Goal: Task Accomplishment & Management: Manage account settings

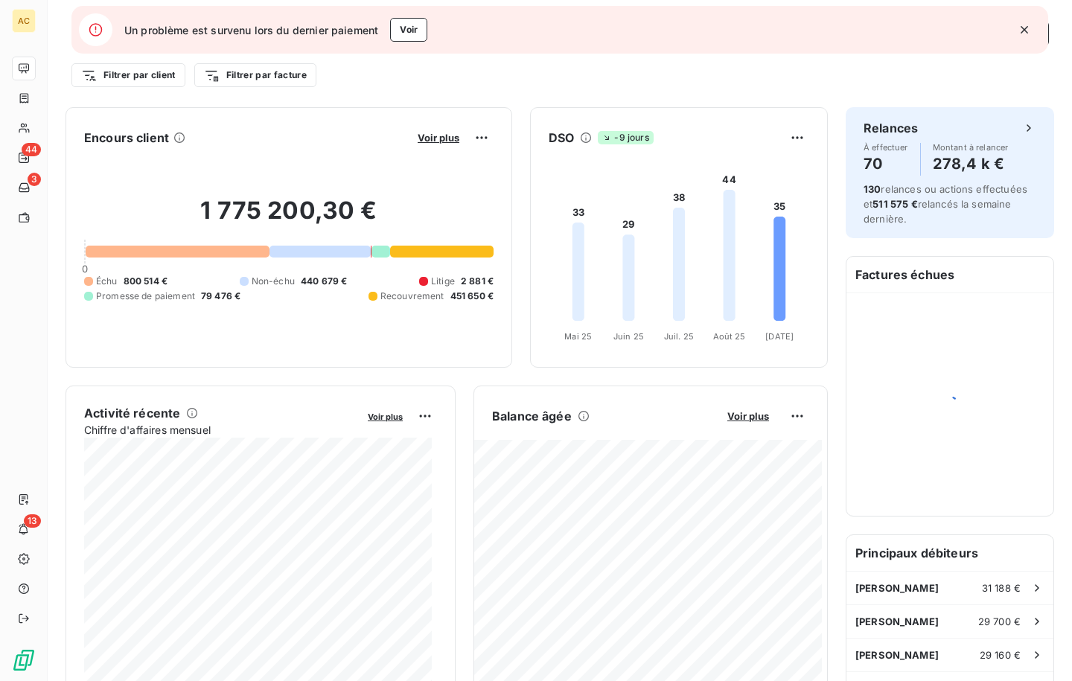
click at [1024, 31] on icon "button" at bounding box center [1024, 29] width 15 height 15
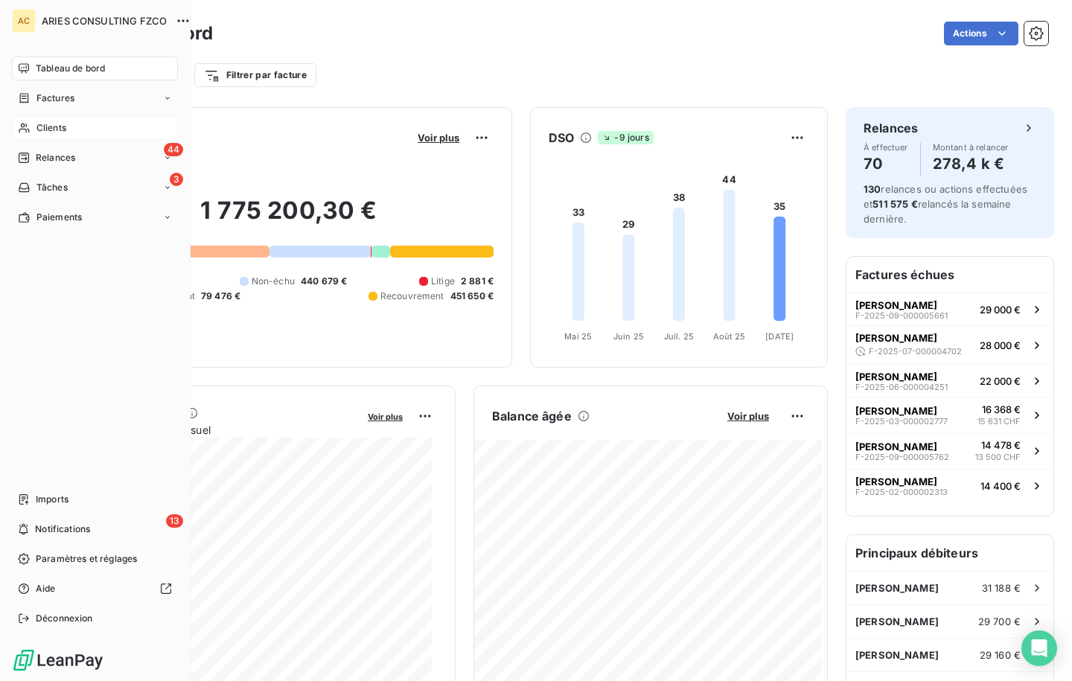
click at [83, 131] on div "Clients" at bounding box center [95, 128] width 166 height 24
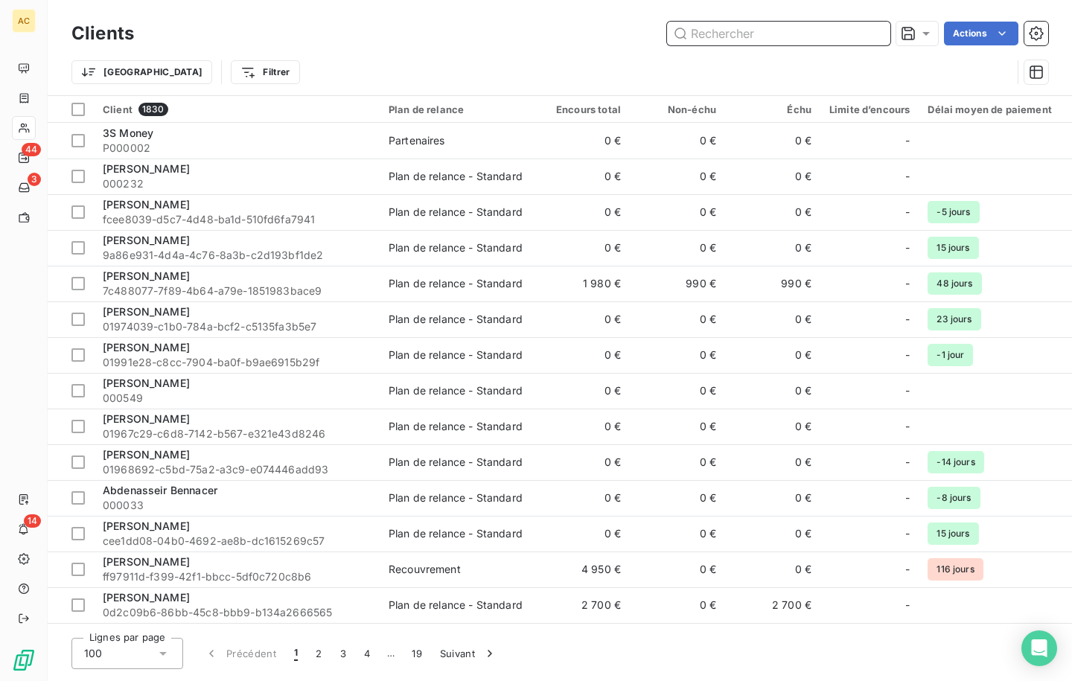
click at [724, 26] on input "text" at bounding box center [778, 34] width 223 height 24
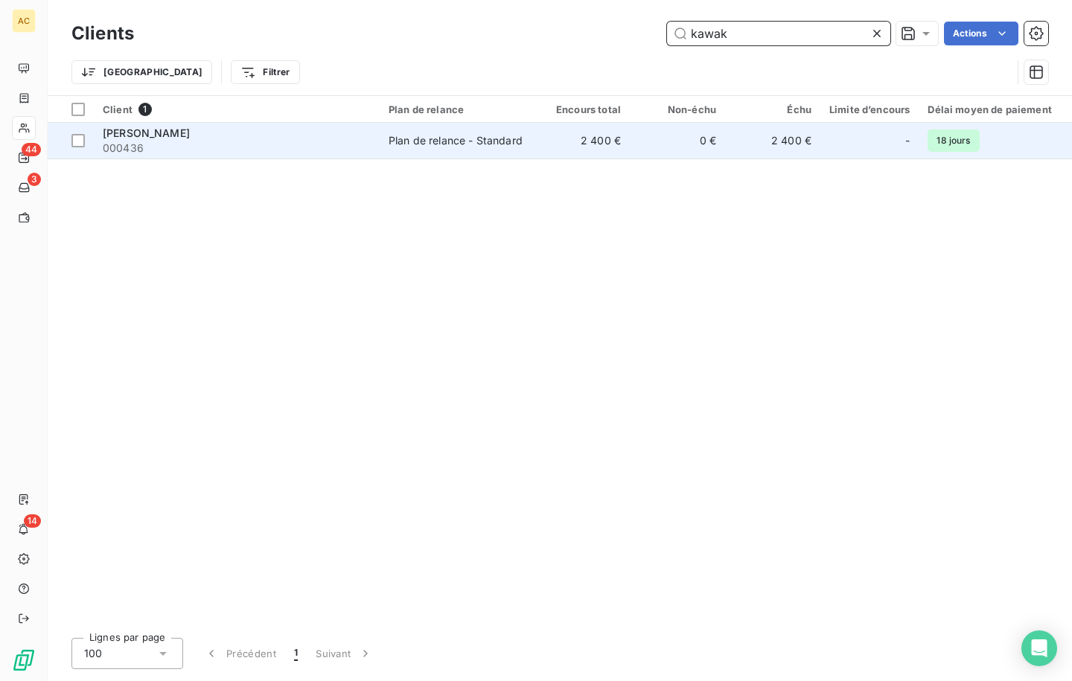
type input "ka"
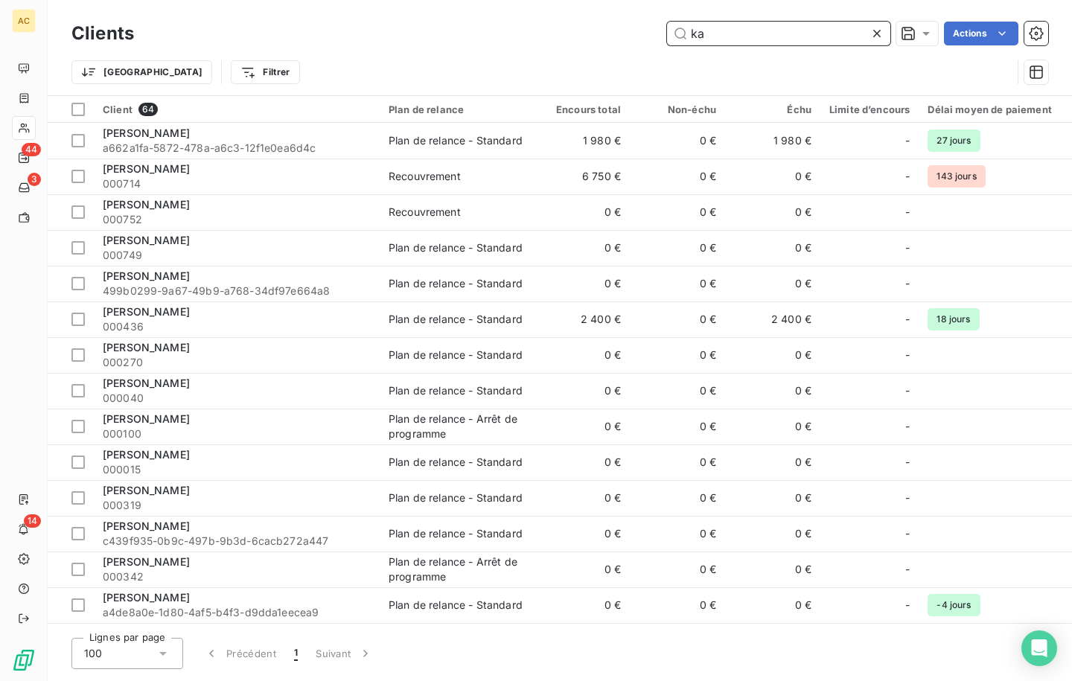
click at [758, 42] on input "ka" at bounding box center [778, 34] width 223 height 24
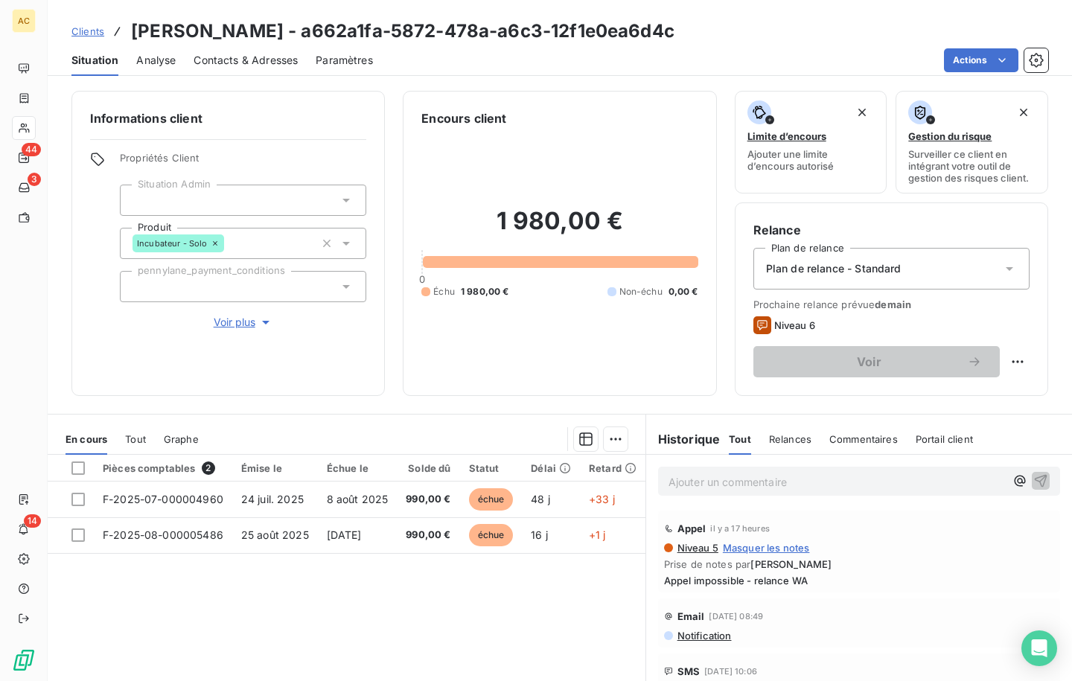
click at [80, 28] on span "Clients" at bounding box center [87, 31] width 33 height 12
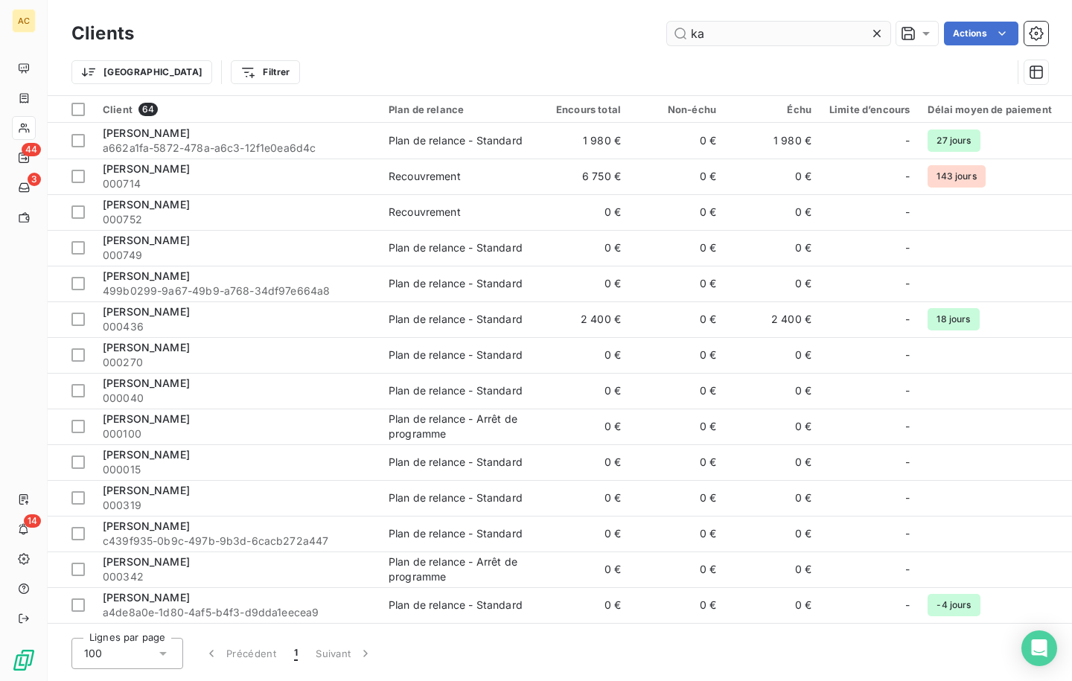
drag, startPoint x: 690, startPoint y: 32, endPoint x: 706, endPoint y: 34, distance: 15.8
click at [706, 34] on input "ka" at bounding box center [778, 34] width 223 height 24
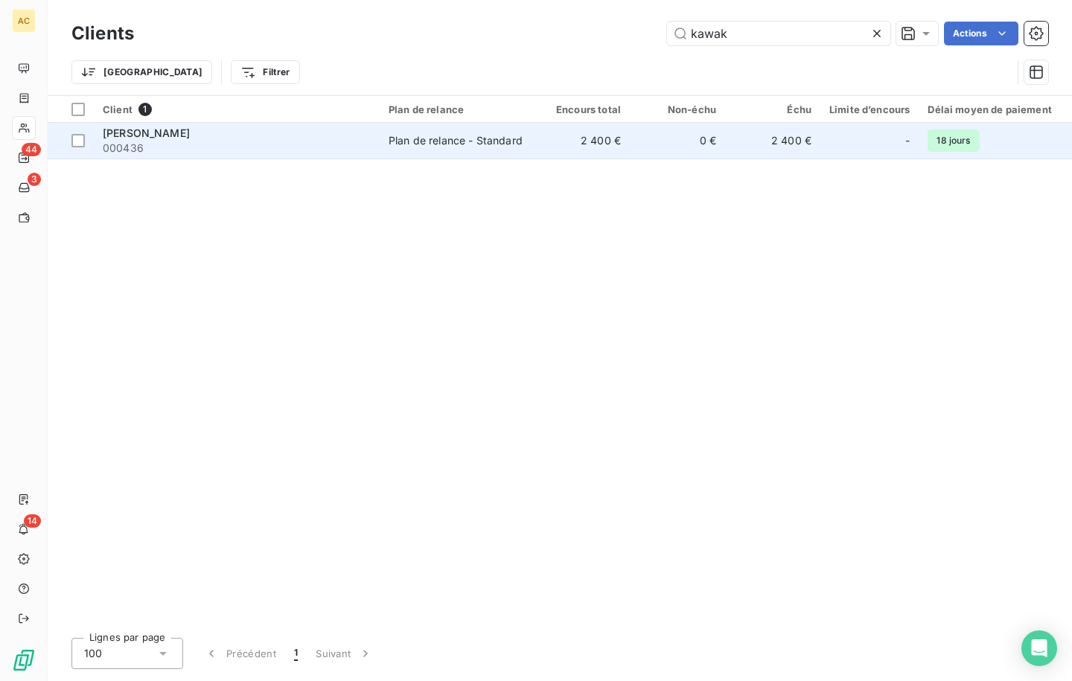
type input "kawak"
click at [291, 148] on span "000436" at bounding box center [237, 148] width 268 height 15
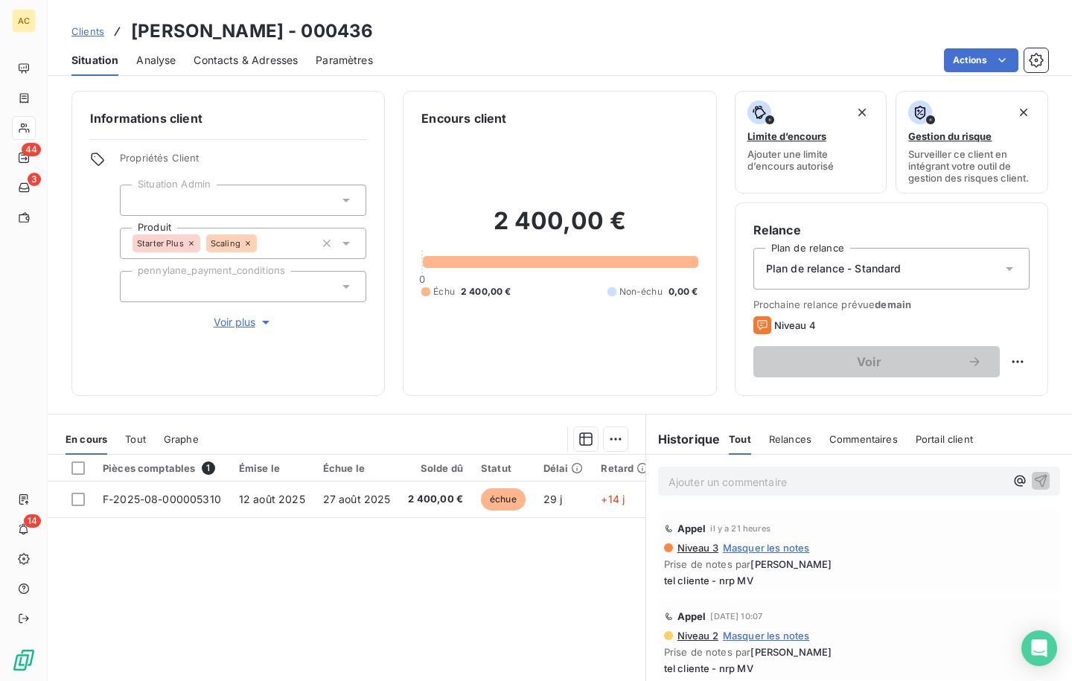
click at [137, 431] on div "Tout" at bounding box center [135, 439] width 21 height 31
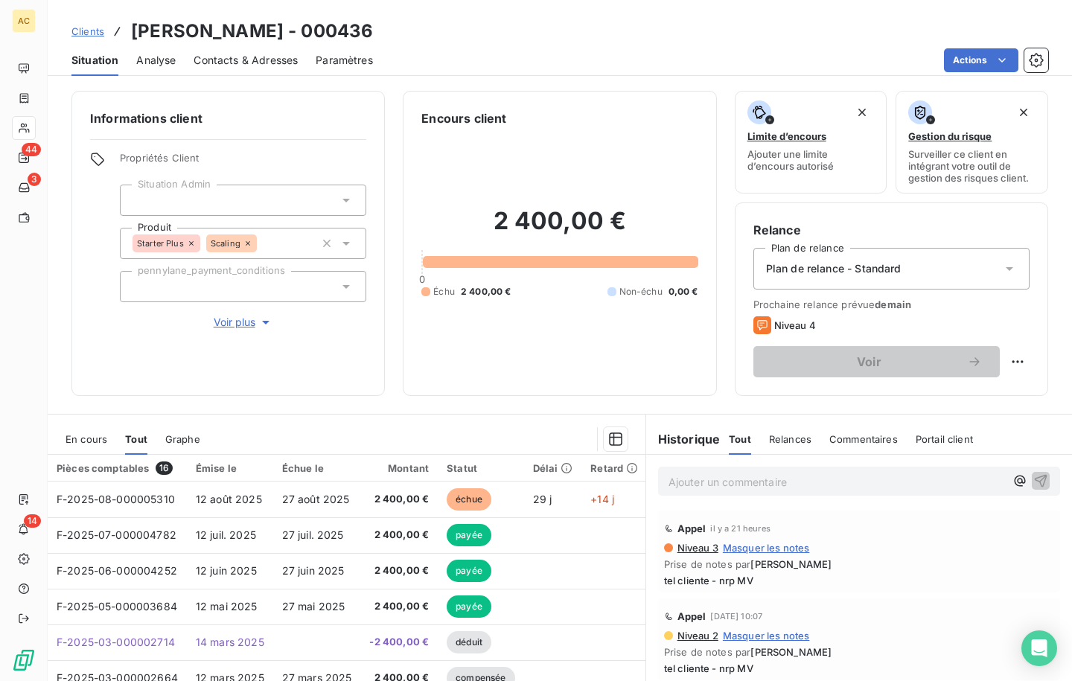
click at [225, 325] on span "Voir plus" at bounding box center [244, 322] width 60 height 15
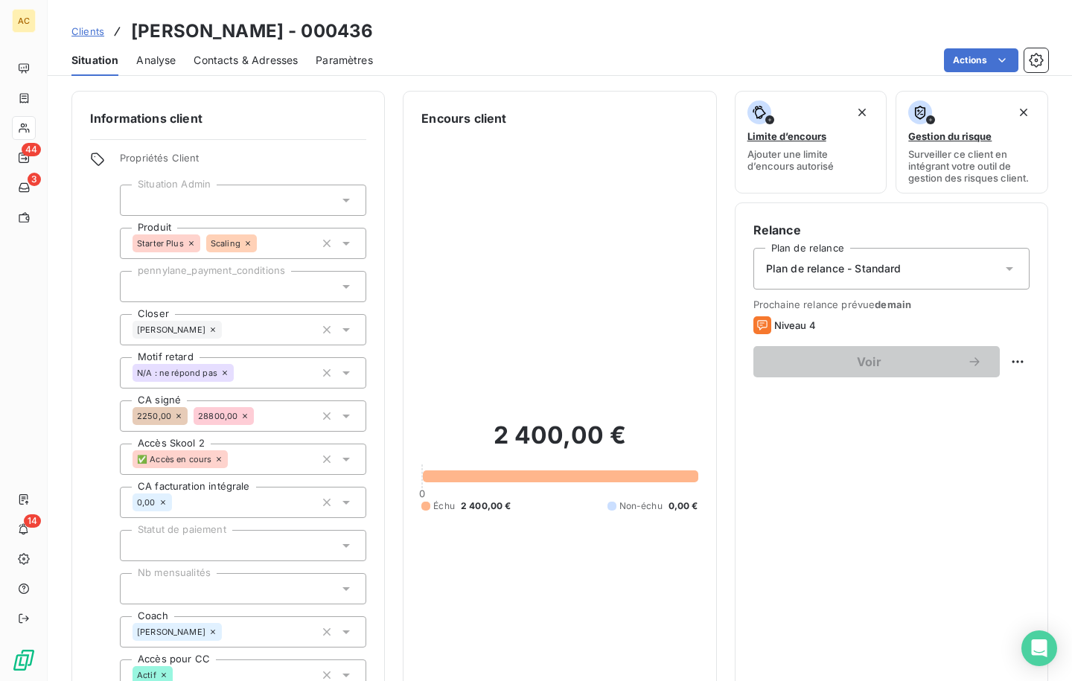
click at [77, 31] on span "Clients" at bounding box center [87, 31] width 33 height 12
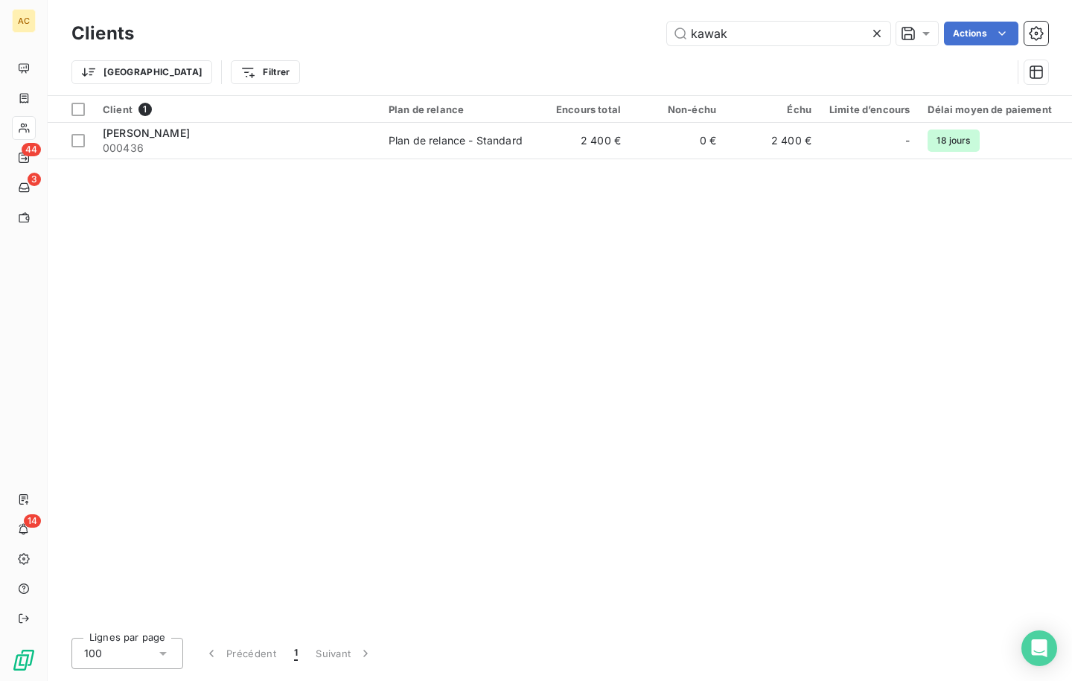
drag, startPoint x: 735, startPoint y: 34, endPoint x: 659, endPoint y: 28, distance: 76.2
click at [659, 28] on div "kawak Actions" at bounding box center [600, 34] width 896 height 24
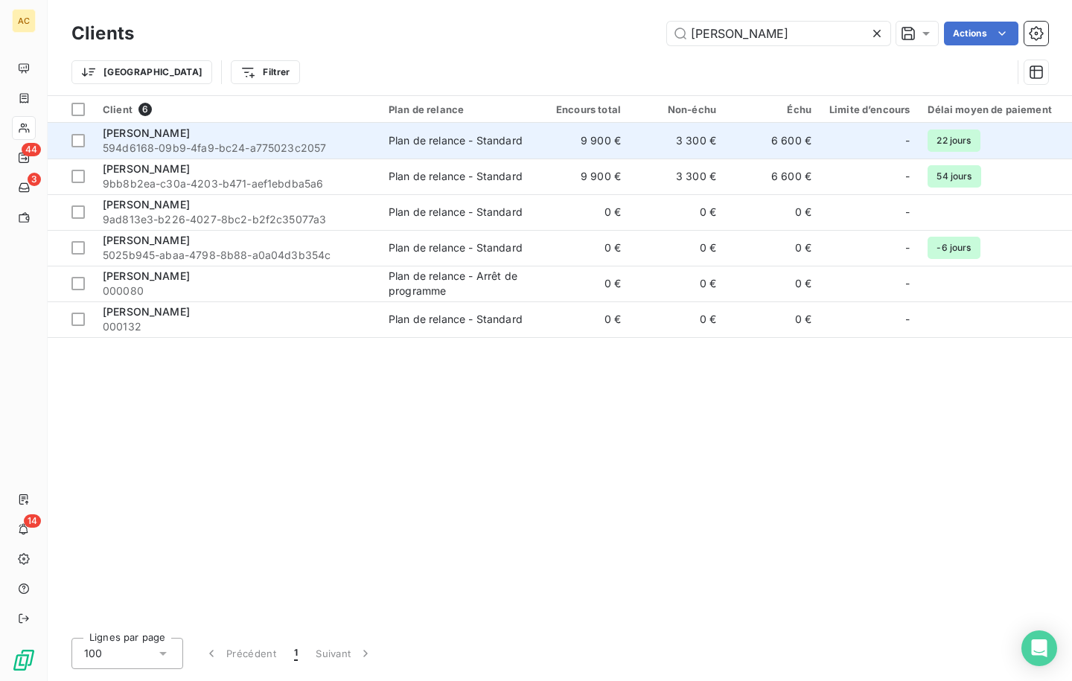
type input "[PERSON_NAME]"
drag, startPoint x: 249, startPoint y: 144, endPoint x: 249, endPoint y: 154, distance: 10.4
click at [249, 144] on span "594d6168-09b9-4fa9-bc24-a775023c2057" at bounding box center [237, 148] width 268 height 15
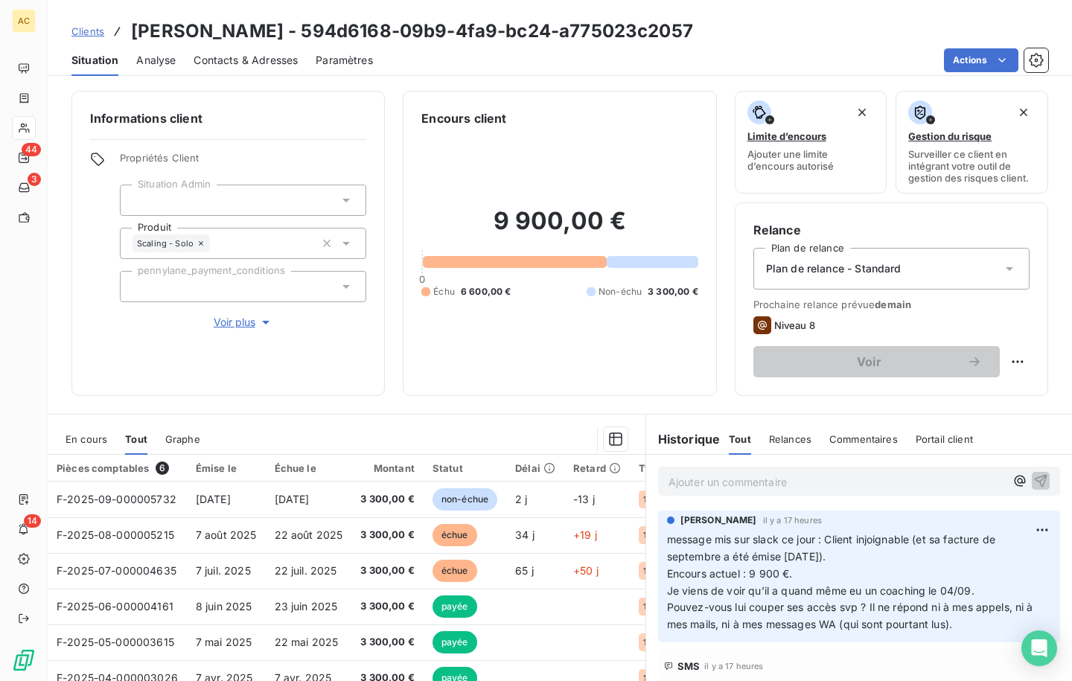
click at [695, 484] on p "Ajouter un commentaire ﻿" at bounding box center [837, 482] width 337 height 19
click at [724, 478] on p "Ajouter un commentaire ﻿" at bounding box center [837, 482] width 337 height 19
click at [750, 485] on span "retour du client vi WA - preuve de paiement de 3 300€ reçue" at bounding box center [822, 480] width 306 height 13
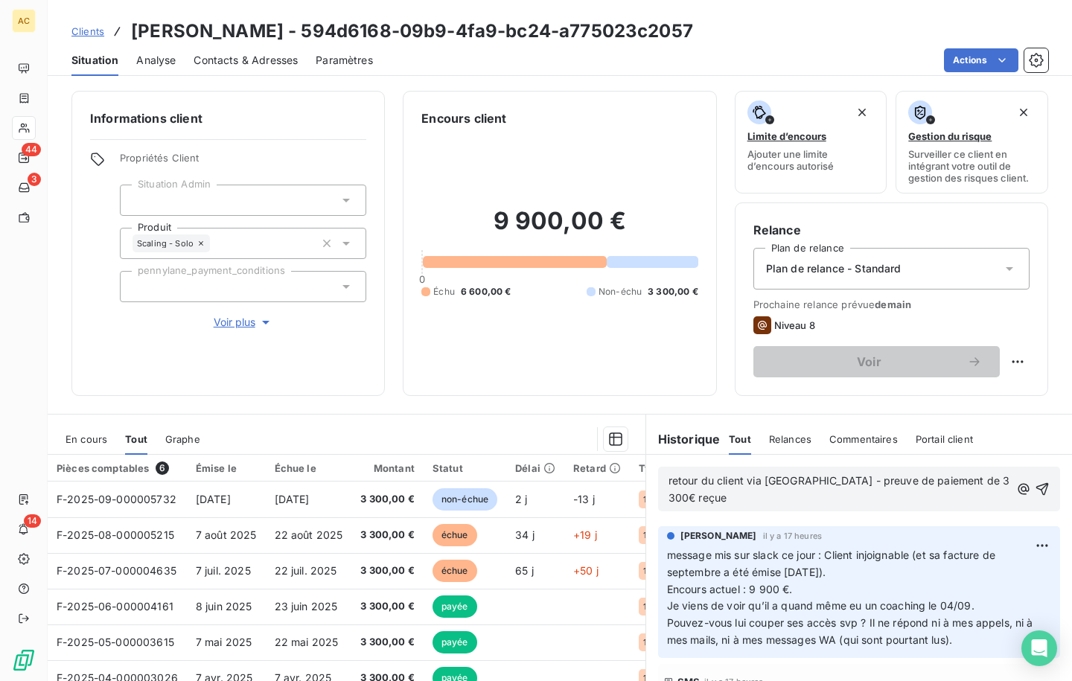
click at [780, 487] on p "retour du client via [GEOGRAPHIC_DATA] - preuve de paiement de 3 300€ reçue" at bounding box center [840, 490] width 342 height 34
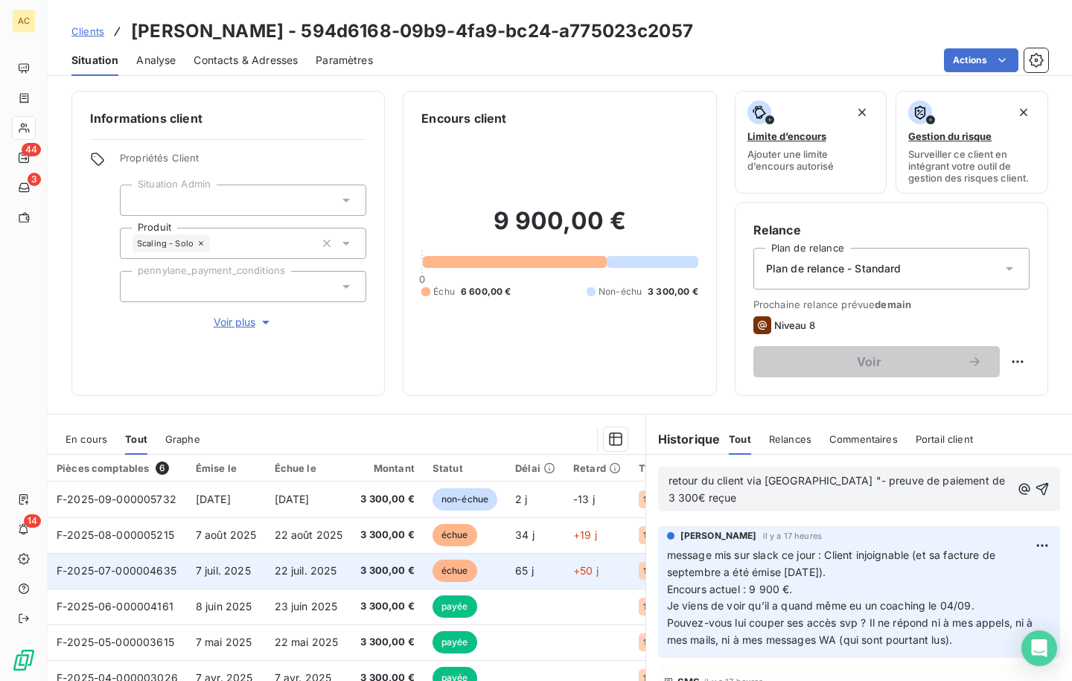
click at [324, 569] on span "22 juil. 2025" at bounding box center [306, 570] width 63 height 13
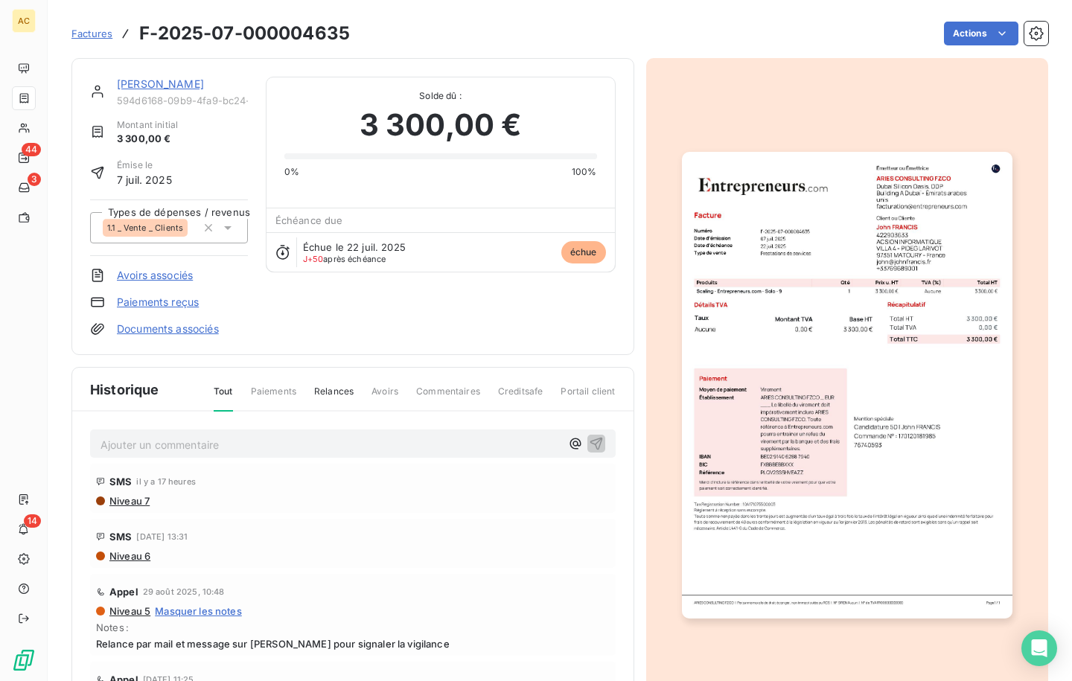
click at [136, 329] on link "Documents associés" at bounding box center [168, 329] width 102 height 15
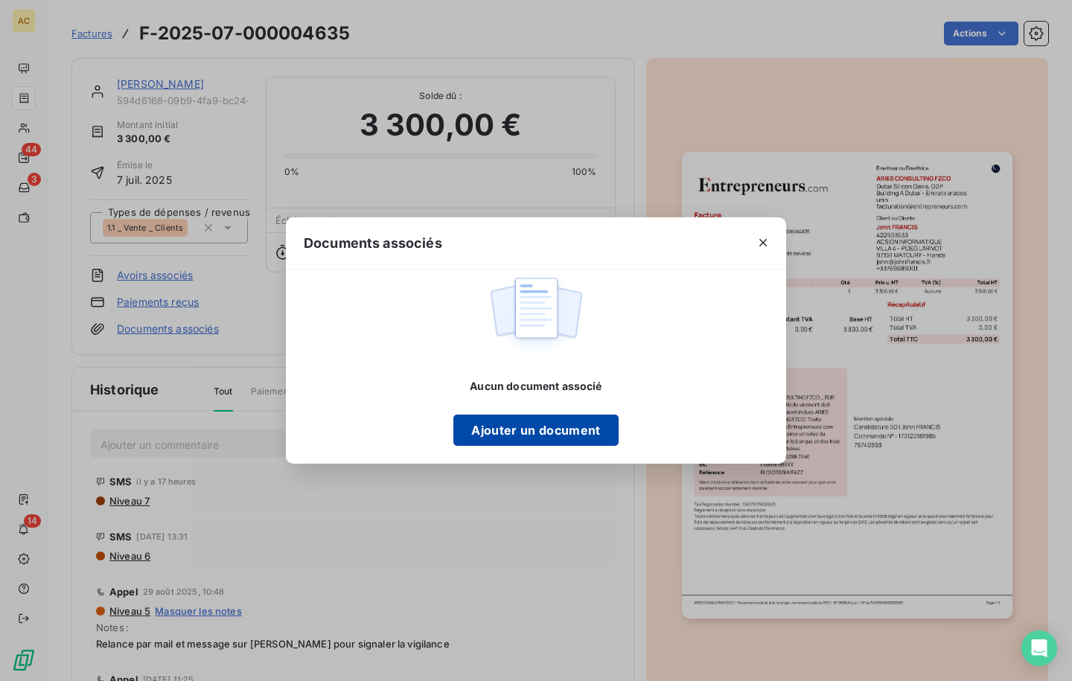
click at [515, 428] on button "Ajouter un document" at bounding box center [535, 430] width 165 height 31
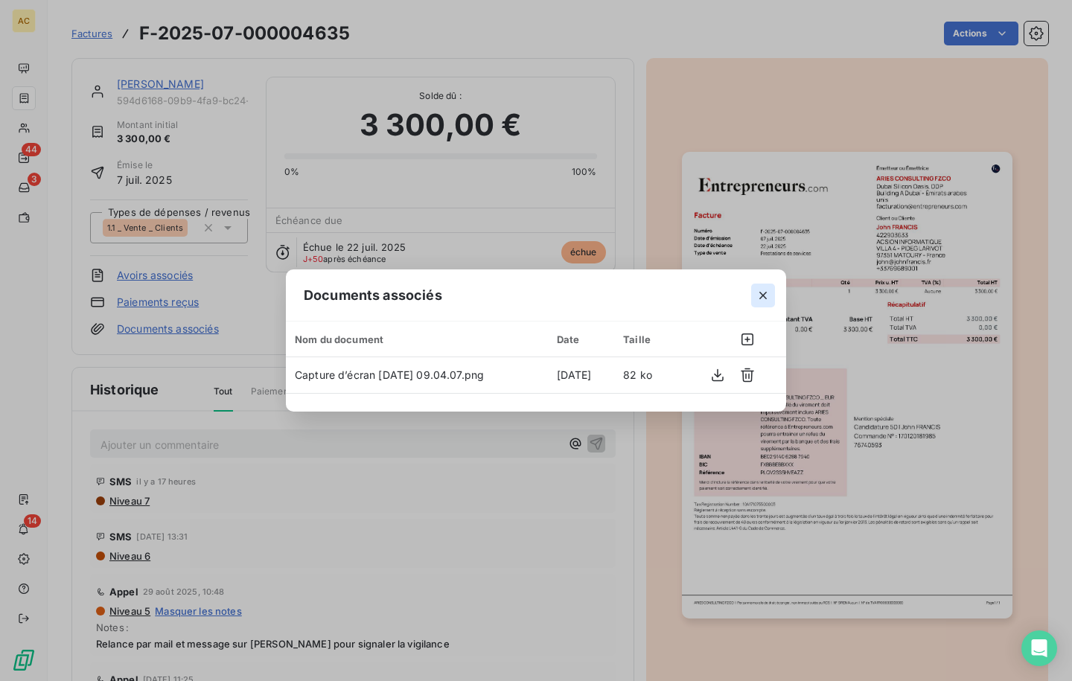
click at [762, 302] on icon "button" at bounding box center [763, 295] width 15 height 15
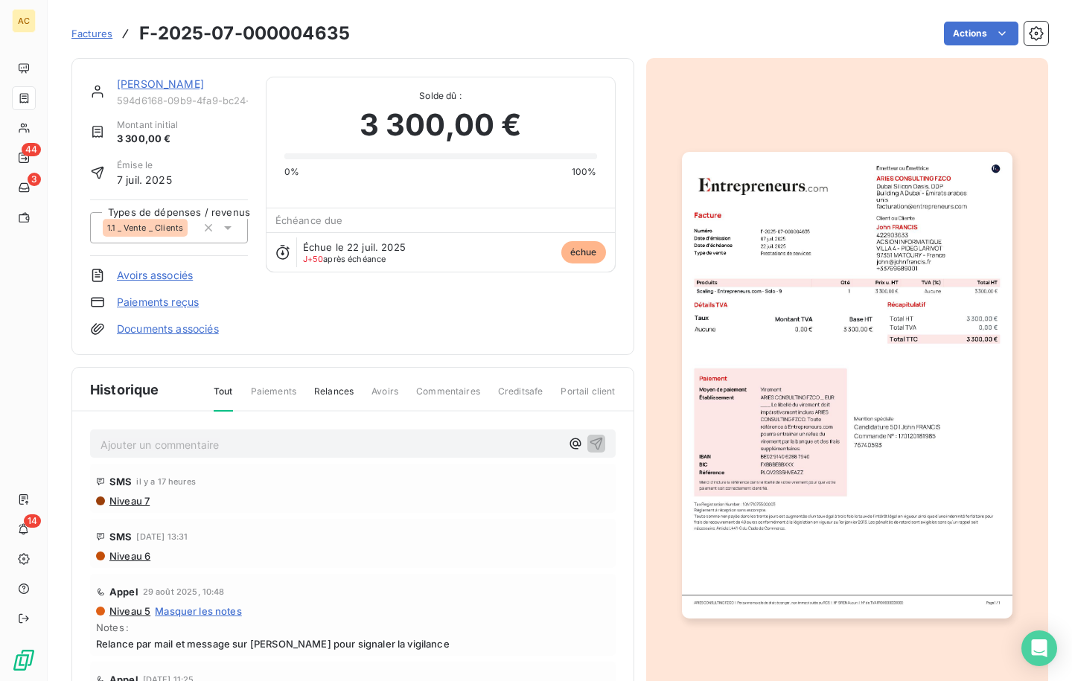
click at [134, 81] on link "[PERSON_NAME]" at bounding box center [160, 83] width 87 height 13
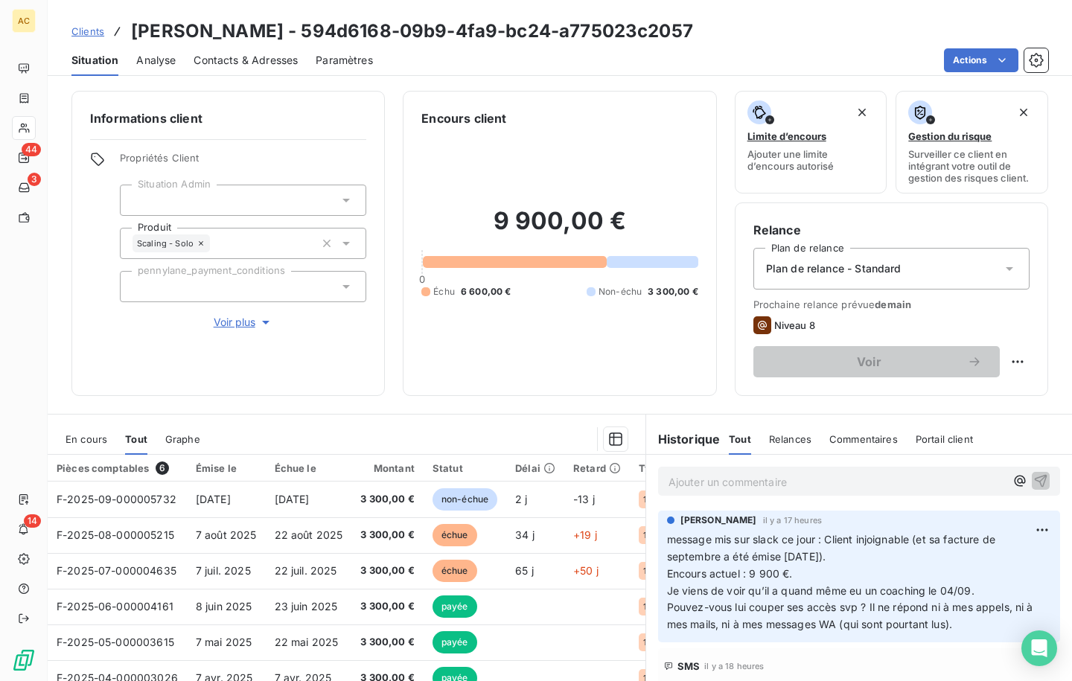
click at [776, 476] on p "Ajouter un commentaire ﻿" at bounding box center [837, 482] width 337 height 19
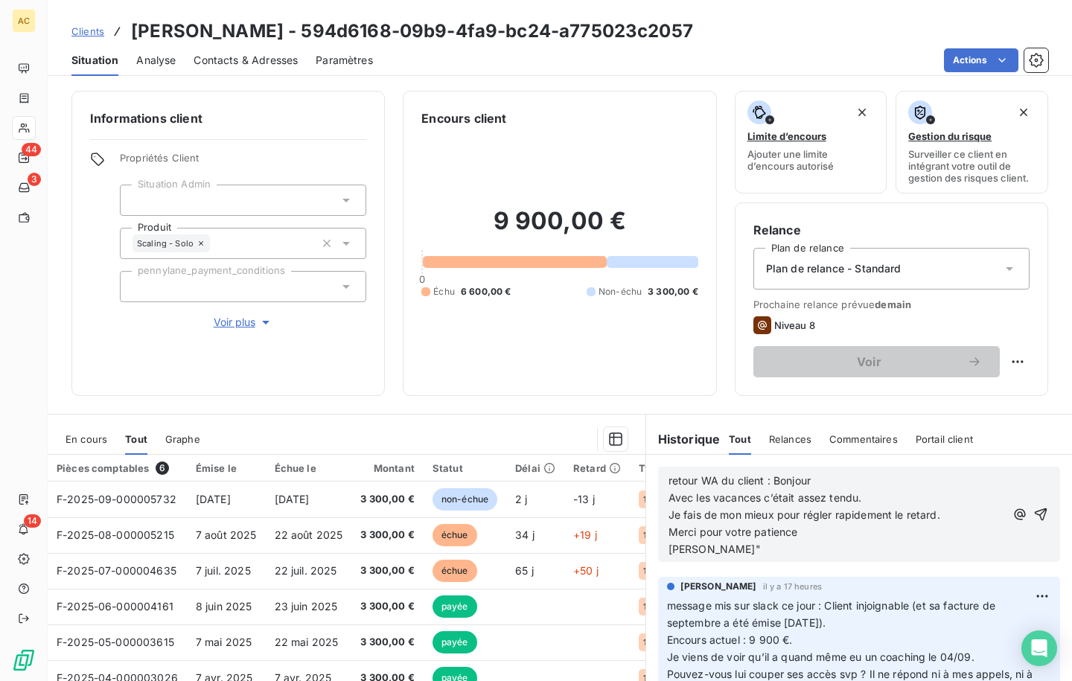
click at [767, 479] on span "retour WA du client : Bonjour" at bounding box center [740, 480] width 142 height 13
click at [737, 552] on p "[PERSON_NAME]"" at bounding box center [837, 549] width 337 height 17
click at [1035, 516] on icon "button" at bounding box center [1041, 515] width 13 height 13
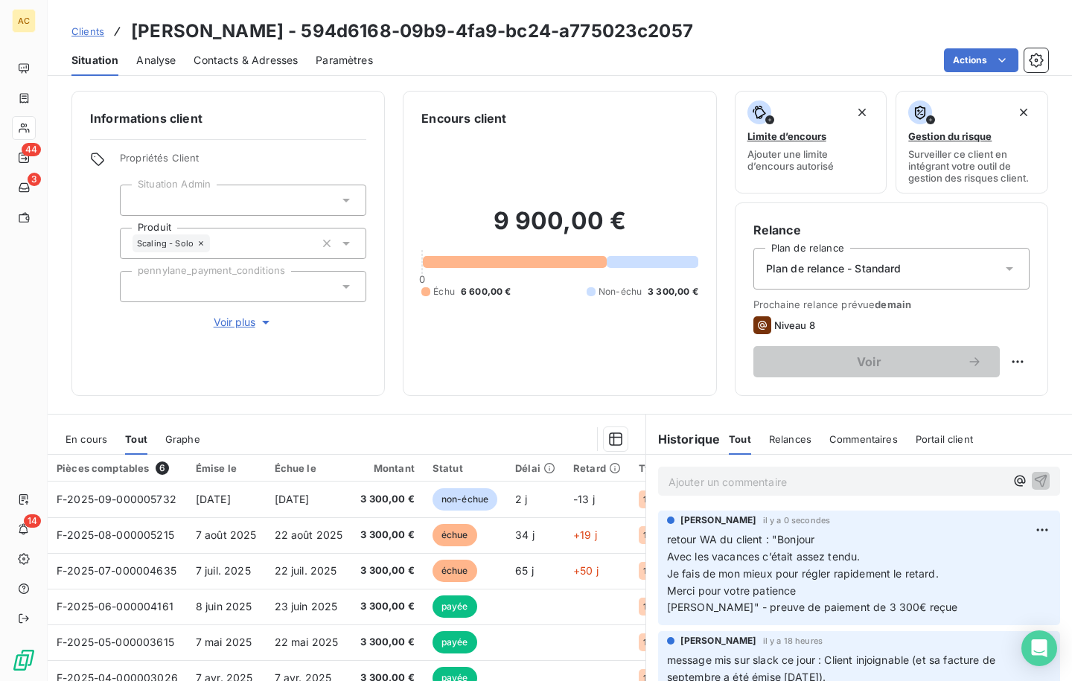
click at [779, 485] on p "Ajouter un commentaire ﻿" at bounding box center [837, 482] width 337 height 19
click at [97, 34] on span "Clients" at bounding box center [87, 31] width 33 height 12
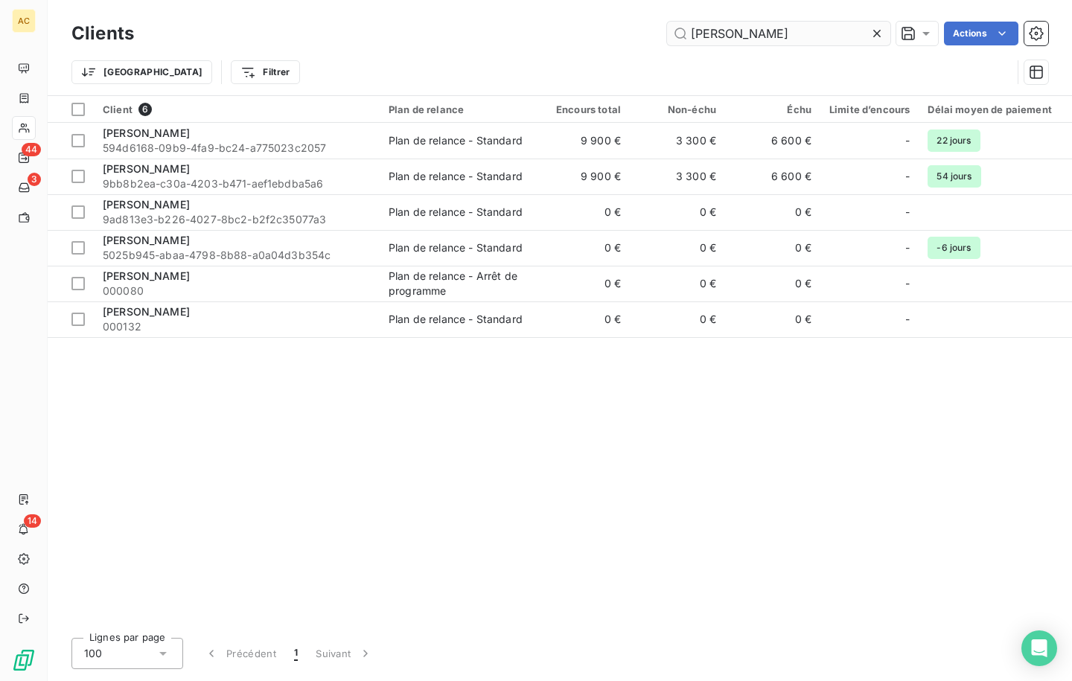
click at [743, 40] on input "[PERSON_NAME]" at bounding box center [778, 34] width 223 height 24
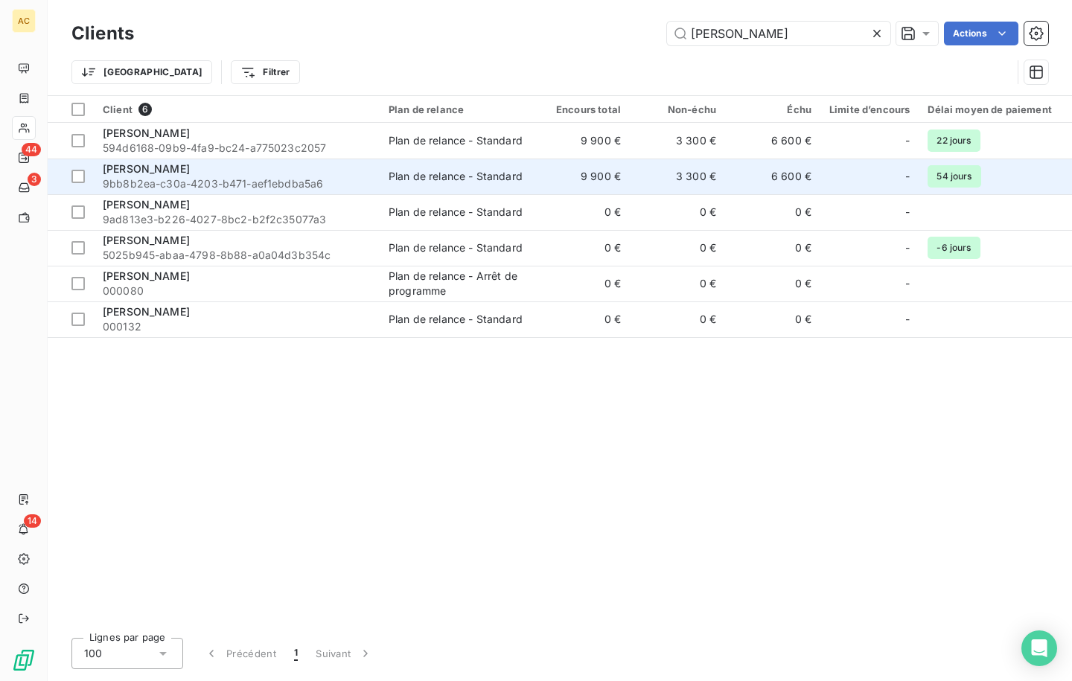
click at [198, 175] on div "[PERSON_NAME]" at bounding box center [237, 169] width 268 height 15
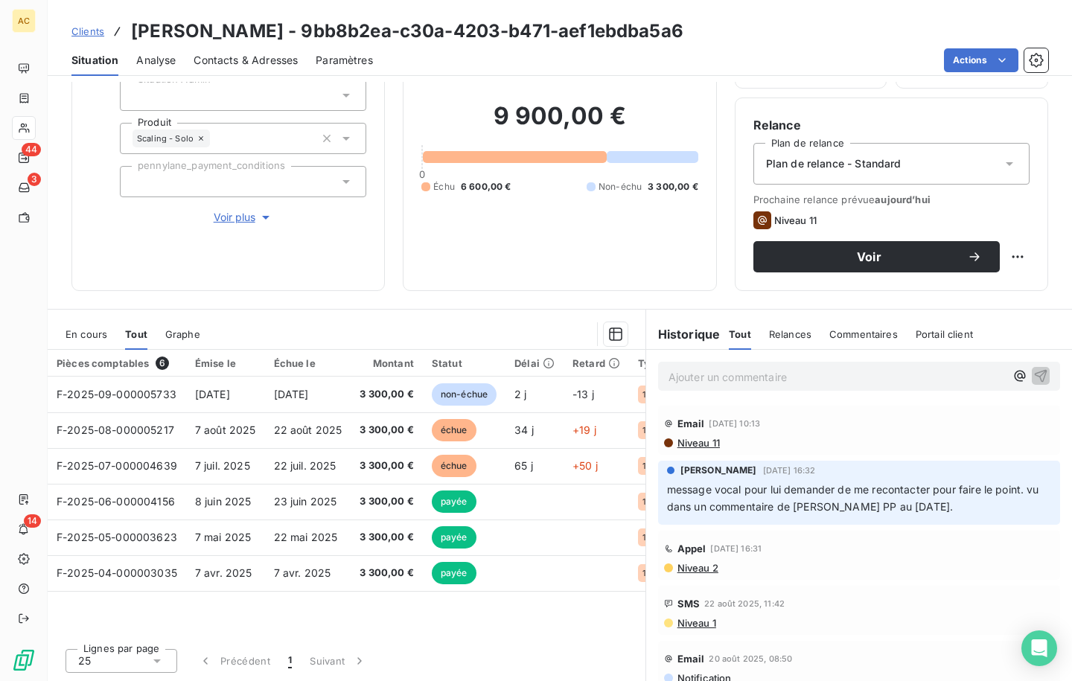
click at [235, 218] on span "Voir plus" at bounding box center [244, 217] width 60 height 15
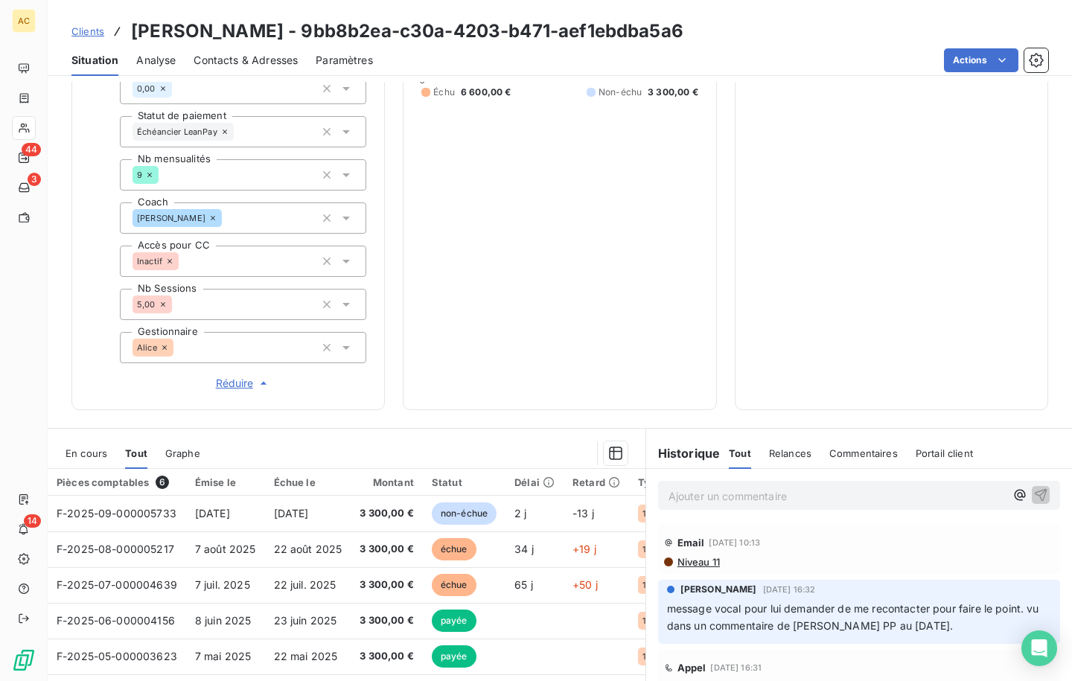
scroll to position [236, 0]
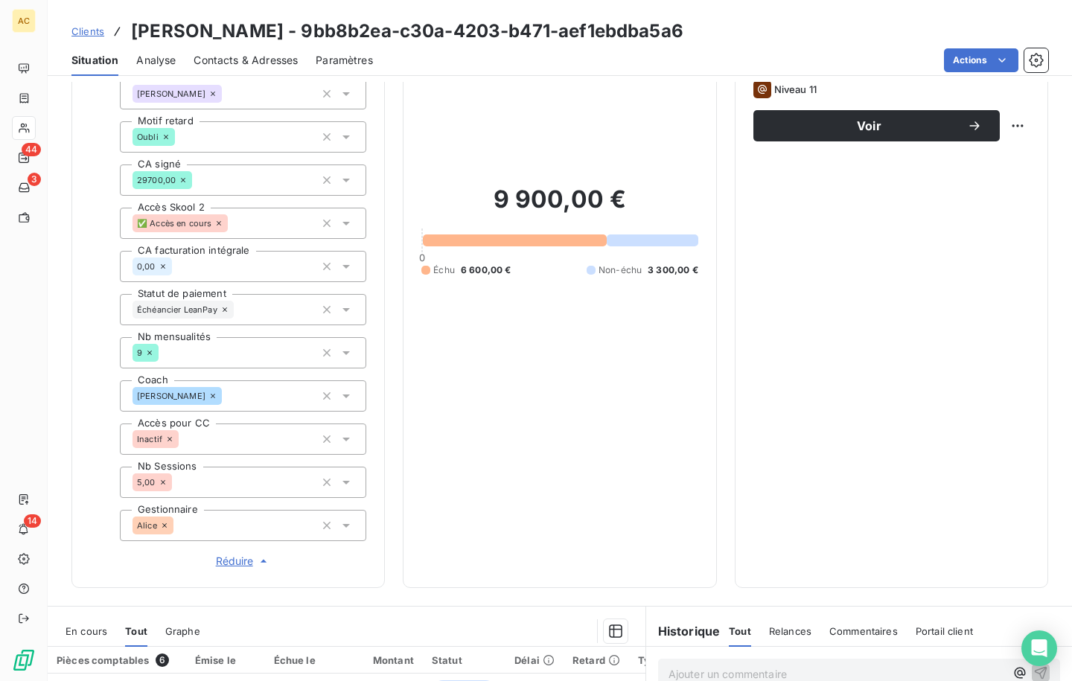
click at [92, 36] on span "Clients" at bounding box center [87, 31] width 33 height 12
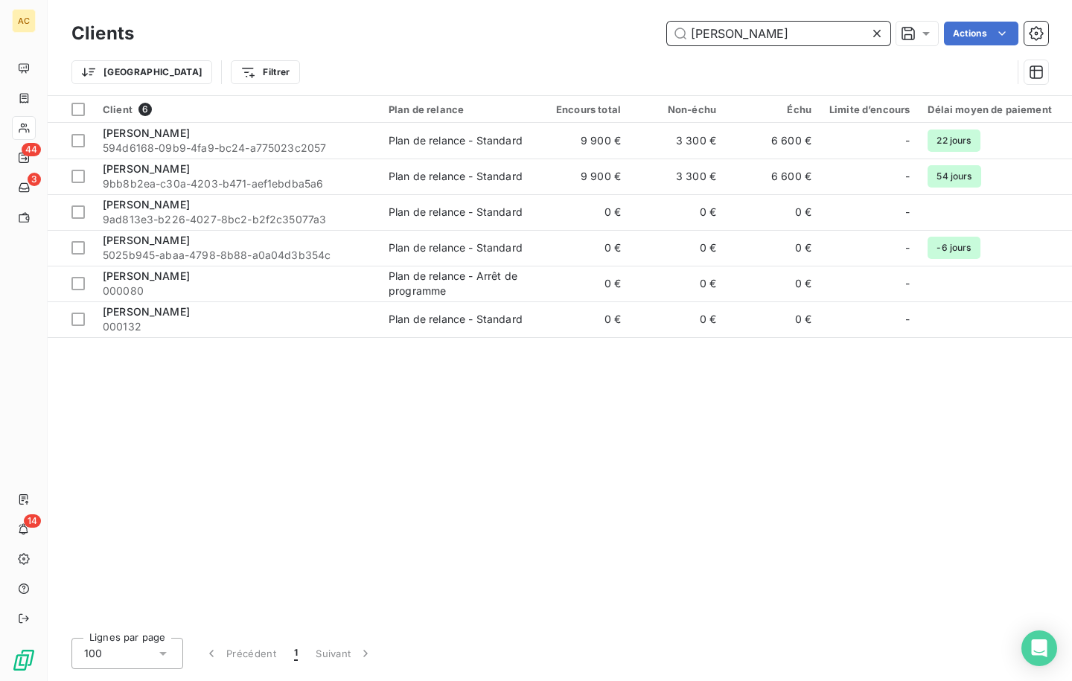
drag, startPoint x: 777, startPoint y: 39, endPoint x: 666, endPoint y: 28, distance: 111.6
click at [667, 28] on input "[PERSON_NAME]" at bounding box center [778, 34] width 223 height 24
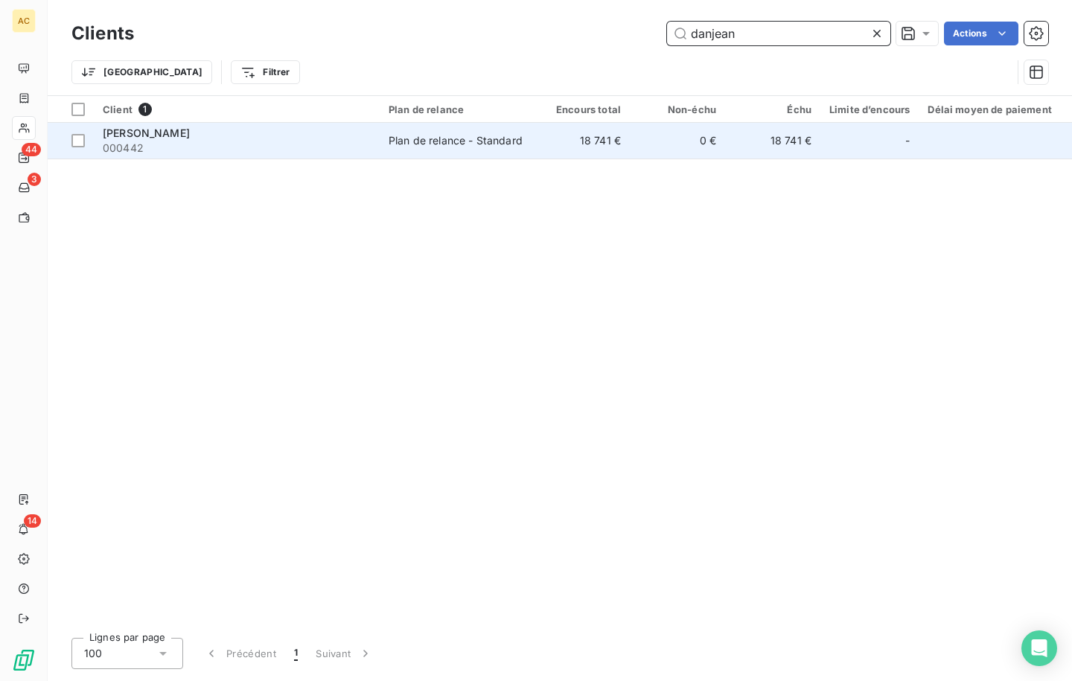
type input "danjean"
click at [327, 153] on span "000442" at bounding box center [237, 148] width 268 height 15
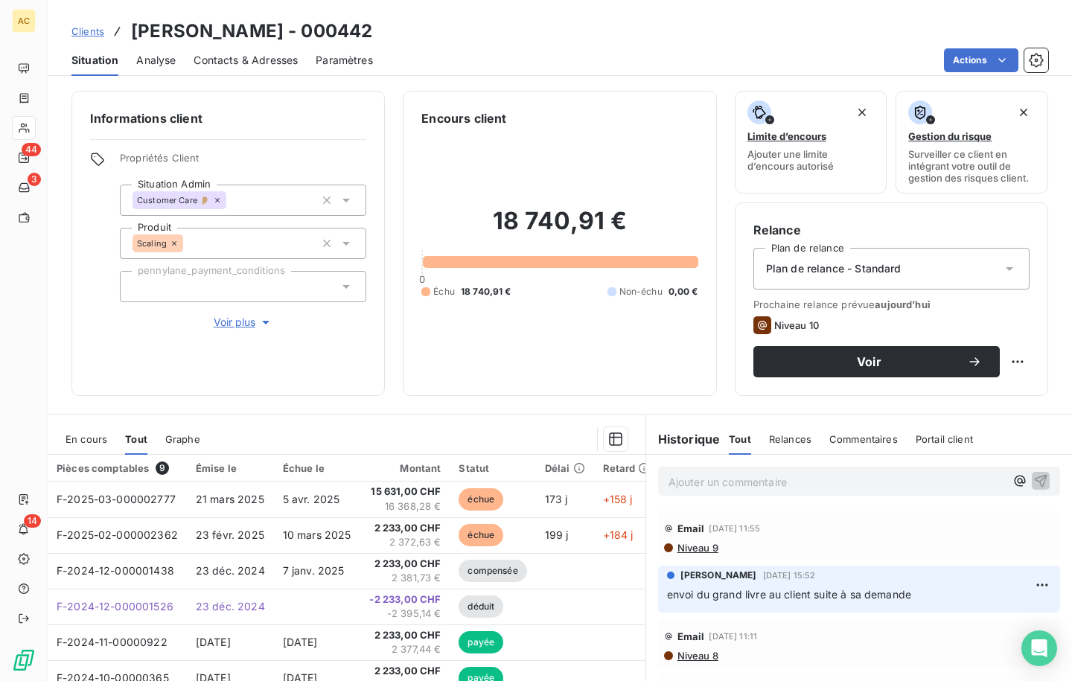
click at [240, 323] on span "Voir plus" at bounding box center [244, 322] width 60 height 15
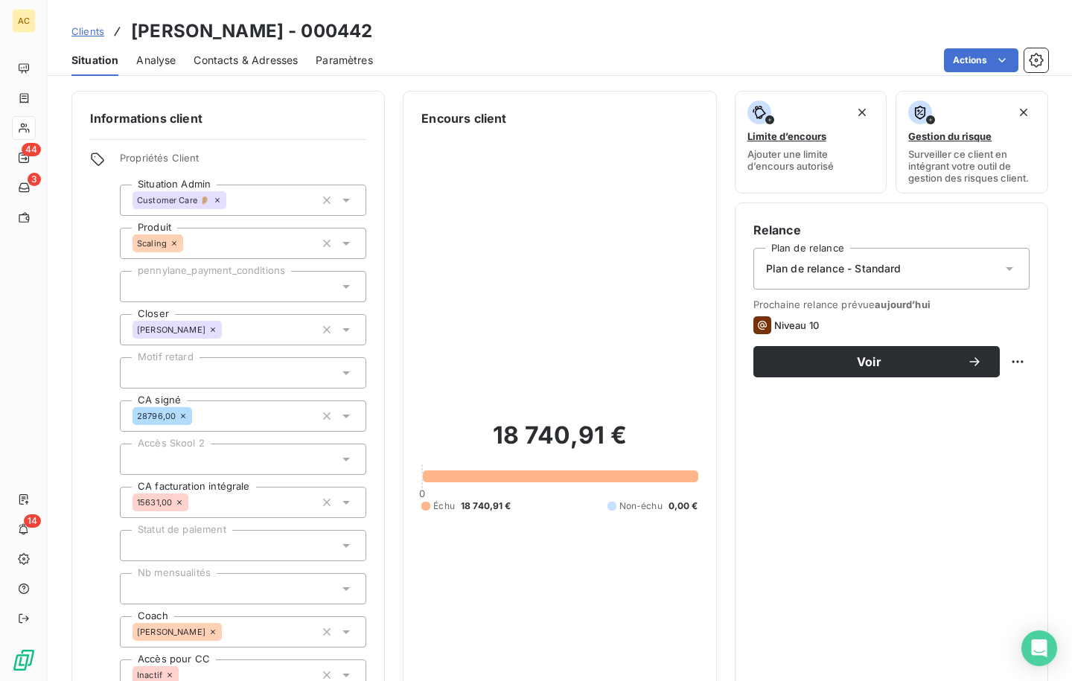
click at [92, 32] on span "Clients" at bounding box center [87, 31] width 33 height 12
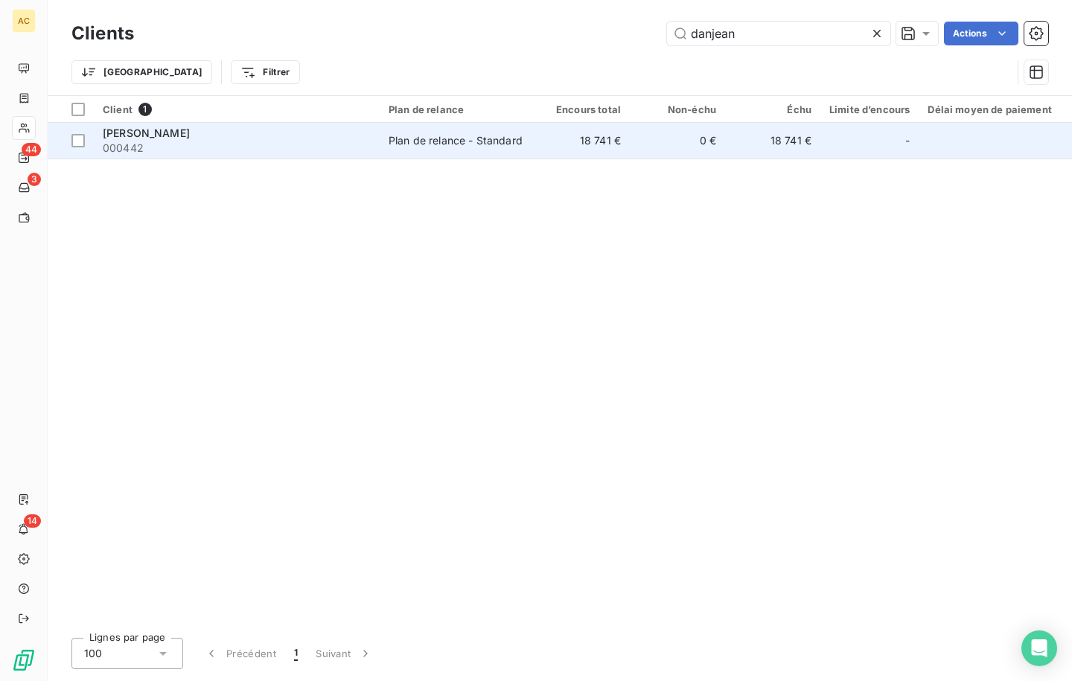
click at [360, 149] on span "000442" at bounding box center [237, 148] width 268 height 15
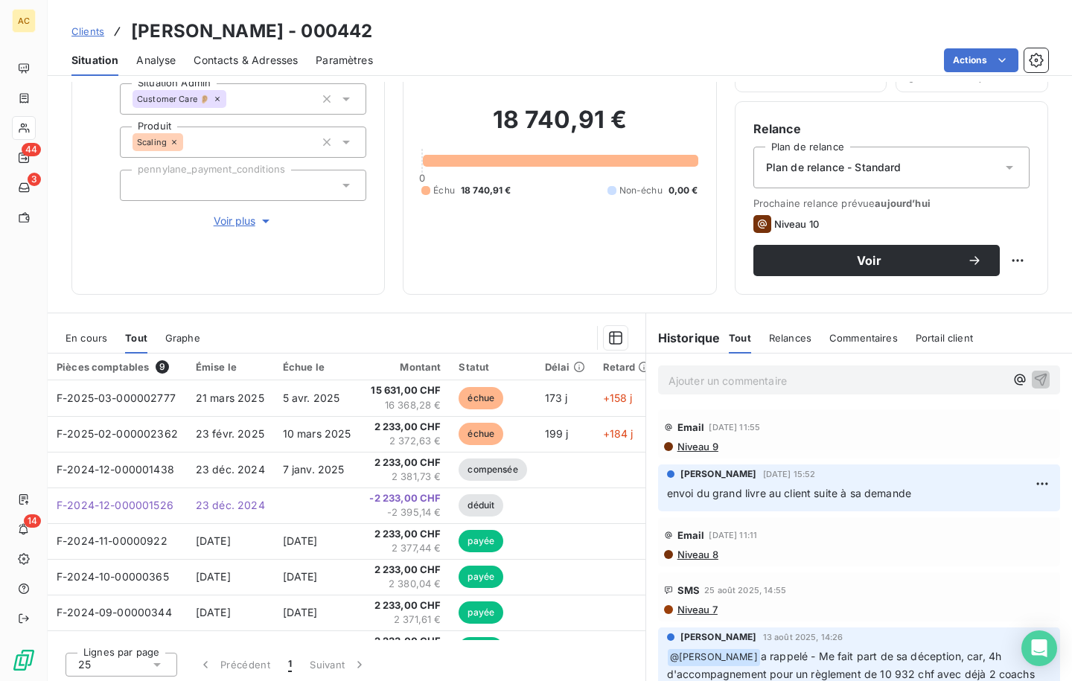
scroll to position [105, 0]
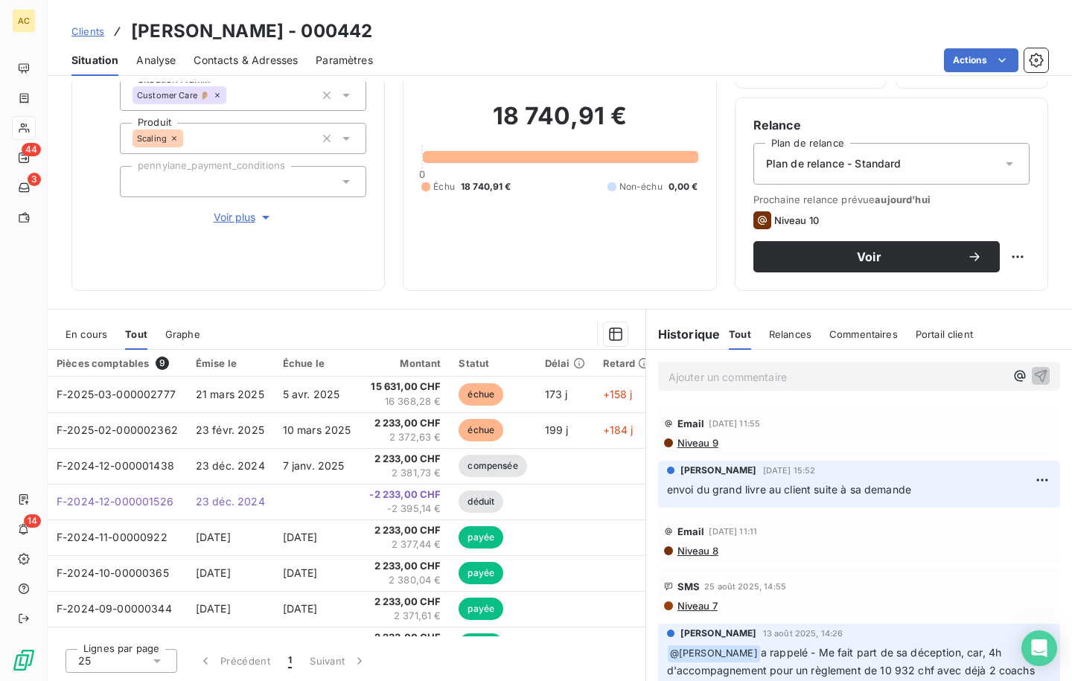
click at [710, 378] on p "Ajouter un commentaire ﻿" at bounding box center [837, 377] width 337 height 19
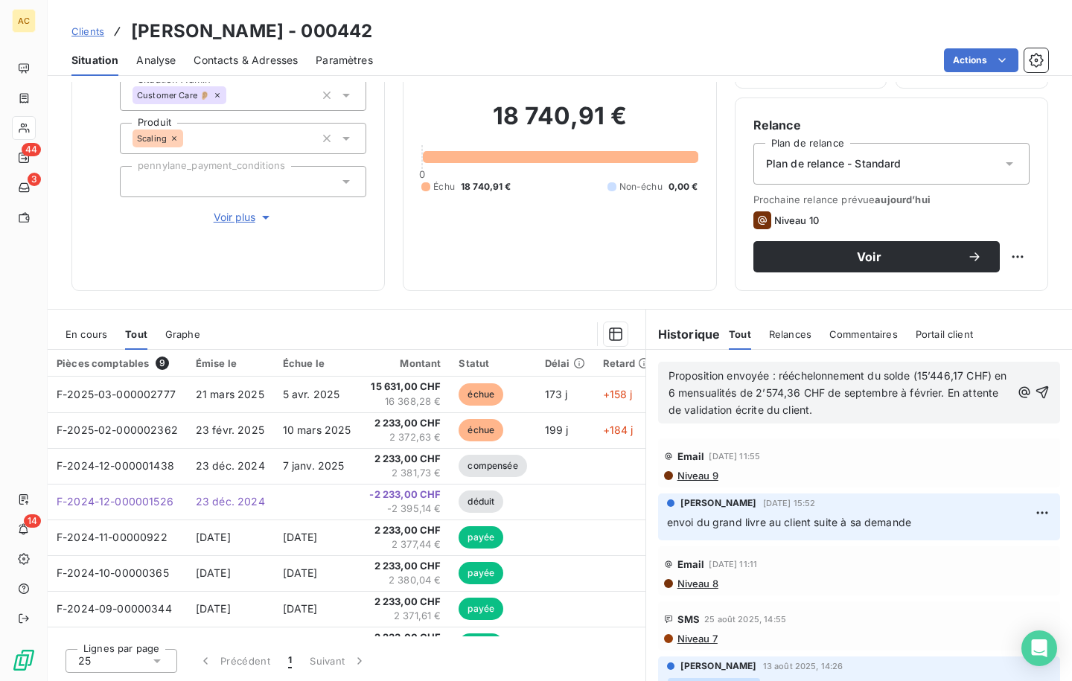
click at [1035, 392] on icon "button" at bounding box center [1042, 392] width 15 height 15
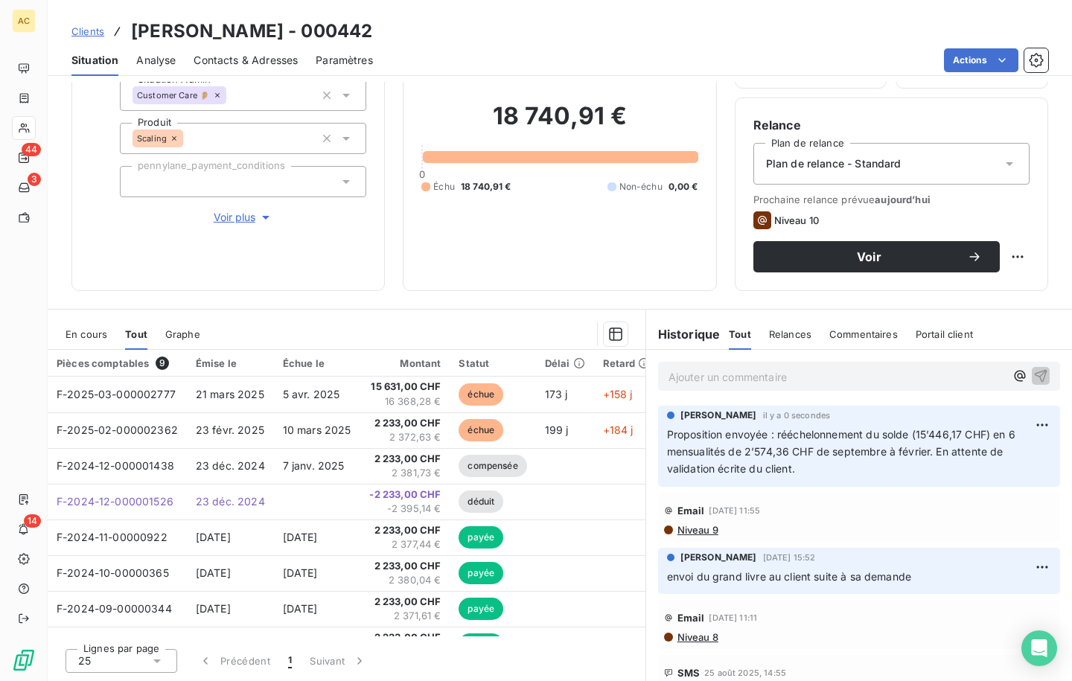
click at [91, 31] on span "Clients" at bounding box center [87, 31] width 33 height 12
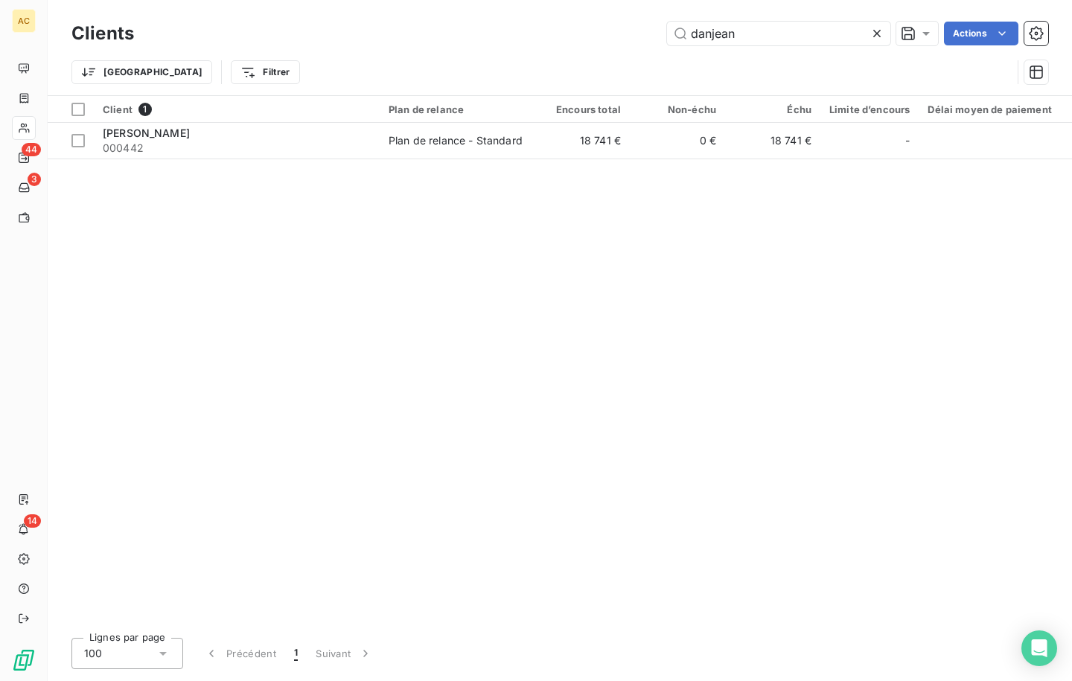
drag, startPoint x: 692, startPoint y: 35, endPoint x: 606, endPoint y: 39, distance: 86.4
click at [600, 34] on div "danjean Actions" at bounding box center [600, 34] width 896 height 24
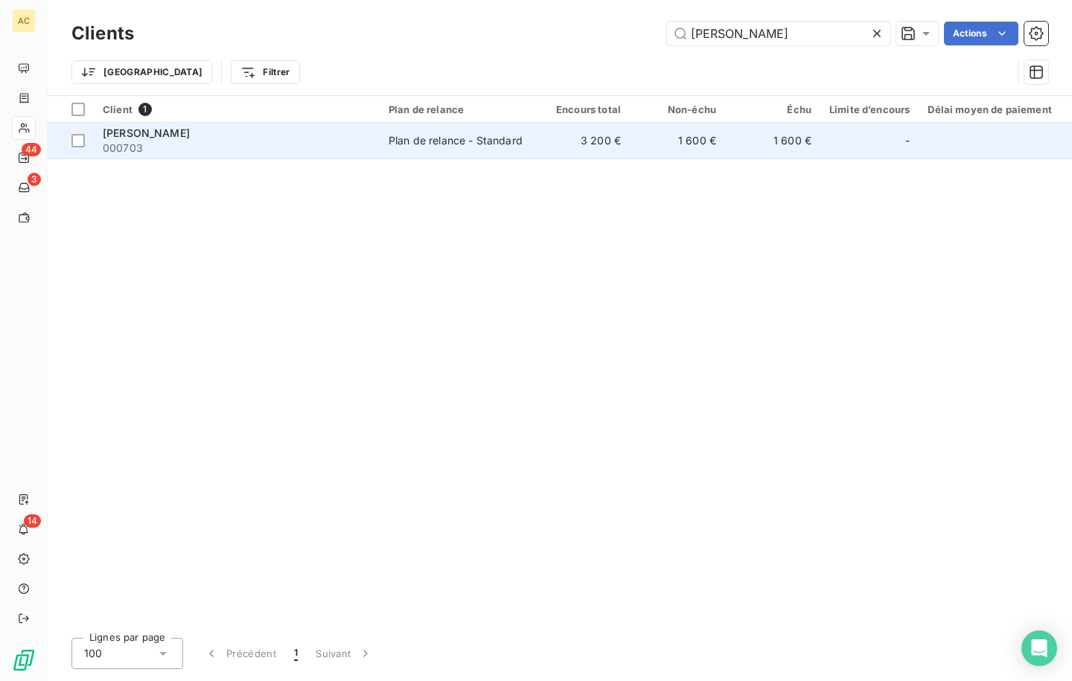
type input "[PERSON_NAME]"
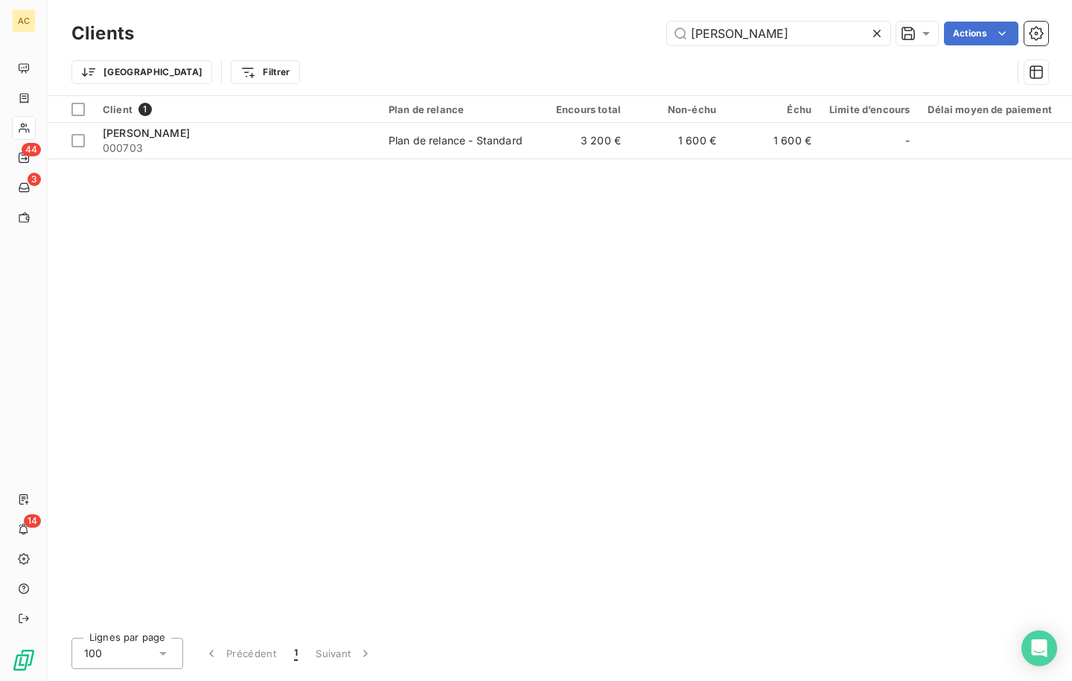
drag, startPoint x: 145, startPoint y: 150, endPoint x: 159, endPoint y: 159, distance: 16.7
click at [146, 150] on span "000703" at bounding box center [237, 148] width 268 height 15
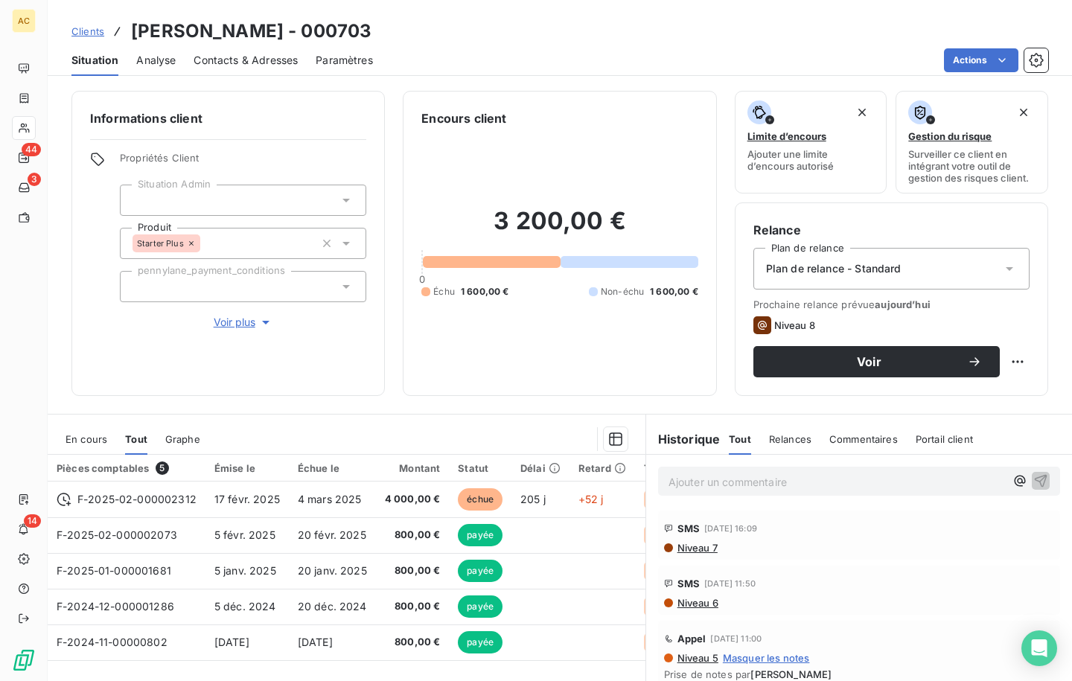
click at [246, 324] on span "Voir plus" at bounding box center [244, 322] width 60 height 15
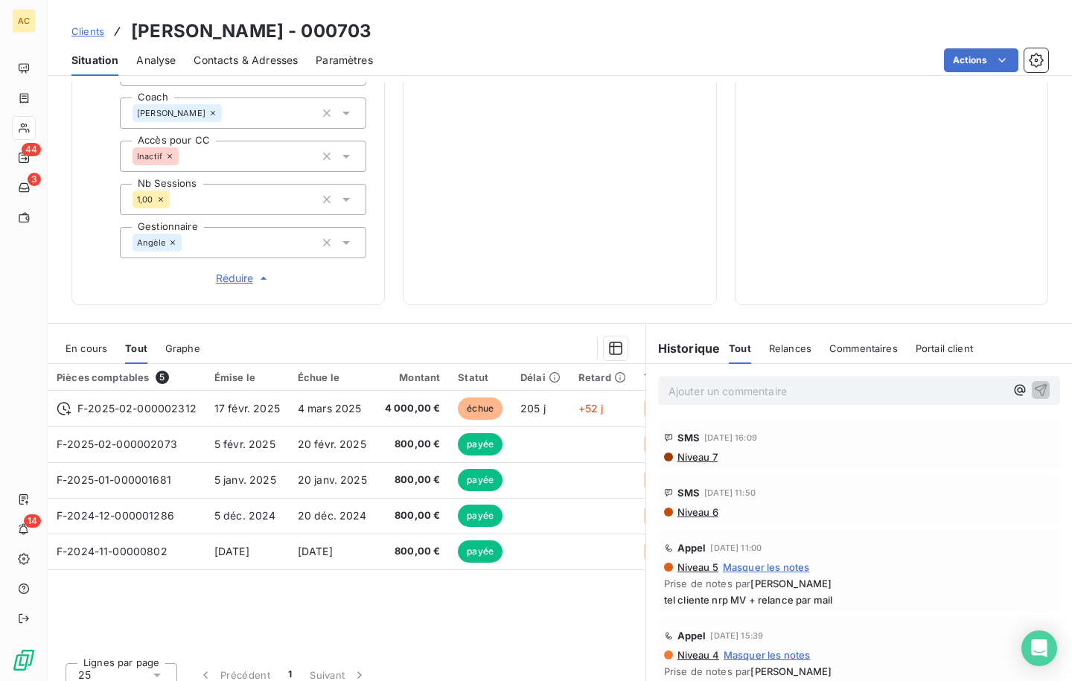
scroll to position [533, 0]
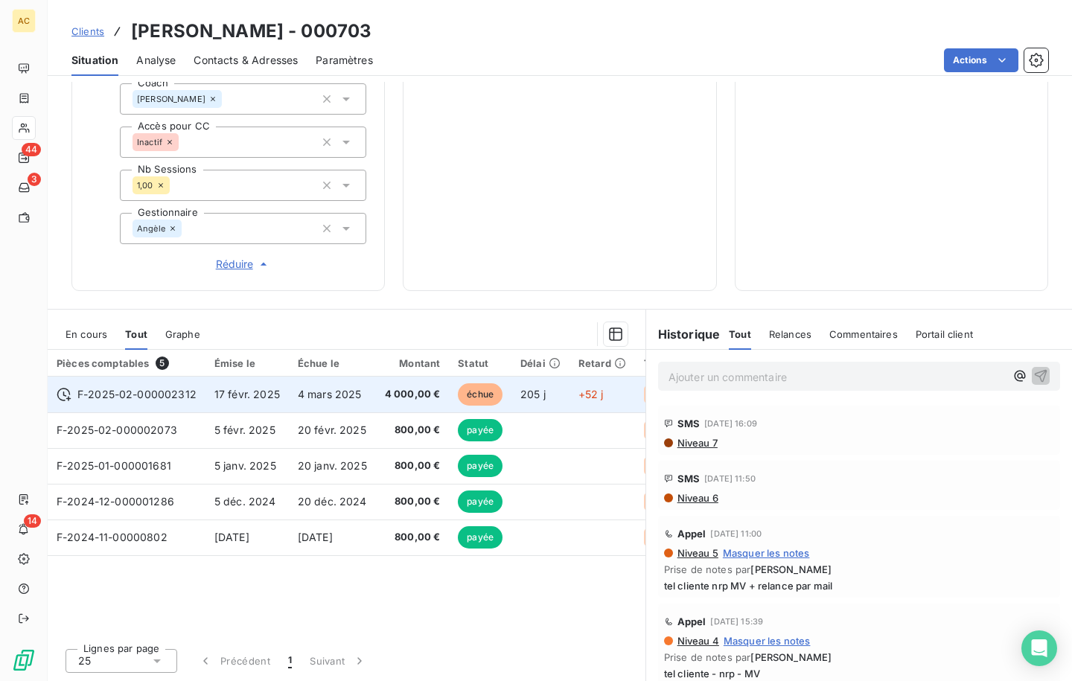
click at [323, 400] on span "4 mars 2025" at bounding box center [330, 394] width 64 height 13
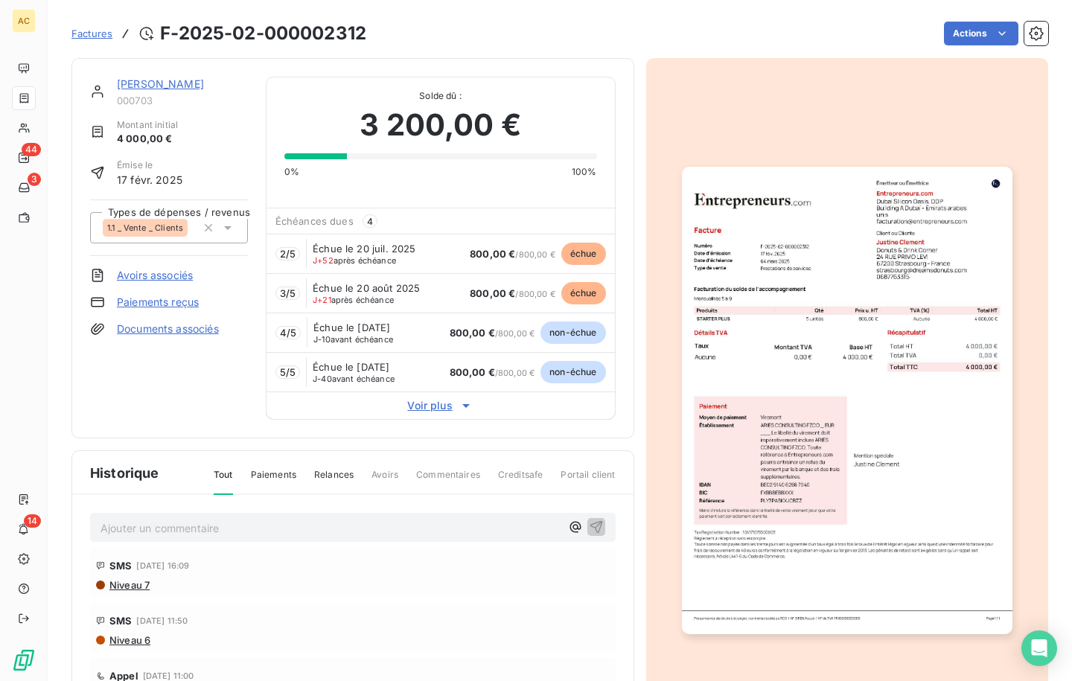
click at [136, 89] on link "[PERSON_NAME]" at bounding box center [160, 83] width 87 height 13
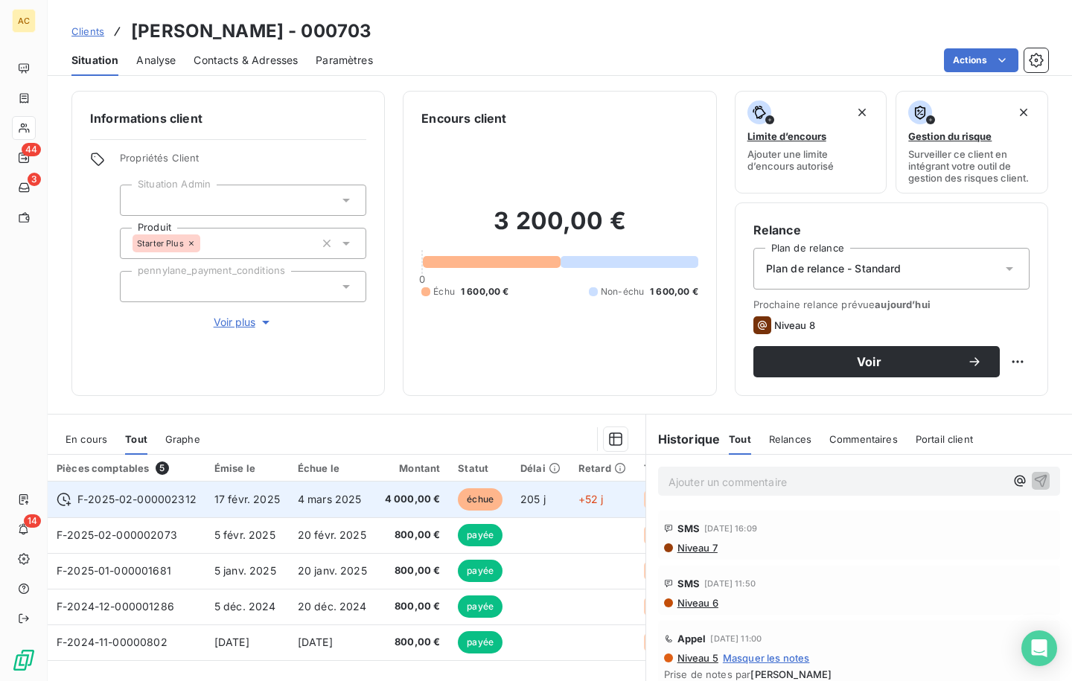
click at [305, 493] on span "4 mars 2025" at bounding box center [330, 499] width 64 height 13
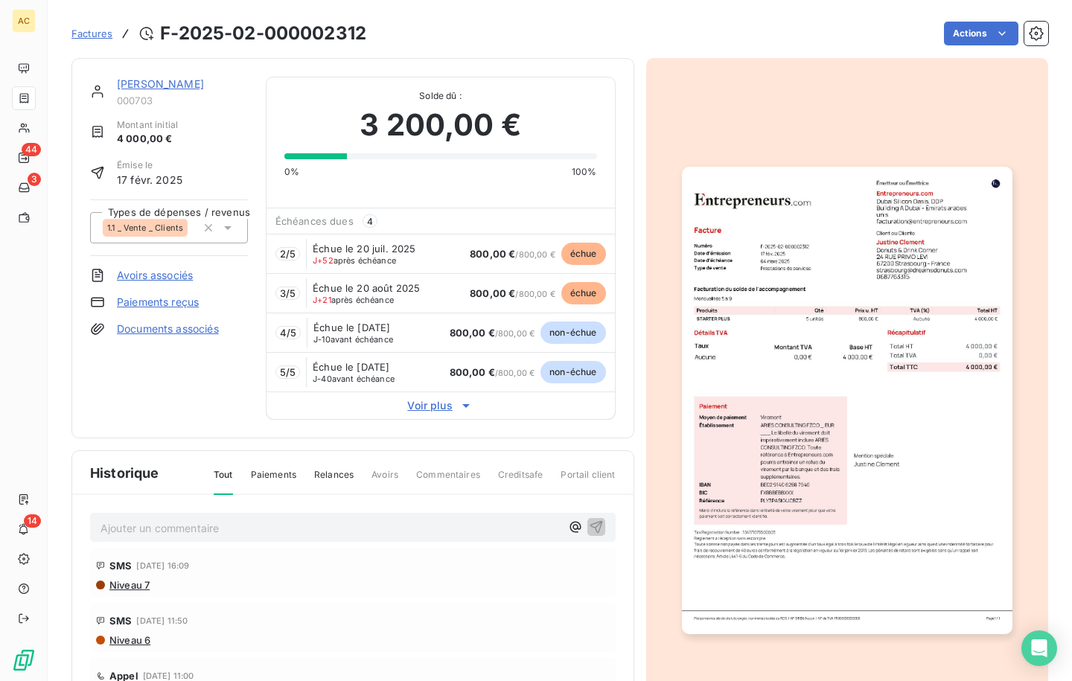
click at [177, 436] on div "[PERSON_NAME] 000703 Montant initial 4 000,00 € Émise le [DATE] Types de dépens…" at bounding box center [352, 248] width 563 height 380
click at [159, 86] on link "[PERSON_NAME]" at bounding box center [160, 83] width 87 height 13
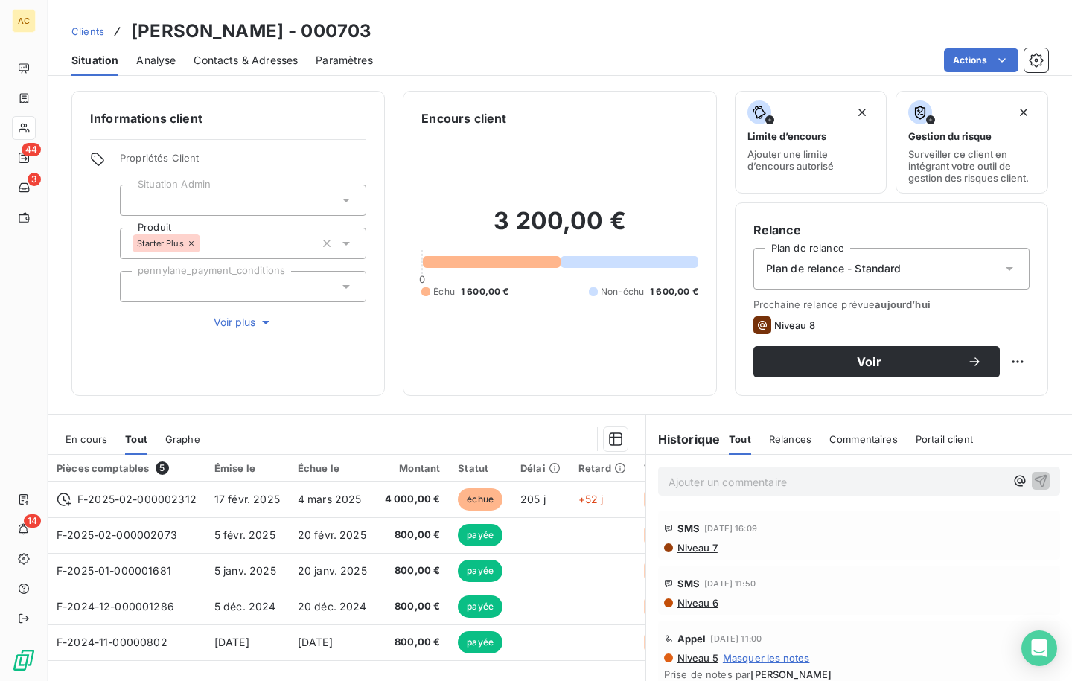
click at [710, 487] on p "Ajouter un commentaire ﻿" at bounding box center [837, 482] width 337 height 19
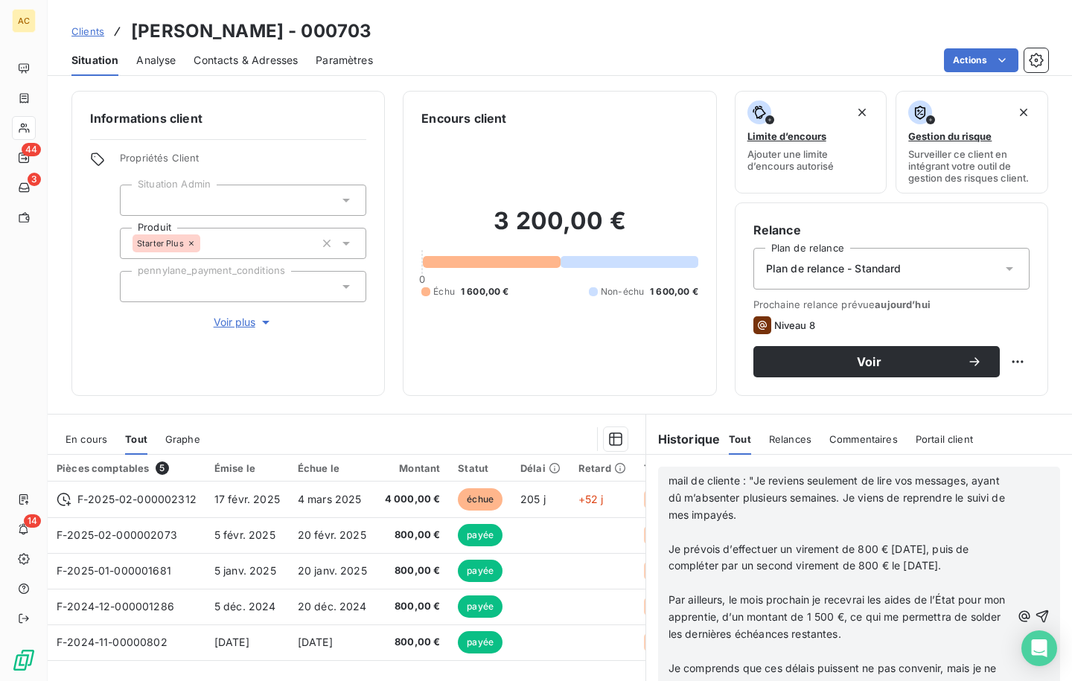
scroll to position [532, 0]
click at [758, 525] on p "﻿" at bounding box center [840, 532] width 342 height 17
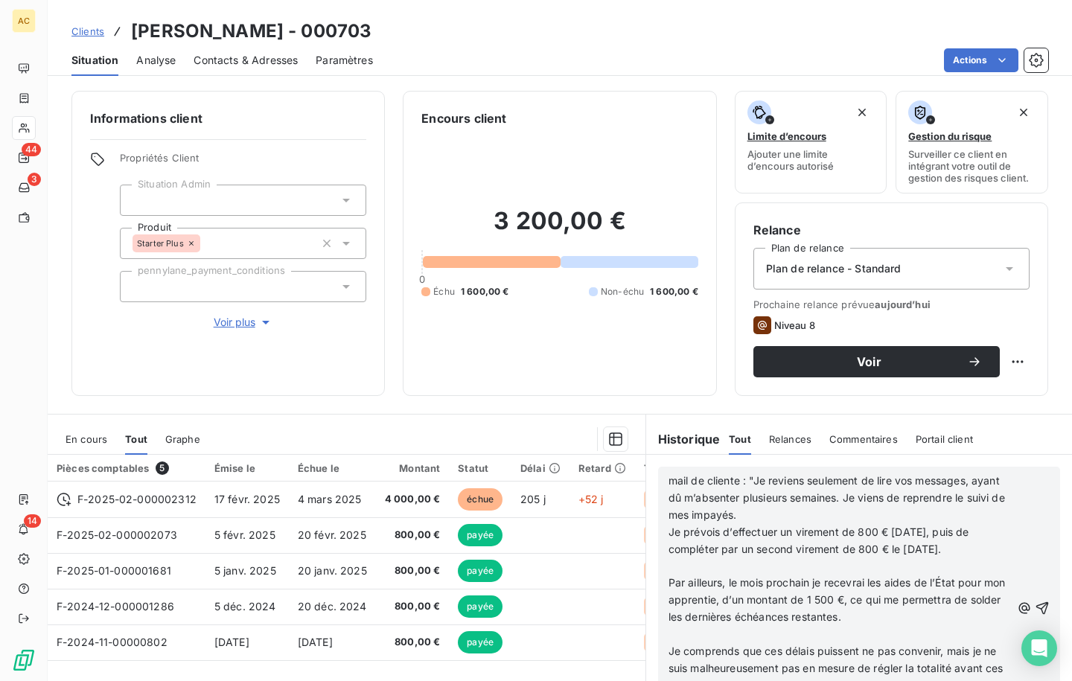
click at [687, 565] on p "﻿" at bounding box center [840, 566] width 342 height 17
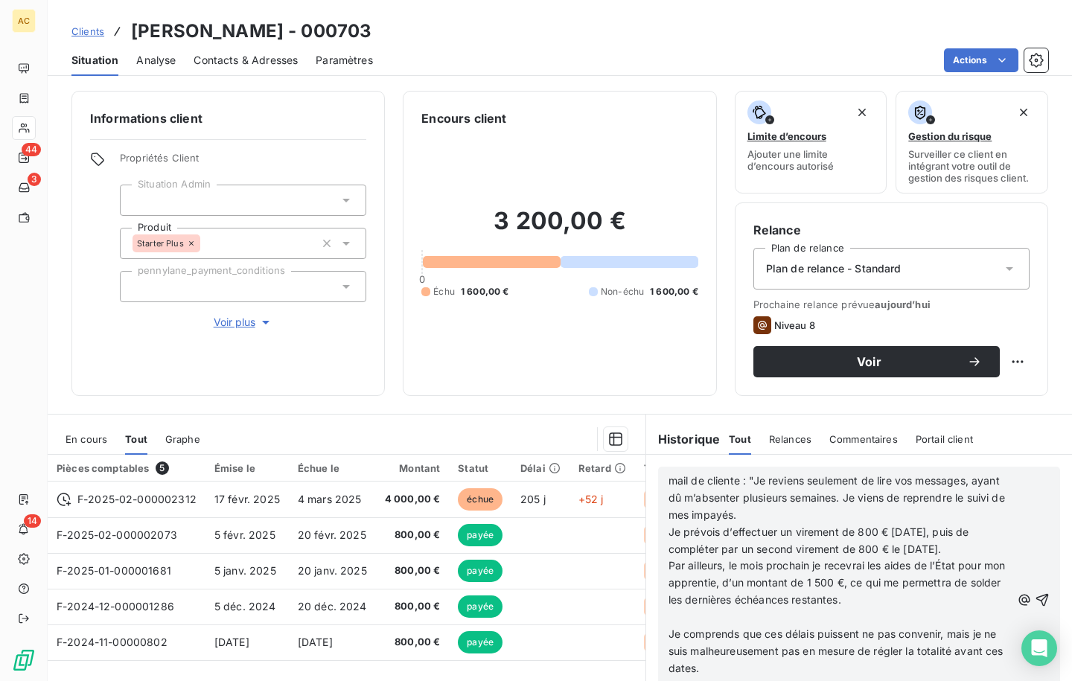
click at [687, 621] on p "﻿" at bounding box center [840, 617] width 342 height 17
click at [796, 657] on p "Je comprends que ces délais puissent ne pas convenir, mais je ne suis malheureu…" at bounding box center [840, 634] width 342 height 51
click at [924, 646] on span "Je comprends que ces délais puissent ne pas convenir, mais je ne suis malheureu…" at bounding box center [838, 643] width 338 height 64
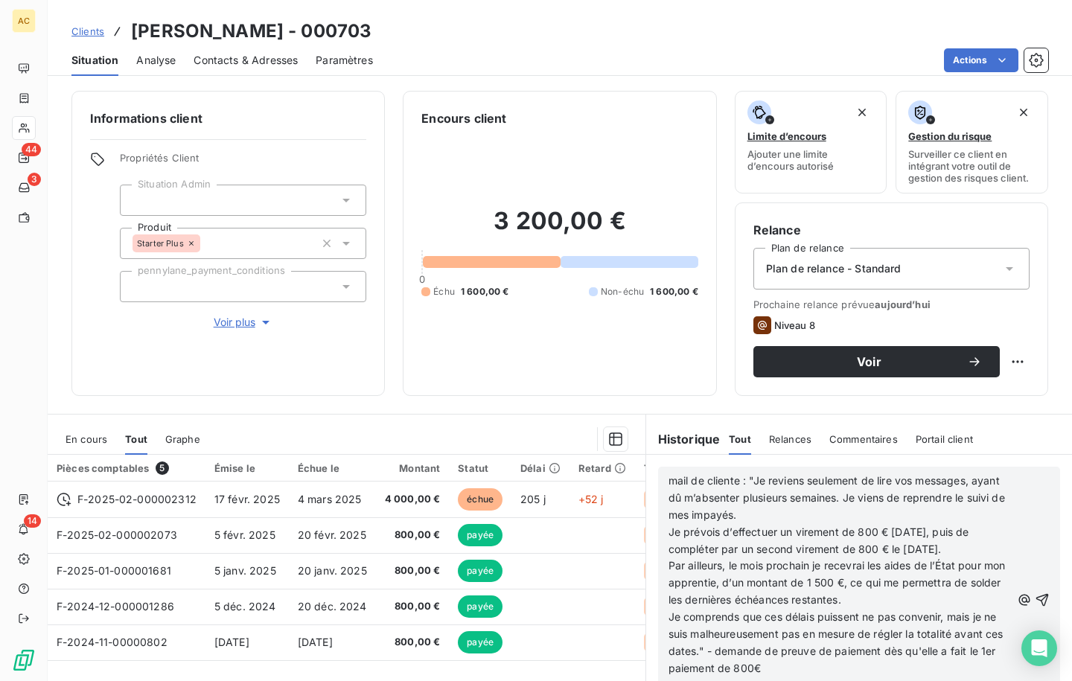
scroll to position [991, 0]
click at [835, 671] on p "Je comprends que ces délais puissent ne pas convenir, mais je ne suis malheureu…" at bounding box center [840, 643] width 342 height 68
drag, startPoint x: 766, startPoint y: 669, endPoint x: 718, endPoint y: 664, distance: 48.6
click at [718, 664] on span "Je comprends que ces délais puissent ne pas convenir, mais je ne suis malheureu…" at bounding box center [838, 643] width 338 height 64
click at [1035, 601] on icon "button" at bounding box center [1042, 600] width 15 height 15
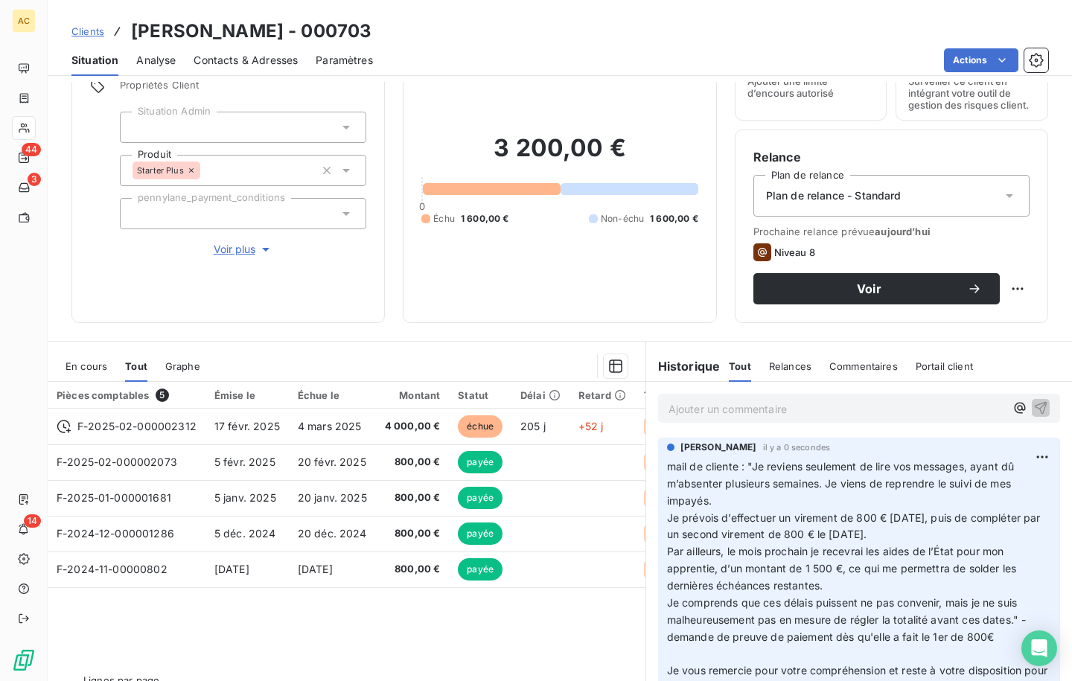
scroll to position [57, 0]
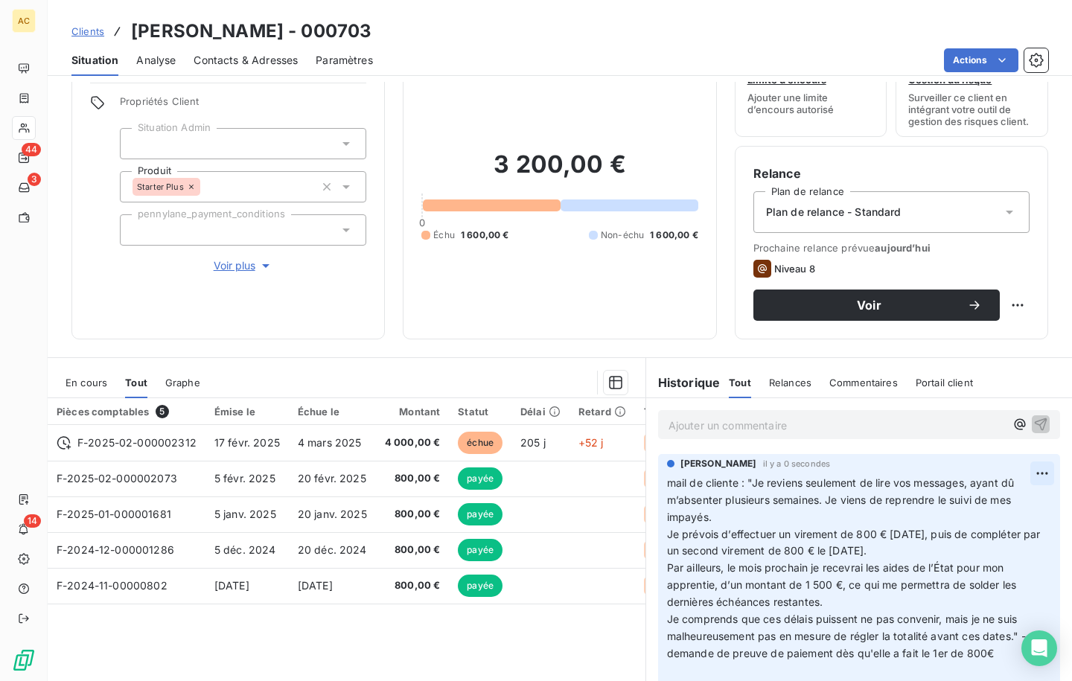
click at [1019, 473] on html "AC 44 3 14 Clients [PERSON_NAME] - 000703 Situation Analyse Contacts & Adresses…" at bounding box center [536, 340] width 1072 height 681
click at [980, 506] on div "Editer" at bounding box center [984, 506] width 83 height 24
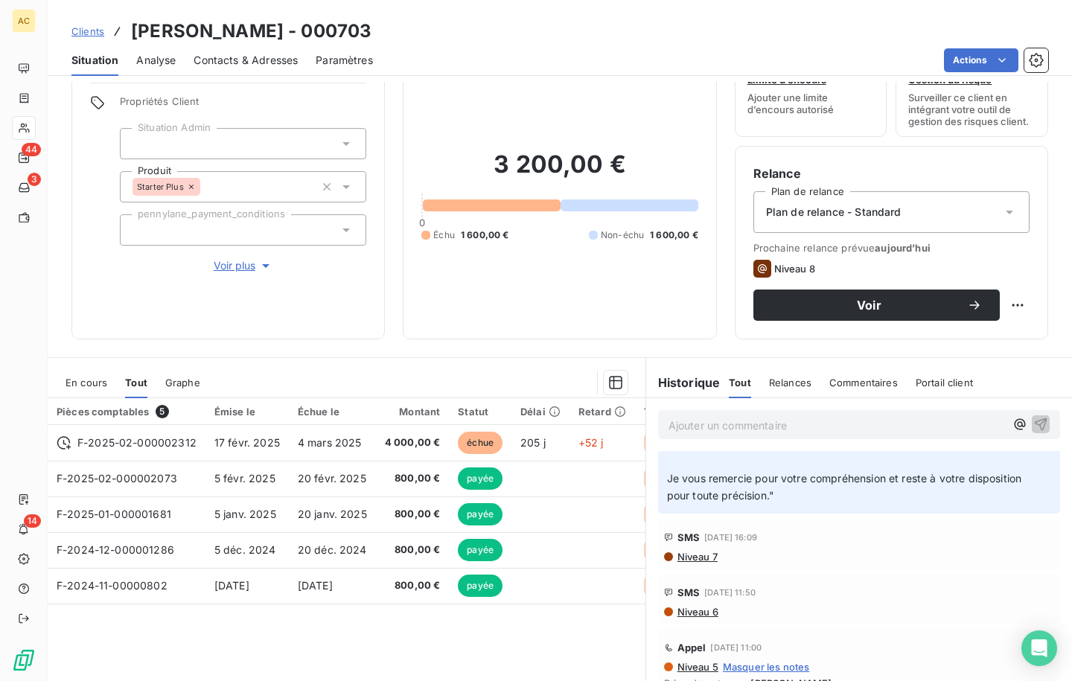
scroll to position [184, 0]
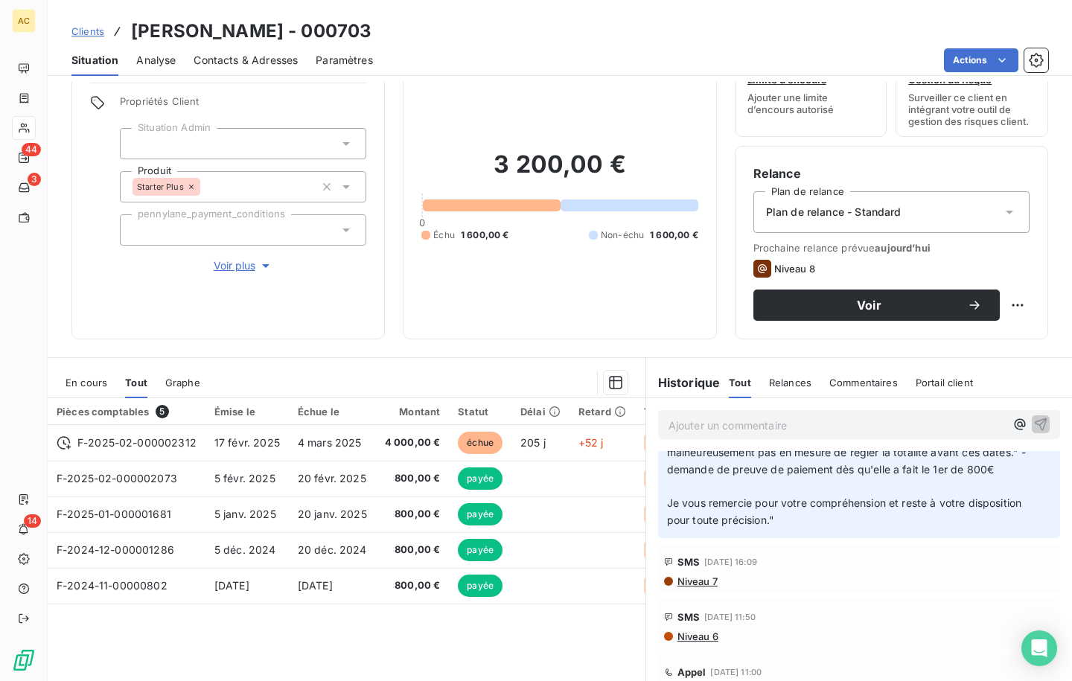
click at [697, 506] on p "mail de cliente : "Je reviens seulement de lire vos messages, ayant dû m’absent…" at bounding box center [850, 410] width 366 height 238
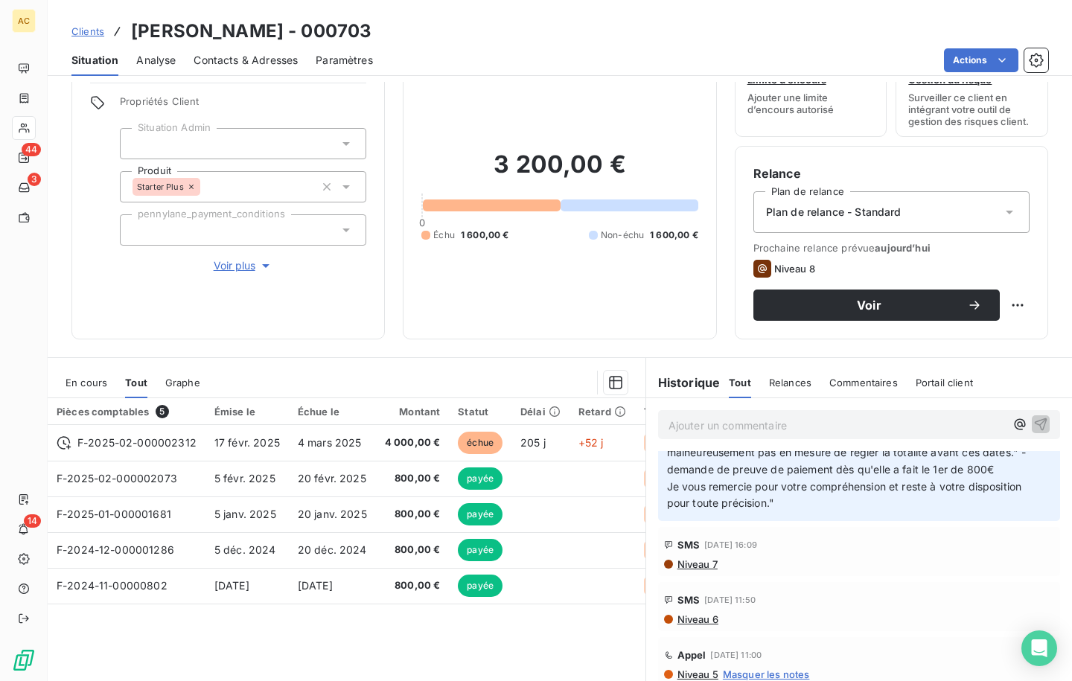
drag, startPoint x: 701, startPoint y: 471, endPoint x: 713, endPoint y: 482, distance: 16.3
click at [713, 482] on p "mail de cliente : "Je reviens seulement de lire vos messages, ayant dû m’absent…" at bounding box center [850, 401] width 366 height 221
drag, startPoint x: 697, startPoint y: 469, endPoint x: 709, endPoint y: 486, distance: 20.9
click at [709, 486] on p "mail de cliente : "Je reviens seulement de lire vos messages, ayant dû m’absent…" at bounding box center [850, 401] width 366 height 221
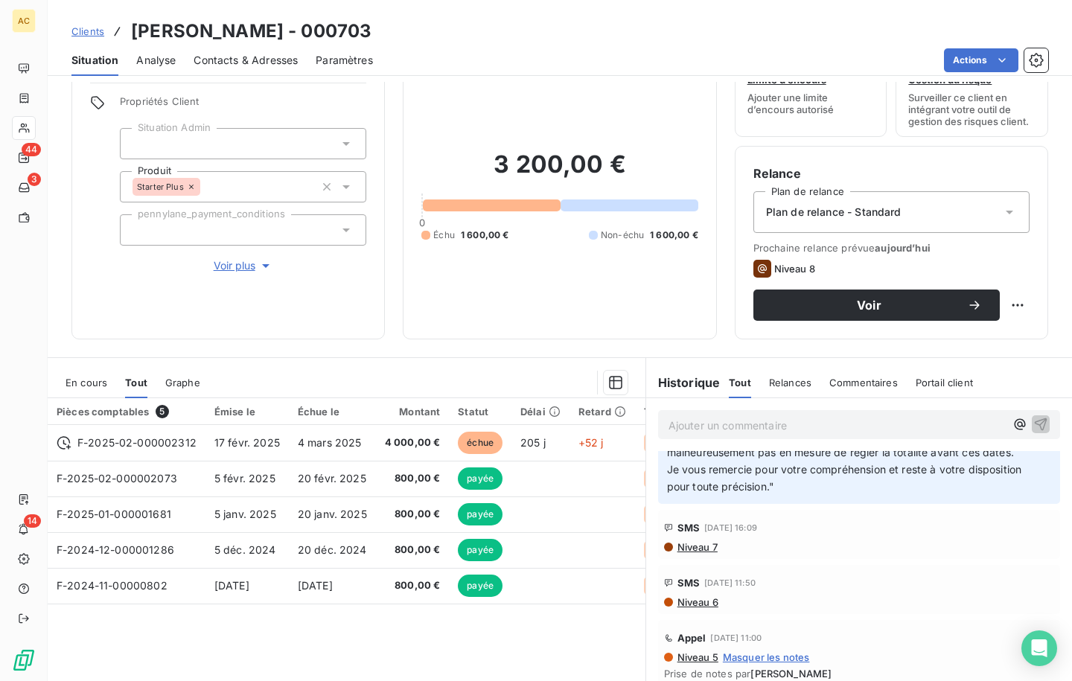
click at [832, 496] on p "mail de cliente : "Je reviens seulement de lire vos messages, ayant dû m’absent…" at bounding box center [850, 393] width 366 height 205
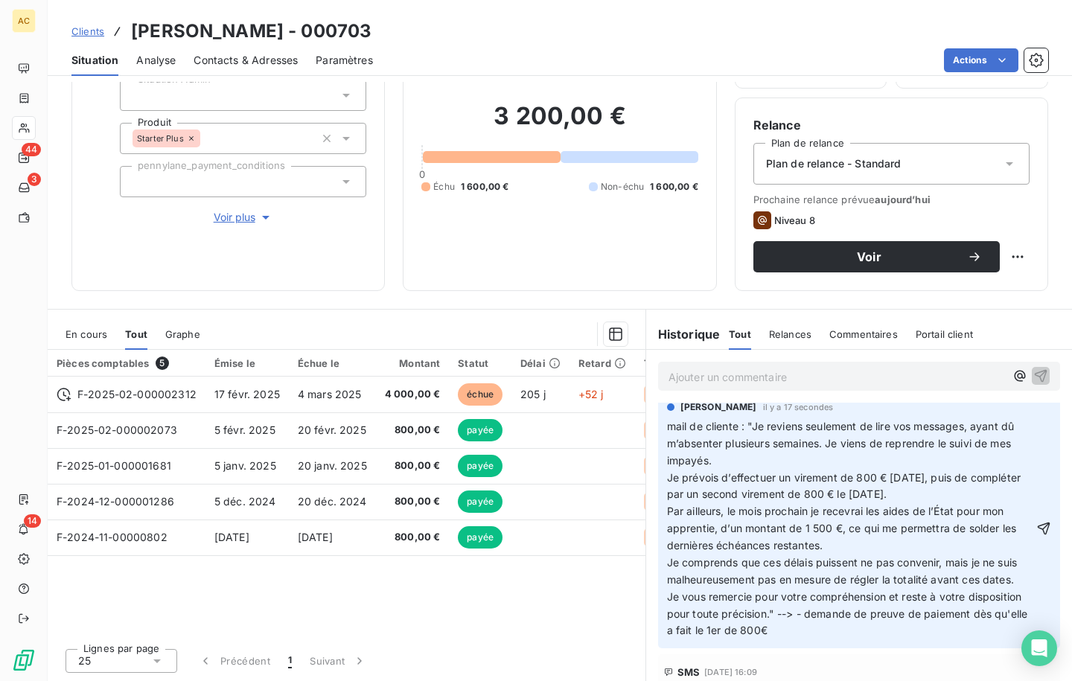
scroll to position [25, 0]
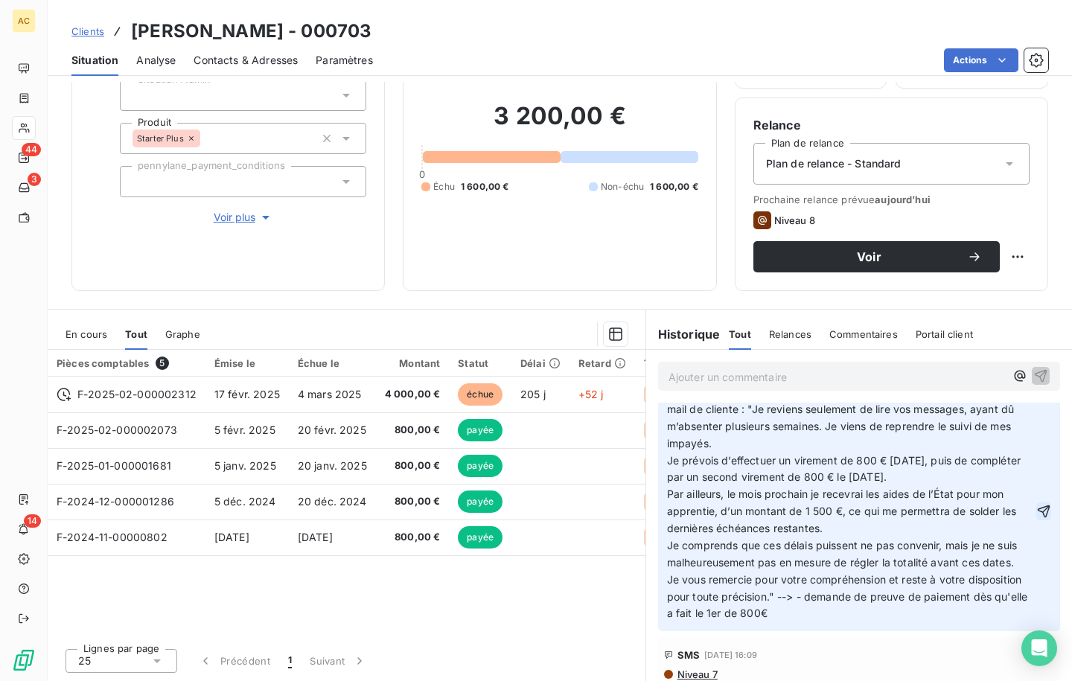
click at [1038, 517] on icon "button" at bounding box center [1044, 511] width 13 height 13
click at [246, 222] on span "Voir plus" at bounding box center [244, 217] width 60 height 15
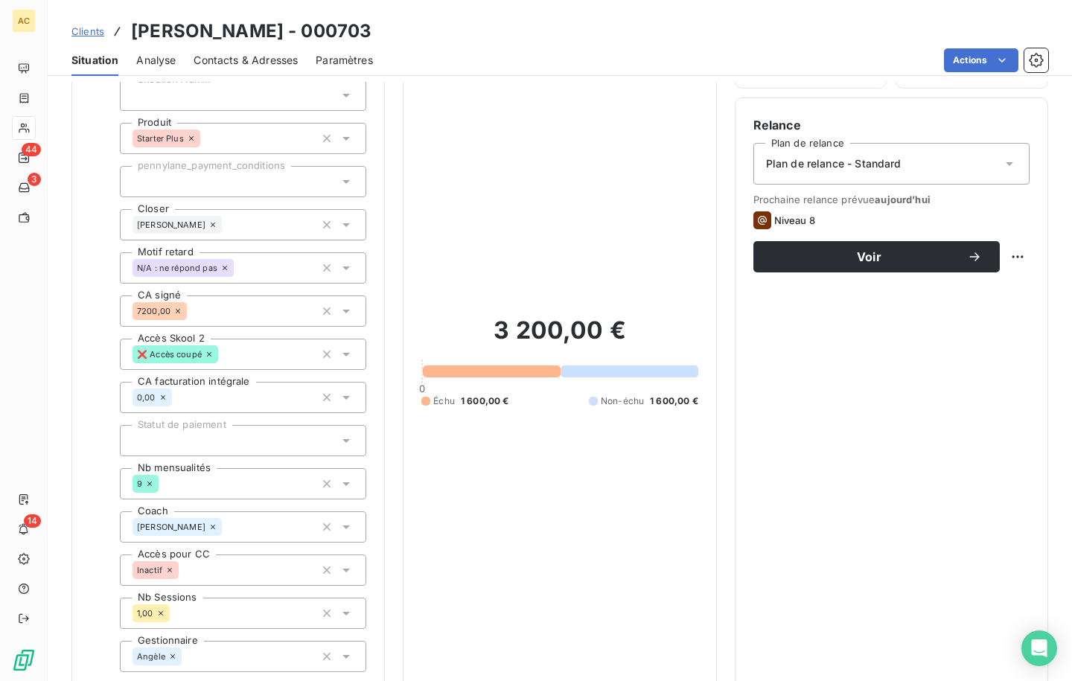
click at [226, 270] on icon at bounding box center [224, 268] width 9 height 9
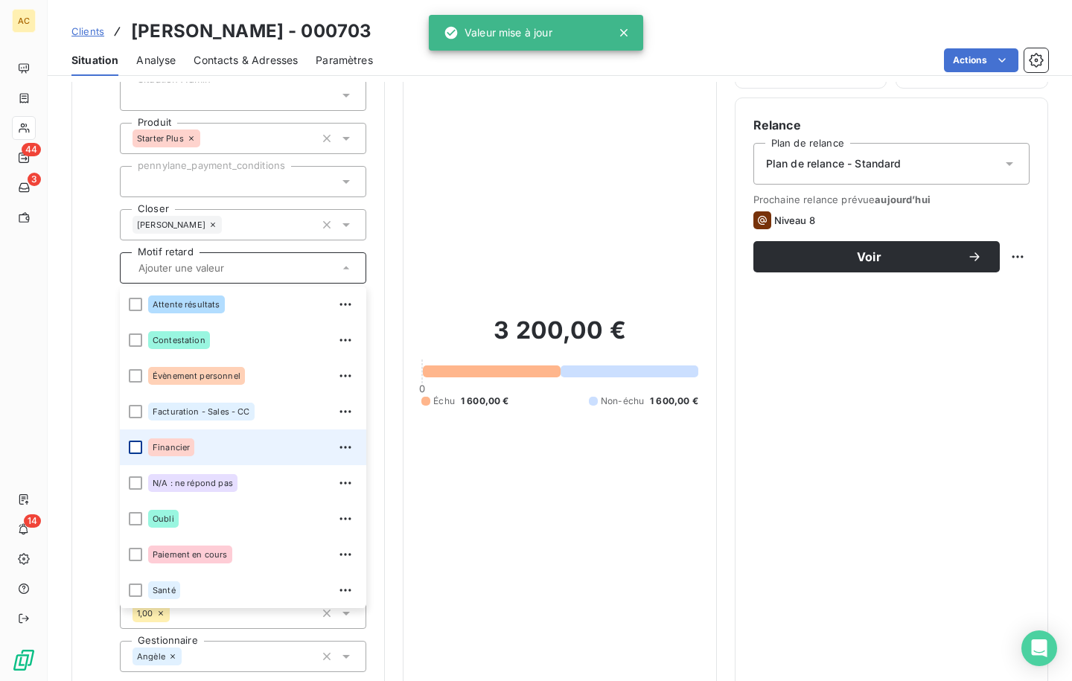
click at [137, 449] on div at bounding box center [135, 447] width 13 height 13
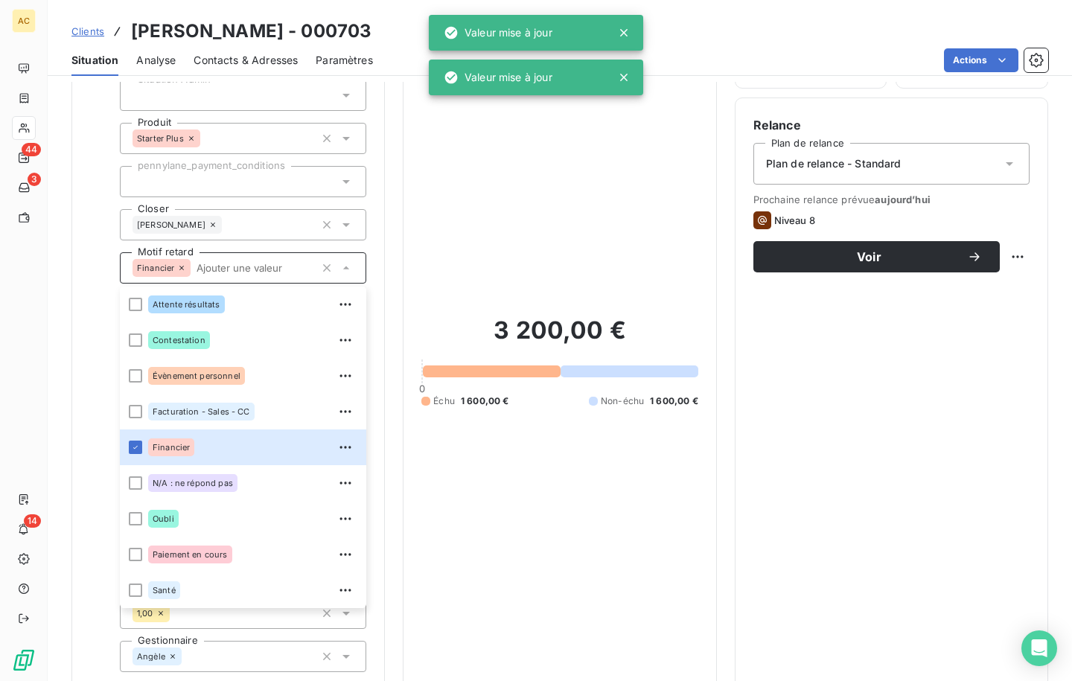
click at [82, 241] on div "Informations client Propriétés Client Situation Admin Produit Starter Plus penn…" at bounding box center [227, 352] width 313 height 733
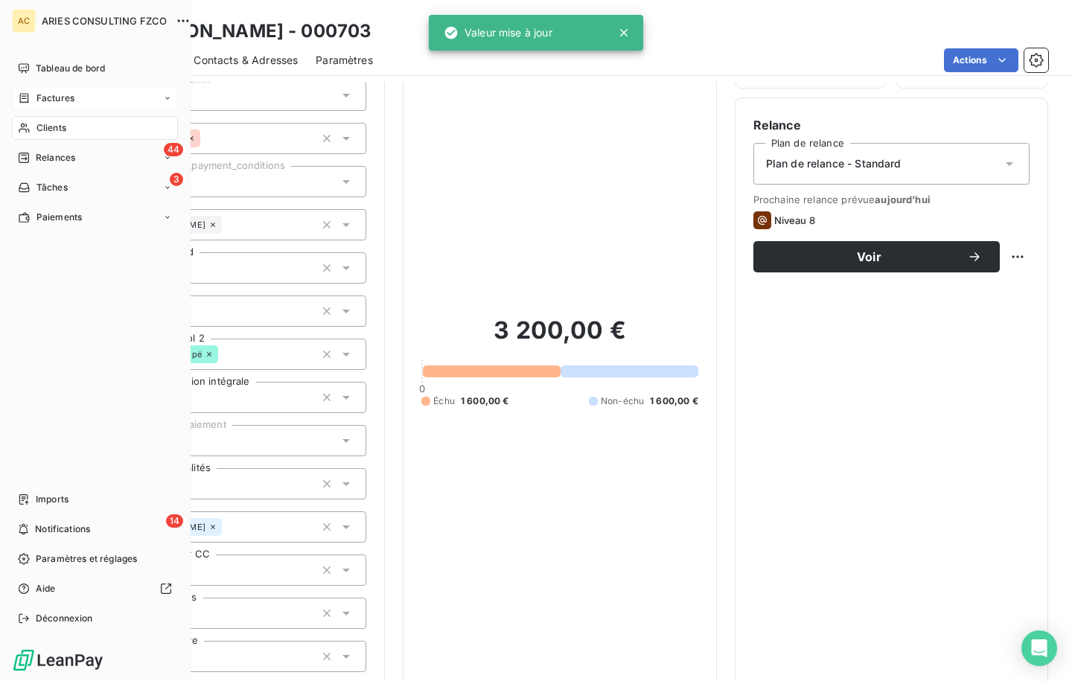
click at [51, 106] on div "Factures" at bounding box center [95, 98] width 166 height 24
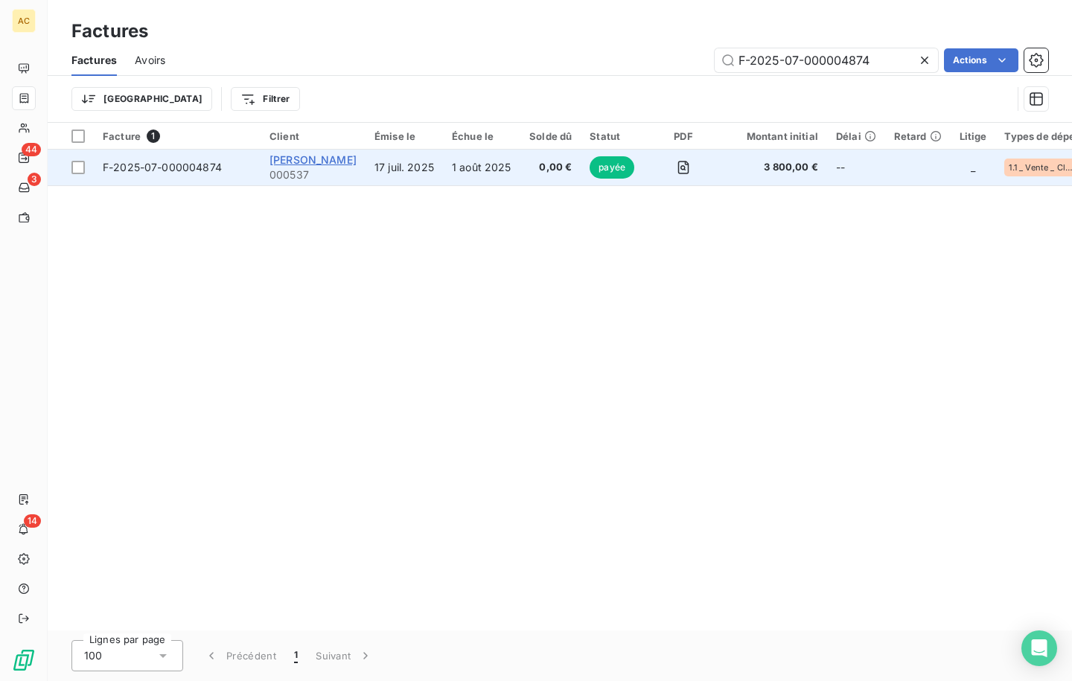
click at [291, 163] on span "[PERSON_NAME]" at bounding box center [313, 159] width 87 height 13
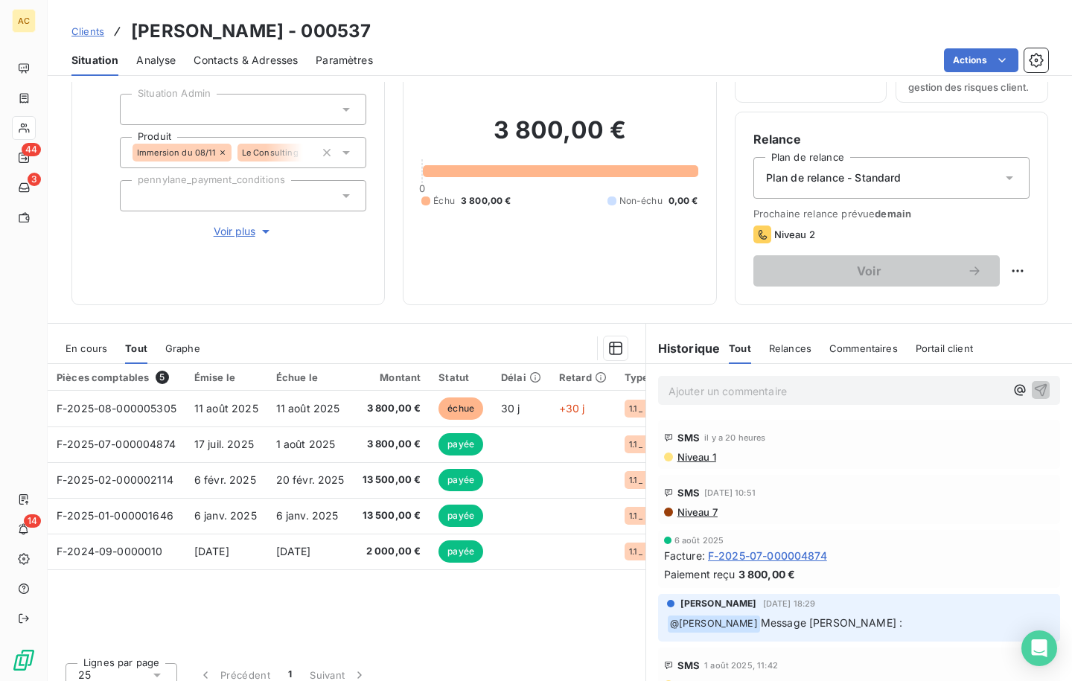
scroll to position [105, 0]
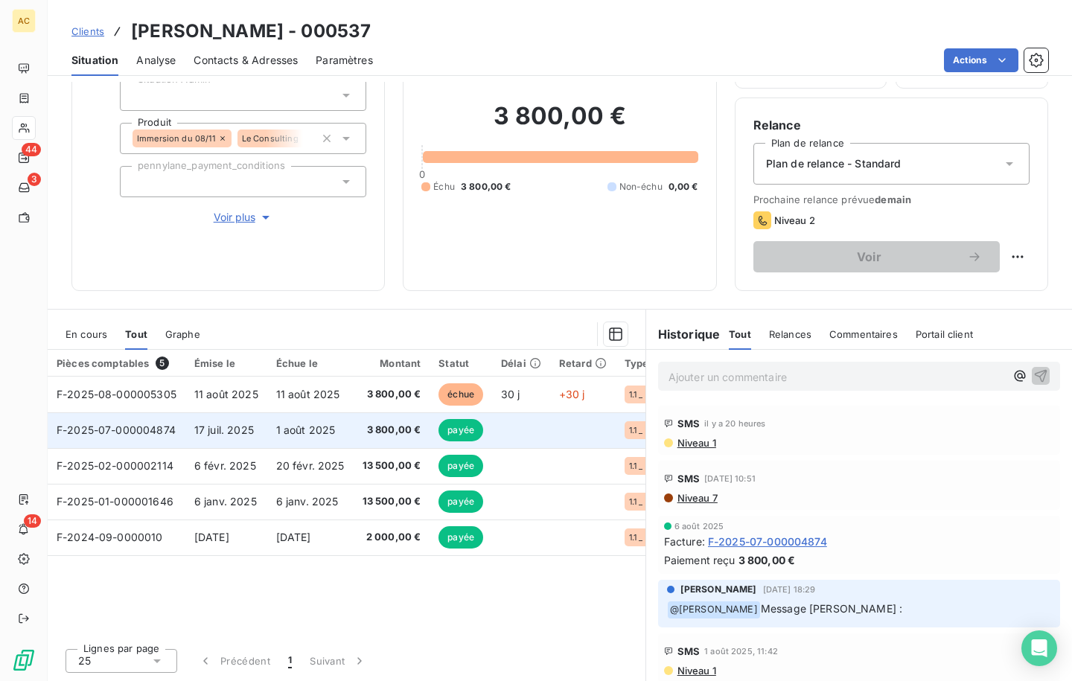
click at [231, 434] on span "17 juil. 2025" at bounding box center [224, 430] width 60 height 13
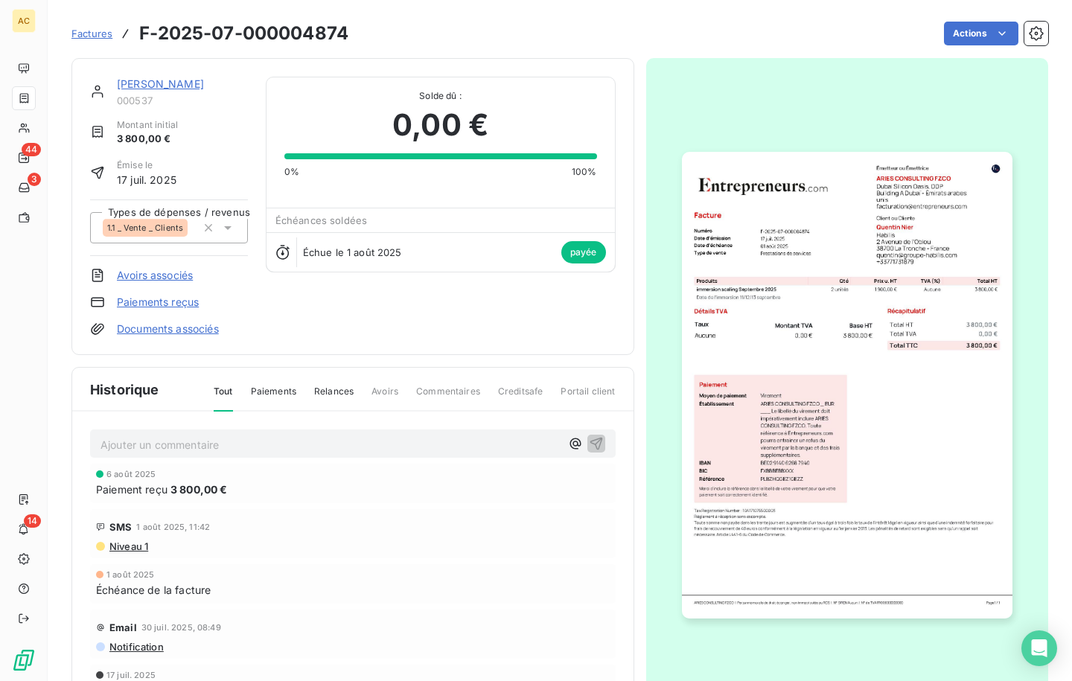
click at [781, 339] on img "button" at bounding box center [847, 385] width 331 height 467
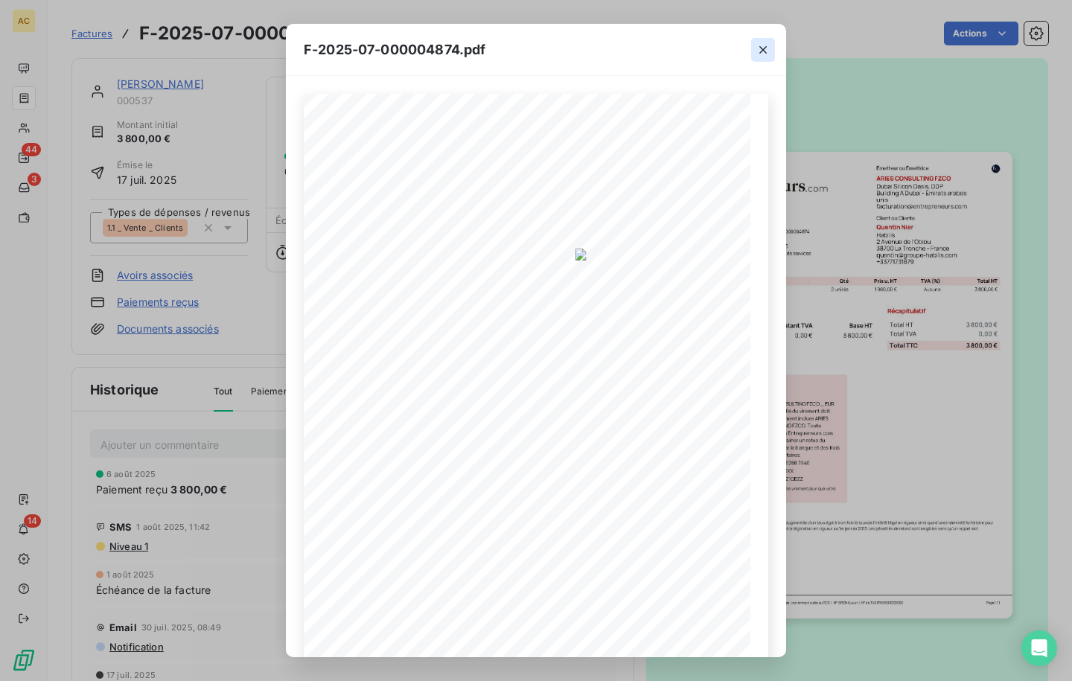
click at [767, 52] on icon "button" at bounding box center [763, 49] width 15 height 15
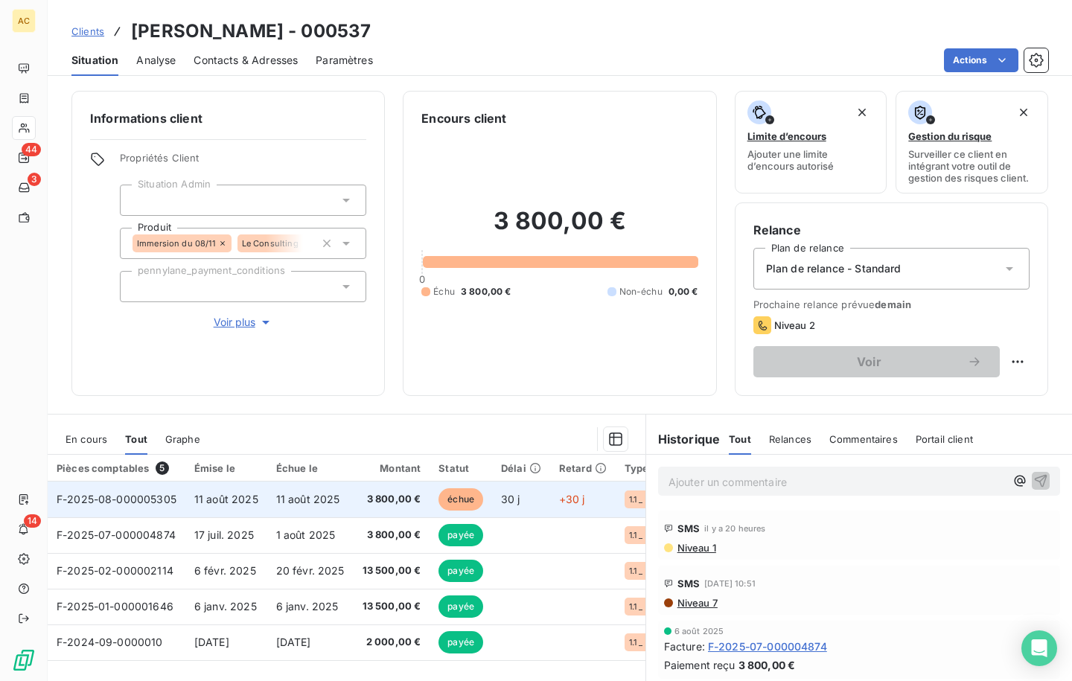
click at [315, 495] on span "11 août 2025" at bounding box center [308, 499] width 64 height 13
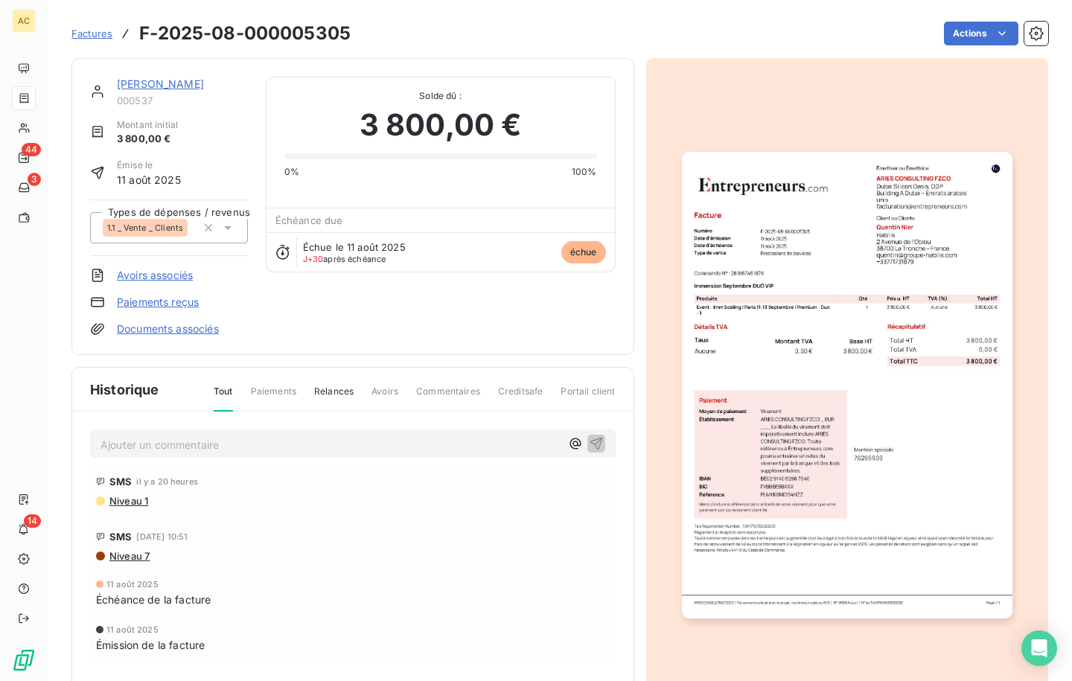
click at [788, 317] on img "button" at bounding box center [847, 385] width 331 height 467
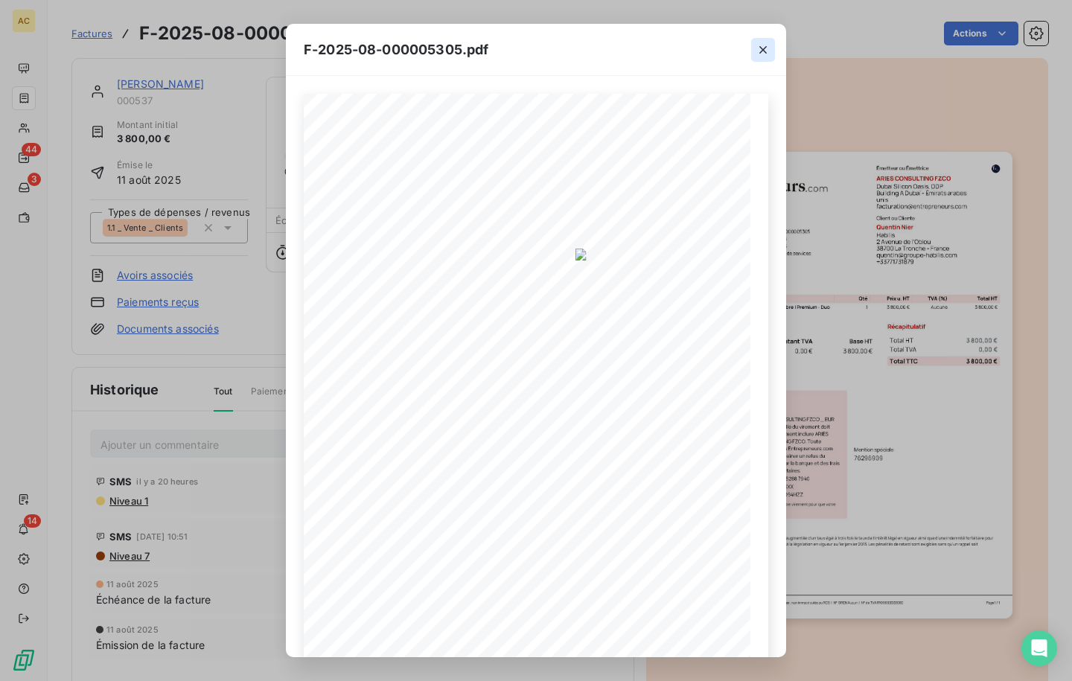
click at [762, 55] on icon "button" at bounding box center [763, 49] width 15 height 15
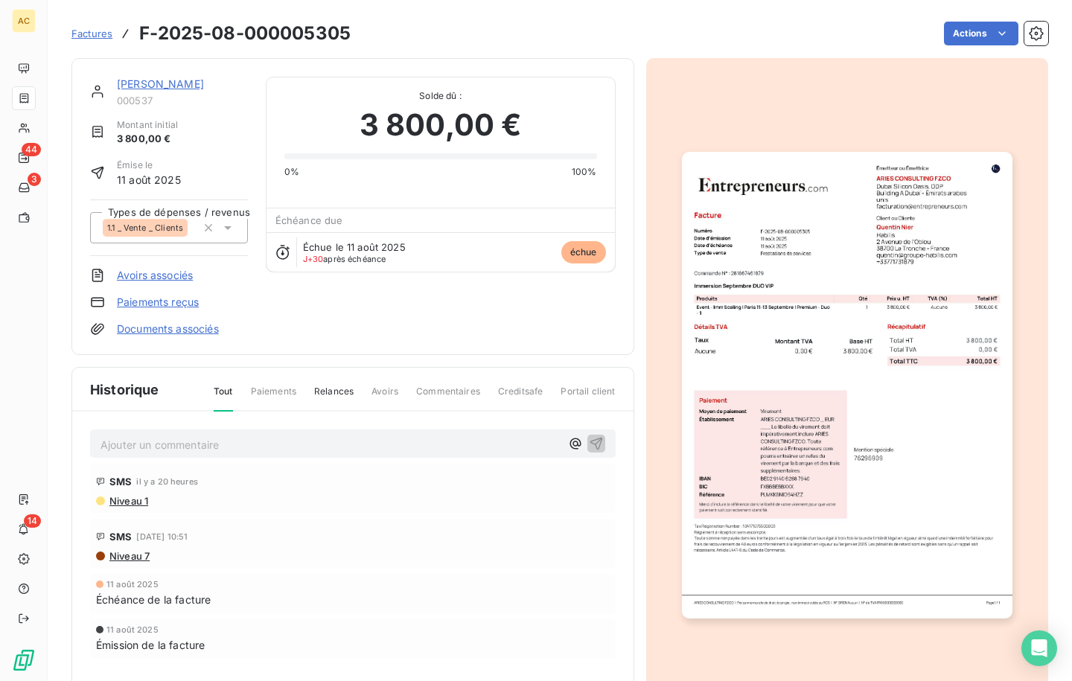
click at [138, 85] on link "[PERSON_NAME]" at bounding box center [160, 83] width 87 height 13
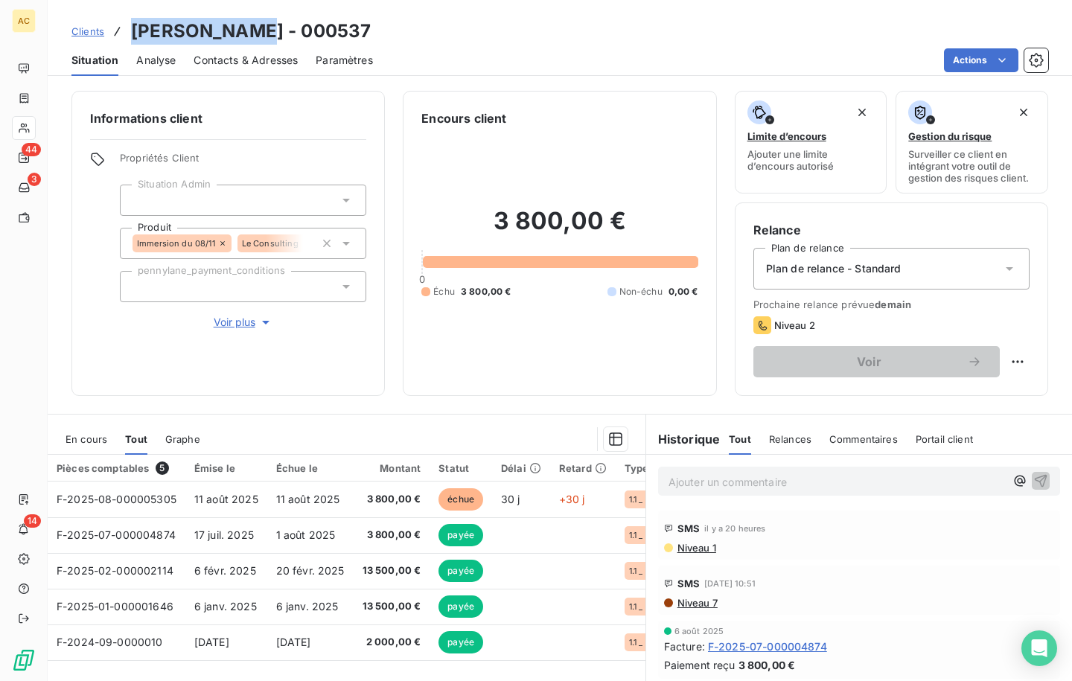
drag, startPoint x: 143, startPoint y: 29, endPoint x: 240, endPoint y: 32, distance: 96.8
click at [240, 32] on h3 "[PERSON_NAME] - 000537" at bounding box center [251, 31] width 240 height 27
copy h3 "[PERSON_NAME]"
click at [243, 322] on span "Voir plus" at bounding box center [244, 322] width 60 height 15
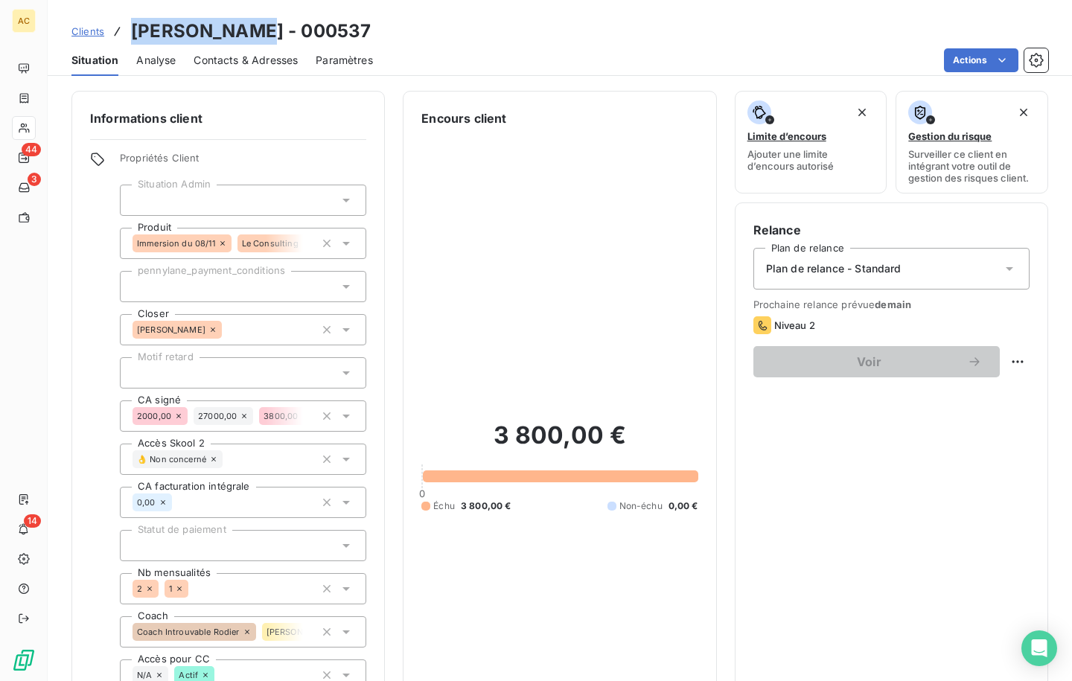
click at [271, 64] on span "Contacts & Adresses" at bounding box center [246, 60] width 104 height 15
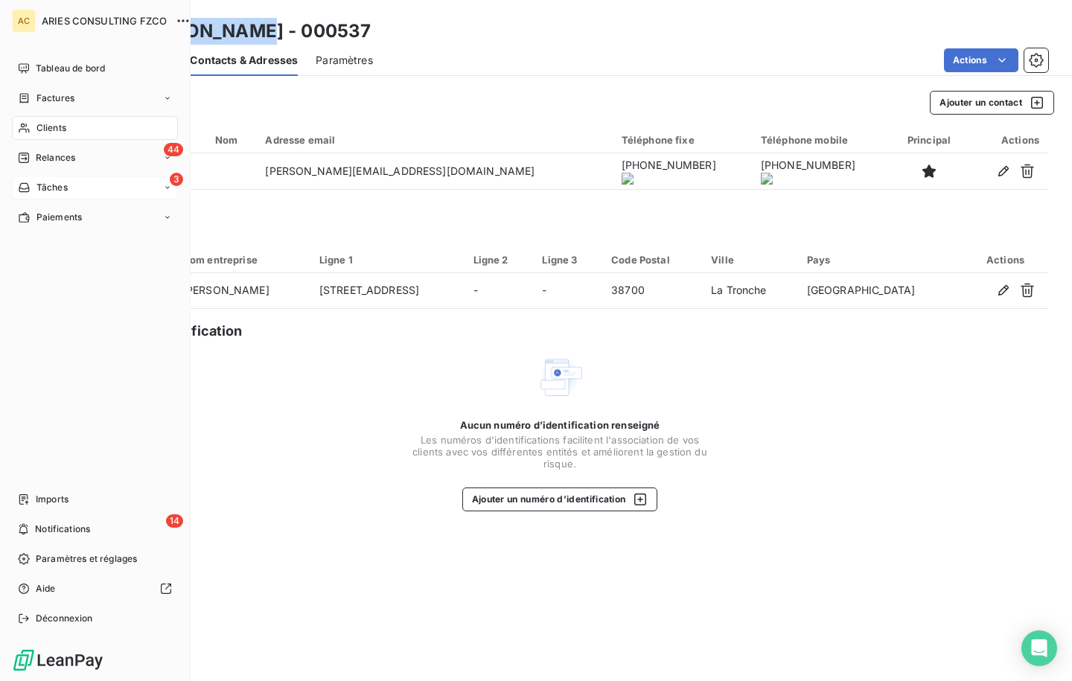
click at [34, 188] on div "Tâches" at bounding box center [43, 187] width 50 height 13
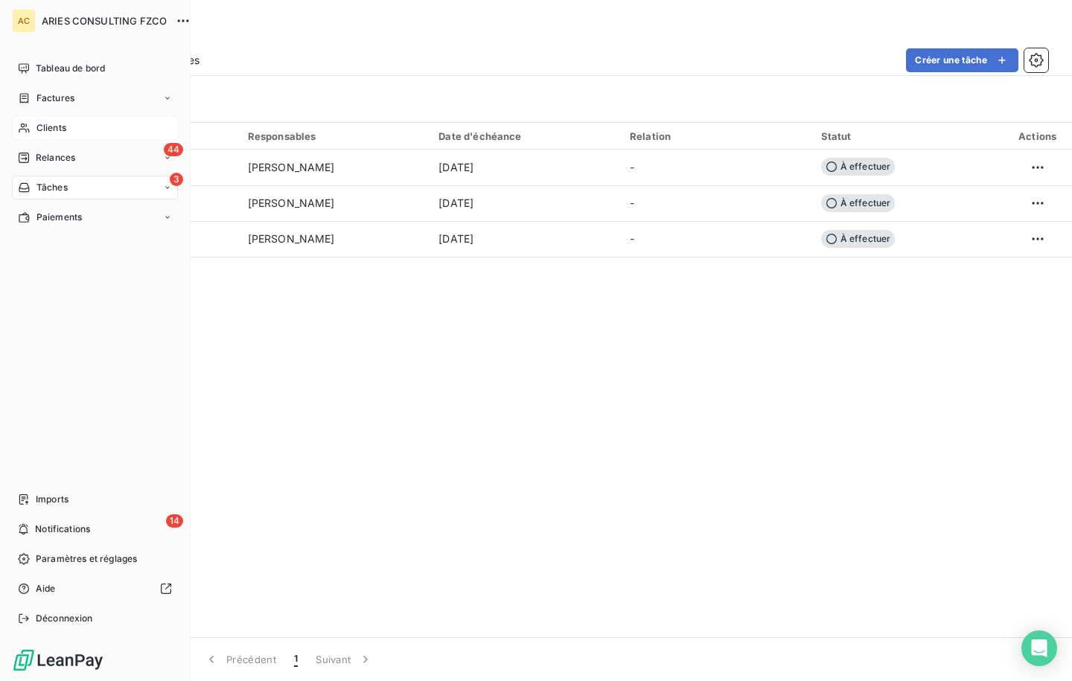
click at [39, 133] on span "Clients" at bounding box center [51, 127] width 30 height 13
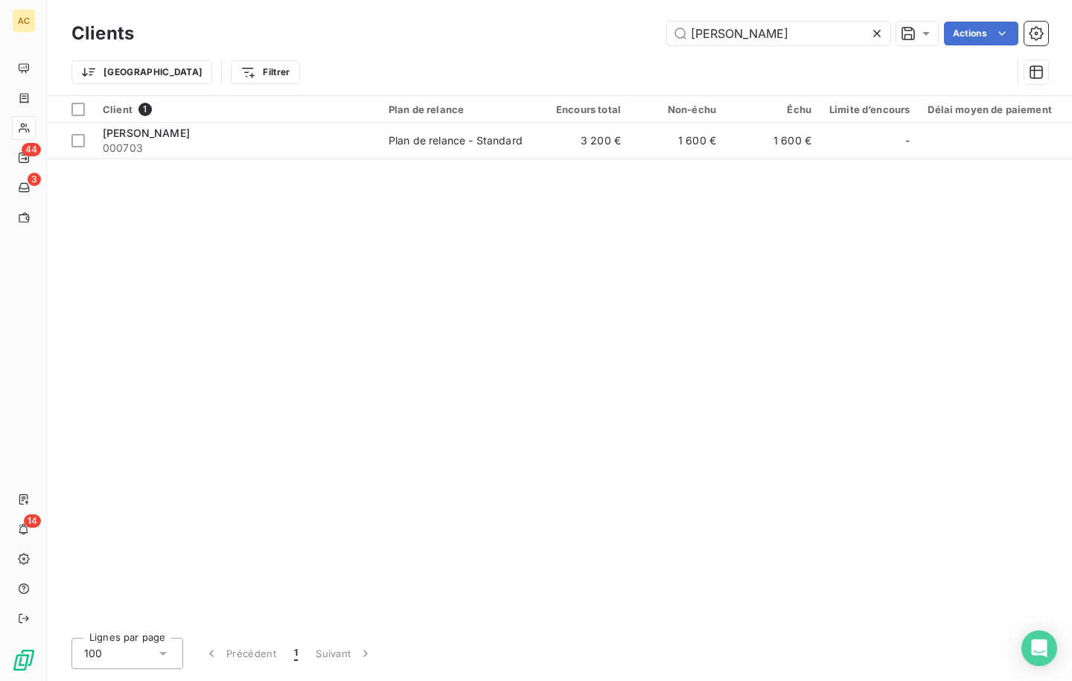
drag, startPoint x: 698, startPoint y: 26, endPoint x: 628, endPoint y: 27, distance: 69.2
click at [628, 27] on div "[PERSON_NAME] Actions" at bounding box center [600, 34] width 896 height 24
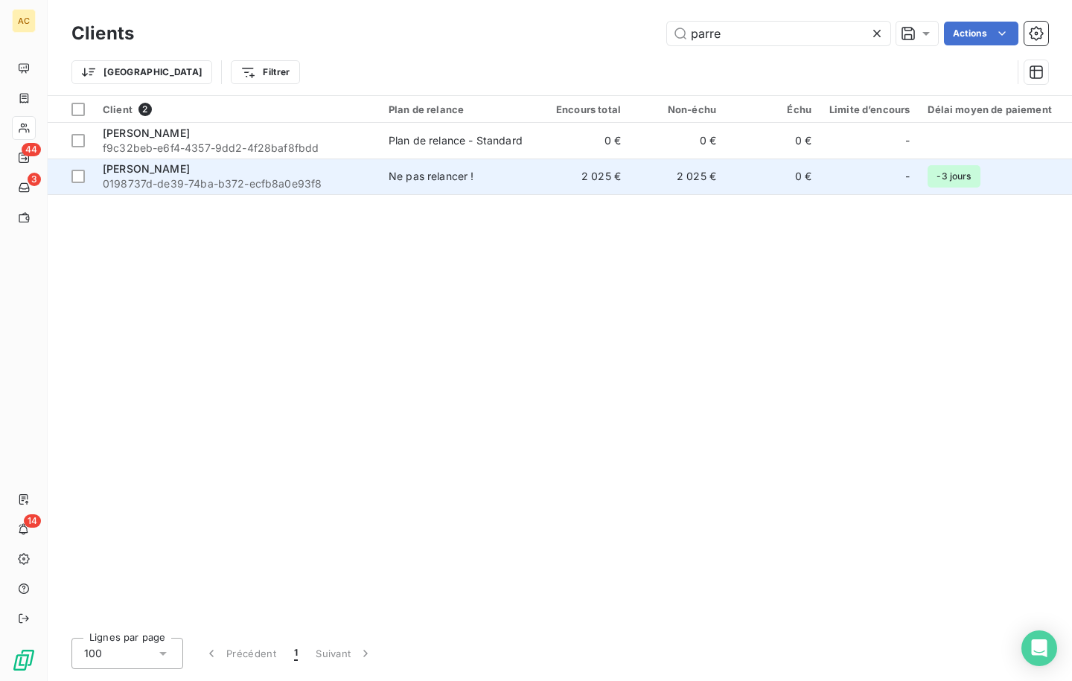
type input "parre"
click at [287, 180] on span "0198737d-de39-74ba-b372-ecfb8a0e93f8" at bounding box center [237, 183] width 268 height 15
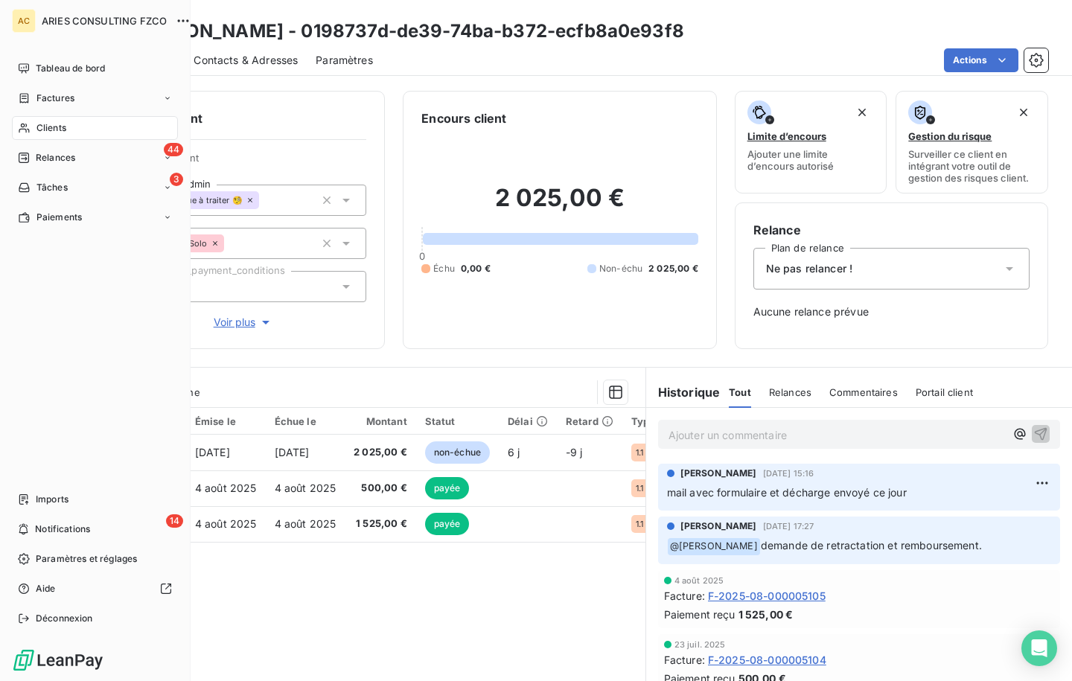
click at [46, 131] on span "Clients" at bounding box center [51, 127] width 30 height 13
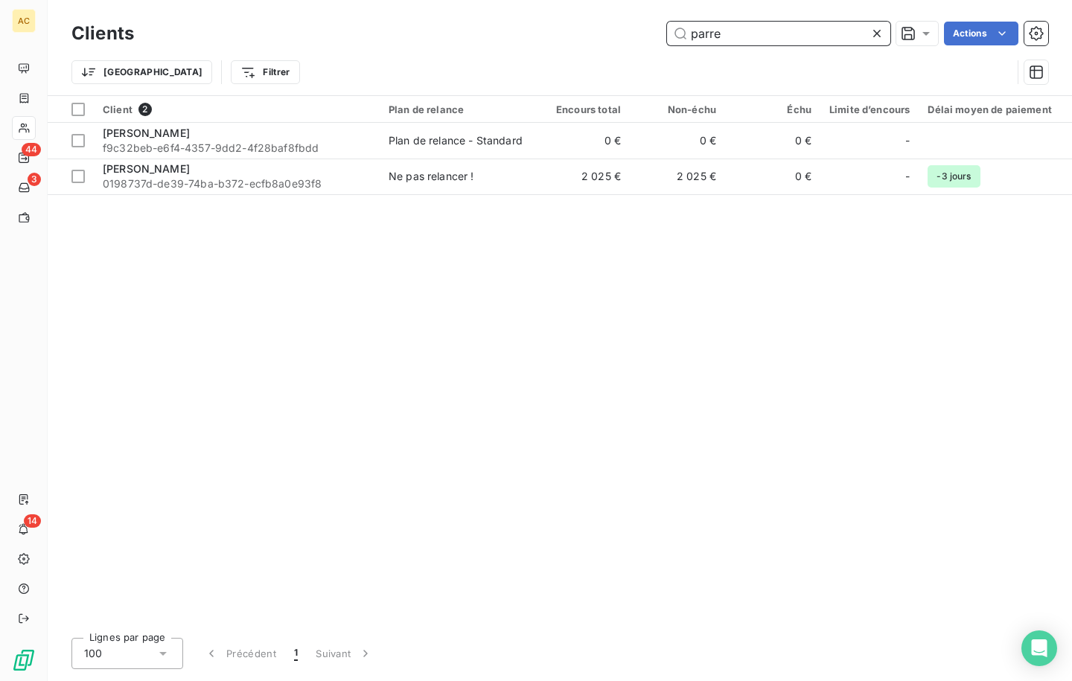
drag, startPoint x: 710, startPoint y: 35, endPoint x: 646, endPoint y: 36, distance: 63.3
click at [646, 36] on div "parre Actions" at bounding box center [600, 34] width 896 height 24
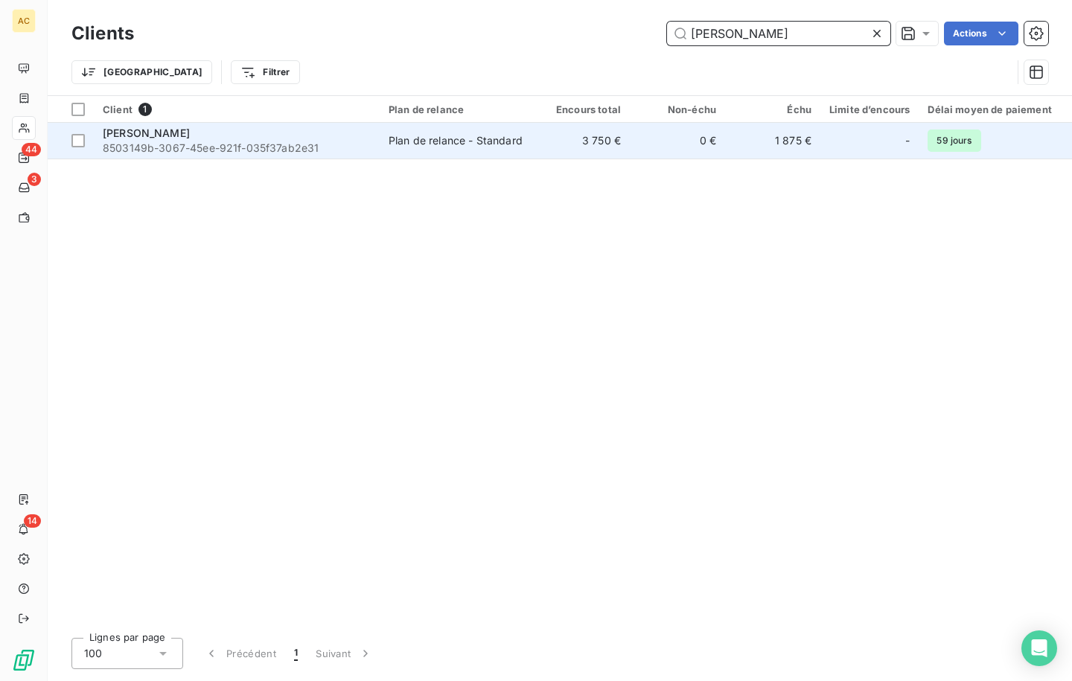
type input "[PERSON_NAME]"
click at [336, 142] on span "8503149b-3067-45ee-921f-035f37ab2e31" at bounding box center [237, 148] width 268 height 15
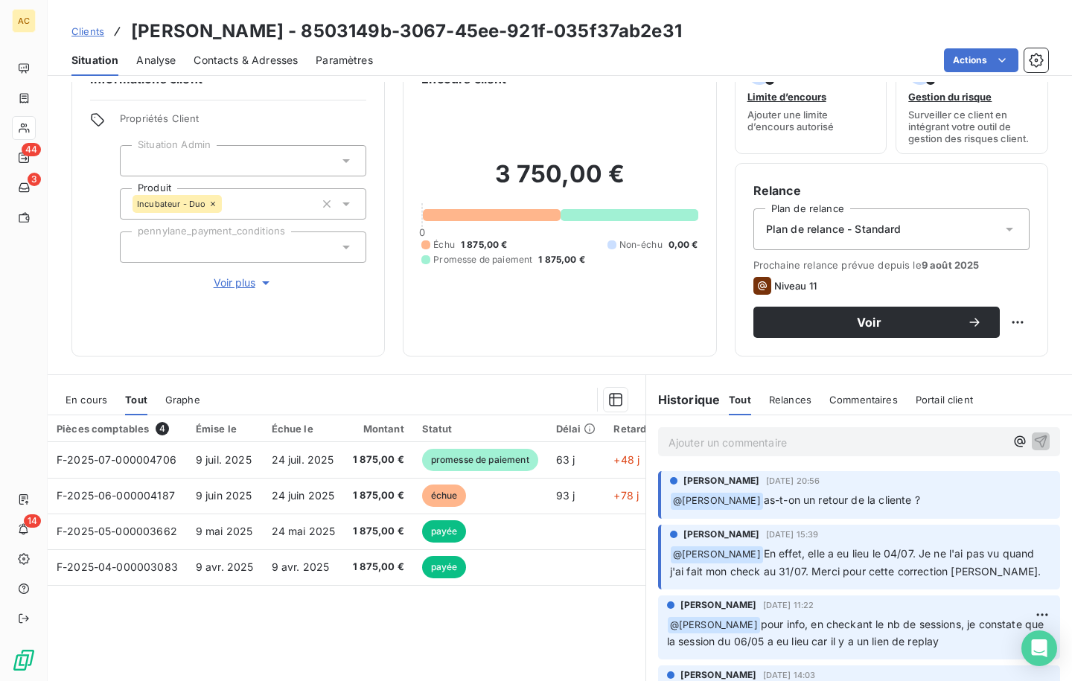
click at [229, 67] on span "Contacts & Adresses" at bounding box center [246, 60] width 104 height 15
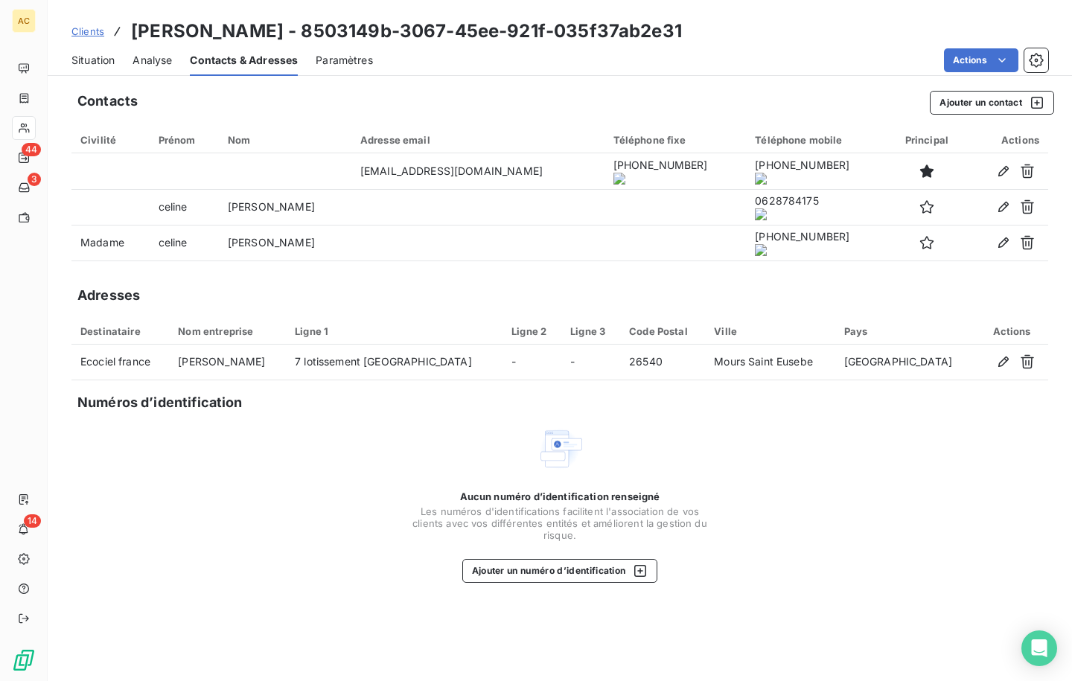
click at [619, 150] on onoff-telecom-ce-actions-button at bounding box center [619, 150] width 0 height 0
click at [97, 66] on span "Situation" at bounding box center [92, 60] width 43 height 15
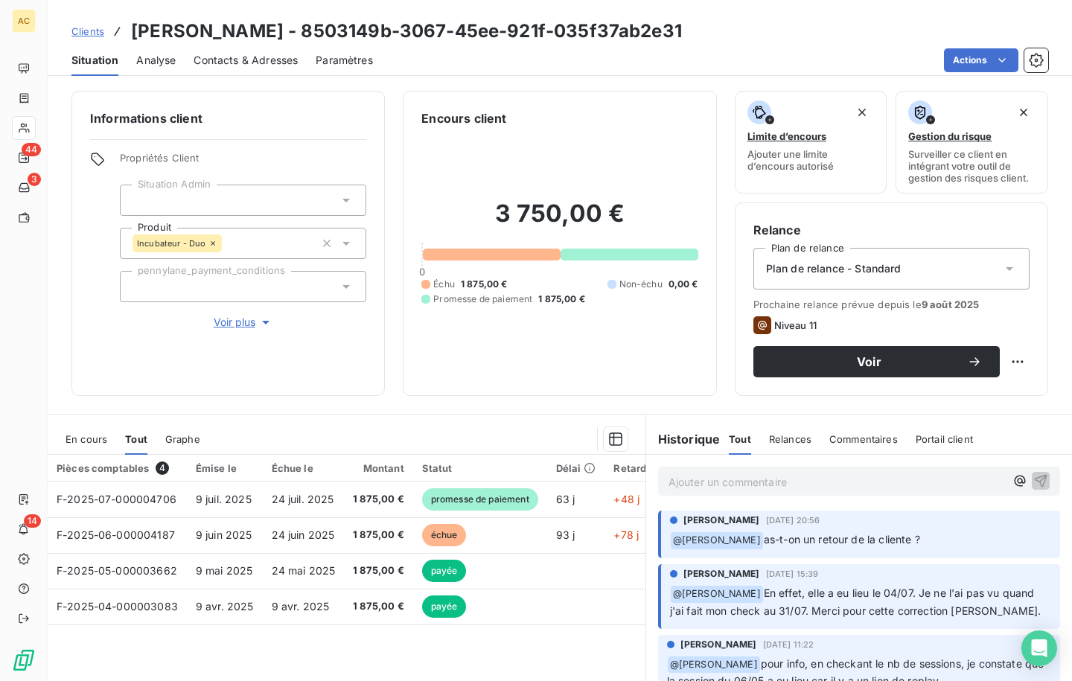
click at [717, 488] on p "Ajouter un commentaire ﻿" at bounding box center [837, 482] width 337 height 19
click at [715, 482] on p "@" at bounding box center [837, 481] width 337 height 17
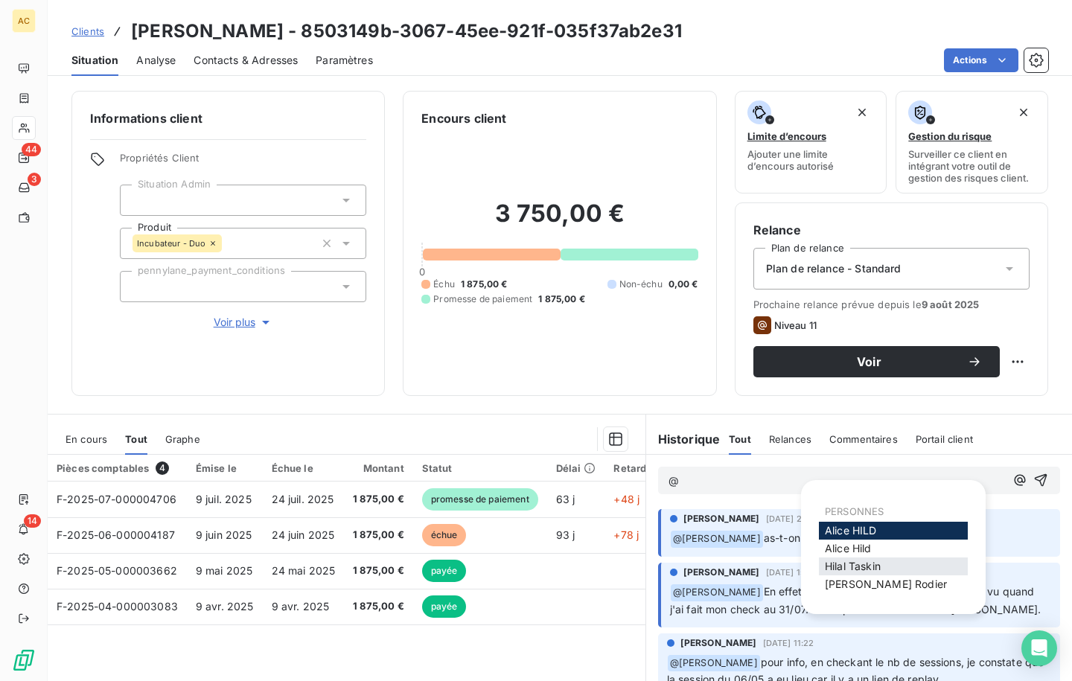
click at [850, 570] on span "[PERSON_NAME]" at bounding box center [853, 566] width 56 height 13
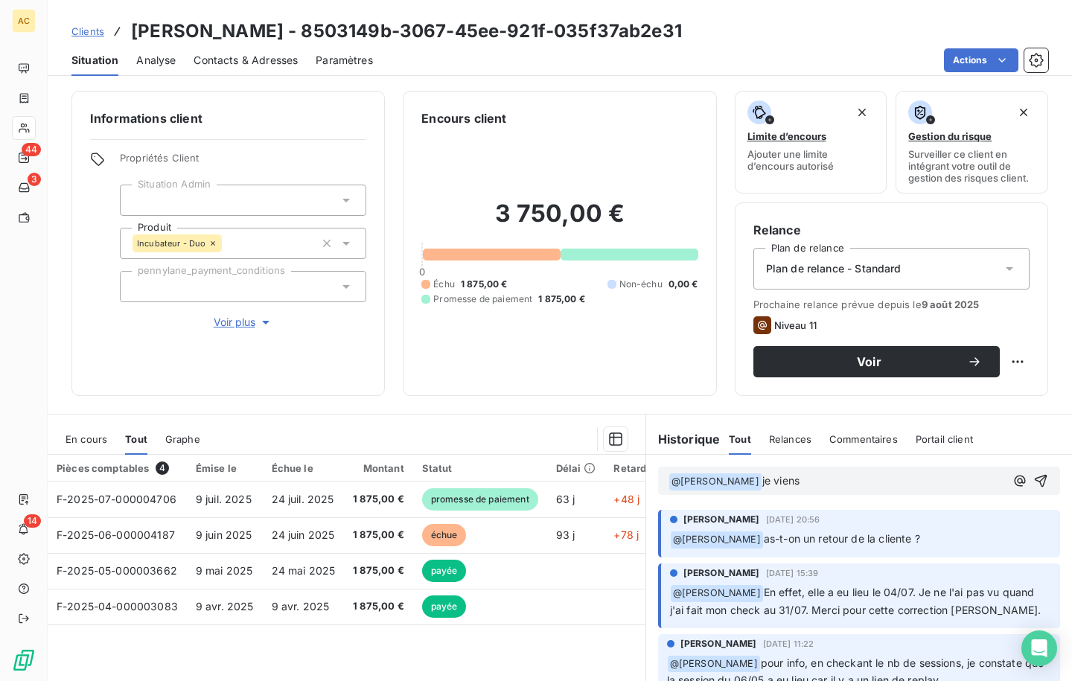
drag, startPoint x: 730, startPoint y: 484, endPoint x: 736, endPoint y: 493, distance: 10.3
click at [762, 483] on span "je viens" at bounding box center [780, 480] width 37 height 13
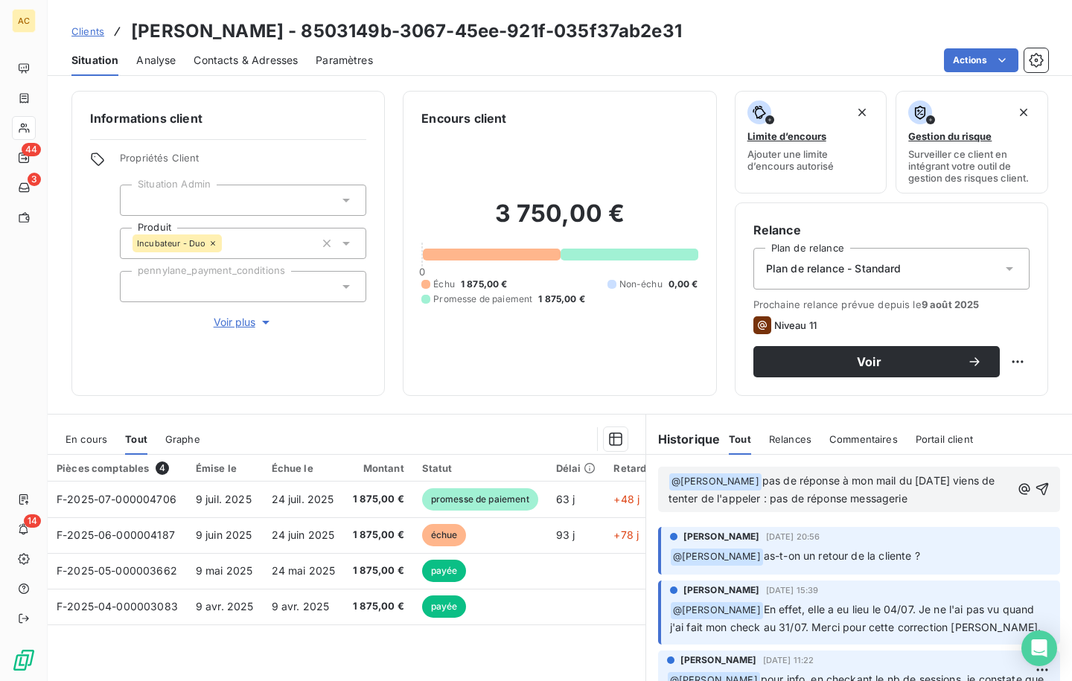
click at [843, 499] on span "pas de réponse à mon mail du [DATE] viens de tenter de l'appeler : pas de répon…" at bounding box center [834, 489] width 330 height 31
drag, startPoint x: 727, startPoint y: 500, endPoint x: 696, endPoint y: 497, distance: 30.7
click at [696, 497] on span "pas de réponse à mon mail du [DATE] viens de tenter de l'appeler : pas de répon…" at bounding box center [834, 489] width 330 height 31
click at [1036, 491] on icon "button" at bounding box center [1042, 489] width 13 height 13
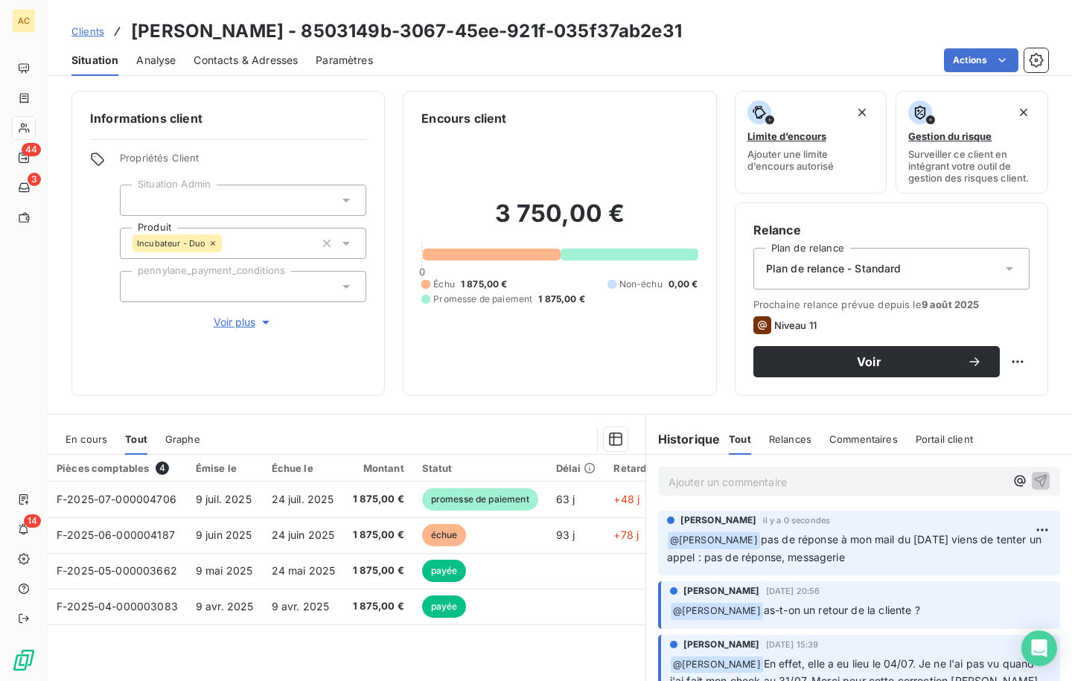
click at [89, 31] on span "Clients" at bounding box center [87, 31] width 33 height 12
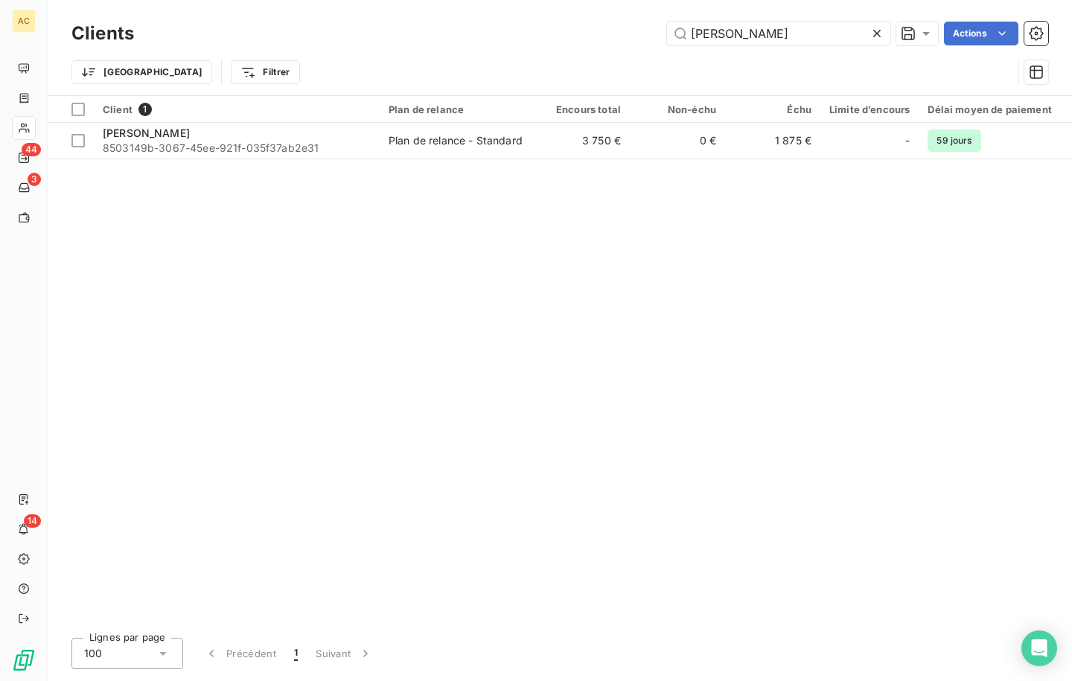
drag, startPoint x: 701, startPoint y: 33, endPoint x: 657, endPoint y: 28, distance: 43.5
click at [650, 24] on div "[PERSON_NAME] Actions" at bounding box center [600, 34] width 896 height 24
type input "o"
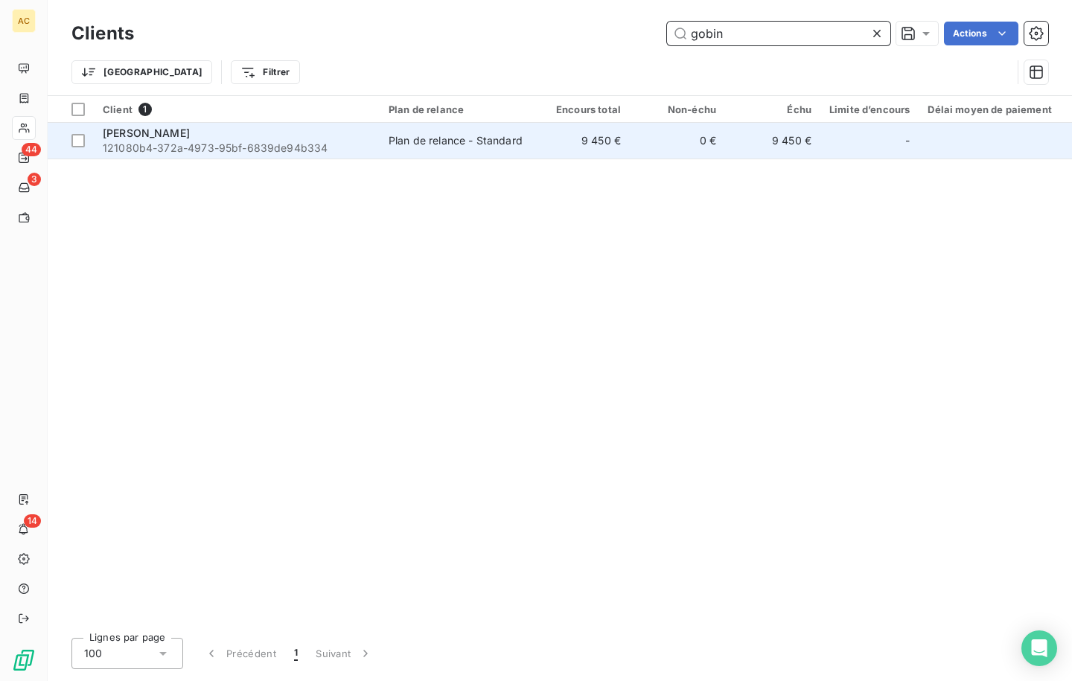
type input "gobin"
click at [482, 151] on td "Plan de relance - Standard" at bounding box center [457, 141] width 155 height 36
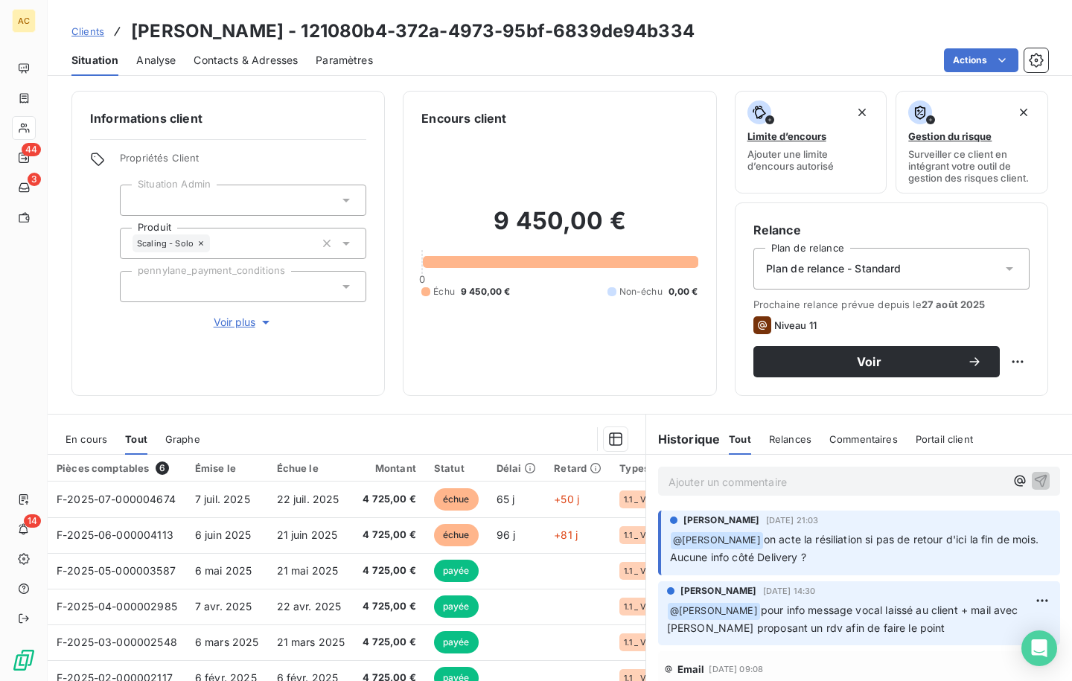
drag, startPoint x: 196, startPoint y: 63, endPoint x: 252, endPoint y: 60, distance: 56.7
click at [252, 60] on span "Contacts & Adresses" at bounding box center [246, 60] width 104 height 15
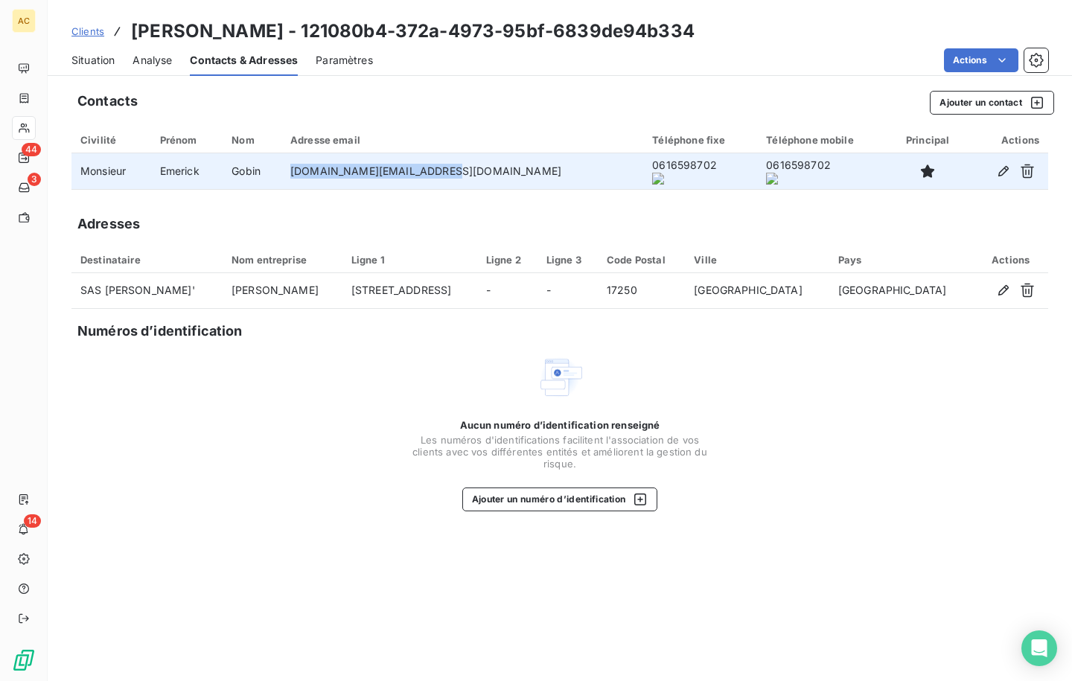
drag, startPoint x: 330, startPoint y: 170, endPoint x: 507, endPoint y: 175, distance: 177.3
click at [507, 175] on td "[DOMAIN_NAME][EMAIL_ADDRESS][DOMAIN_NAME]" at bounding box center [462, 171] width 362 height 36
copy td "[DOMAIN_NAME][EMAIL_ADDRESS][DOMAIN_NAME]"
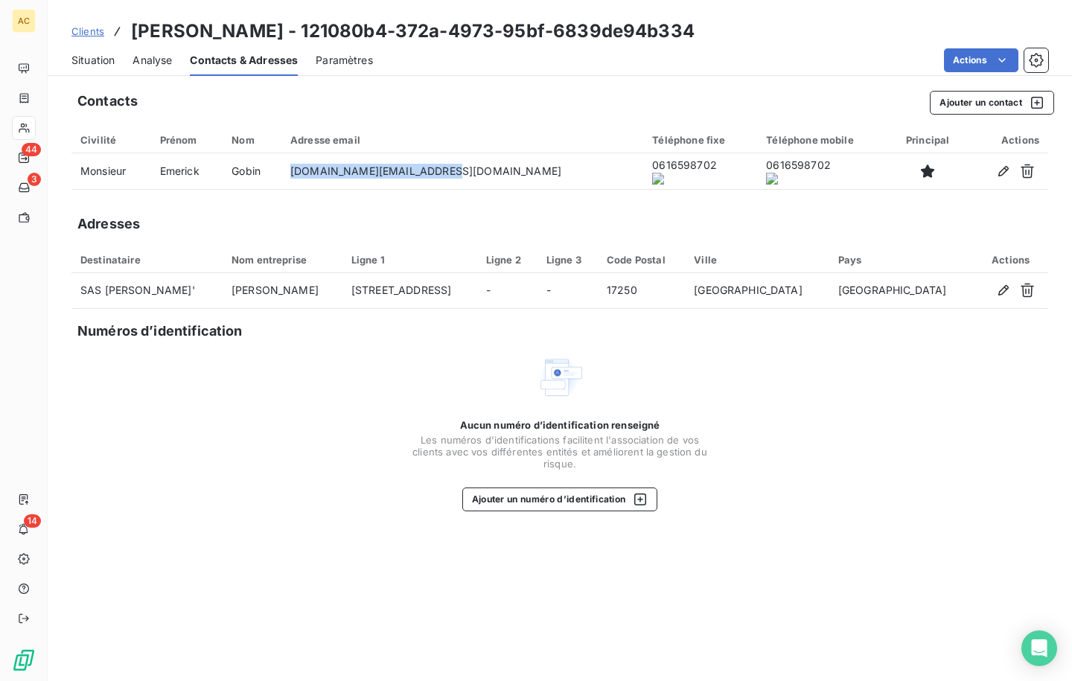
click at [91, 63] on span "Situation" at bounding box center [92, 60] width 43 height 15
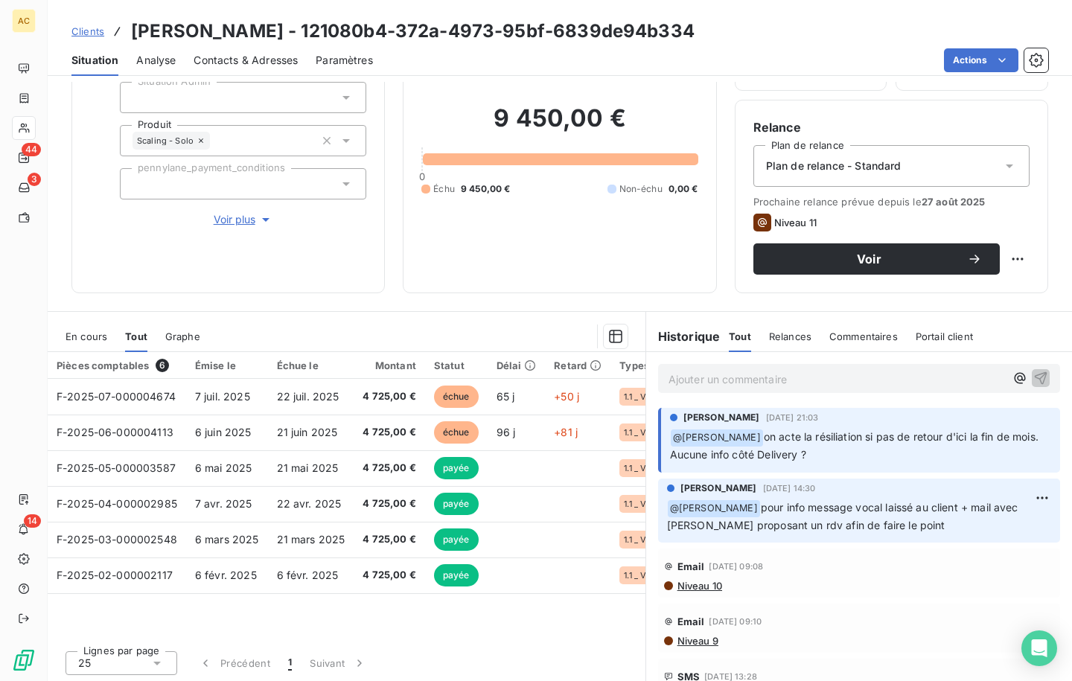
scroll to position [105, 0]
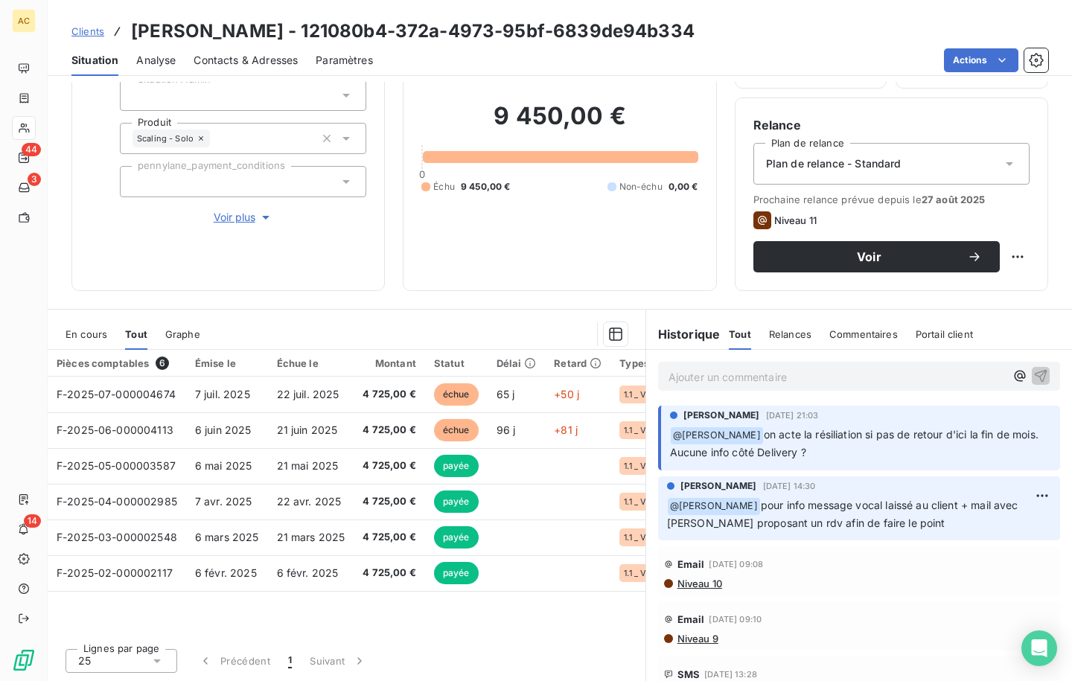
click at [277, 310] on section "En cours Tout Graphe Pièces comptables 6 Émise le Échue le Montant Statut Délai…" at bounding box center [347, 496] width 598 height 372
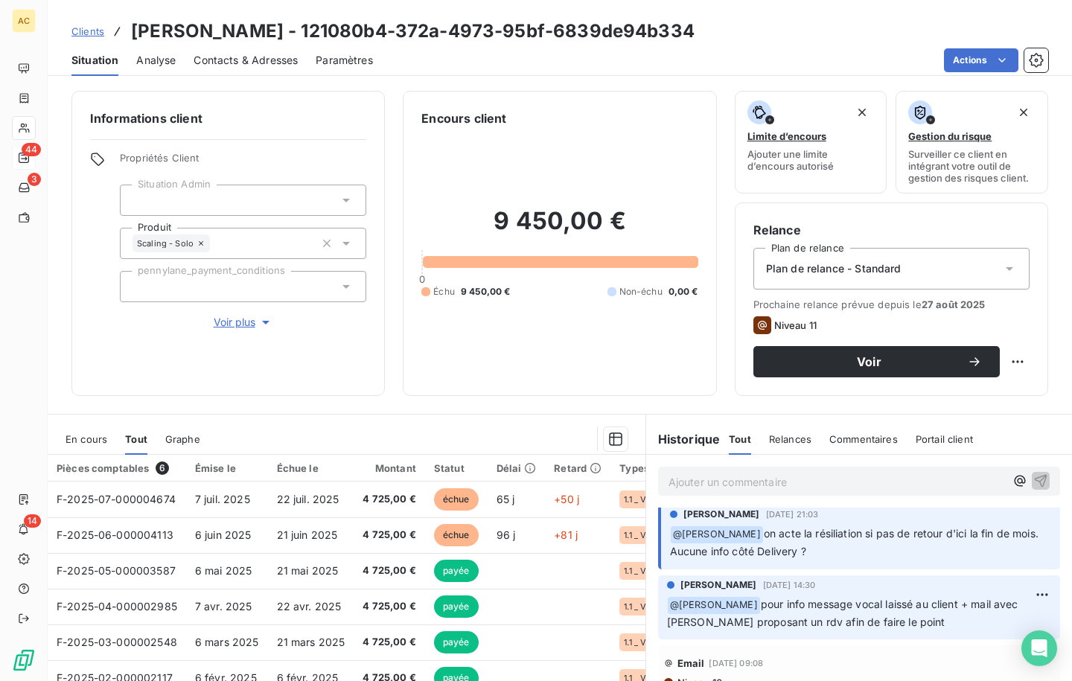
scroll to position [0, 0]
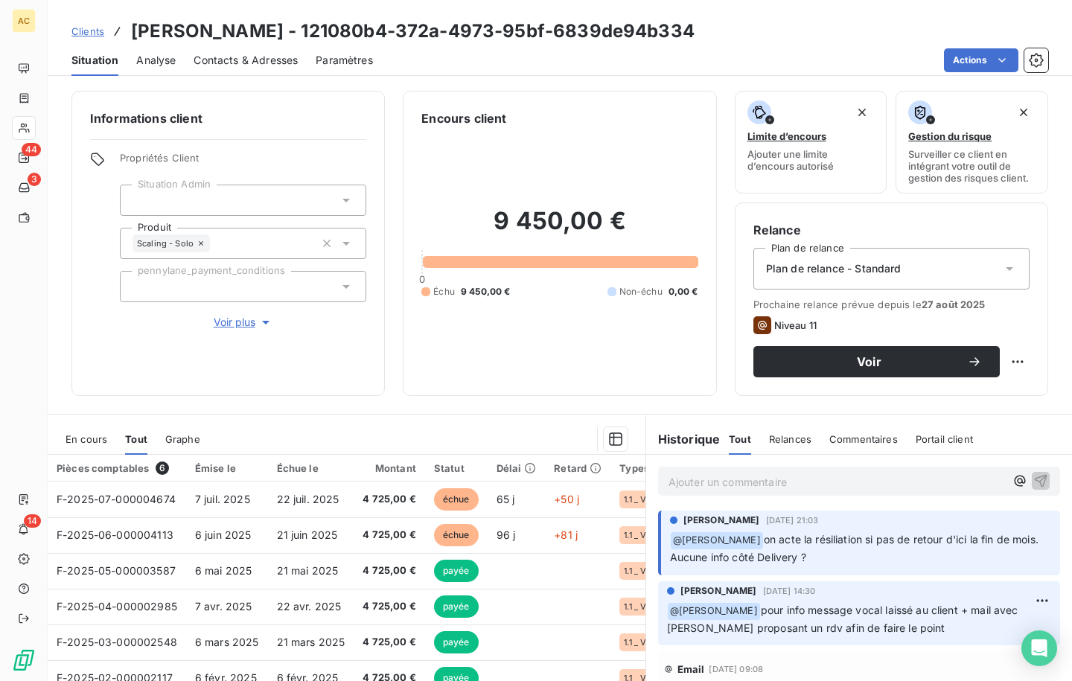
click at [709, 487] on p "Ajouter un commentaire ﻿" at bounding box center [837, 482] width 337 height 19
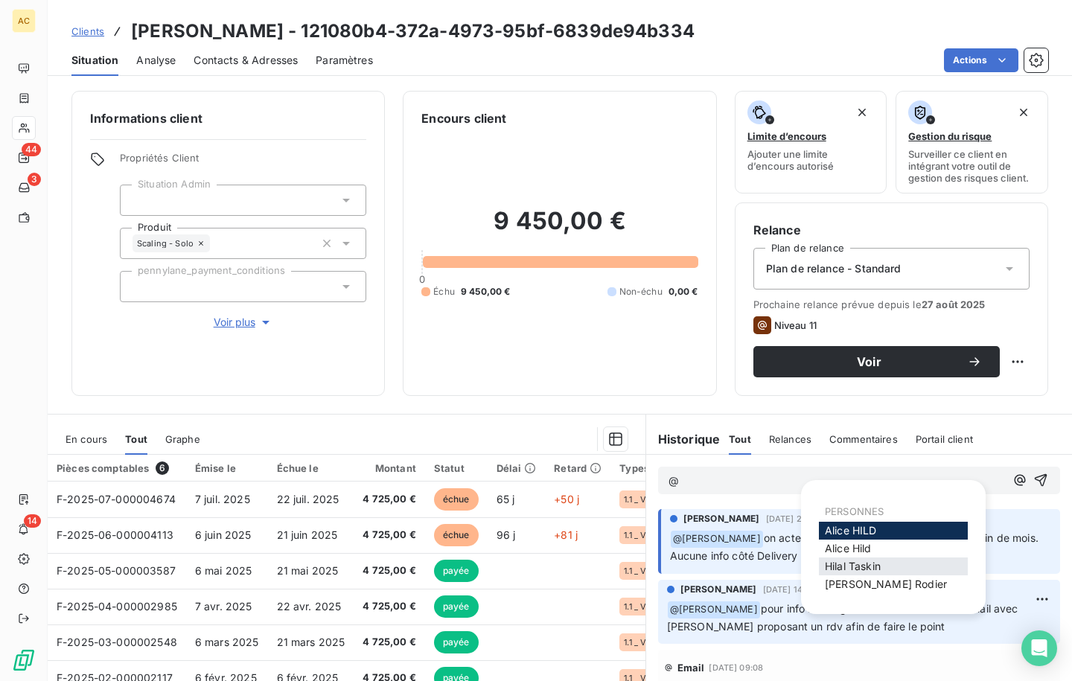
click at [855, 565] on span "[PERSON_NAME]" at bounding box center [853, 566] width 56 height 13
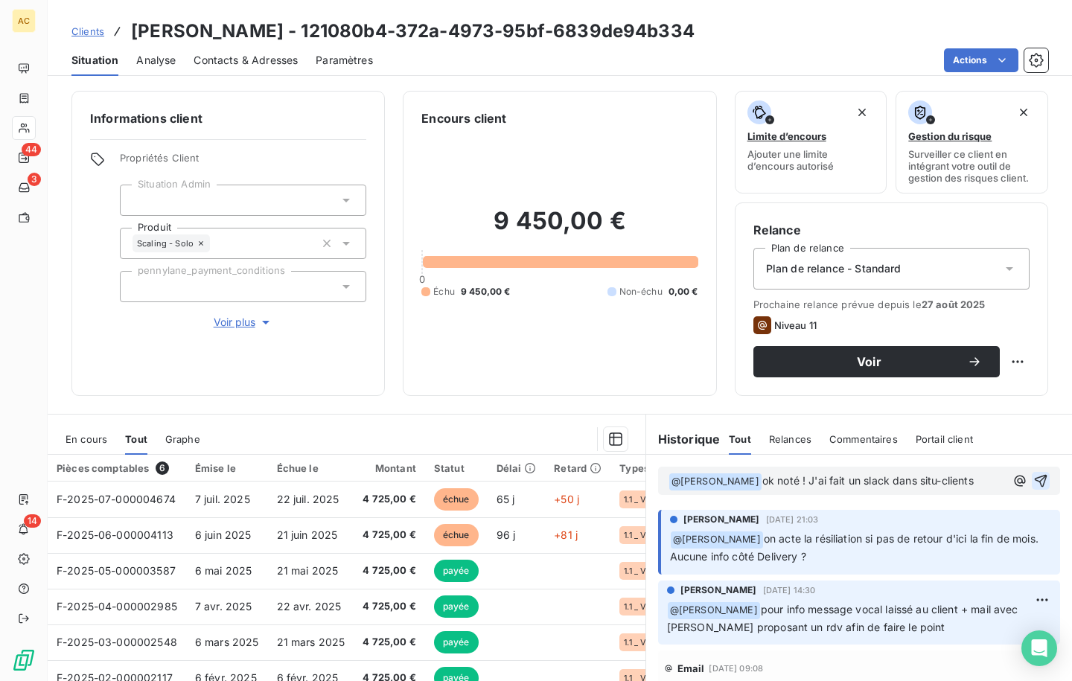
click at [1035, 478] on icon "button" at bounding box center [1041, 481] width 13 height 13
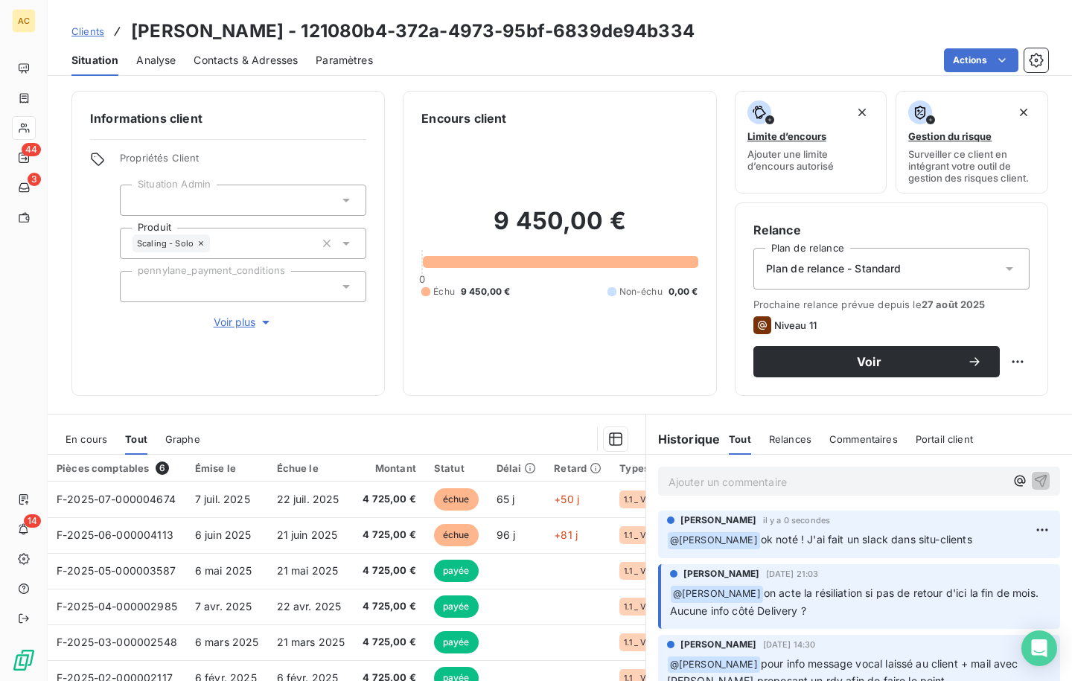
click at [241, 324] on span "Voir plus" at bounding box center [244, 322] width 60 height 15
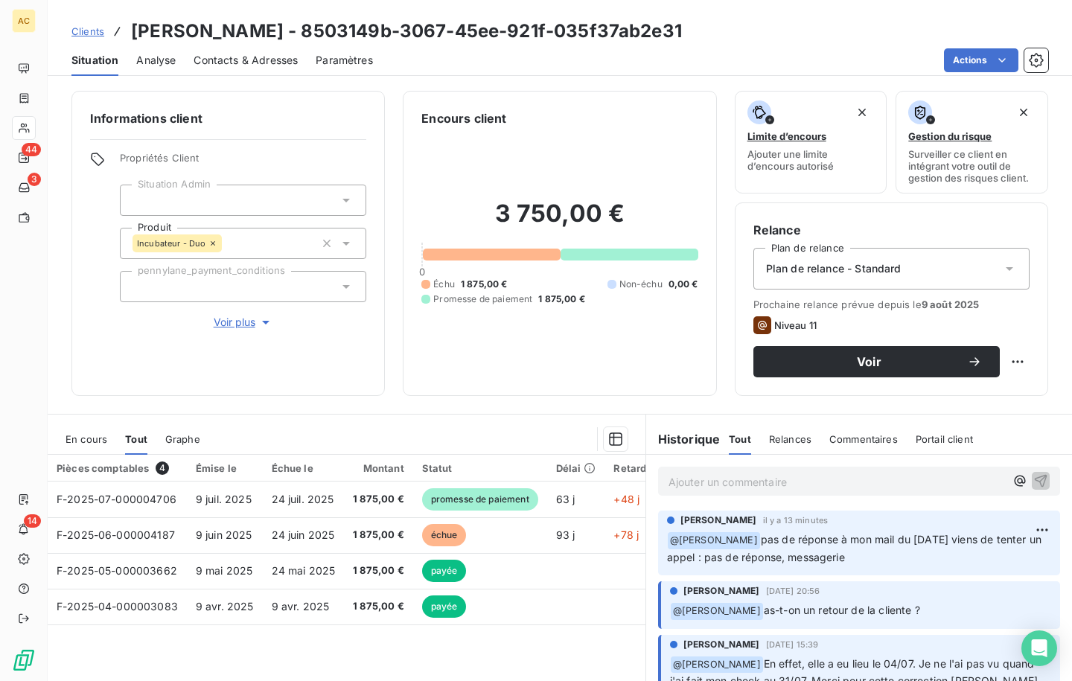
click at [235, 329] on span "Voir plus" at bounding box center [244, 322] width 60 height 15
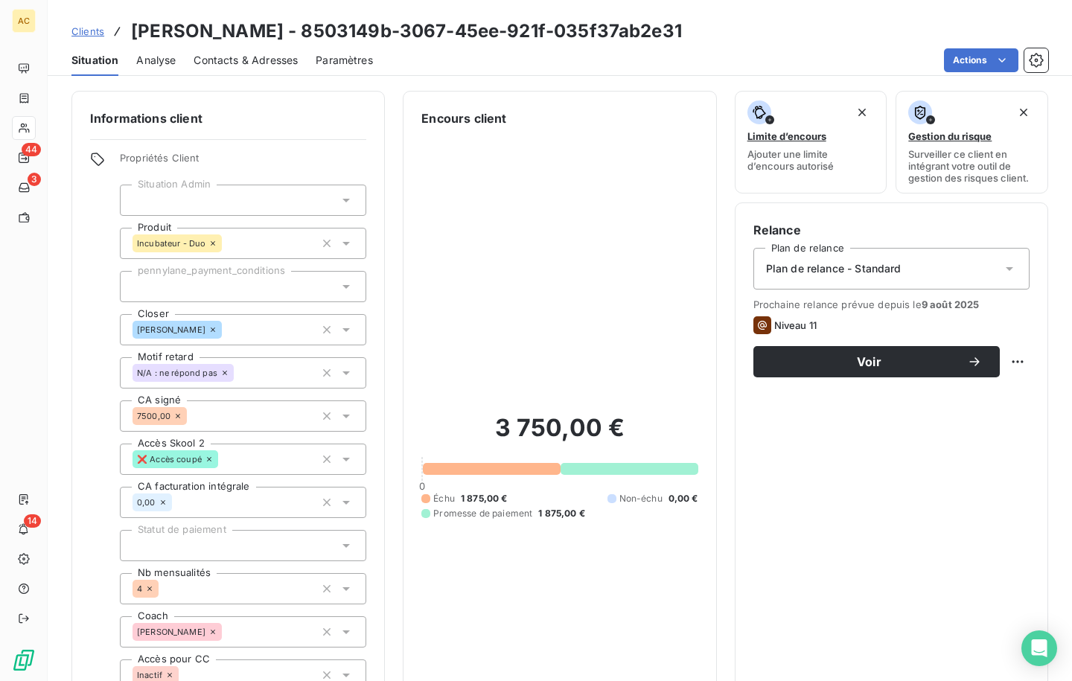
click at [162, 28] on h3 "[PERSON_NAME] - 8503149b-3067-45ee-921f-035f37ab2e31" at bounding box center [406, 31] width 551 height 27
drag, startPoint x: 135, startPoint y: 29, endPoint x: 237, endPoint y: 39, distance: 102.5
click at [237, 39] on h3 "[PERSON_NAME] - 8503149b-3067-45ee-921f-035f37ab2e31" at bounding box center [406, 31] width 551 height 27
copy h3 "[PERSON_NAME]"
click at [89, 33] on span "Clients" at bounding box center [87, 31] width 33 height 12
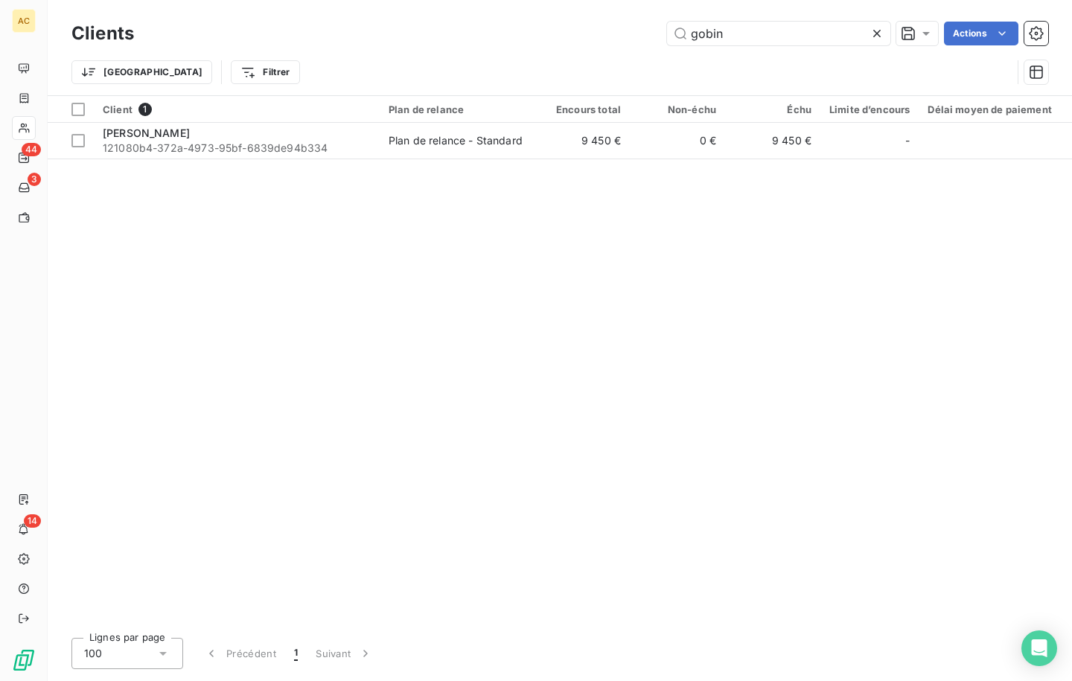
drag, startPoint x: 746, startPoint y: 28, endPoint x: 650, endPoint y: 30, distance: 96.1
click at [650, 30] on div "gobin Actions" at bounding box center [600, 34] width 896 height 24
drag, startPoint x: 724, startPoint y: 32, endPoint x: 637, endPoint y: 25, distance: 87.4
click at [637, 25] on div "gobin Actions" at bounding box center [600, 34] width 896 height 24
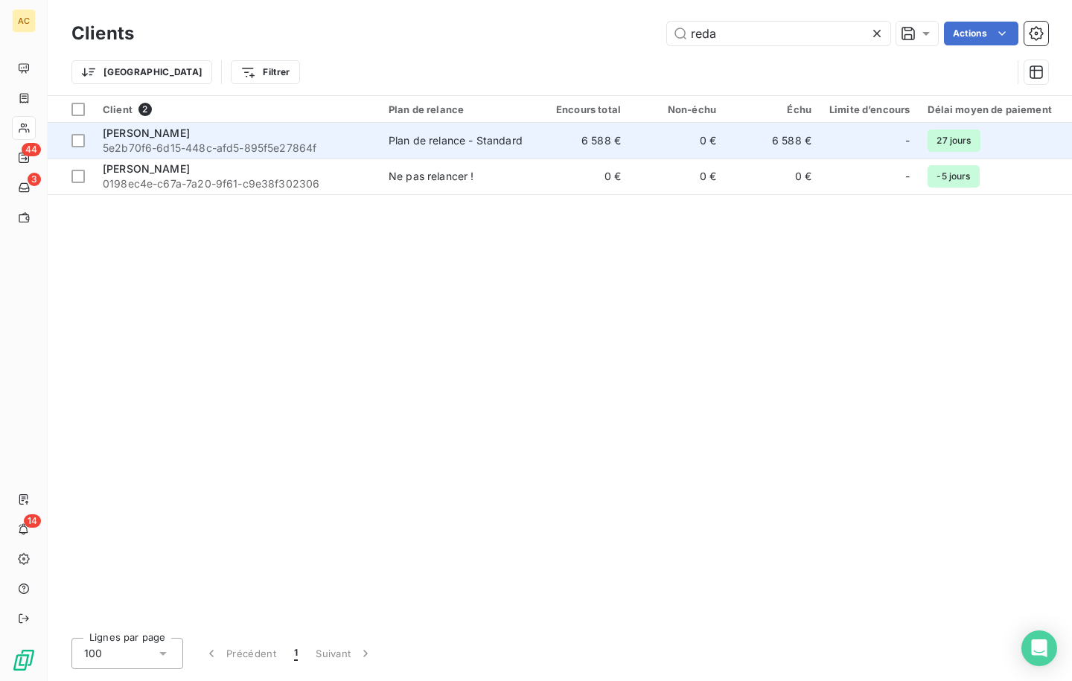
type input "reda"
click at [301, 146] on span "5e2b70f6-6d15-448c-afd5-895f5e27864f" at bounding box center [237, 148] width 268 height 15
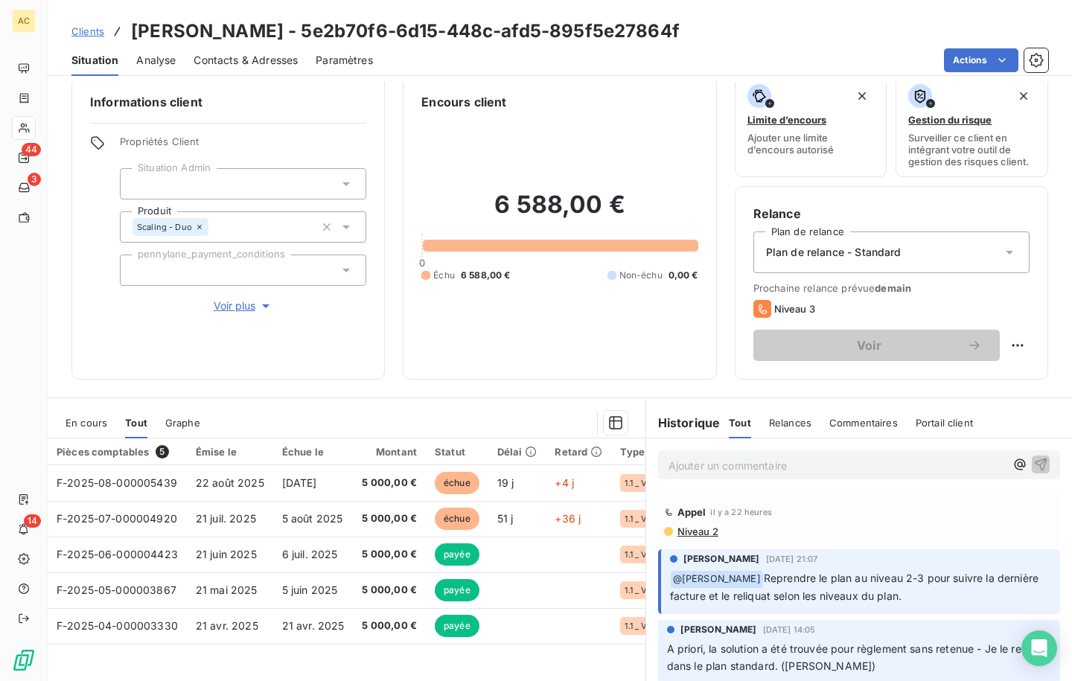
scroll to position [40, 0]
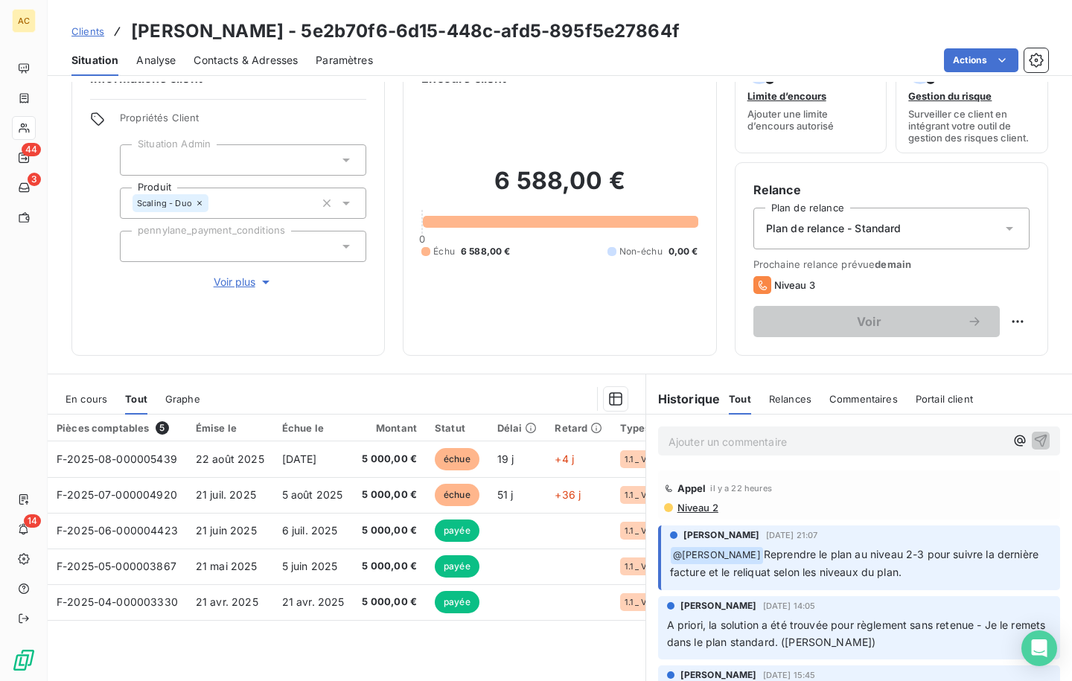
click at [88, 34] on span "Clients" at bounding box center [87, 31] width 33 height 12
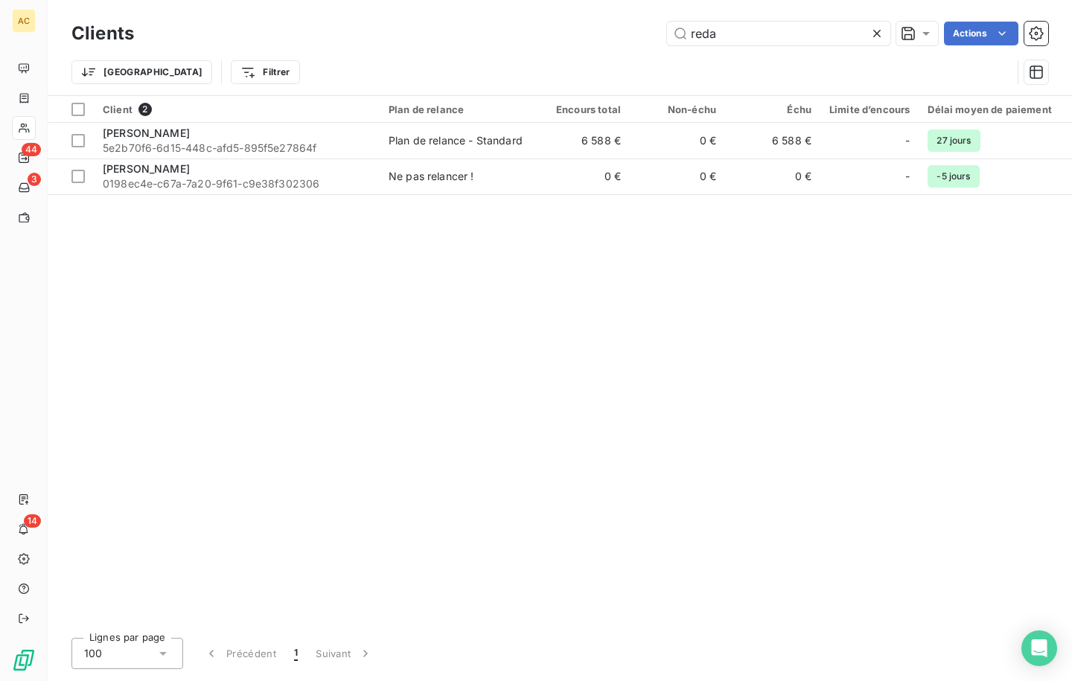
drag, startPoint x: 735, startPoint y: 41, endPoint x: 660, endPoint y: 39, distance: 74.5
click at [660, 39] on div "reda Actions" at bounding box center [600, 34] width 896 height 24
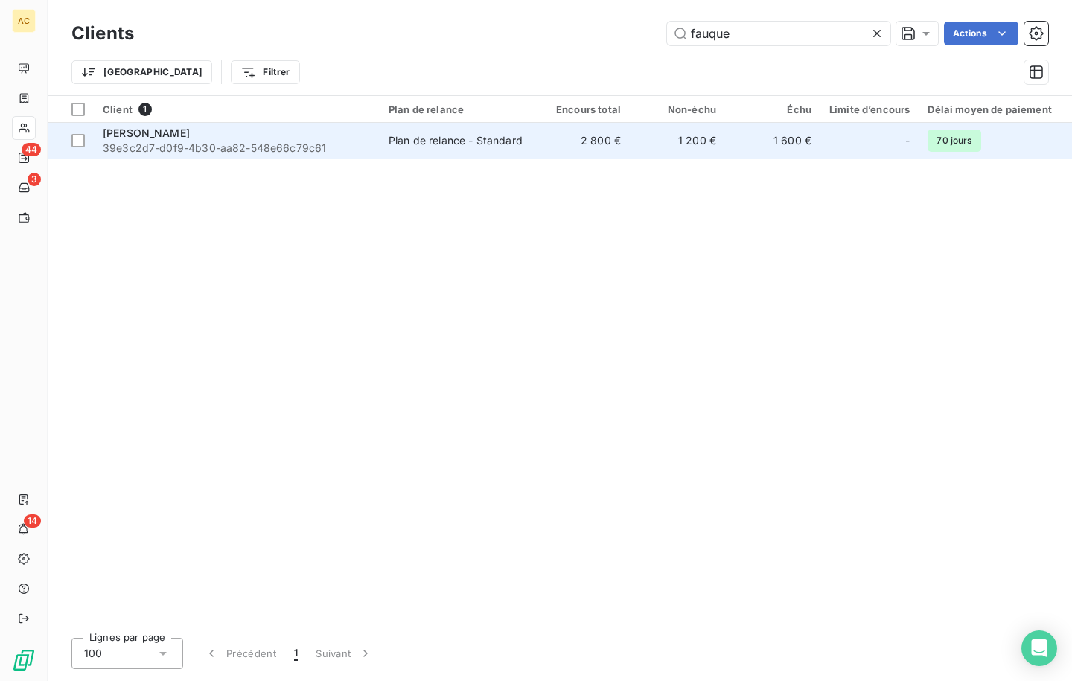
type input "fauque"
click at [342, 141] on span "39e3c2d7-d0f9-4b30-aa82-548e66c79c61" at bounding box center [237, 148] width 268 height 15
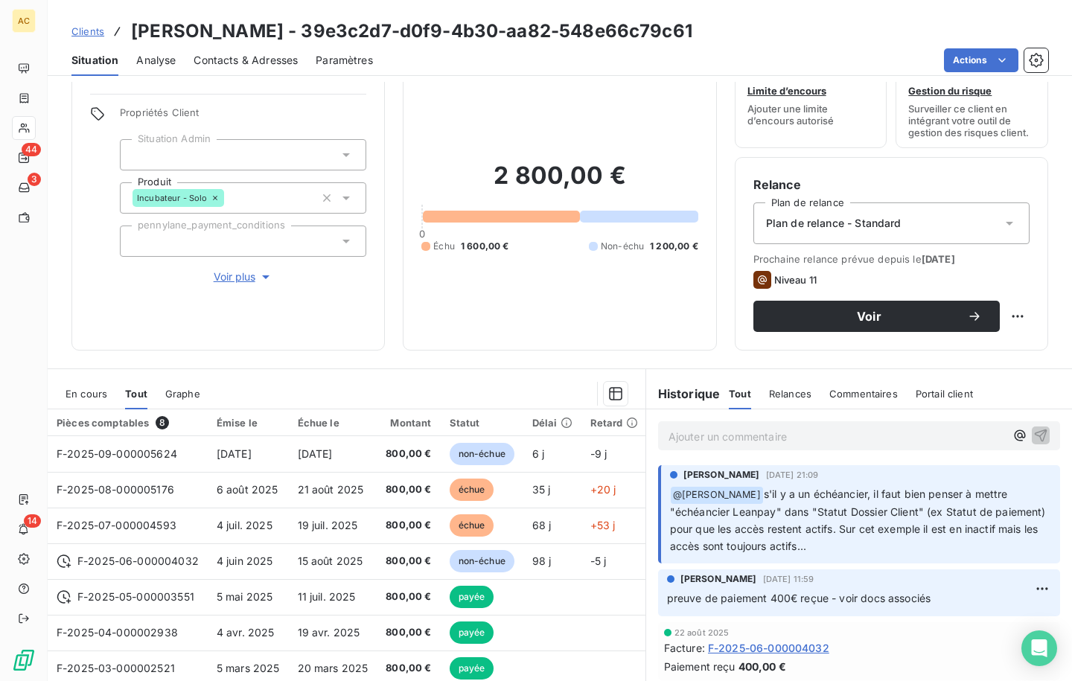
scroll to position [87, 0]
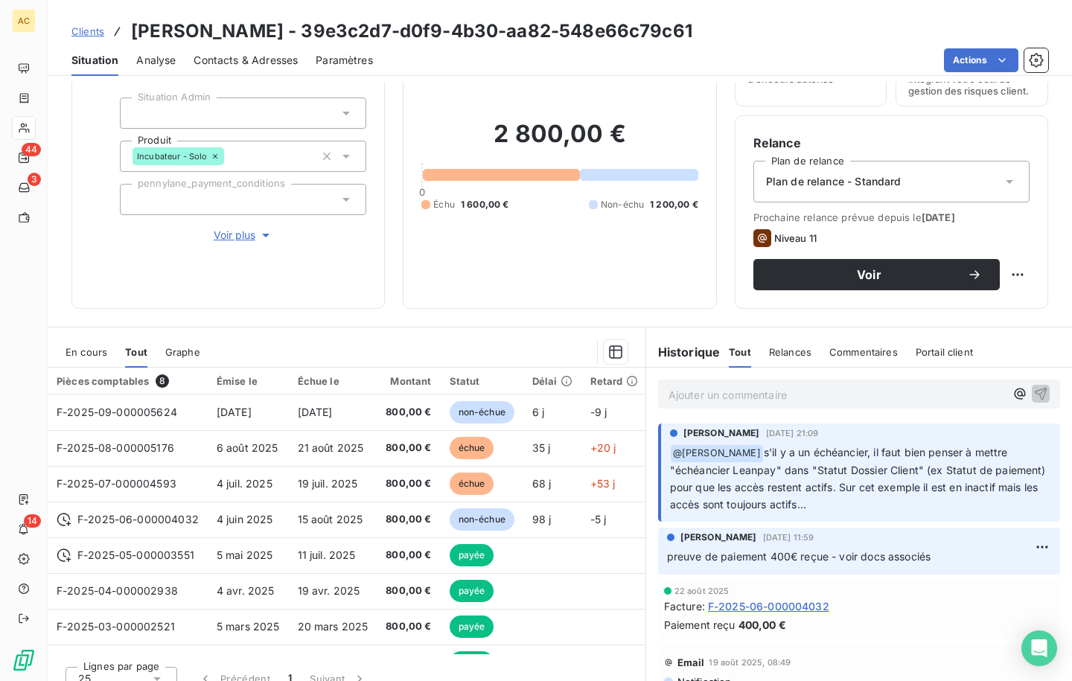
click at [222, 239] on span "Voir plus" at bounding box center [244, 235] width 60 height 15
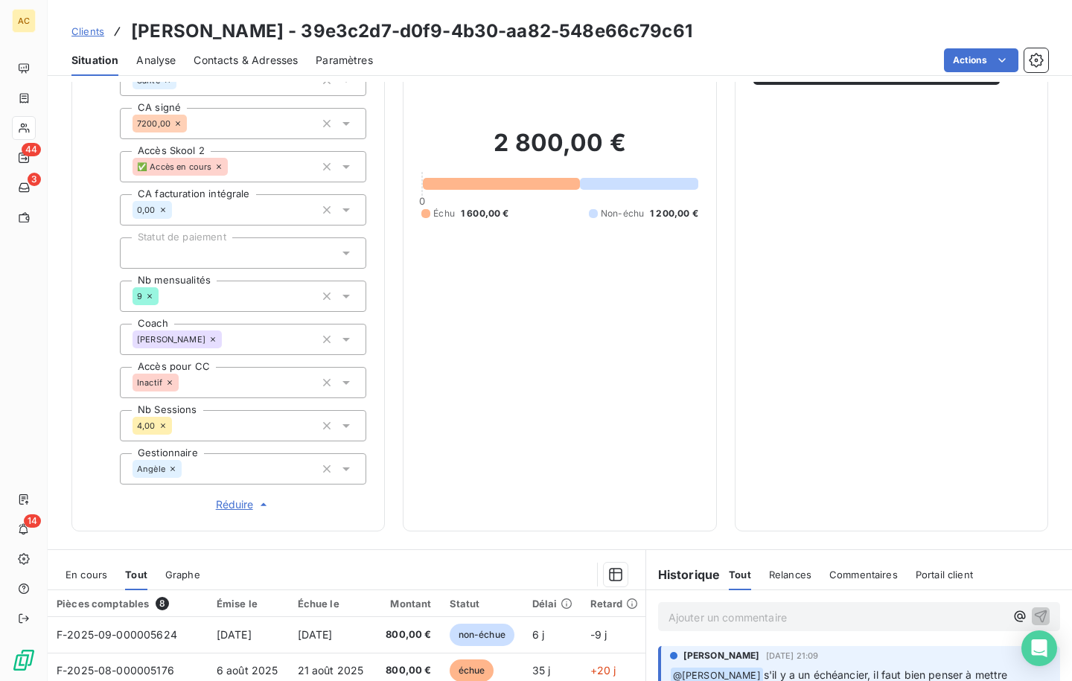
scroll to position [521, 0]
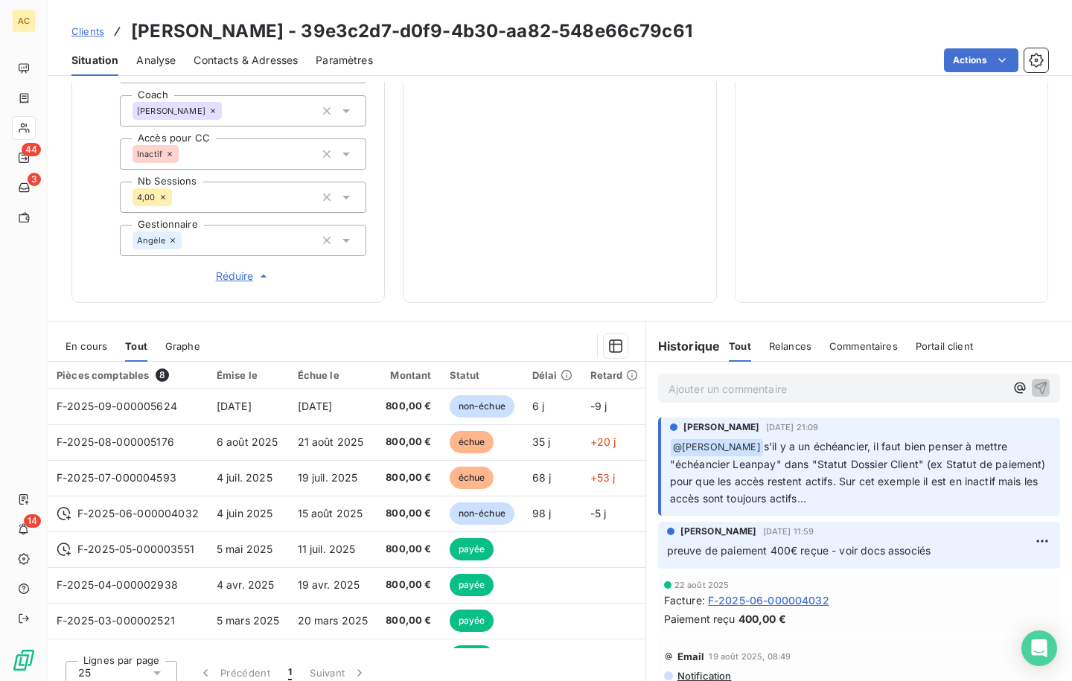
click at [682, 389] on p "Ajouter un commentaire ﻿" at bounding box center [837, 389] width 337 height 19
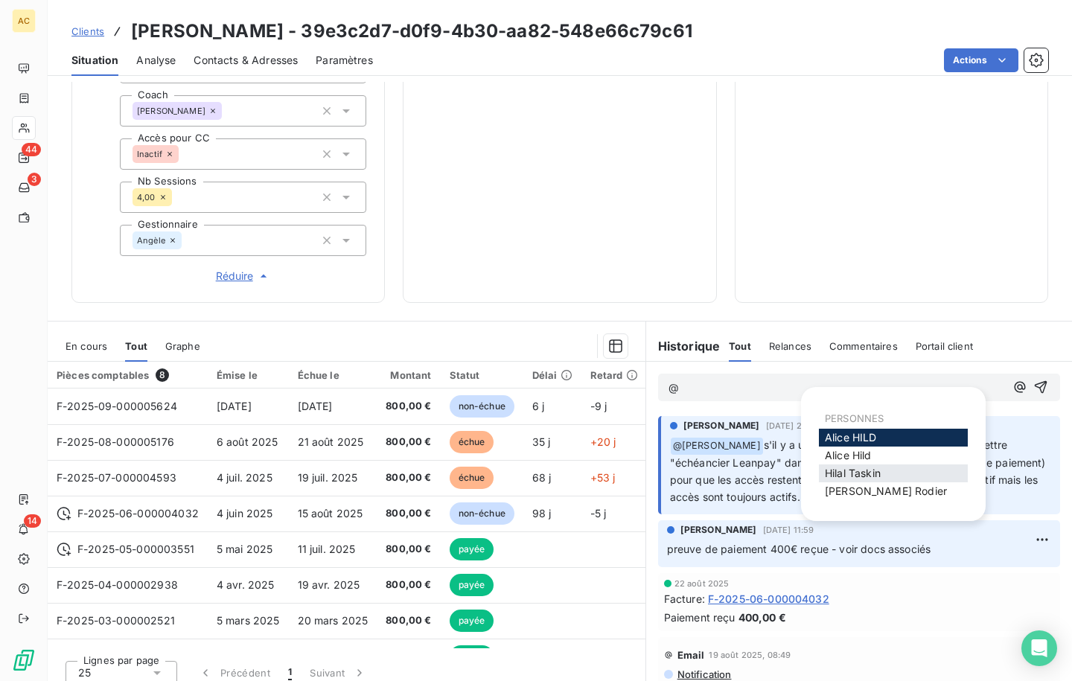
click at [846, 471] on span "[PERSON_NAME]" at bounding box center [853, 473] width 56 height 13
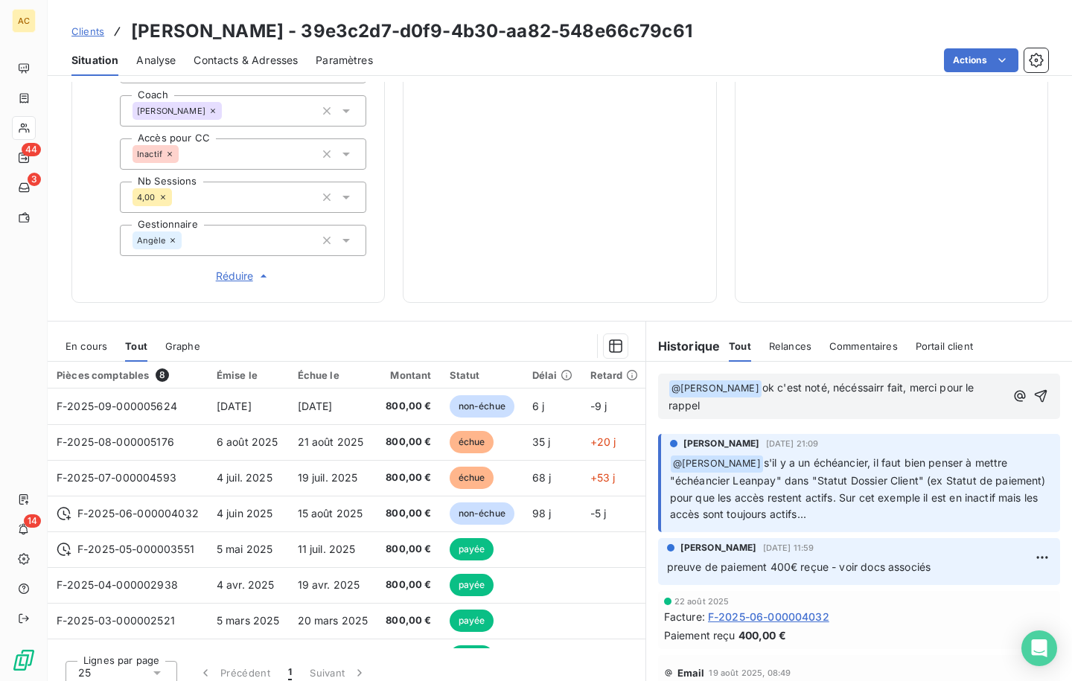
click at [852, 387] on span "ok c'est noté, nécéssairr fait, merci pour le rappel" at bounding box center [823, 396] width 309 height 31
click at [771, 410] on p "﻿ @ [PERSON_NAME] ﻿ ok c'est noté, nécéssaire fait, merci pour le rappel" at bounding box center [837, 397] width 337 height 35
click at [1033, 397] on icon "button" at bounding box center [1040, 396] width 15 height 15
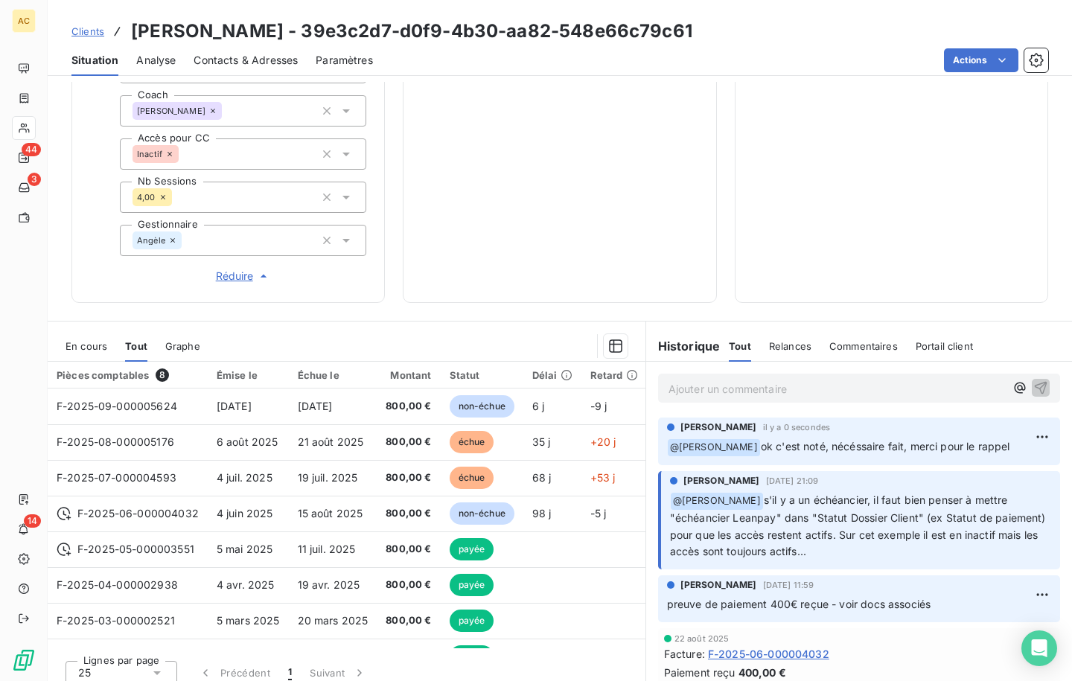
click at [91, 31] on span "Clients" at bounding box center [87, 31] width 33 height 12
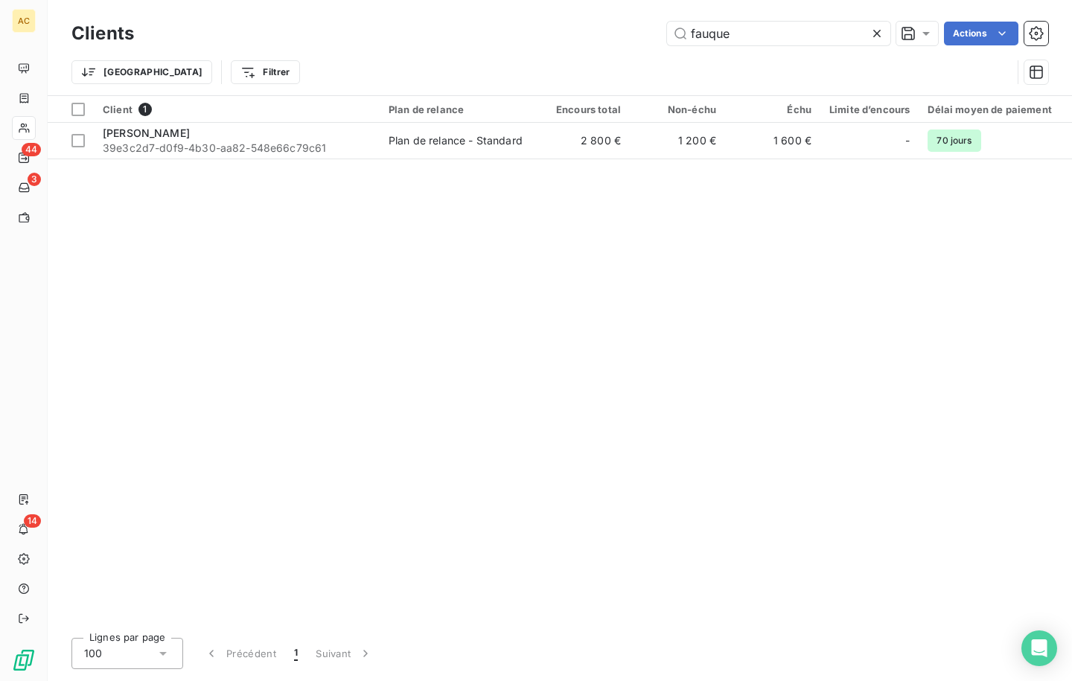
drag, startPoint x: 716, startPoint y: 39, endPoint x: 656, endPoint y: 30, distance: 61.0
click at [656, 30] on div "fauque Actions" at bounding box center [600, 34] width 896 height 24
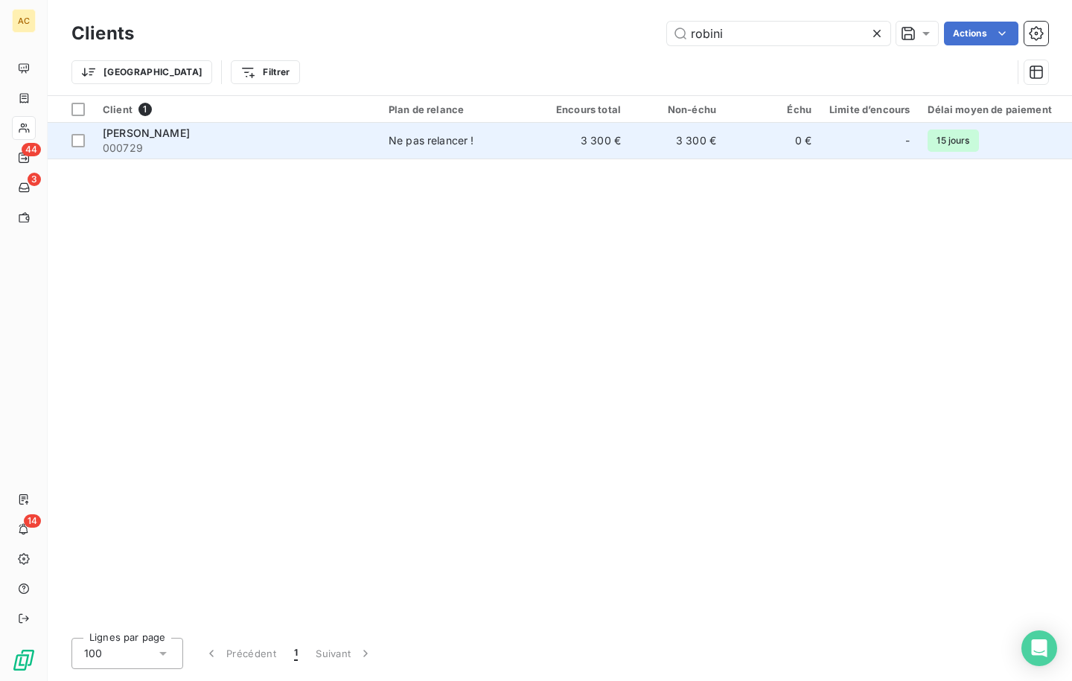
type input "robini"
click at [330, 147] on span "000729" at bounding box center [237, 148] width 268 height 15
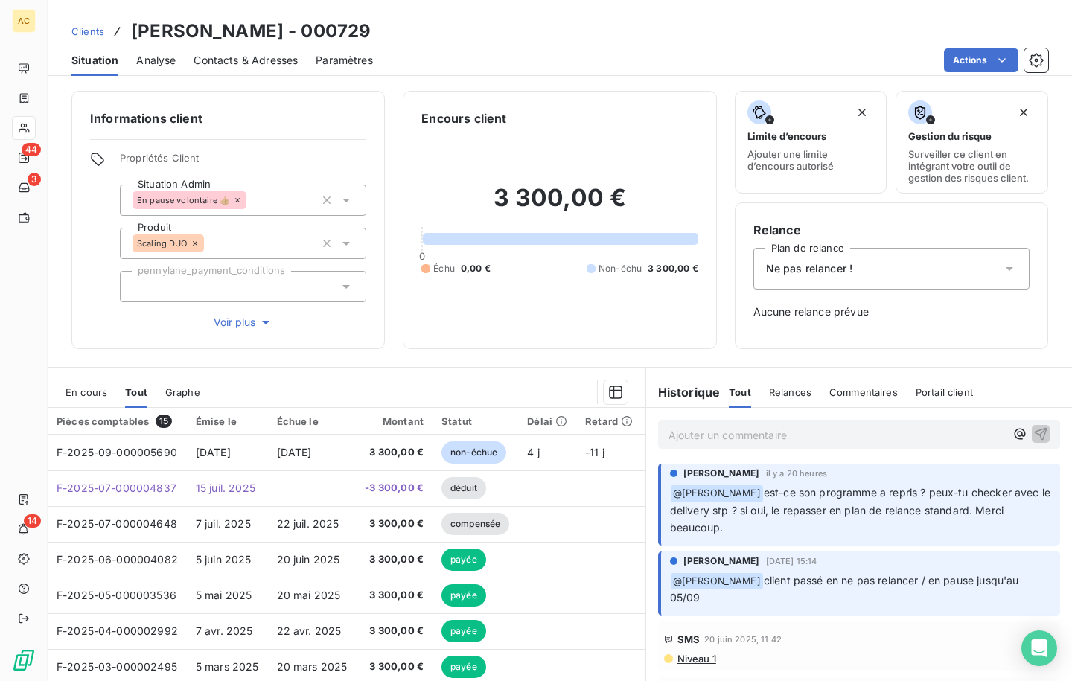
click at [690, 436] on p "Ajouter un commentaire ﻿" at bounding box center [837, 435] width 337 height 19
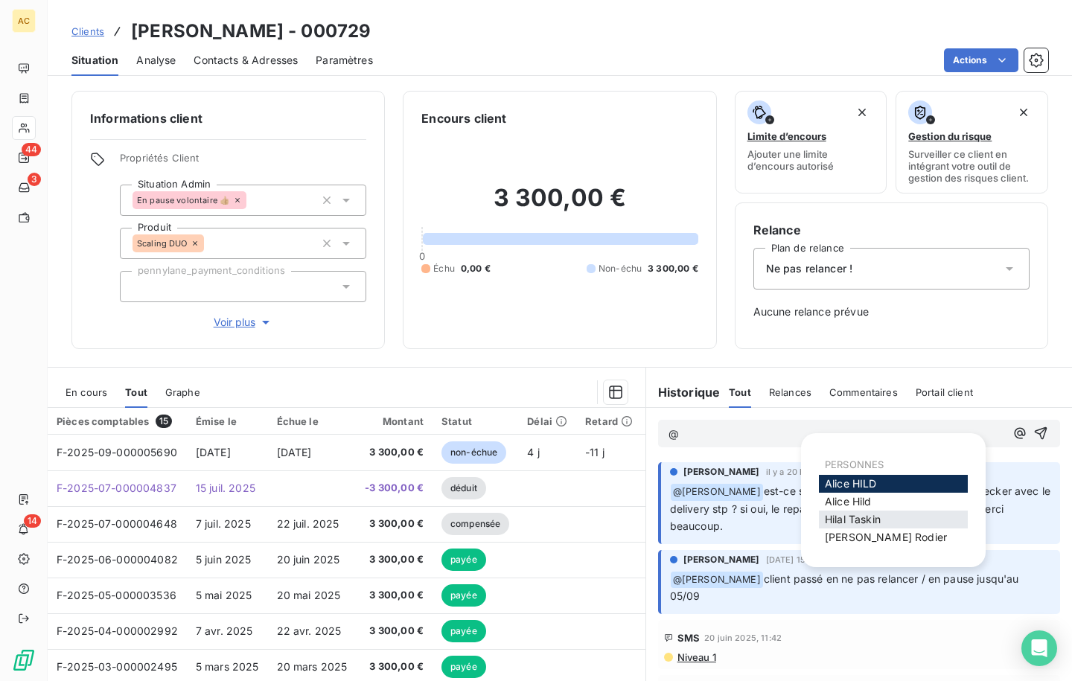
click at [874, 523] on span "[PERSON_NAME]" at bounding box center [853, 519] width 56 height 13
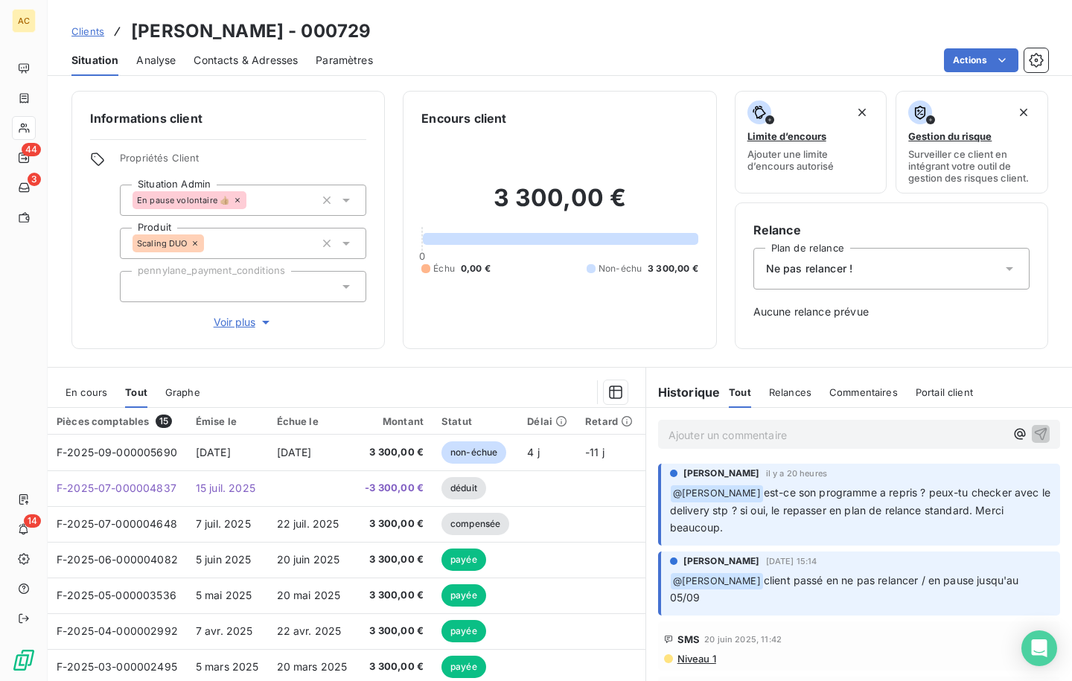
click at [91, 35] on span "Clients" at bounding box center [87, 31] width 33 height 12
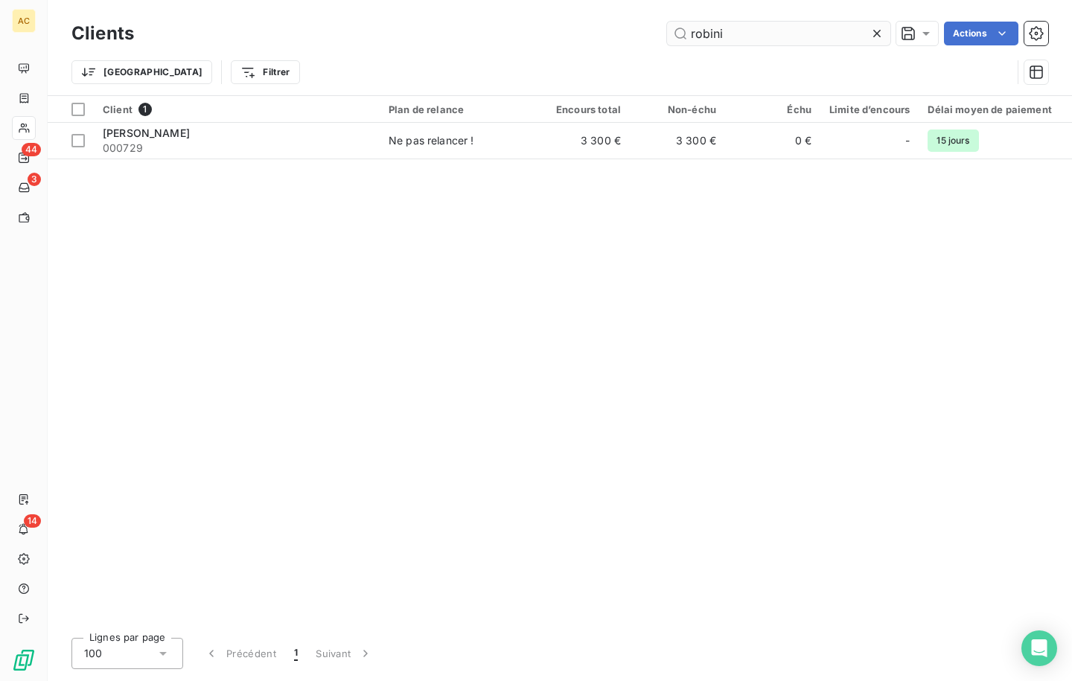
drag, startPoint x: 722, startPoint y: 37, endPoint x: 691, endPoint y: 39, distance: 31.3
click at [691, 39] on input "robini" at bounding box center [778, 34] width 223 height 24
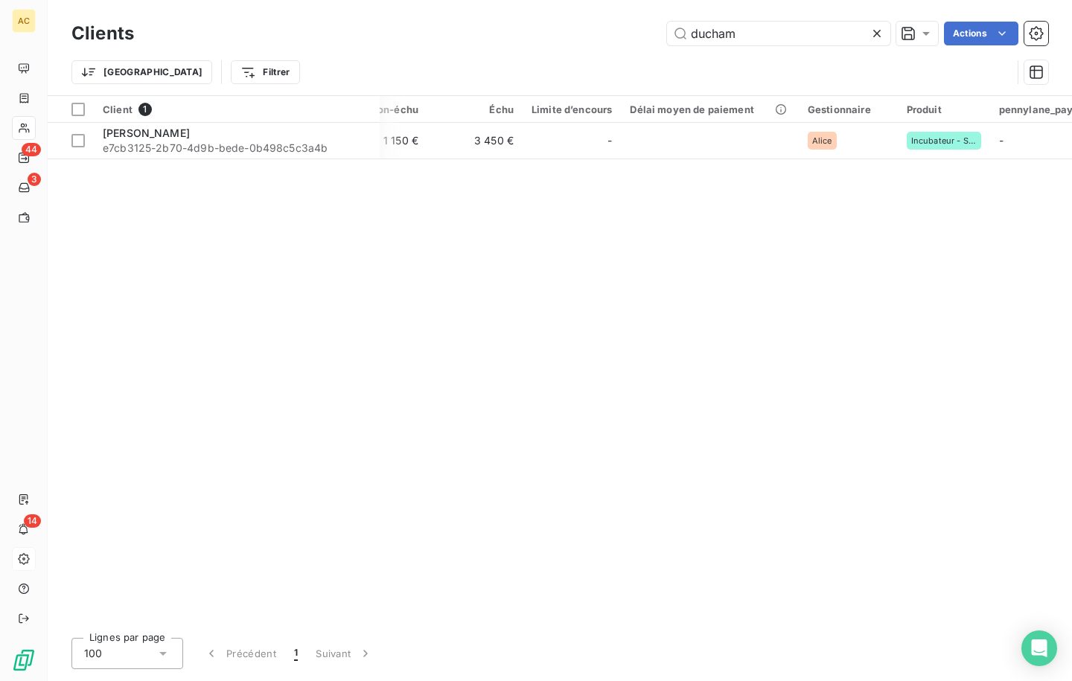
scroll to position [0, 299]
drag, startPoint x: 757, startPoint y: 37, endPoint x: 681, endPoint y: 27, distance: 77.4
click at [681, 26] on input "ducham" at bounding box center [778, 34] width 223 height 24
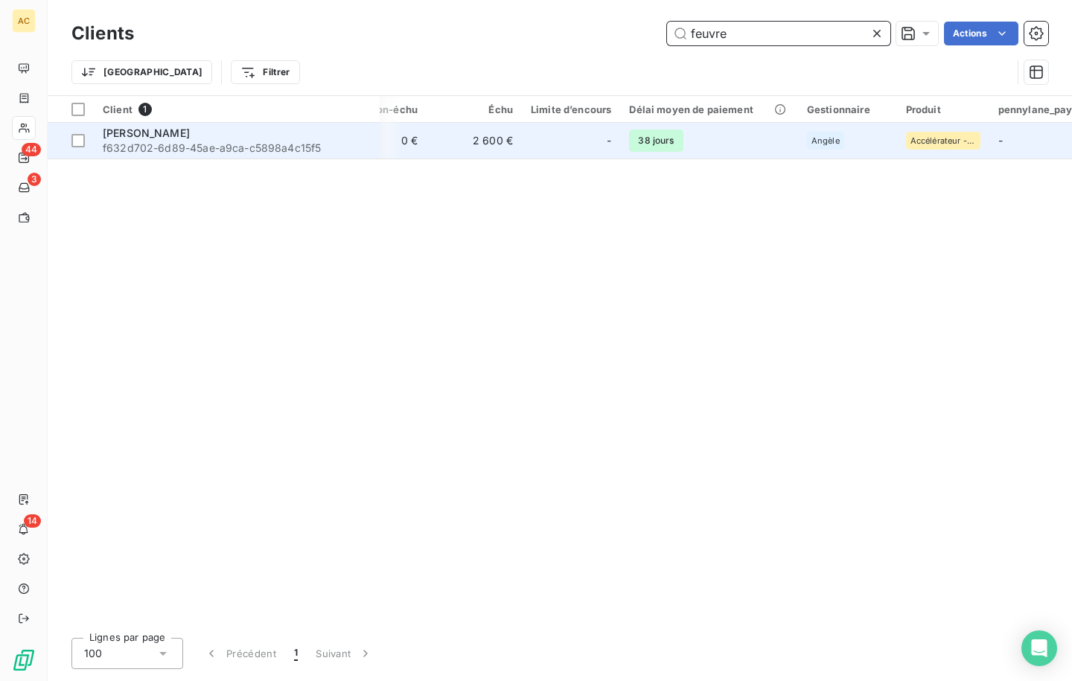
type input "feuvre"
click at [270, 141] on span "f632d702-6d89-45ae-a9ca-c5898a4c15f5" at bounding box center [237, 148] width 268 height 15
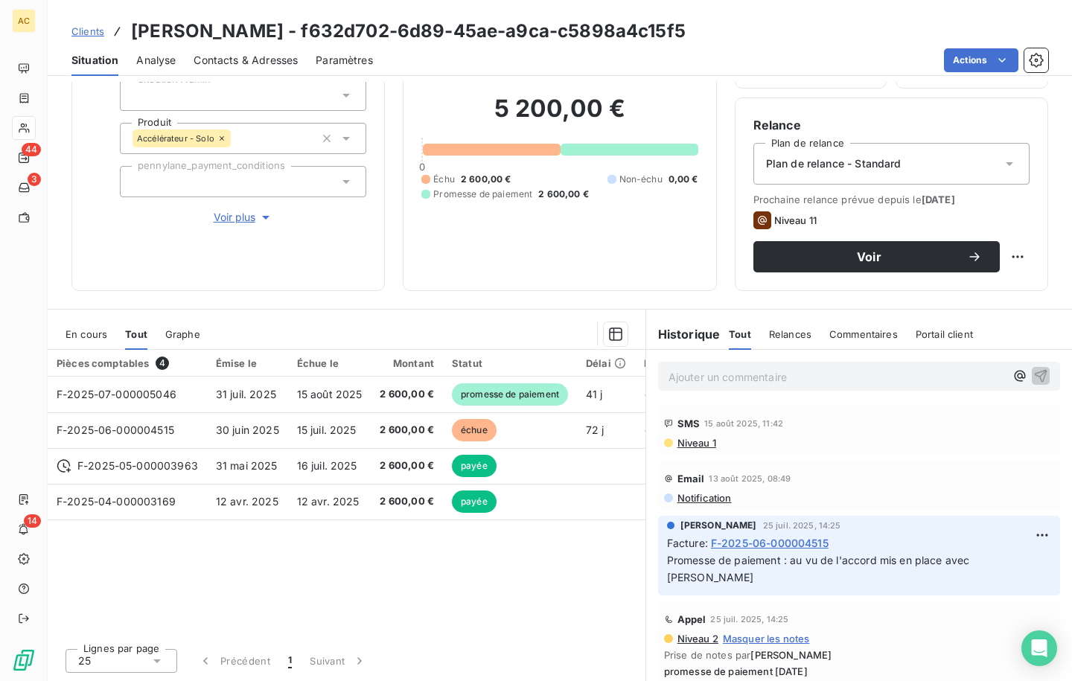
click at [254, 60] on span "Contacts & Adresses" at bounding box center [246, 60] width 104 height 15
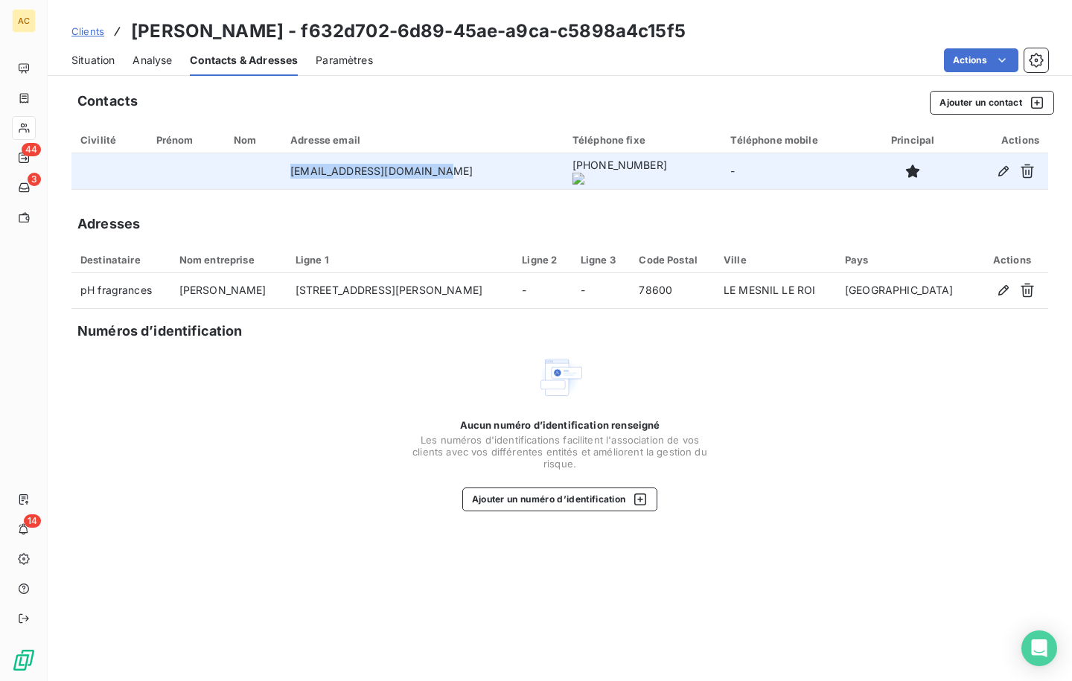
drag, startPoint x: 295, startPoint y: 174, endPoint x: 451, endPoint y: 175, distance: 156.4
click at [454, 175] on td "[EMAIL_ADDRESS][DOMAIN_NAME]" at bounding box center [422, 171] width 282 height 36
copy td "[EMAIL_ADDRESS][DOMAIN_NAME]"
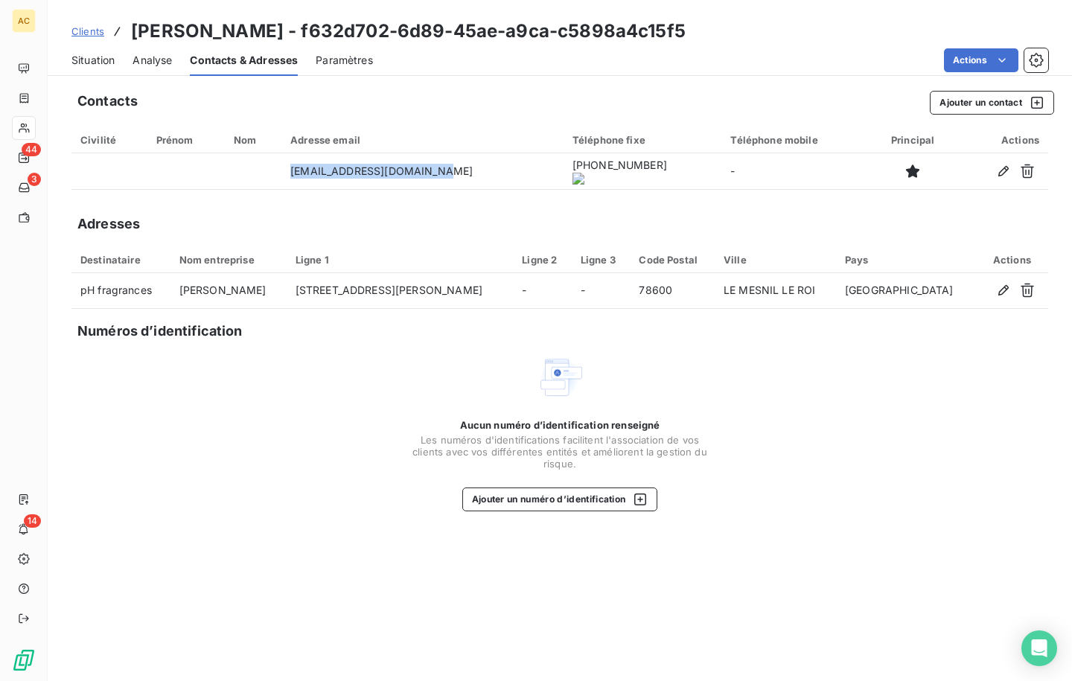
click at [105, 61] on span "Situation" at bounding box center [92, 60] width 43 height 15
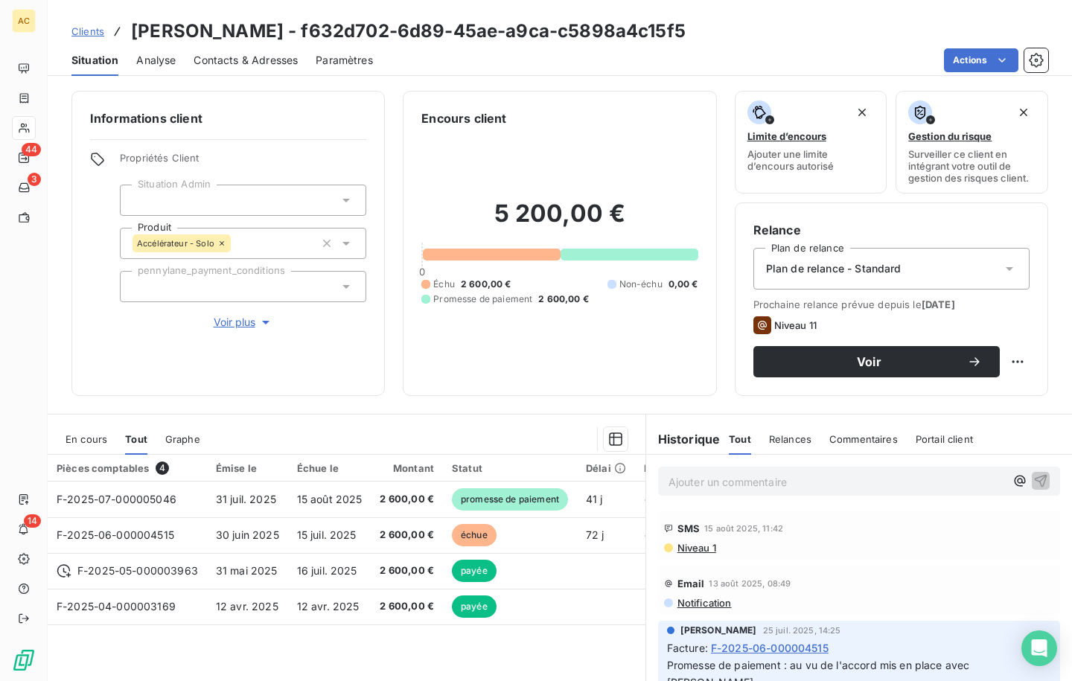
click at [699, 482] on p "Ajouter un commentaire ﻿" at bounding box center [837, 482] width 337 height 19
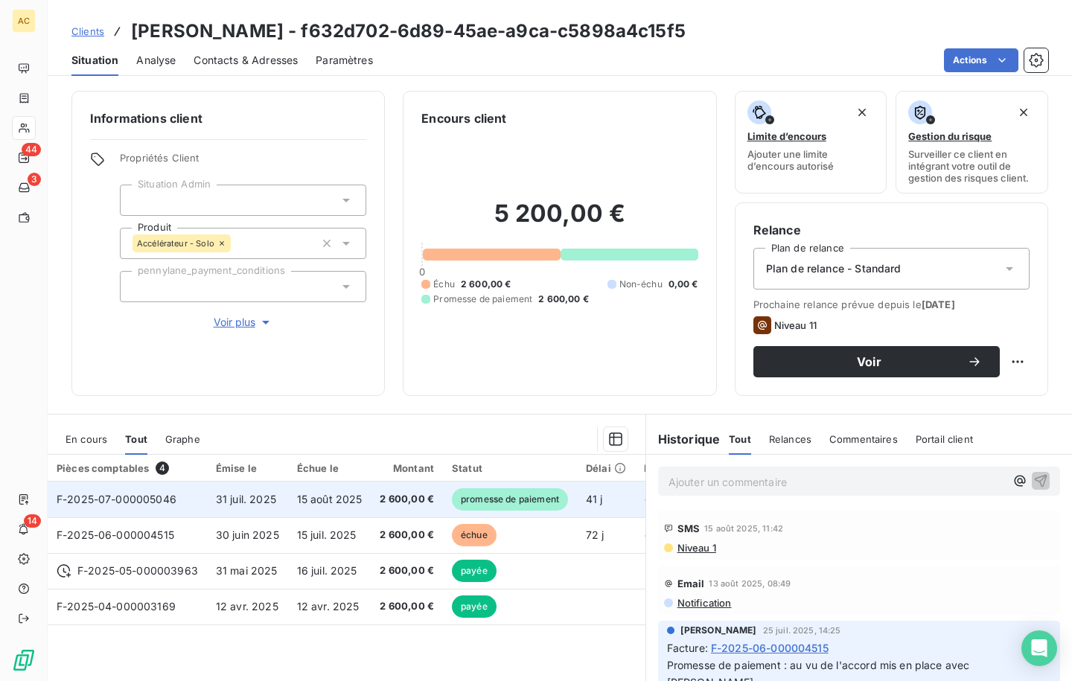
click at [512, 503] on span "promesse de paiement" at bounding box center [510, 499] width 116 height 22
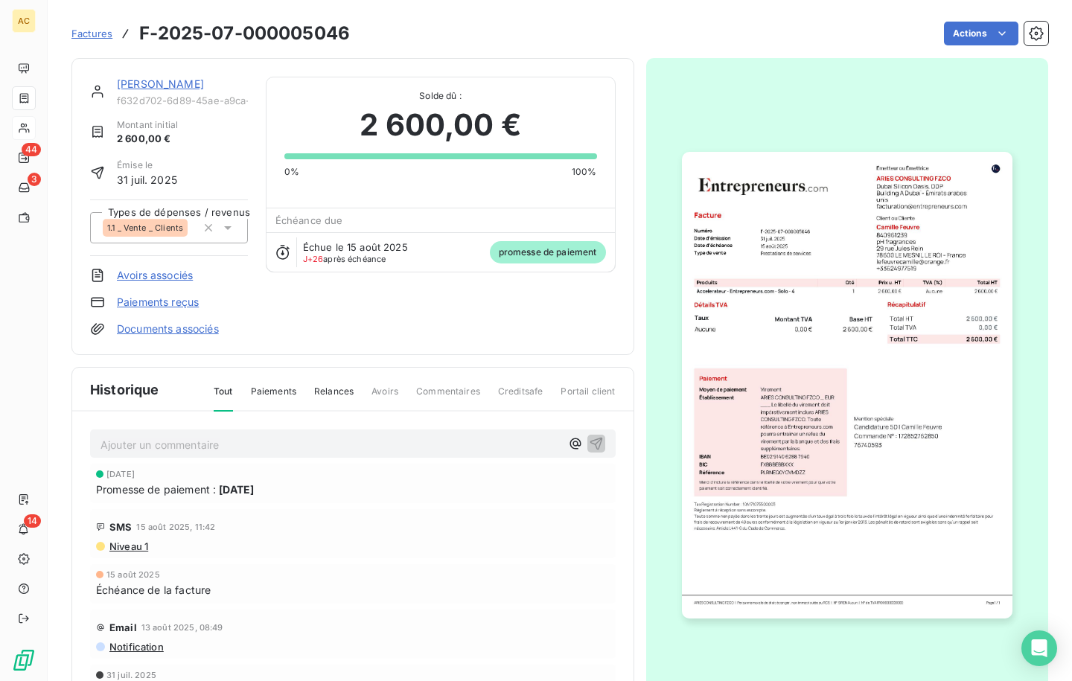
click at [164, 367] on div "Historique Tout Paiements Relances Avoirs Commentaires Creditsafe Portail clien…" at bounding box center [352, 540] width 563 height 346
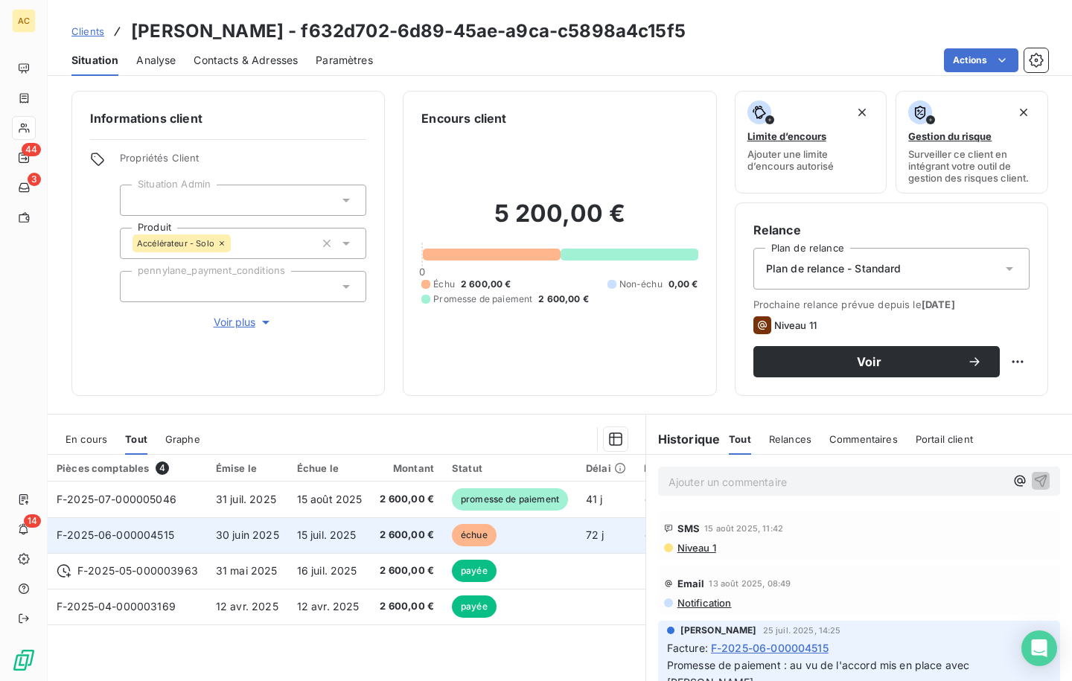
click at [204, 533] on td "F-2025-06-000004515" at bounding box center [127, 535] width 159 height 36
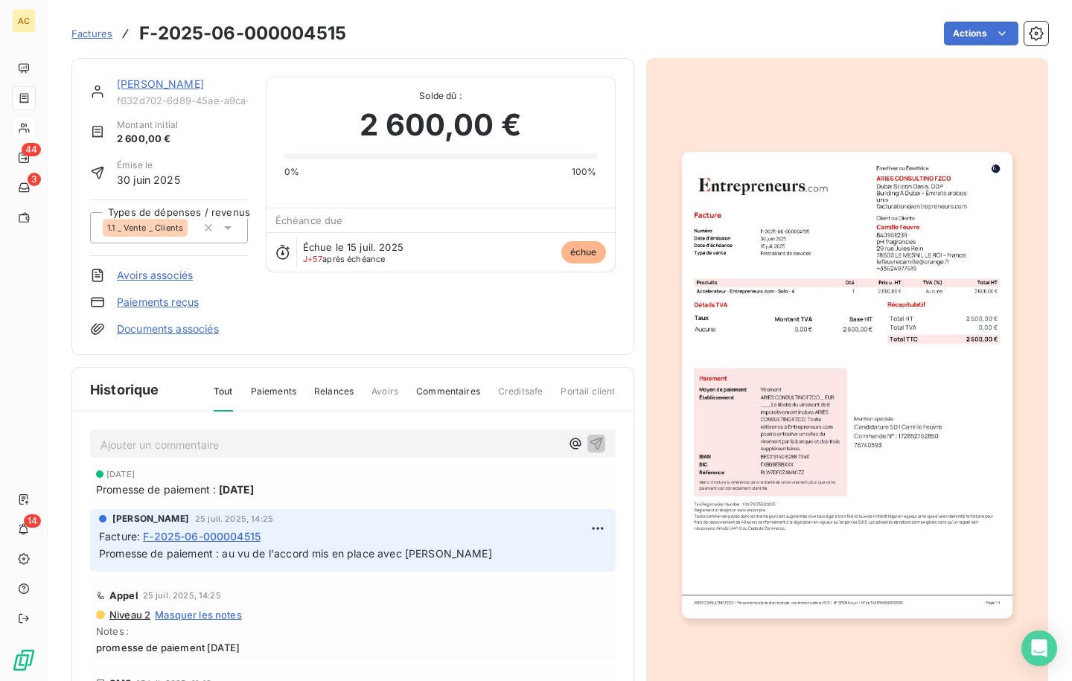
click at [175, 305] on link "Paiements reçus" at bounding box center [158, 302] width 82 height 15
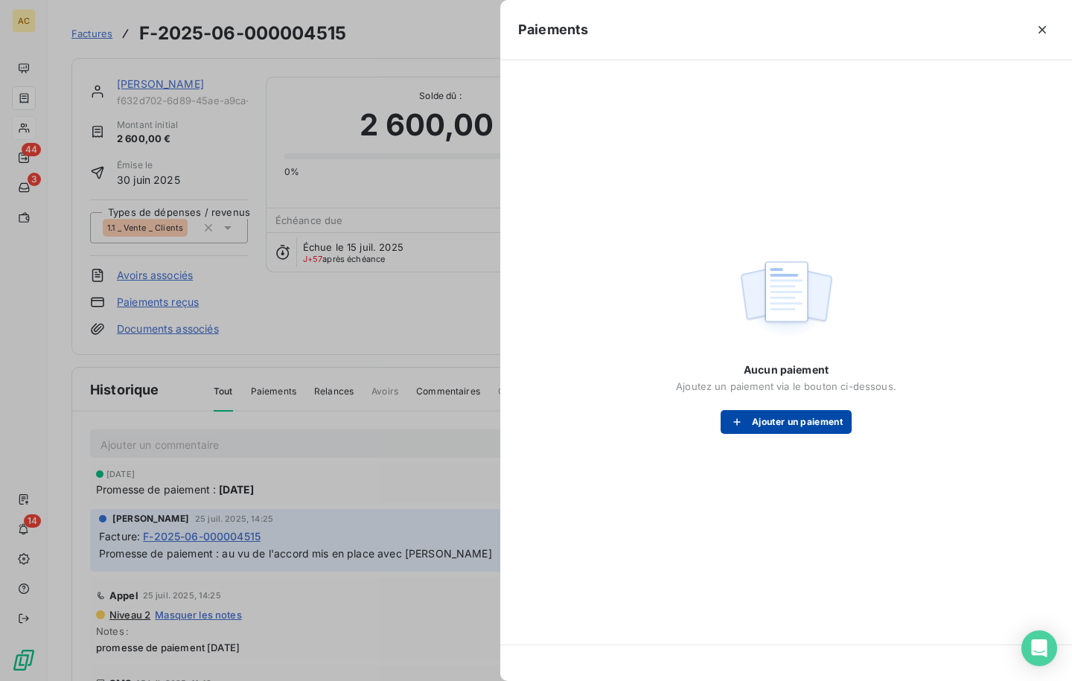
click at [779, 421] on button "Ajouter un paiement" at bounding box center [786, 422] width 131 height 24
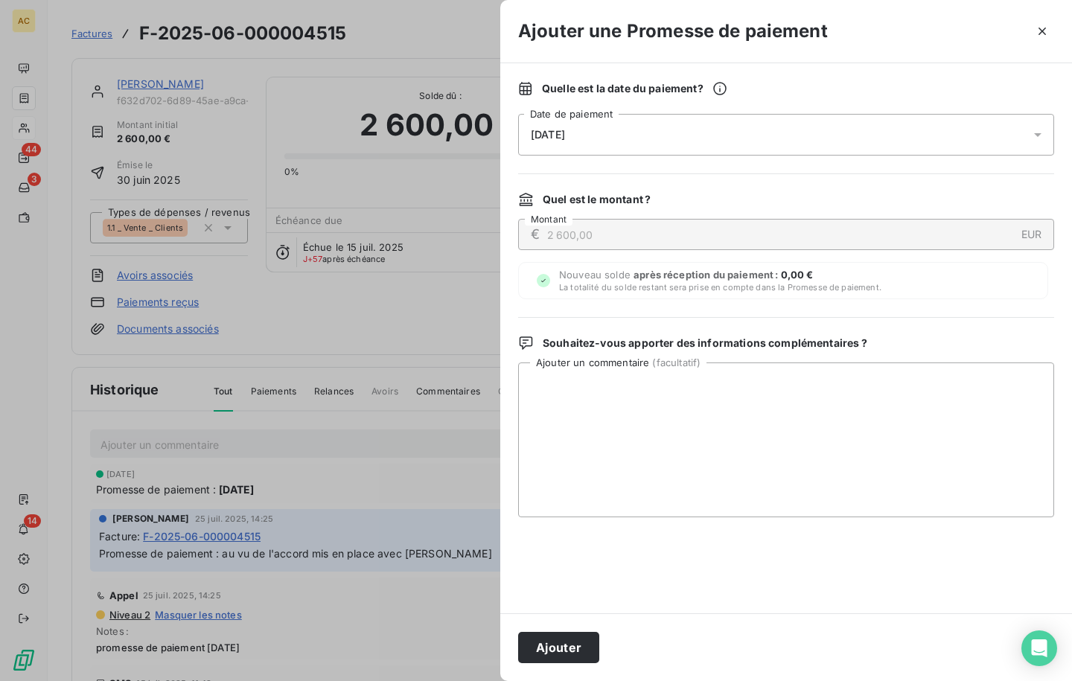
click at [625, 135] on div "[DATE]" at bounding box center [786, 135] width 536 height 42
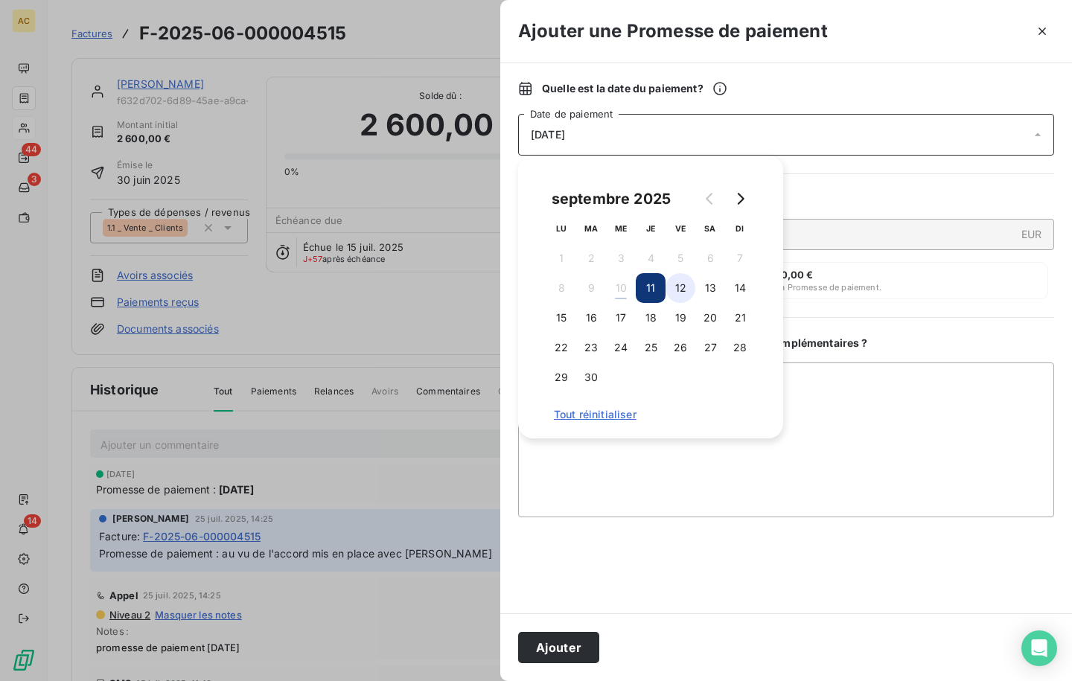
click at [683, 286] on button "12" at bounding box center [681, 288] width 30 height 30
click at [656, 293] on button "11" at bounding box center [651, 288] width 30 height 30
click at [678, 287] on button "12" at bounding box center [681, 288] width 30 height 30
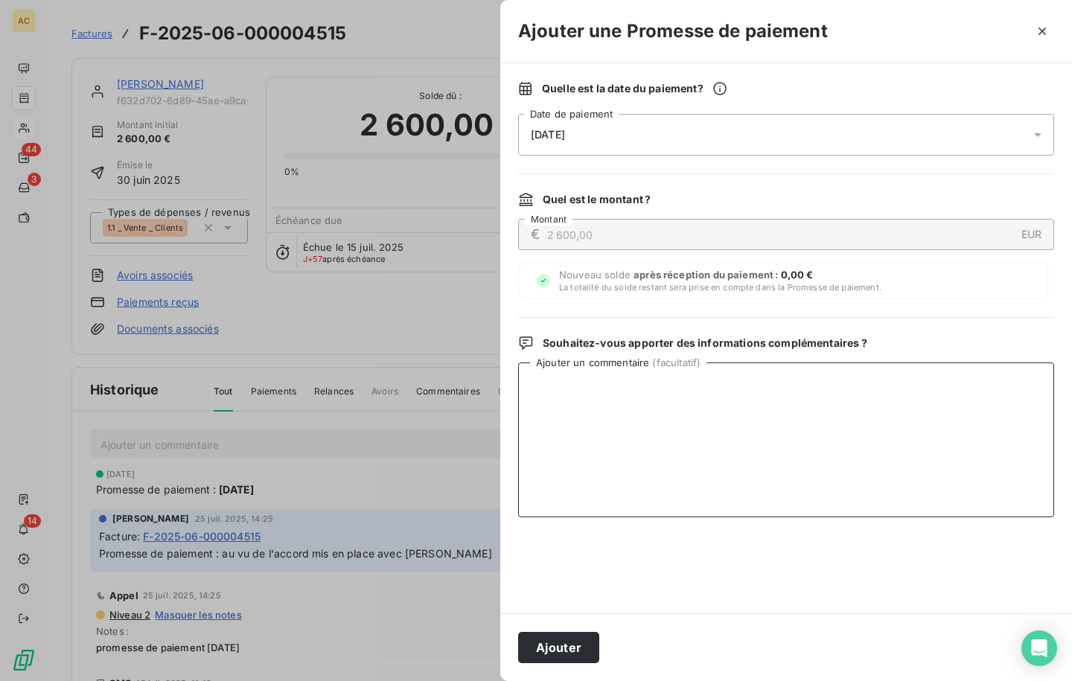
click at [654, 471] on textarea "Ajouter un commentaire ( facultatif )" at bounding box center [786, 440] width 536 height 155
click at [555, 644] on button "Ajouter" at bounding box center [558, 647] width 81 height 31
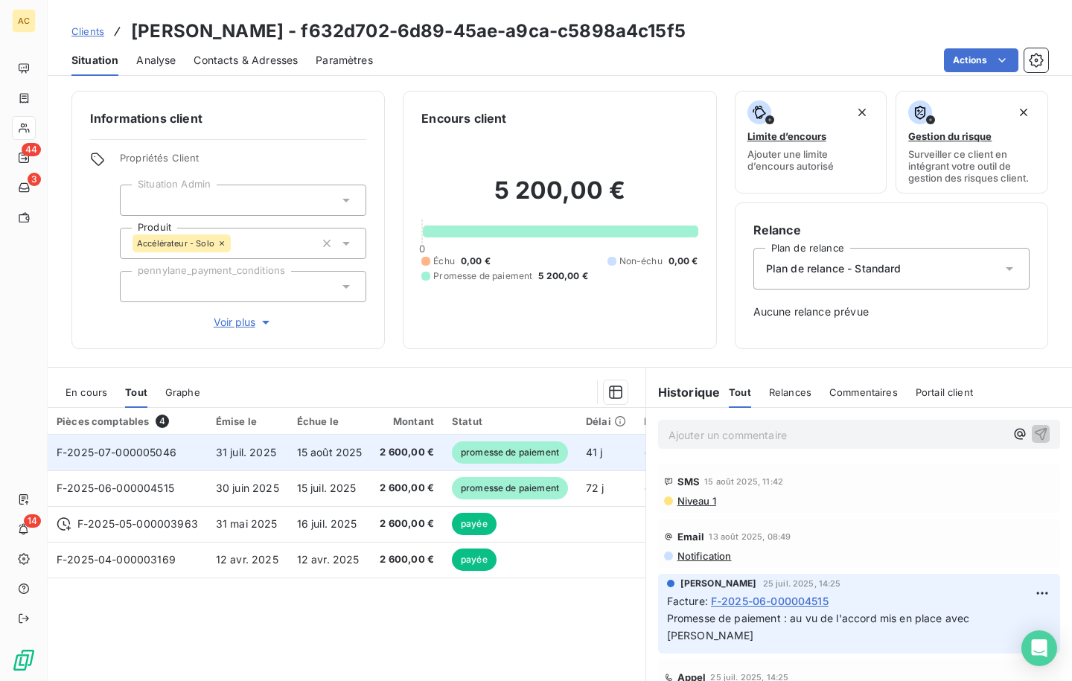
click at [333, 449] on span "15 août 2025" at bounding box center [330, 452] width 66 height 13
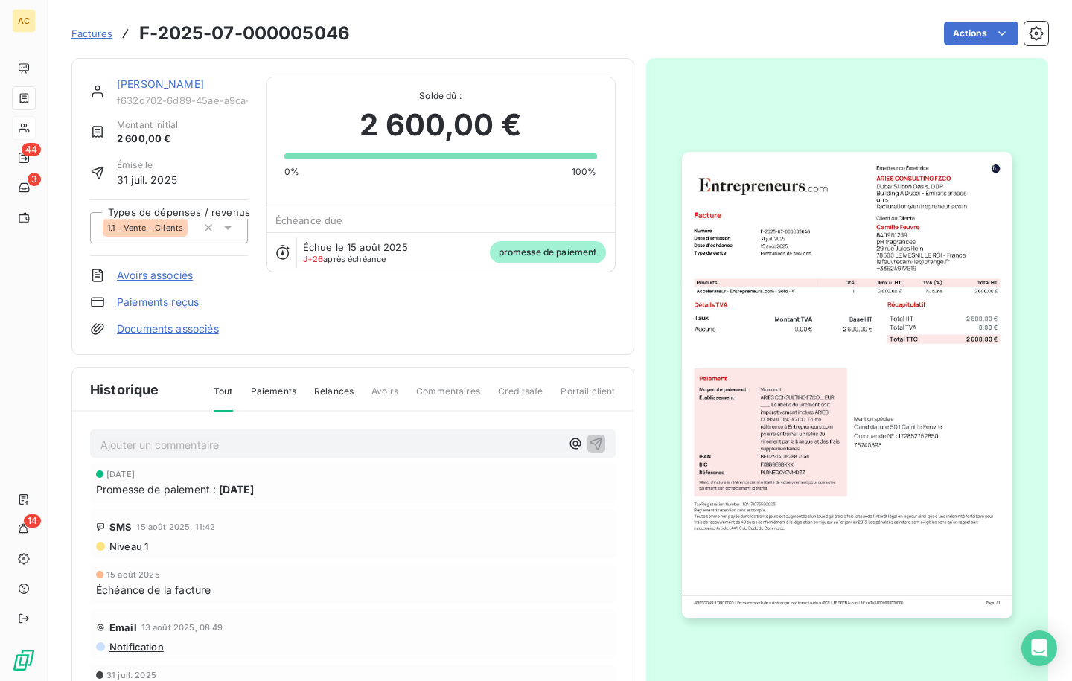
click at [171, 303] on link "Paiements reçus" at bounding box center [158, 302] width 82 height 15
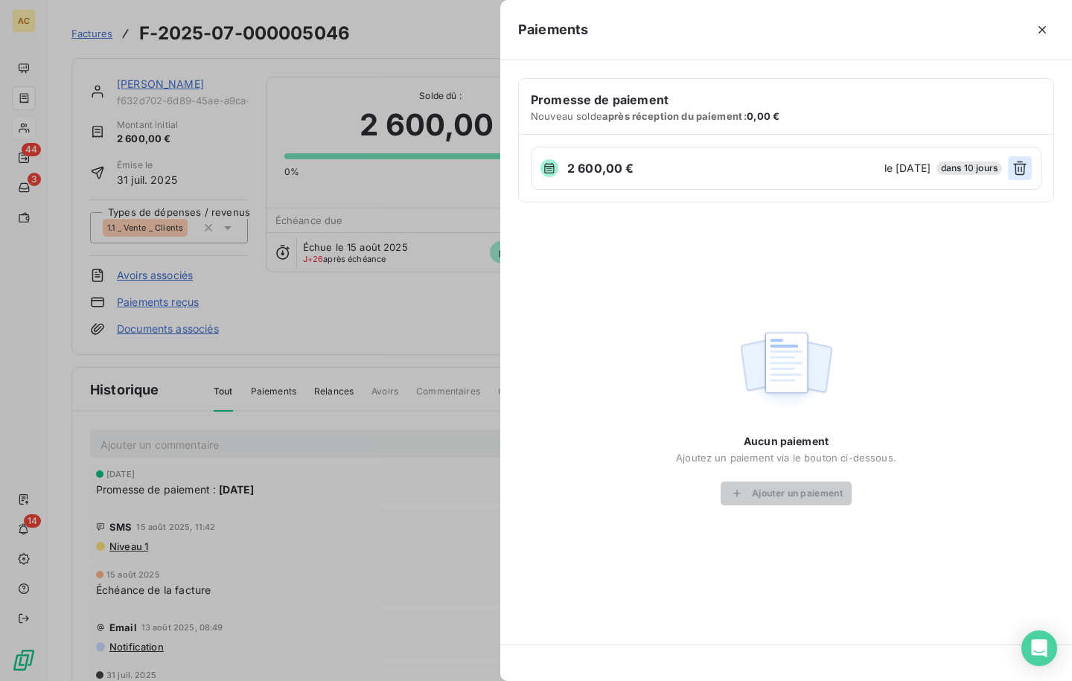
click at [1016, 170] on icon "button" at bounding box center [1019, 169] width 13 height 14
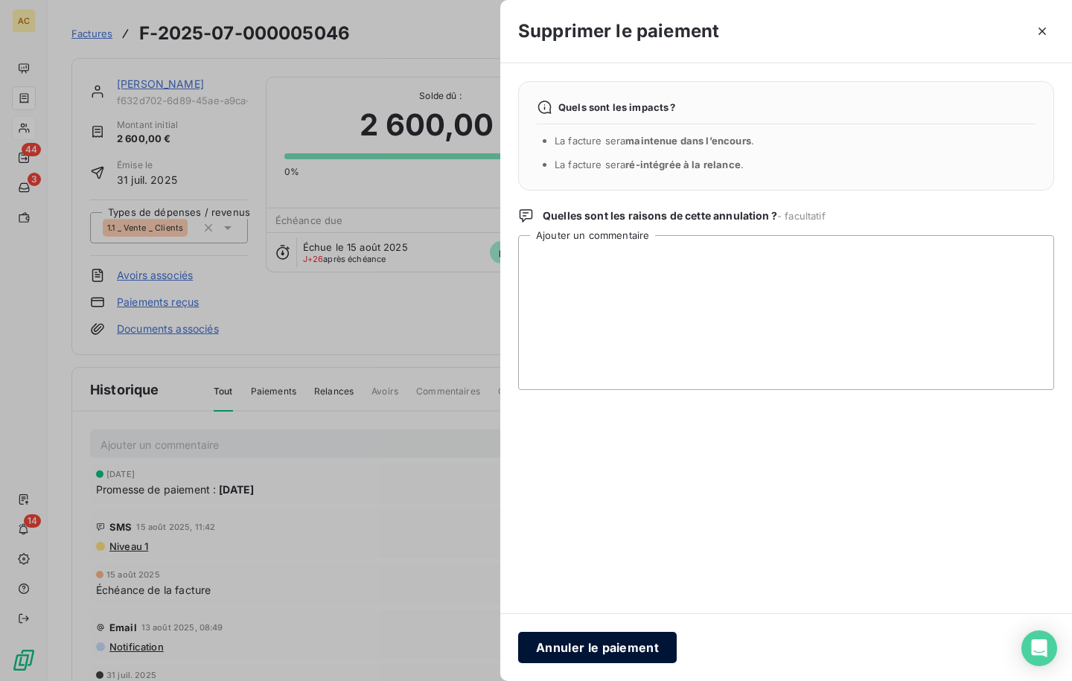
click at [604, 645] on button "Annuler le paiement" at bounding box center [597, 647] width 159 height 31
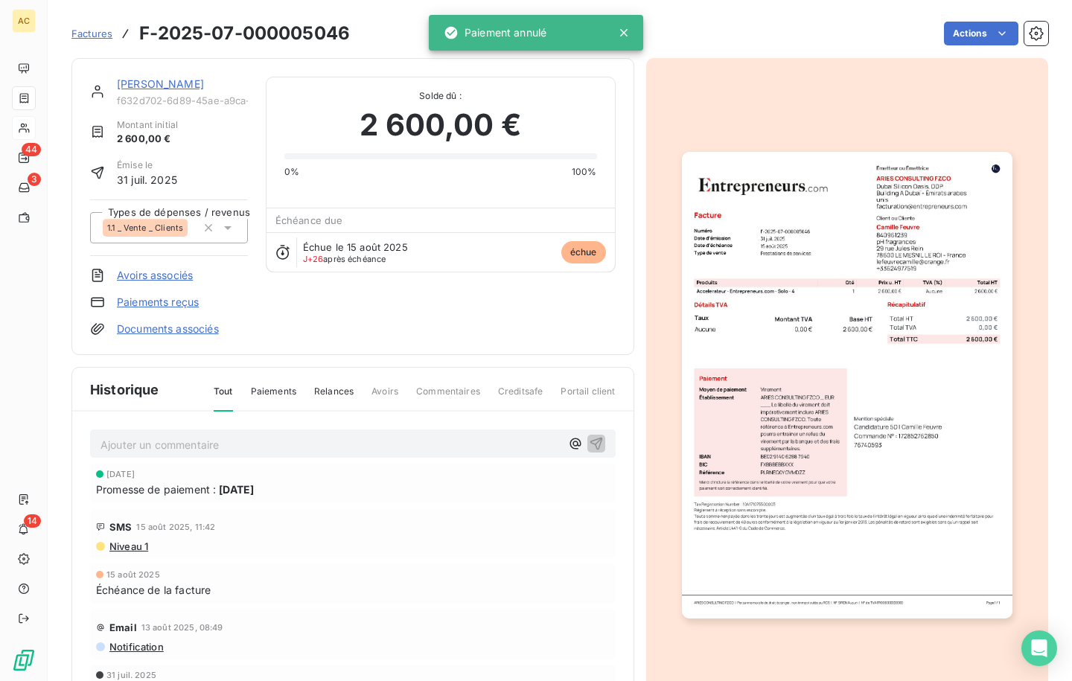
click at [149, 302] on link "Paiements reçus" at bounding box center [158, 302] width 82 height 15
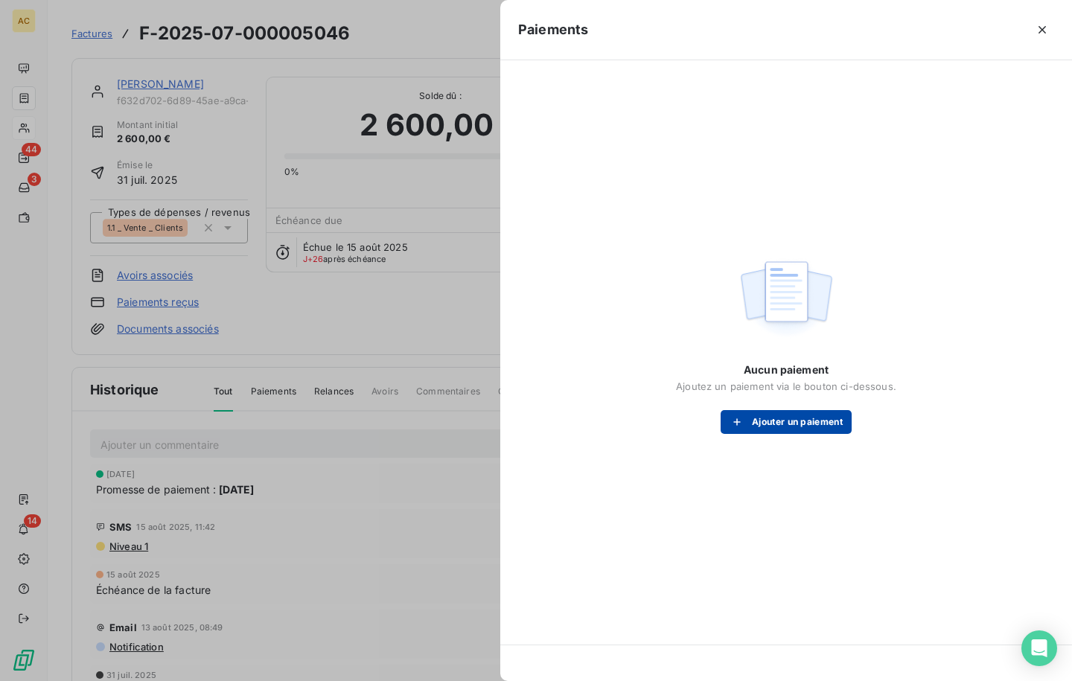
click at [796, 418] on button "Ajouter un paiement" at bounding box center [786, 422] width 131 height 24
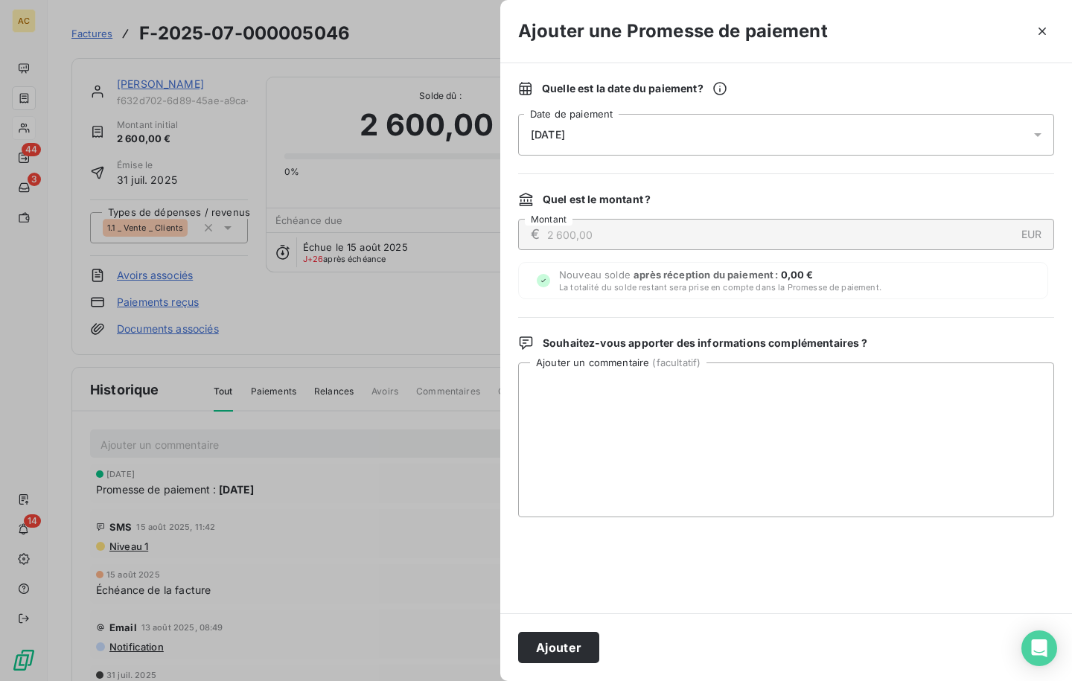
click at [634, 128] on div "[DATE]" at bounding box center [786, 135] width 536 height 42
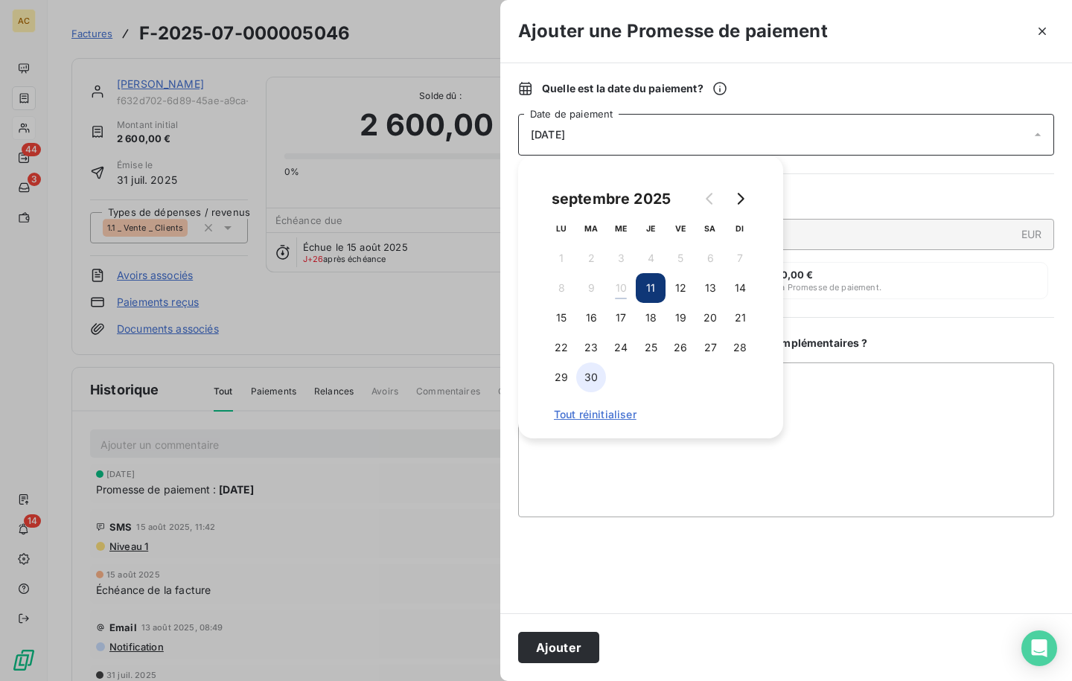
click at [587, 383] on button "30" at bounding box center [591, 378] width 30 height 30
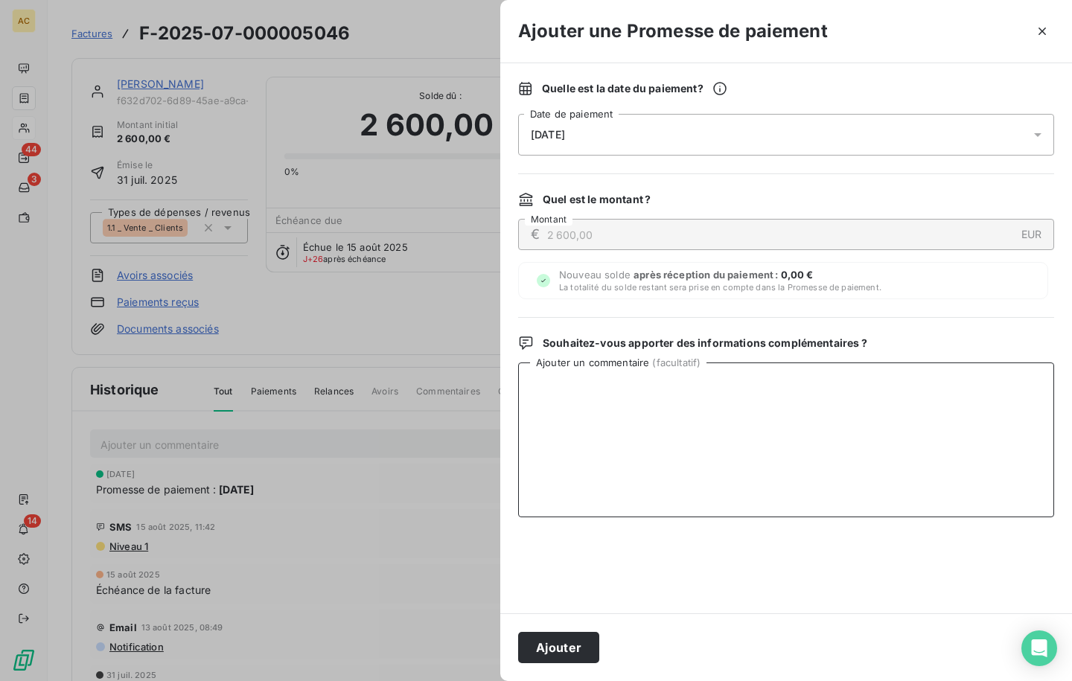
click at [924, 433] on textarea "Ajouter un commentaire ( facultatif )" at bounding box center [786, 440] width 536 height 155
click at [567, 642] on button "Ajouter" at bounding box center [558, 647] width 81 height 31
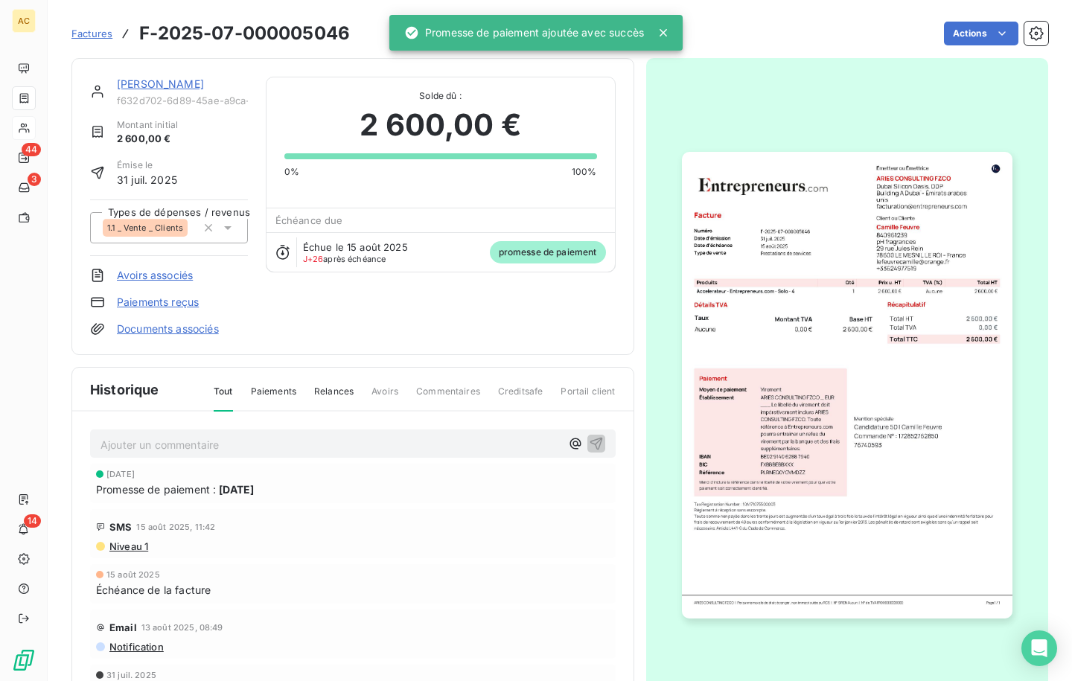
click at [133, 86] on link "[PERSON_NAME]" at bounding box center [160, 83] width 87 height 13
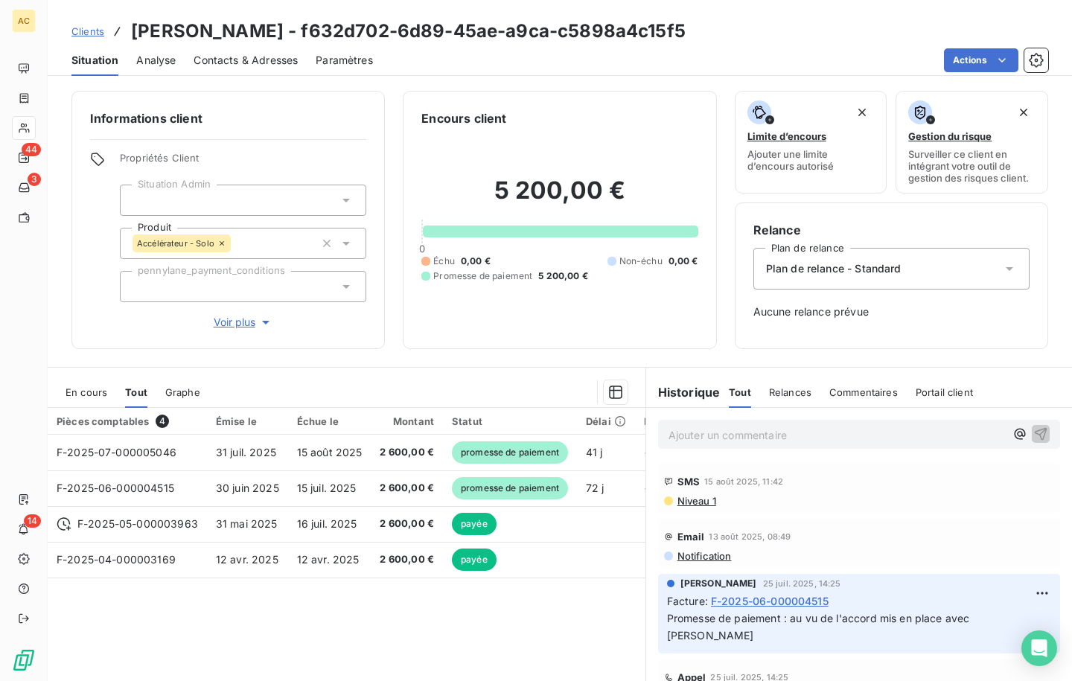
click at [235, 60] on span "Contacts & Adresses" at bounding box center [246, 60] width 104 height 15
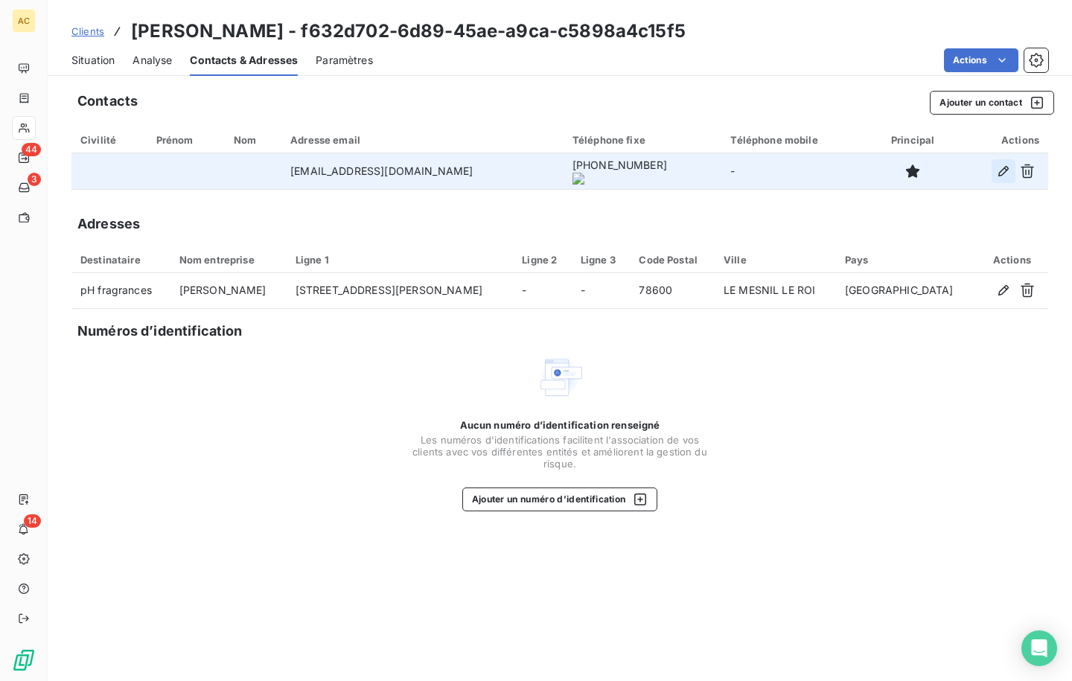
click at [1005, 174] on icon "button" at bounding box center [1003, 171] width 15 height 15
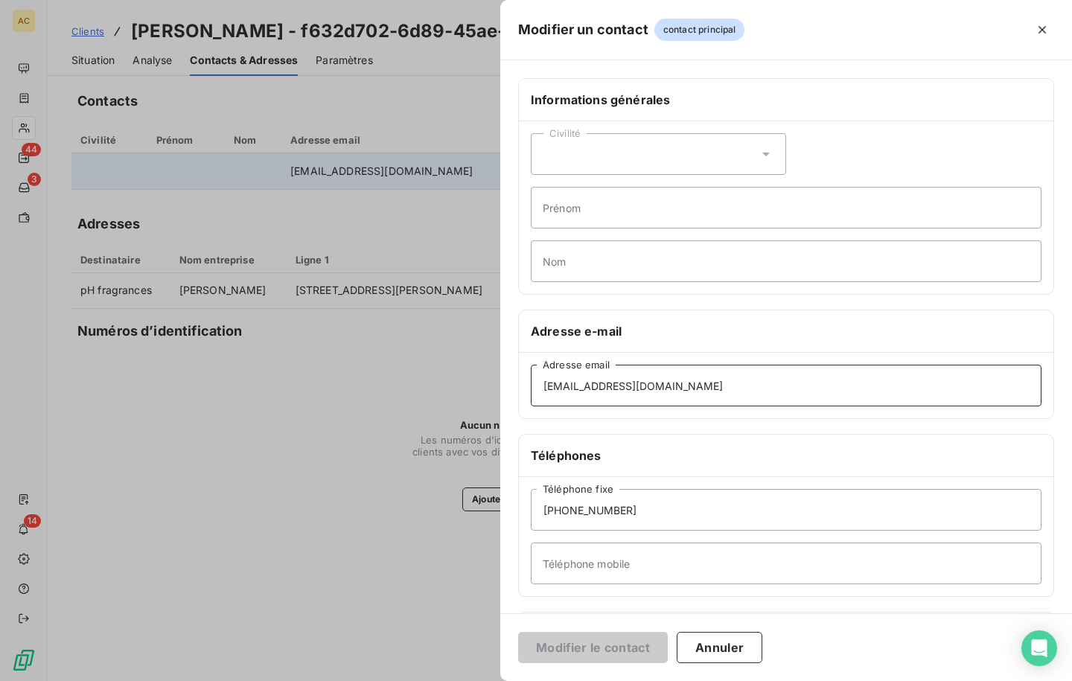
click at [726, 377] on input "[EMAIL_ADDRESS][DOMAIN_NAME]" at bounding box center [786, 386] width 511 height 42
drag, startPoint x: 684, startPoint y: 392, endPoint x: 522, endPoint y: 386, distance: 162.4
click at [509, 390] on div "Informations générales Civilité Prénom Nom Adresse e-mail [EMAIL_ADDRESS][DOMAI…" at bounding box center [786, 408] width 572 height 661
paste input "[PERSON_NAME][EMAIL_ADDRESS][DOMAIN_NAME]"
type input "[PERSON_NAME][EMAIL_ADDRESS][DOMAIN_NAME]"
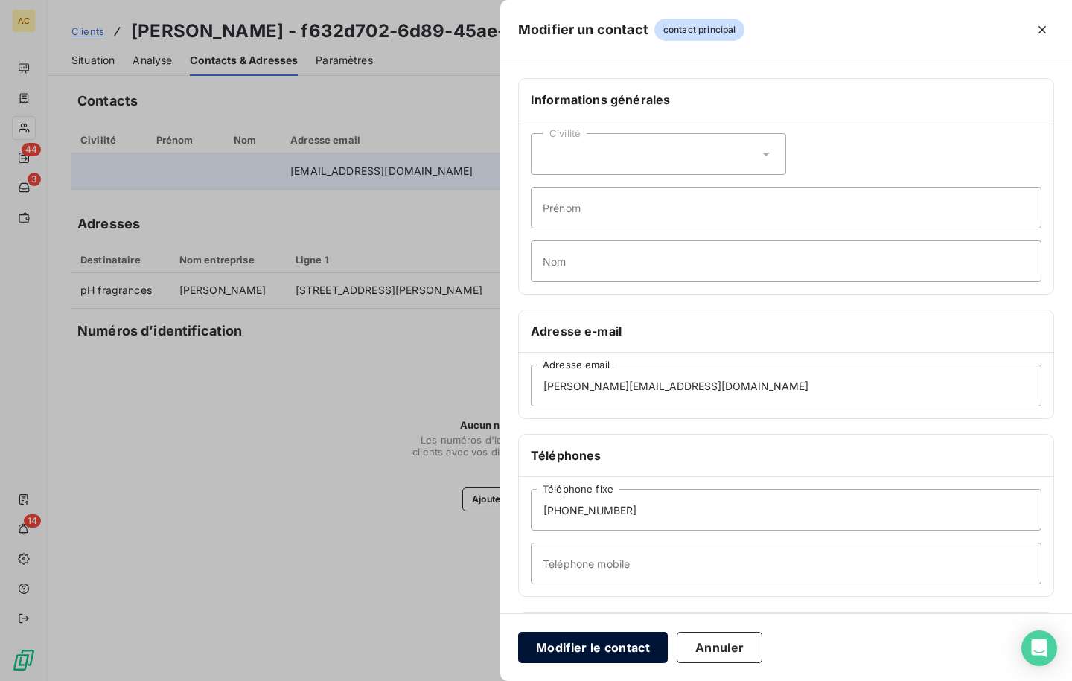
click at [565, 647] on button "Modifier le contact" at bounding box center [593, 647] width 150 height 31
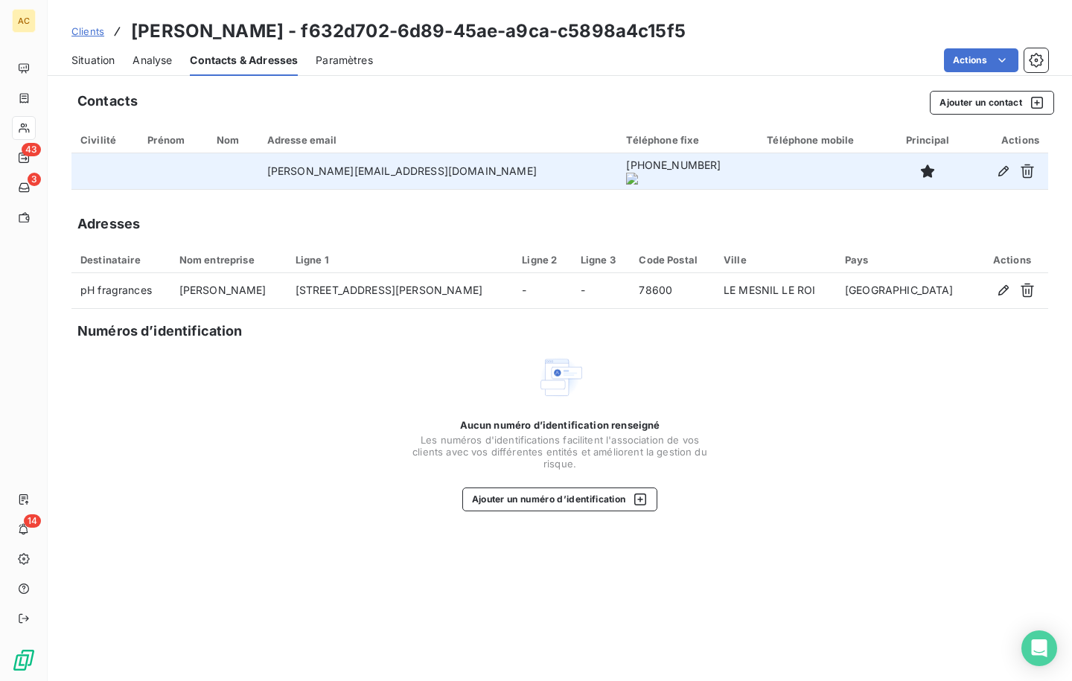
click at [92, 58] on span "Situation" at bounding box center [92, 60] width 43 height 15
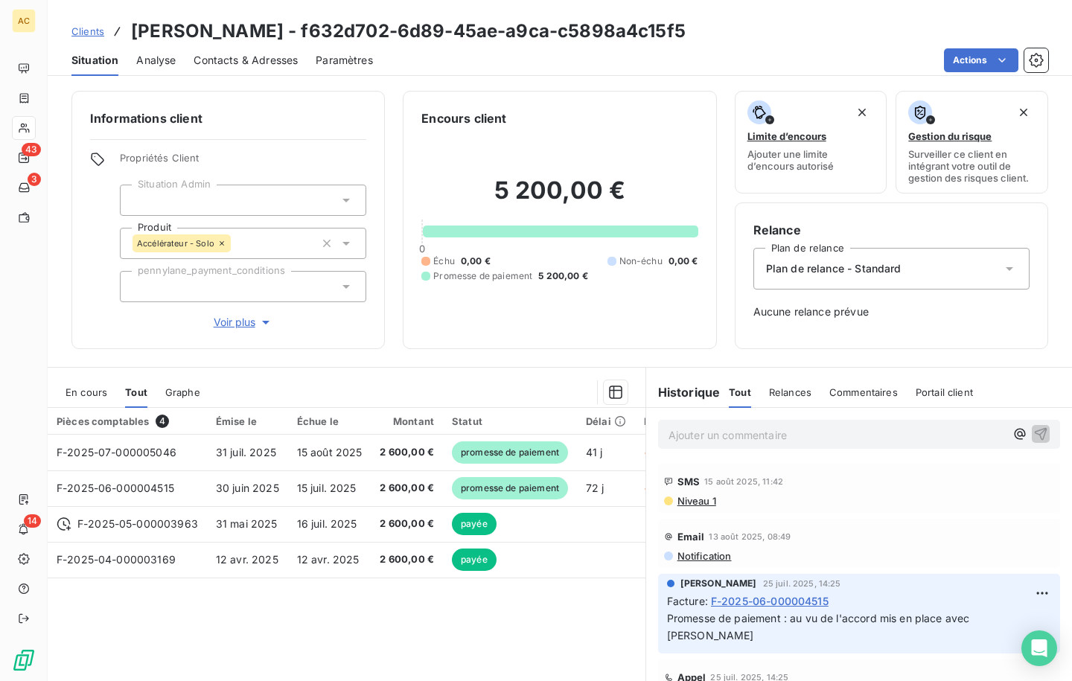
click at [707, 433] on p "Ajouter un commentaire ﻿" at bounding box center [837, 435] width 337 height 19
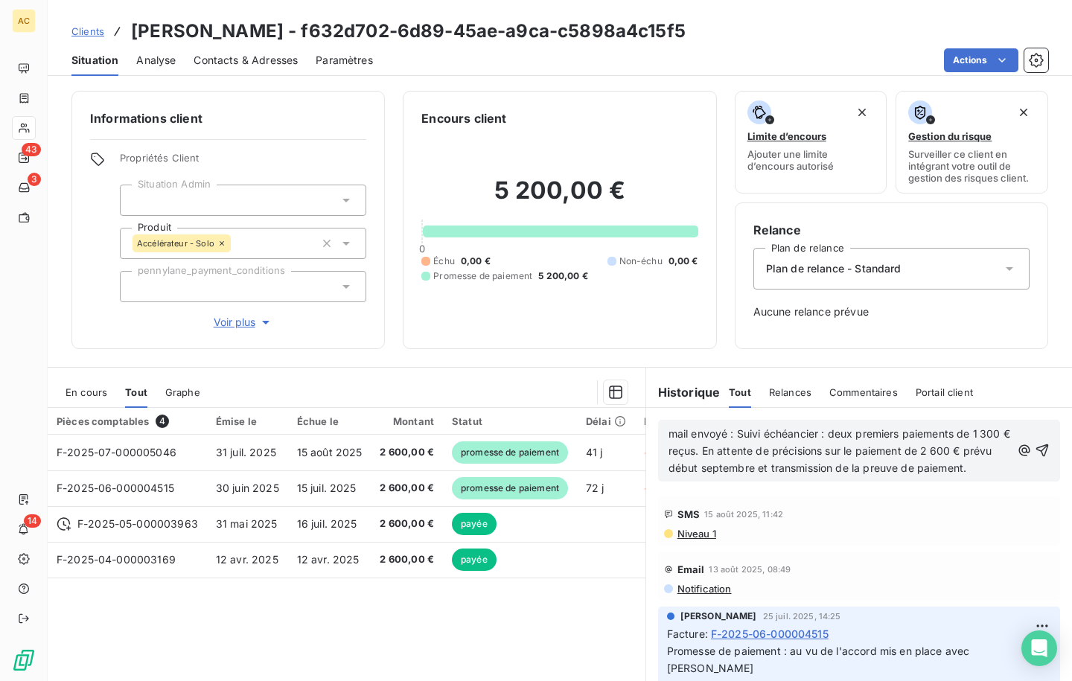
click at [738, 433] on span "mail envoyé : Suivi échéancier : deux premiers paiements de 1 300 € reçus. En a…" at bounding box center [841, 450] width 345 height 47
click at [723, 438] on span "mail envoyé : suivi échéancier : deux premiers paiements de 1 300 € reçus. En a…" at bounding box center [840, 450] width 343 height 47
drag, startPoint x: 1018, startPoint y: 462, endPoint x: 995, endPoint y: 479, distance: 29.2
click at [1035, 458] on icon "button" at bounding box center [1042, 450] width 15 height 15
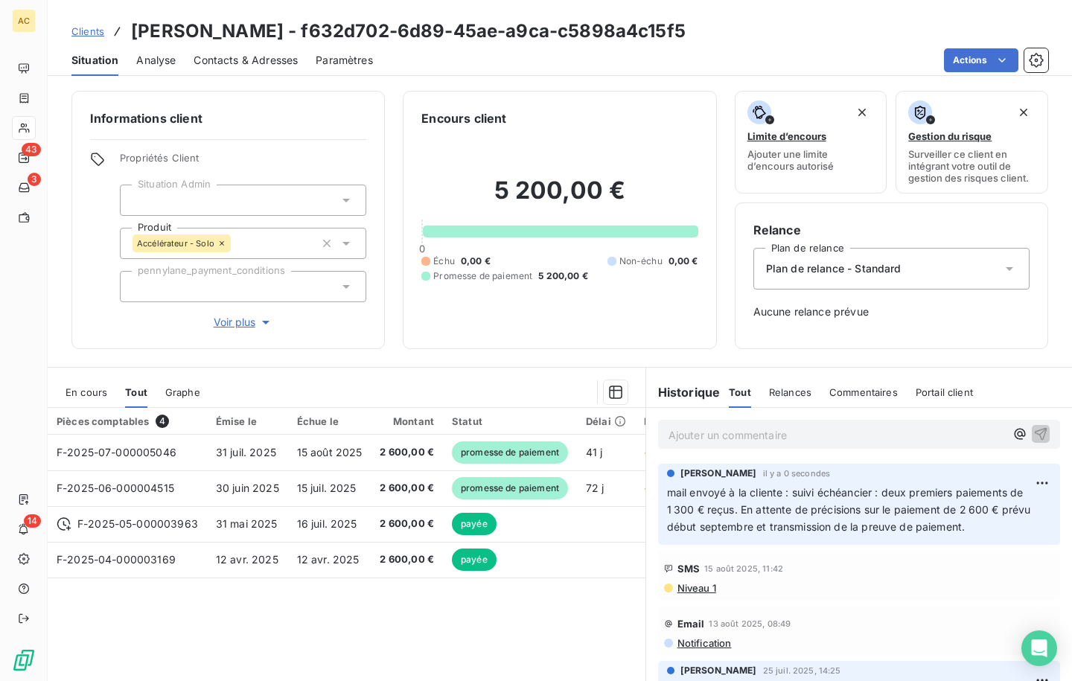
click at [85, 34] on span "Clients" at bounding box center [87, 31] width 33 height 12
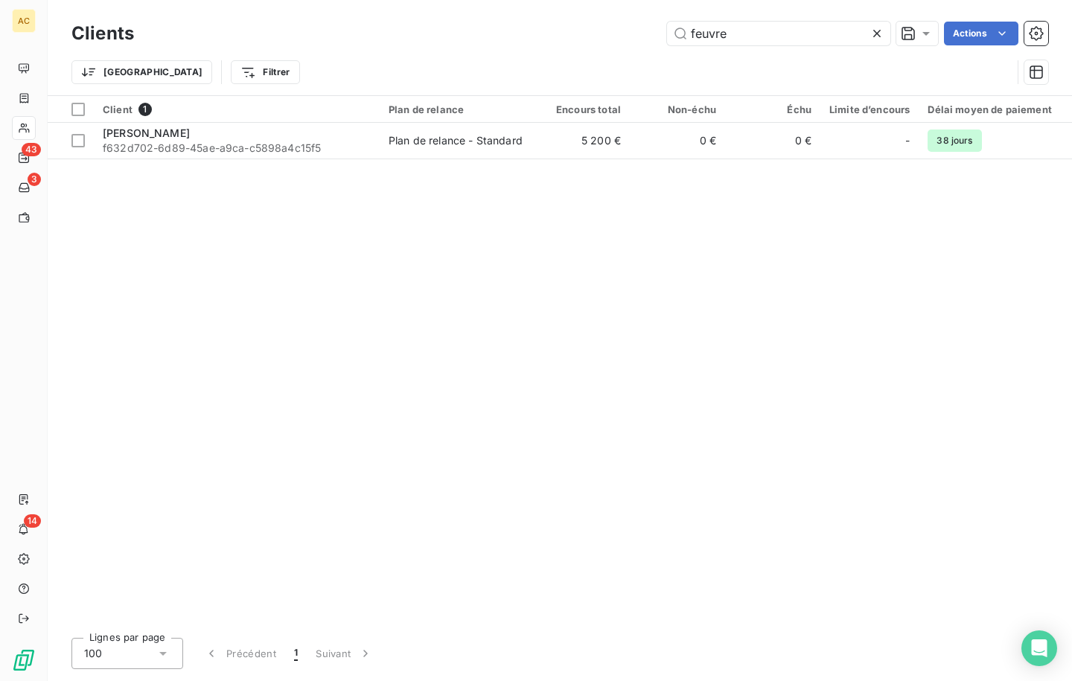
drag, startPoint x: 676, startPoint y: 25, endPoint x: 640, endPoint y: 25, distance: 35.7
click at [640, 25] on div "feuvre Actions" at bounding box center [600, 34] width 896 height 24
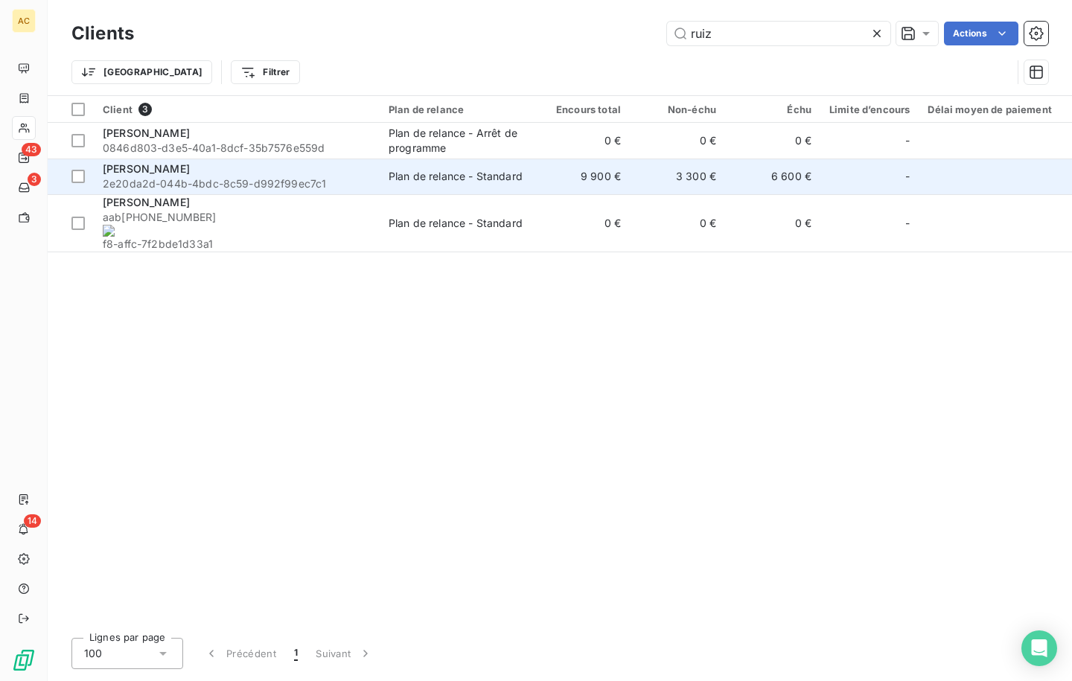
type input "ruiz"
click at [261, 176] on span "2e20da2d-044b-4bdc-8c59-d992f99ec7c1" at bounding box center [237, 183] width 268 height 15
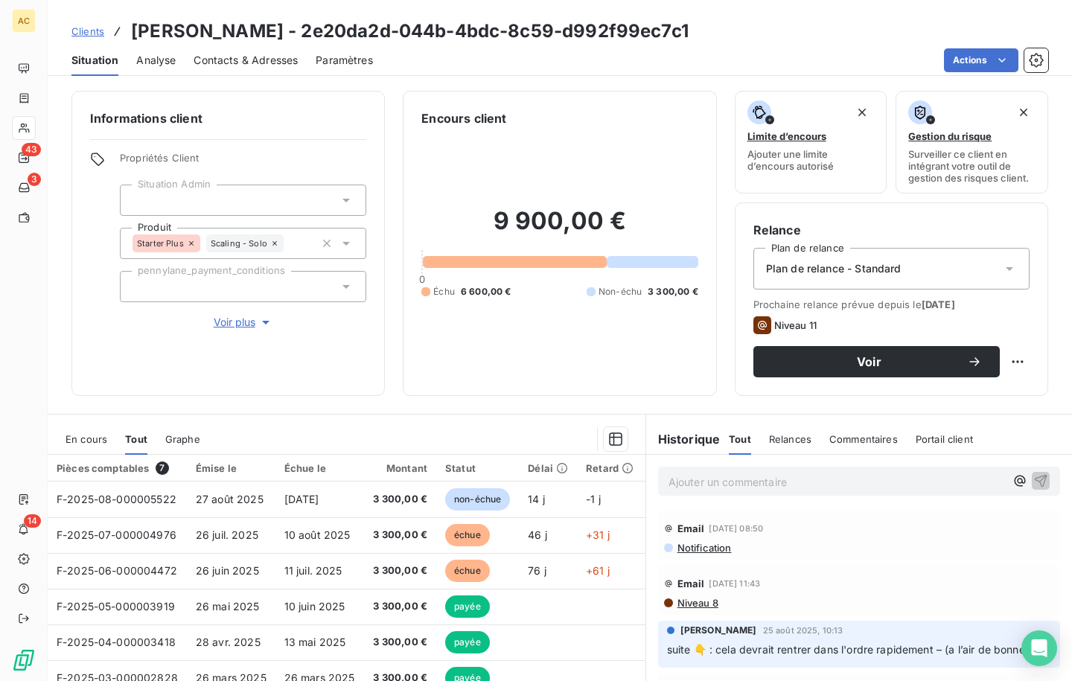
click at [222, 58] on span "Contacts & Adresses" at bounding box center [246, 60] width 104 height 15
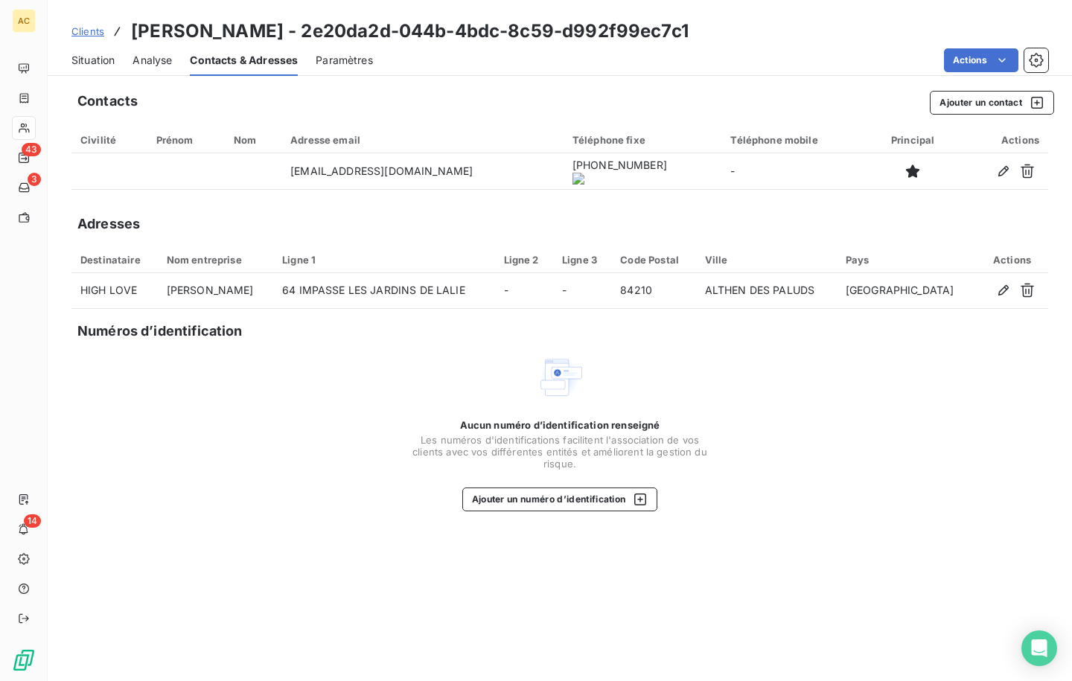
click at [616, 150] on onoff-telecom-ce-actions-button at bounding box center [616, 150] width 0 height 0
click at [92, 60] on span "Situation" at bounding box center [92, 60] width 43 height 15
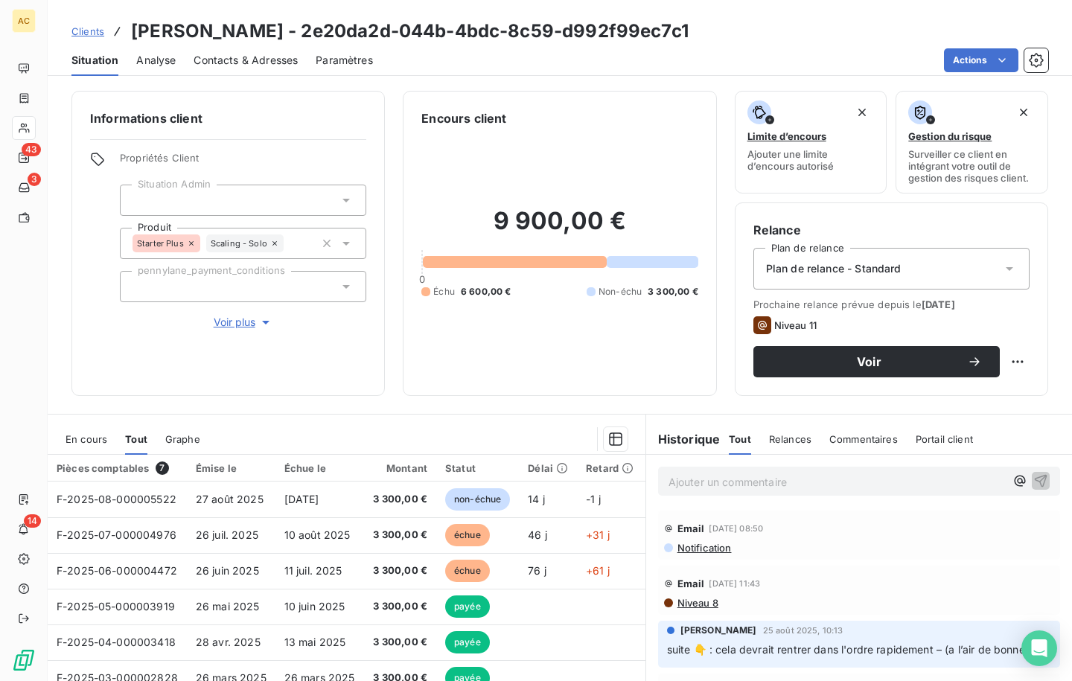
click at [761, 485] on p "Ajouter un commentaire ﻿" at bounding box center [837, 482] width 337 height 19
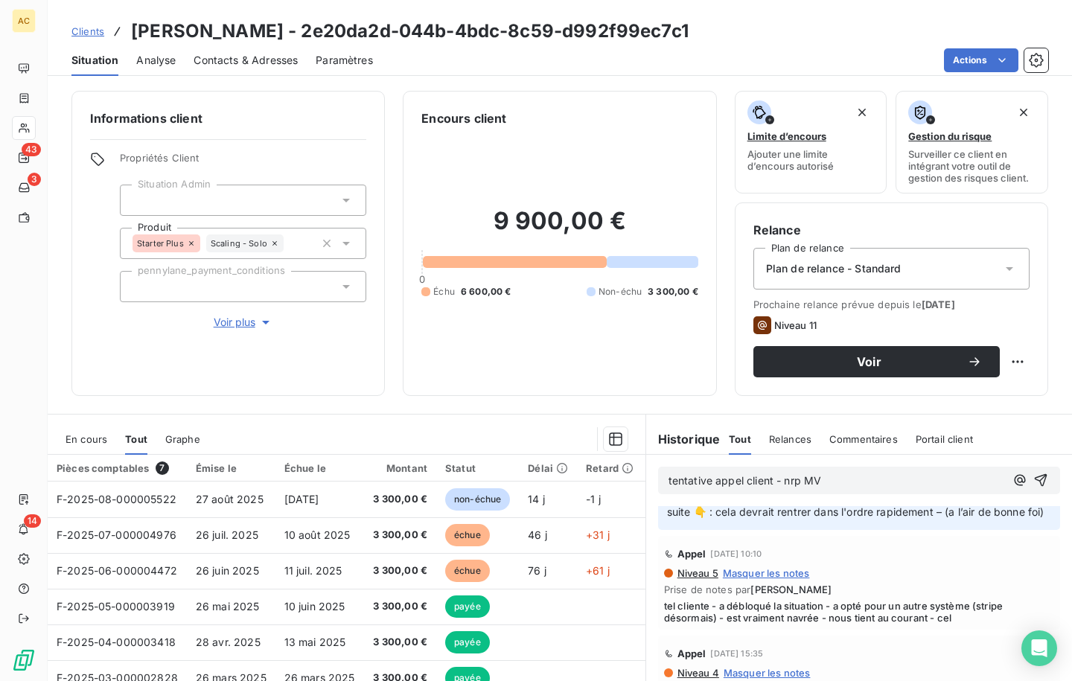
scroll to position [103, 0]
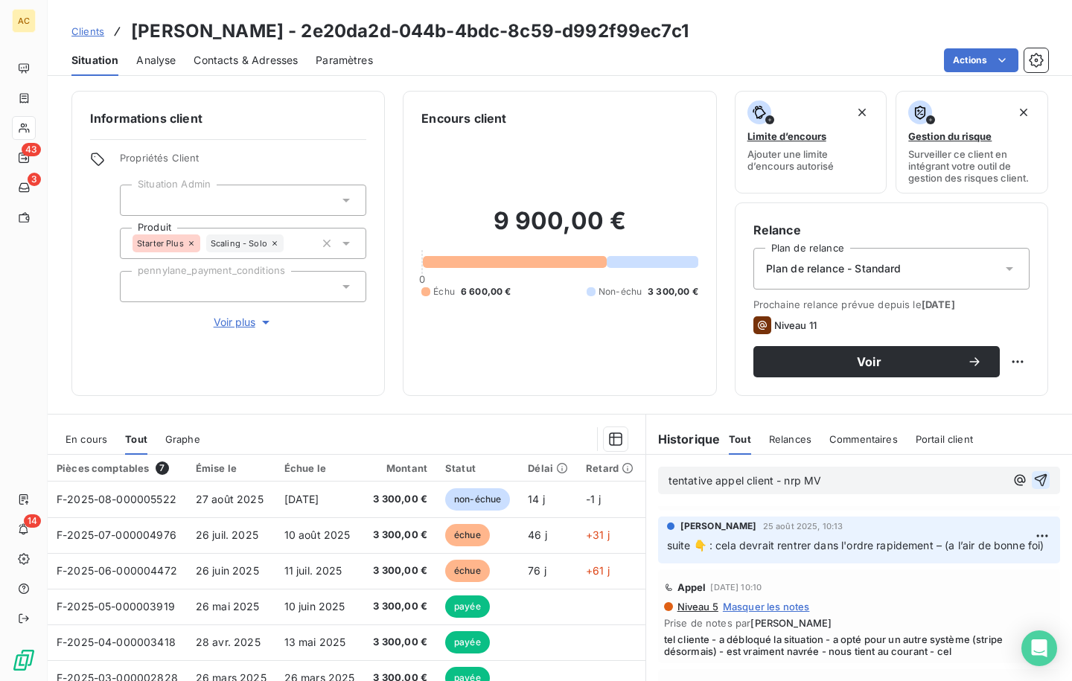
click at [1033, 479] on icon "button" at bounding box center [1040, 480] width 15 height 15
click at [736, 459] on div "Ajouter un commentaire ﻿" at bounding box center [859, 481] width 426 height 53
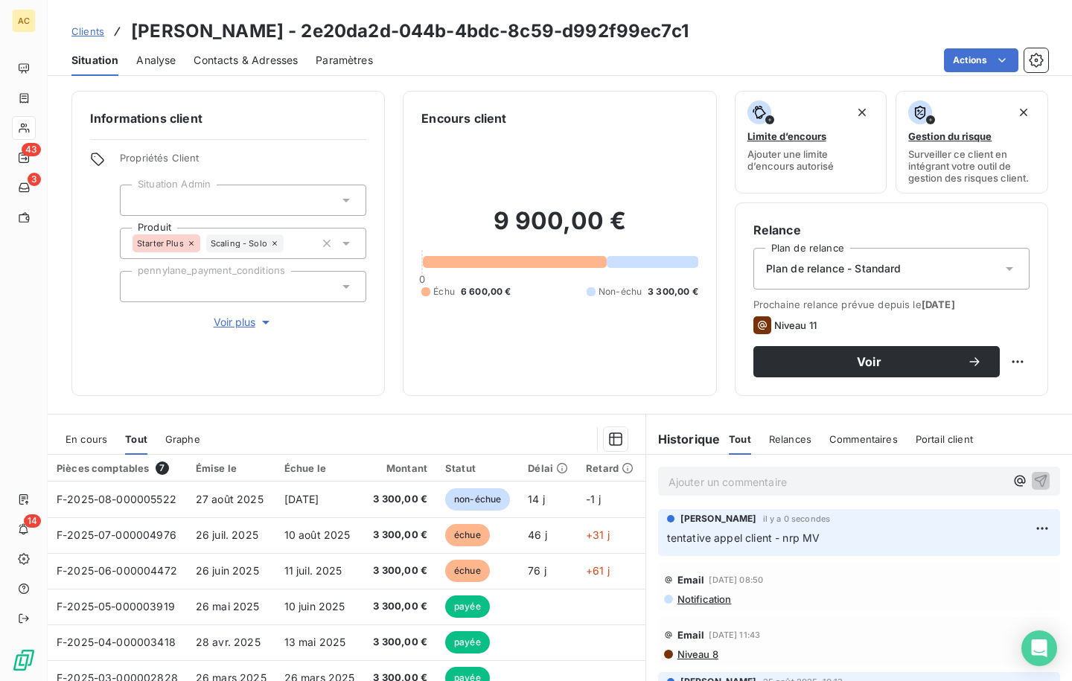
scroll to position [0, 0]
click at [1018, 526] on html "AC 43 3 14 Clients [PERSON_NAME] - 2e20da2d-044b-4bdc-8c59-d992f99ec7c1 Situati…" at bounding box center [536, 340] width 1072 height 681
click at [951, 563] on div "Editer" at bounding box center [984, 563] width 83 height 24
click at [763, 538] on span "tentative appel client - nrp MV" at bounding box center [743, 539] width 153 height 13
drag, startPoint x: 1020, startPoint y: 536, endPoint x: 997, endPoint y: 535, distance: 23.1
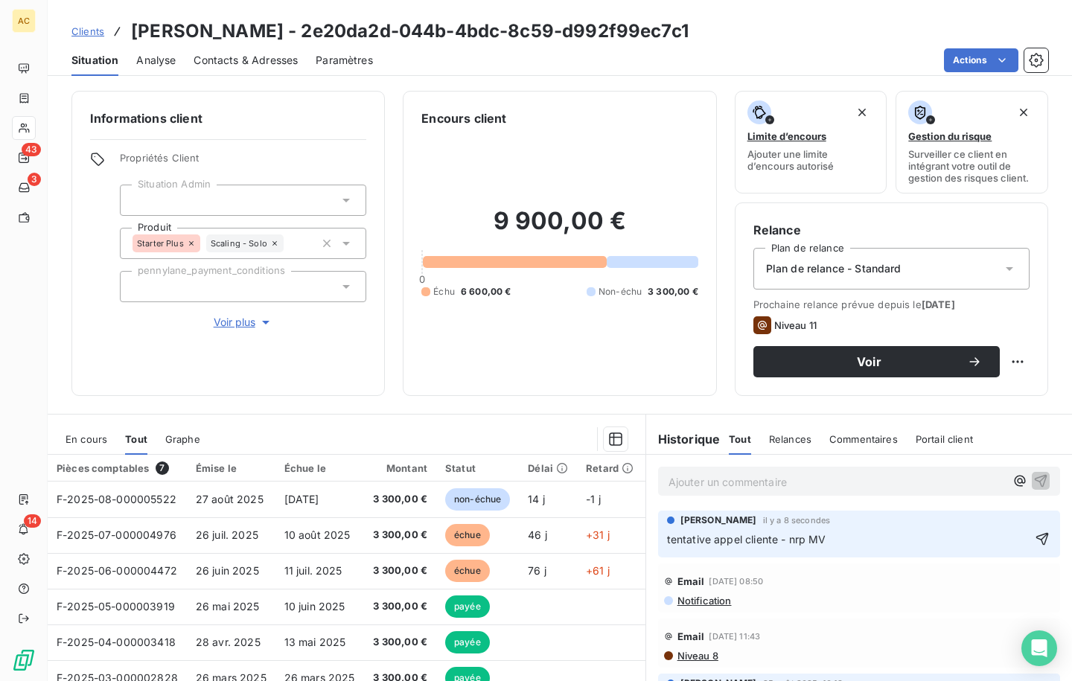
click at [1035, 535] on icon "button" at bounding box center [1042, 539] width 15 height 15
click at [392, 404] on div "Informations client Propriétés Client Situation Admin Produit Starter Plus Scal…" at bounding box center [560, 381] width 1024 height 599
click at [76, 31] on span "Clients" at bounding box center [87, 31] width 33 height 12
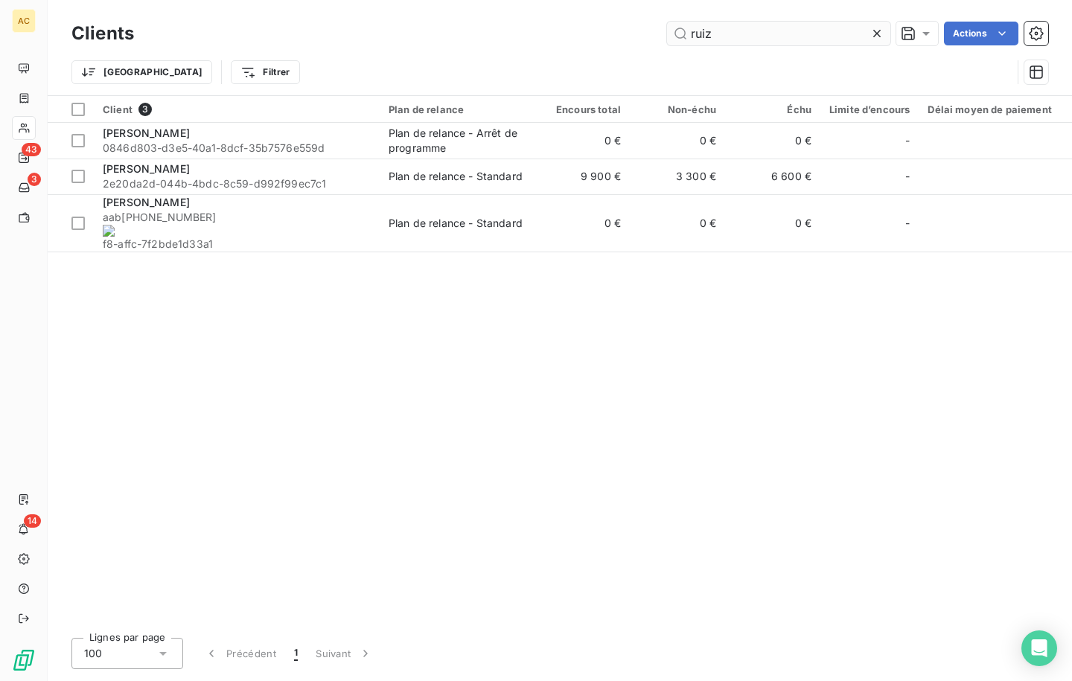
drag, startPoint x: 692, startPoint y: 39, endPoint x: 683, endPoint y: 37, distance: 9.1
click at [683, 37] on input "ruiz" at bounding box center [778, 34] width 223 height 24
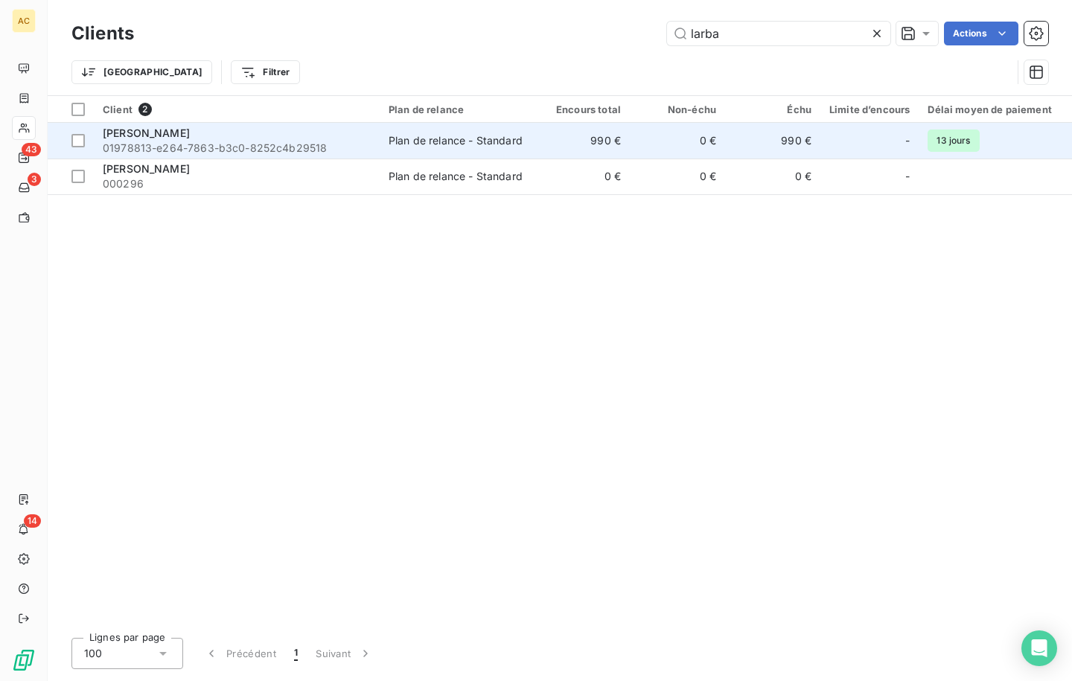
type input "larba"
click at [233, 137] on div "[PERSON_NAME]" at bounding box center [237, 133] width 268 height 15
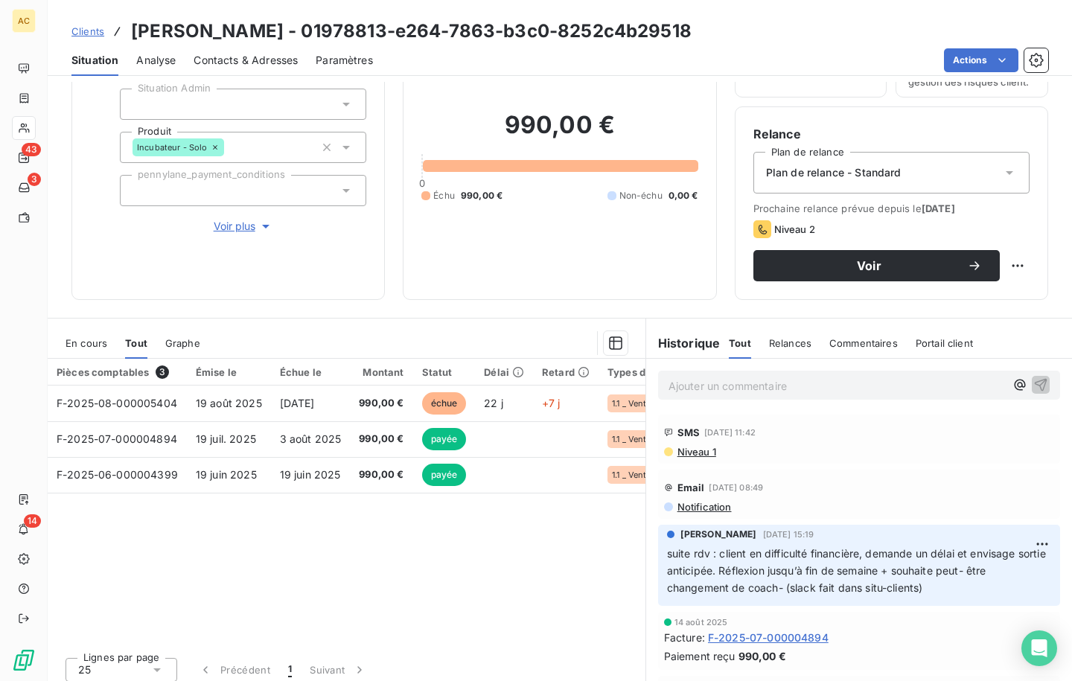
scroll to position [105, 0]
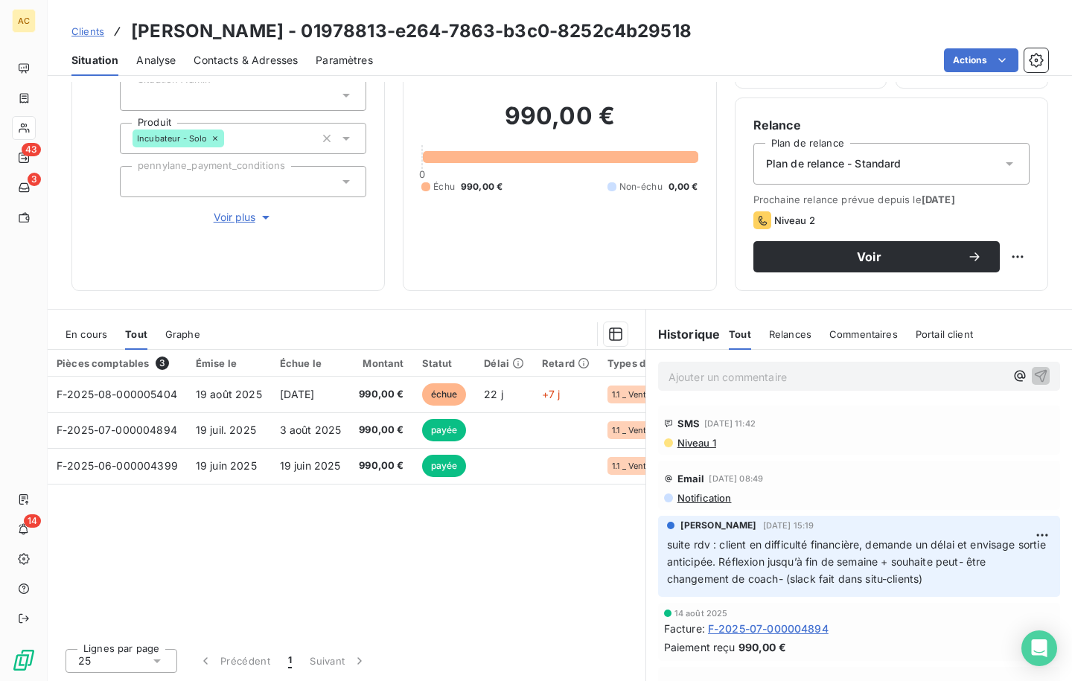
click at [763, 379] on p "Ajouter un commentaire ﻿" at bounding box center [837, 377] width 337 height 19
click at [1033, 375] on icon "button" at bounding box center [1040, 375] width 15 height 15
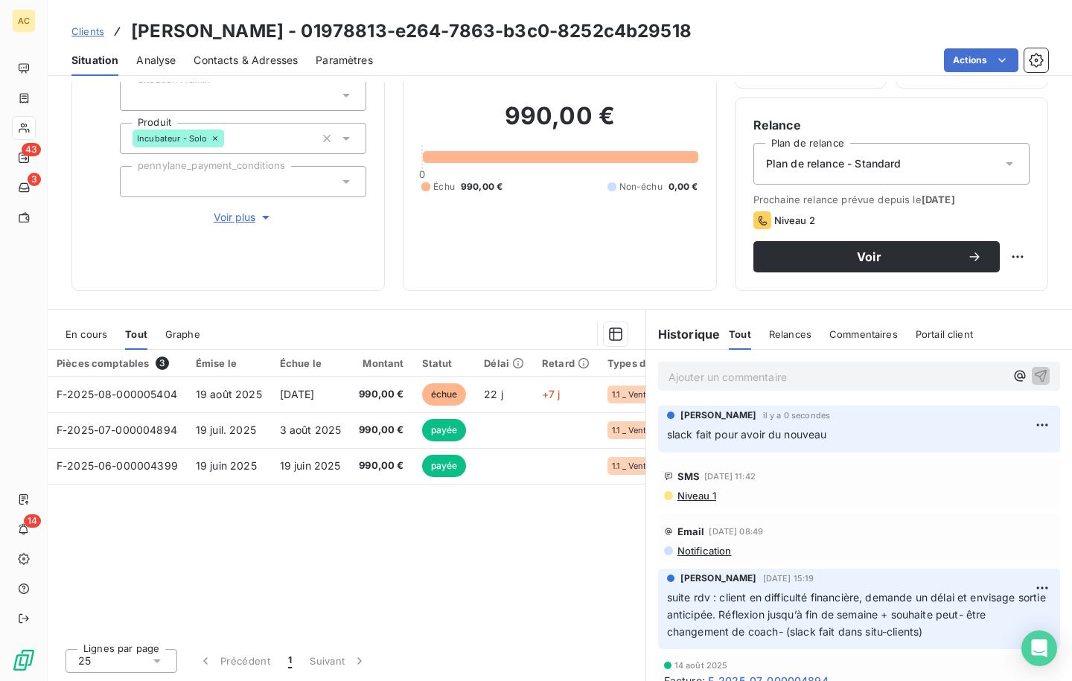
click at [223, 221] on span "Voir plus" at bounding box center [244, 217] width 60 height 15
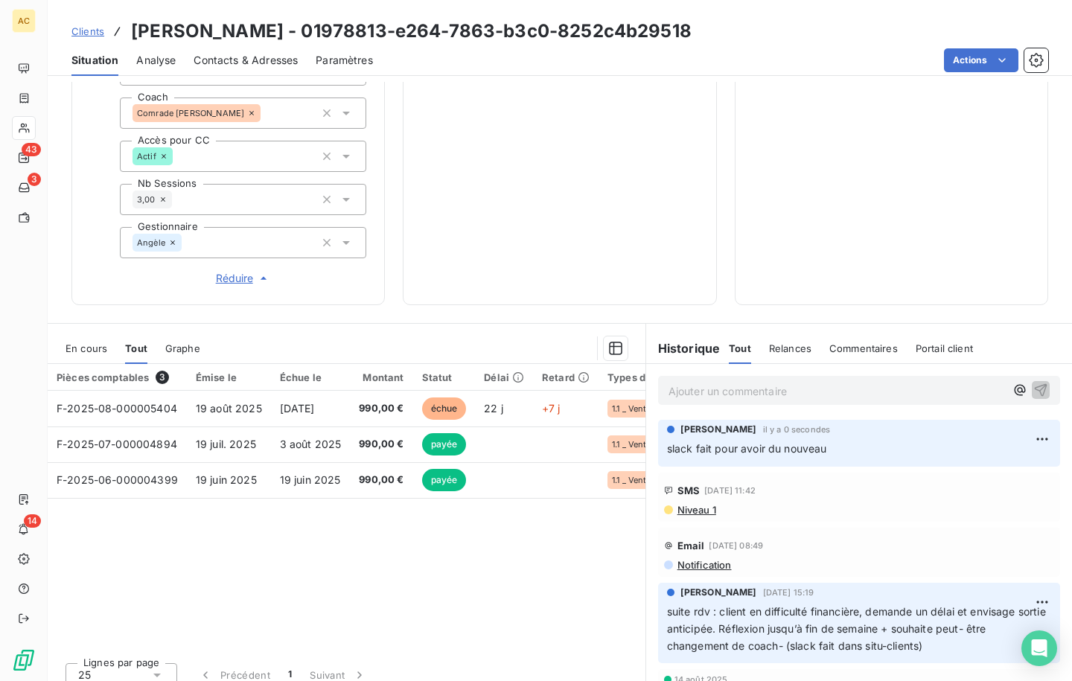
scroll to position [533, 0]
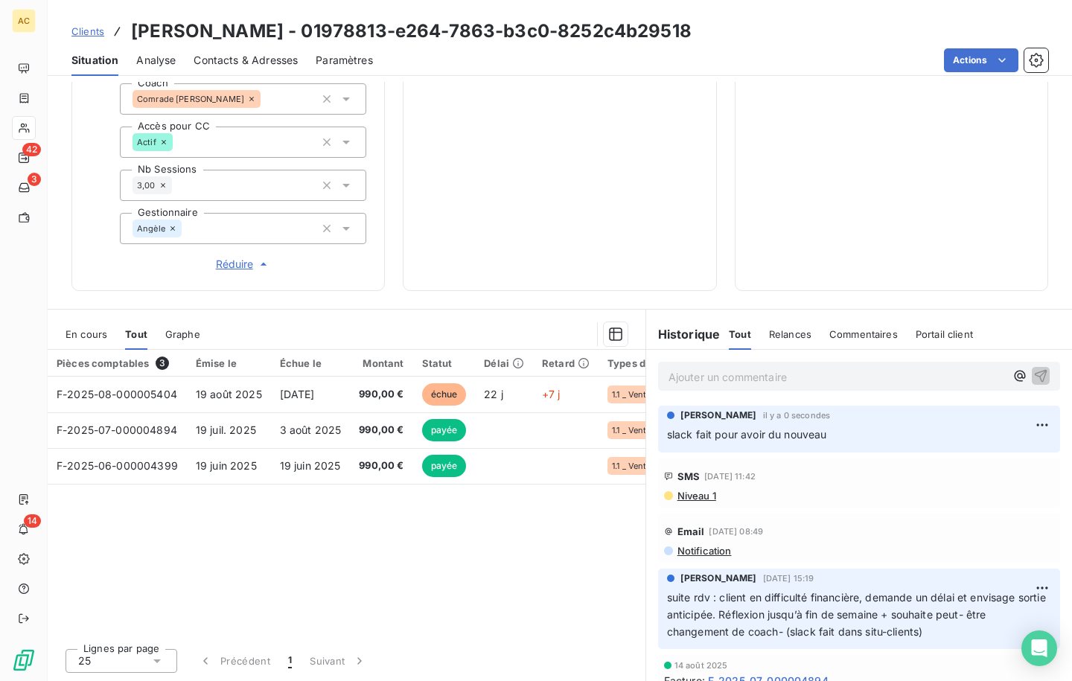
click at [90, 38] on link "Clients" at bounding box center [87, 31] width 33 height 15
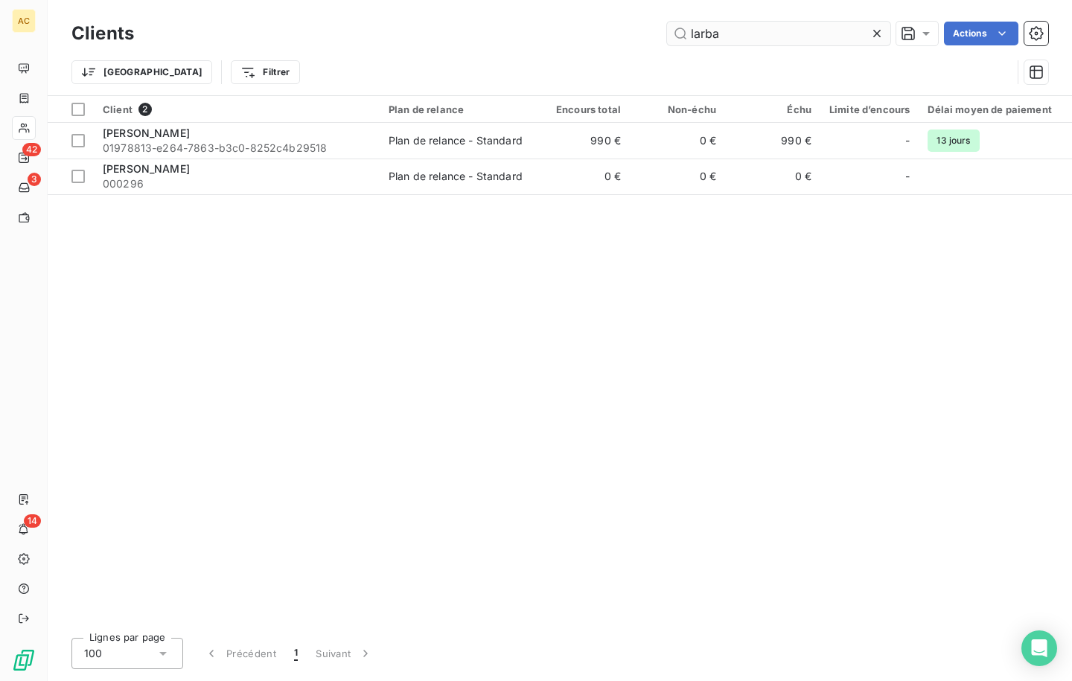
drag, startPoint x: 751, startPoint y: 34, endPoint x: 683, endPoint y: 37, distance: 68.6
click at [683, 37] on input "larba" at bounding box center [778, 34] width 223 height 24
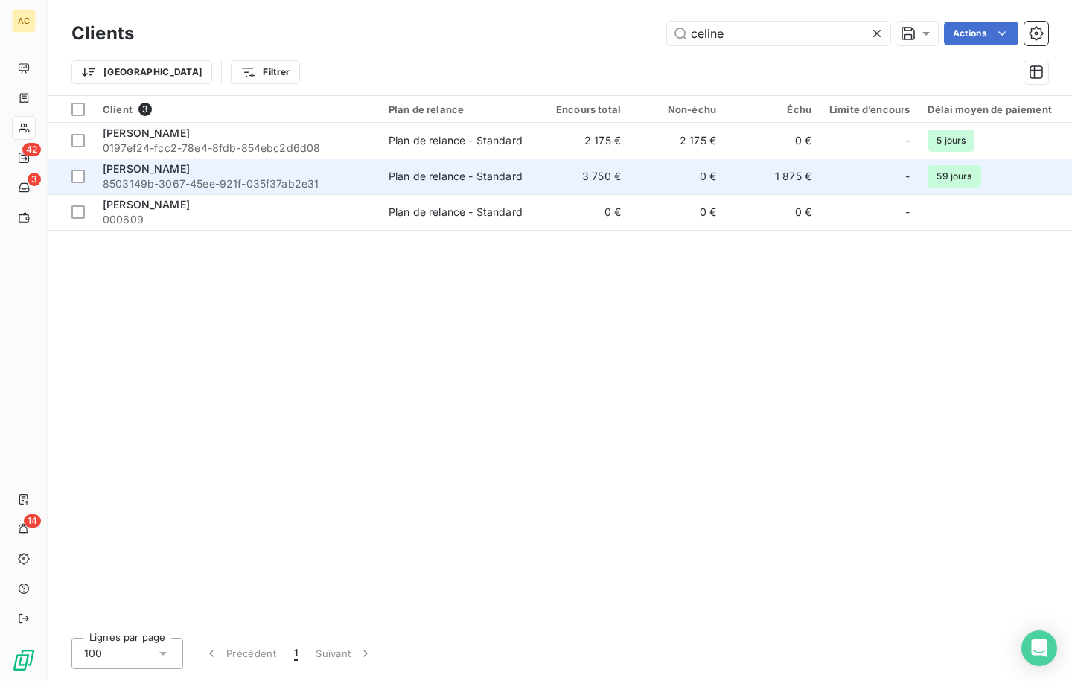
type input "celine"
click at [188, 177] on span "8503149b-3067-45ee-921f-035f37ab2e31" at bounding box center [237, 183] width 268 height 15
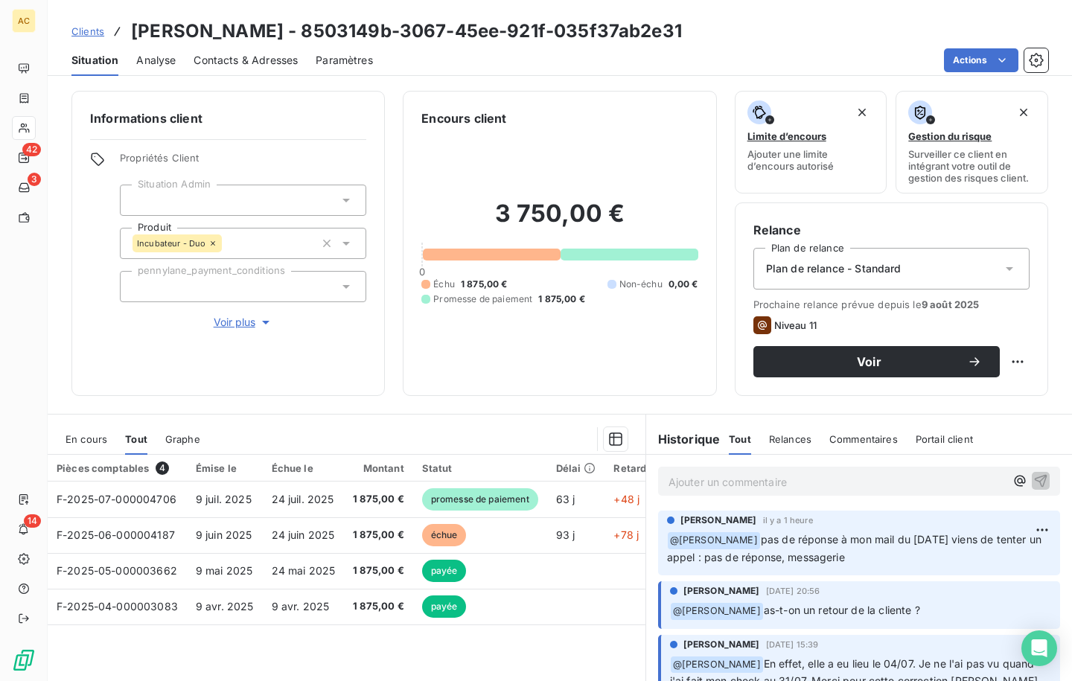
click at [793, 485] on p "Ajouter un commentaire ﻿" at bounding box center [837, 482] width 337 height 19
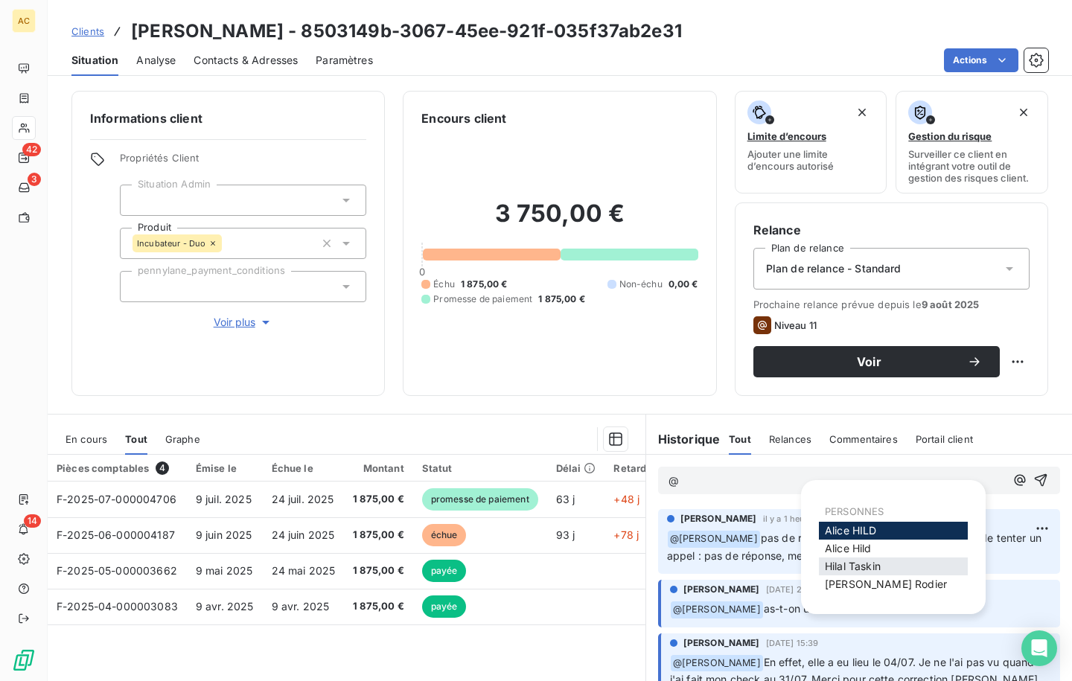
click at [826, 567] on span "[PERSON_NAME]" at bounding box center [853, 566] width 56 height 13
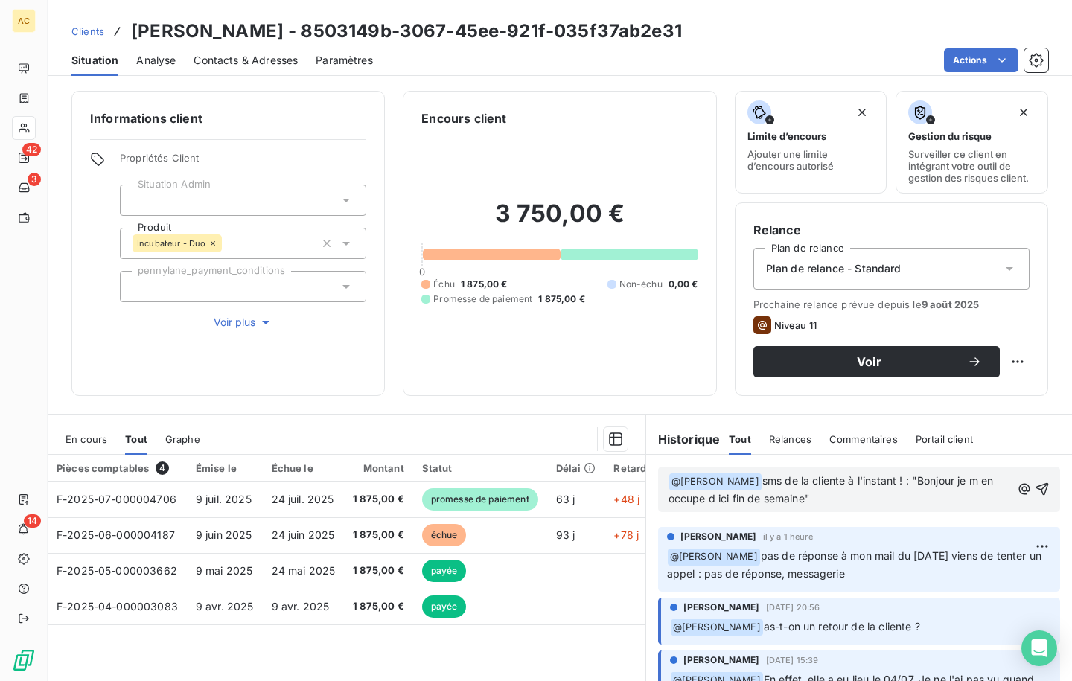
click at [921, 502] on p "﻿ @ [PERSON_NAME] ﻿ sms de la cliente à l'instant ! : "Bonjour je m en occupe d…" at bounding box center [840, 490] width 342 height 35
click at [1035, 488] on icon "button" at bounding box center [1042, 489] width 15 height 15
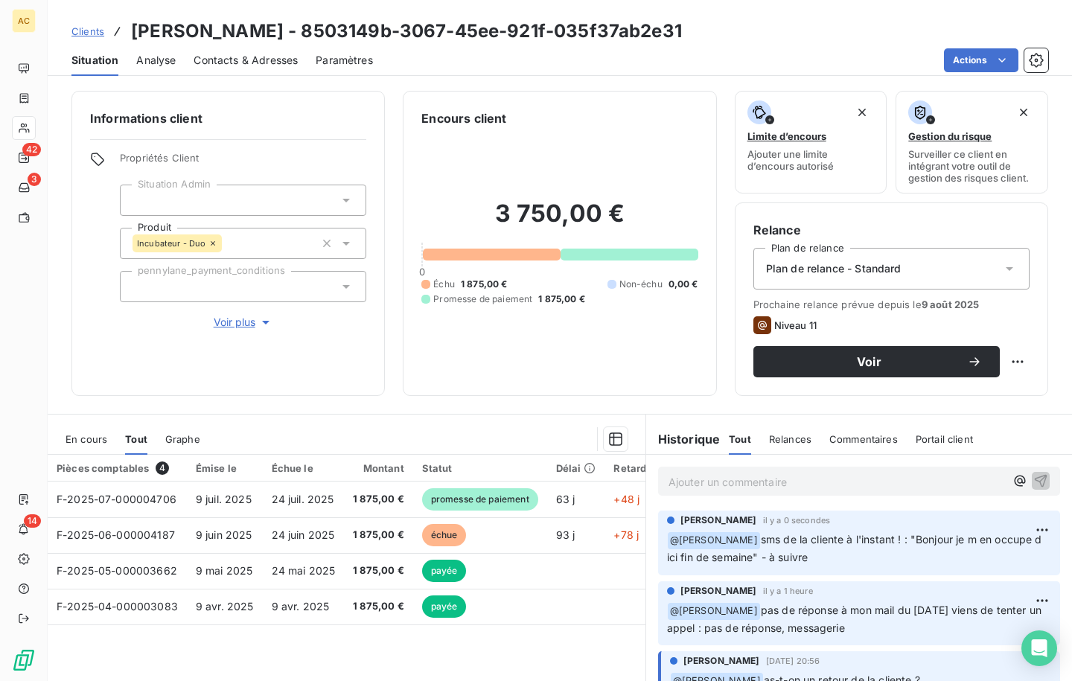
click at [80, 34] on span "Clients" at bounding box center [87, 31] width 33 height 12
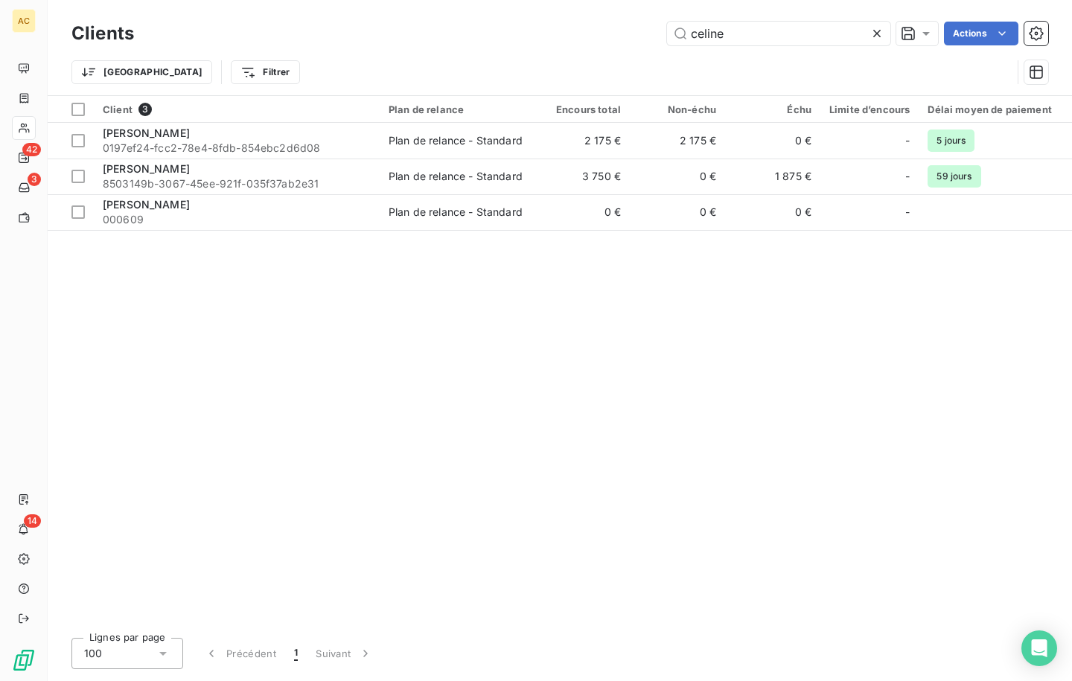
drag, startPoint x: 666, startPoint y: 25, endPoint x: 657, endPoint y: 25, distance: 8.9
click at [657, 25] on div "celine Actions" at bounding box center [600, 34] width 896 height 24
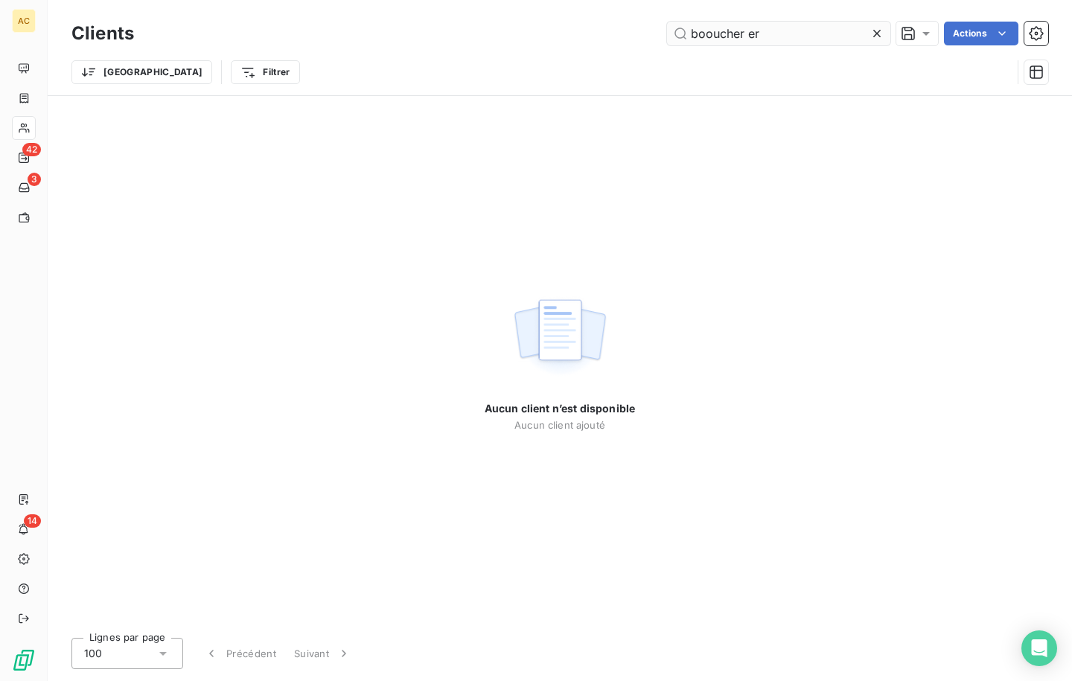
click at [699, 36] on input "booucher er" at bounding box center [778, 34] width 223 height 24
drag, startPoint x: 776, startPoint y: 33, endPoint x: 602, endPoint y: 40, distance: 173.6
click at [602, 40] on div "boucher er Actions" at bounding box center [600, 34] width 896 height 24
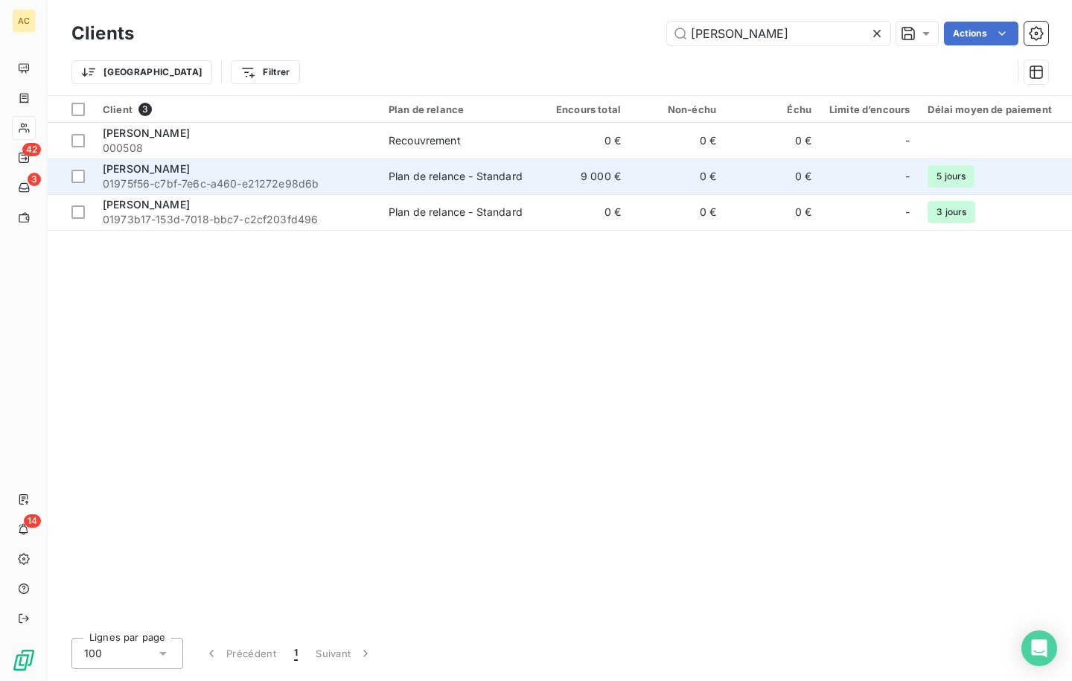
type input "[PERSON_NAME]"
click at [252, 179] on span "01975f56-c7bf-7e6c-a460-e21272e98d6b" at bounding box center [237, 183] width 268 height 15
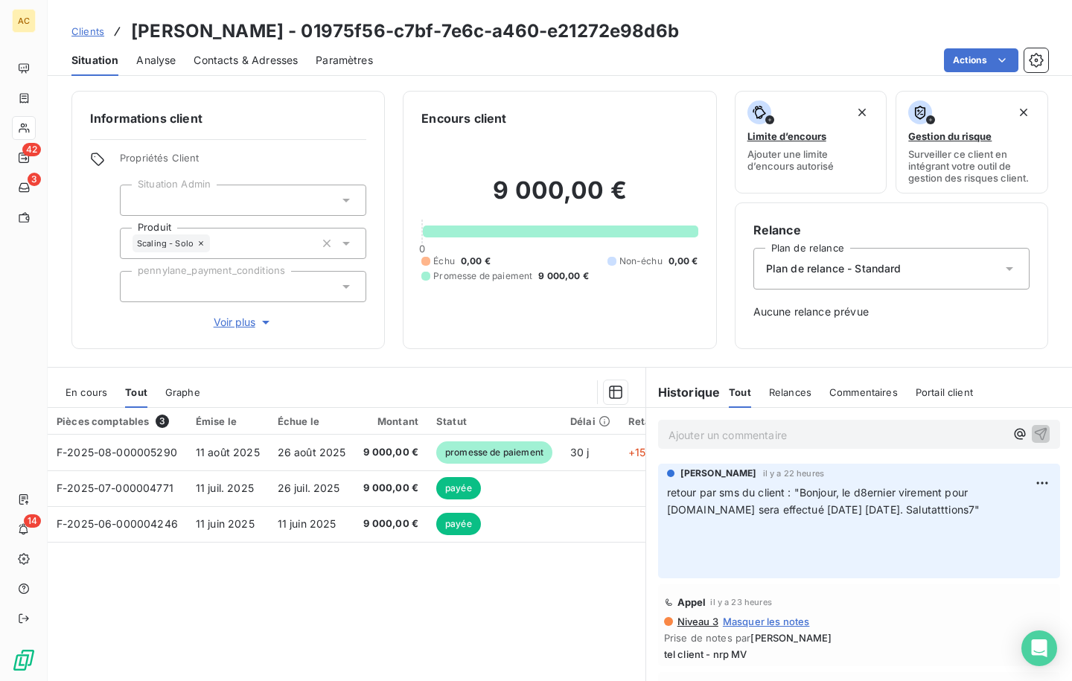
click at [90, 36] on span "Clients" at bounding box center [87, 31] width 33 height 12
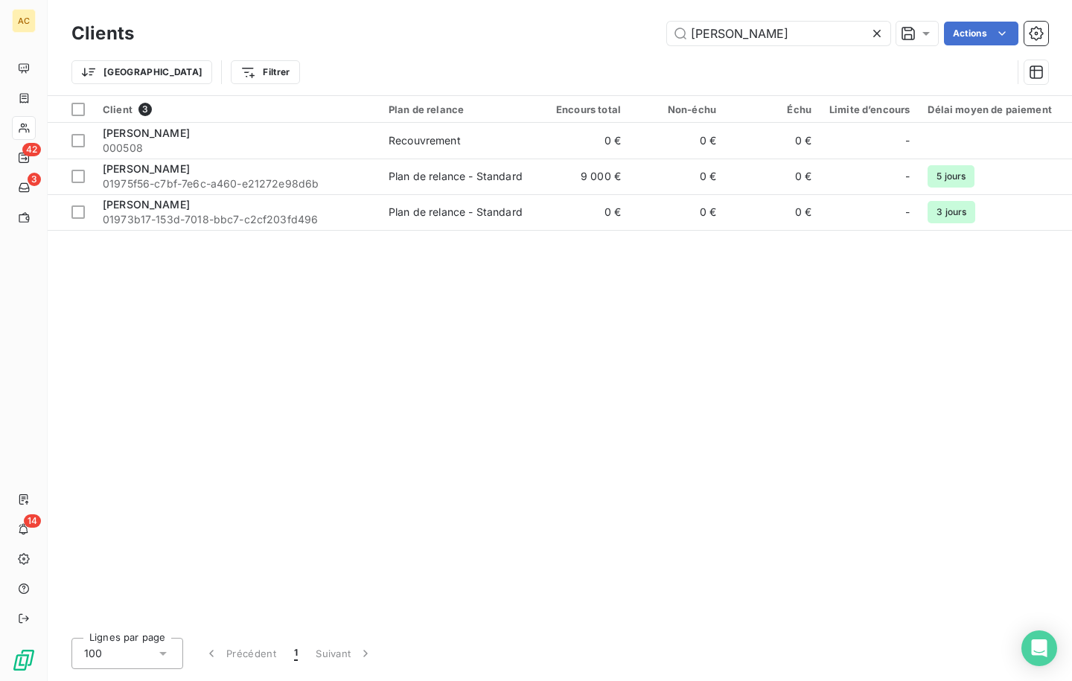
drag, startPoint x: 680, startPoint y: 31, endPoint x: 654, endPoint y: 28, distance: 25.5
click at [654, 28] on div "[PERSON_NAME] b Actions" at bounding box center [600, 34] width 896 height 24
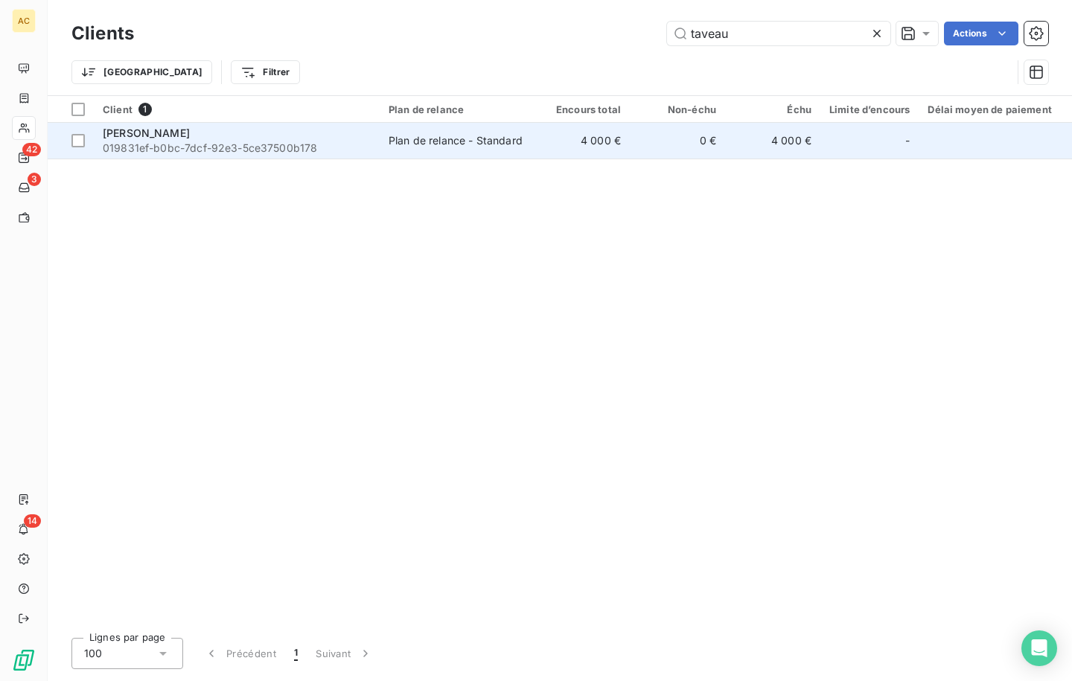
type input "taveau"
click at [402, 140] on div "Plan de relance - Standard" at bounding box center [456, 140] width 134 height 15
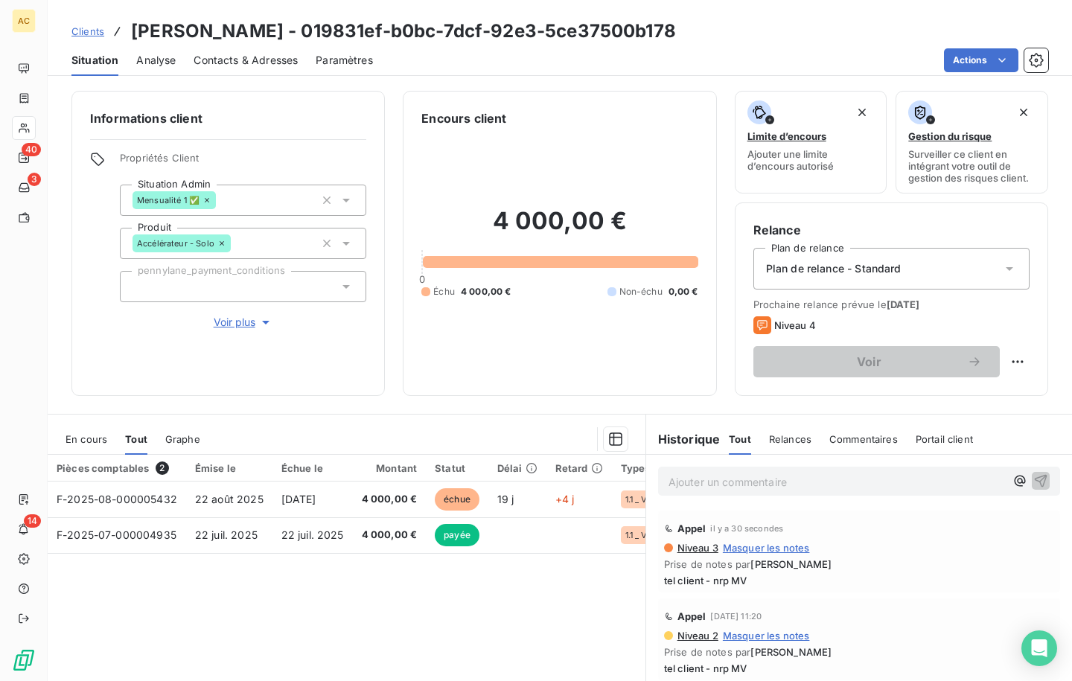
click at [98, 36] on span "Clients" at bounding box center [87, 31] width 33 height 12
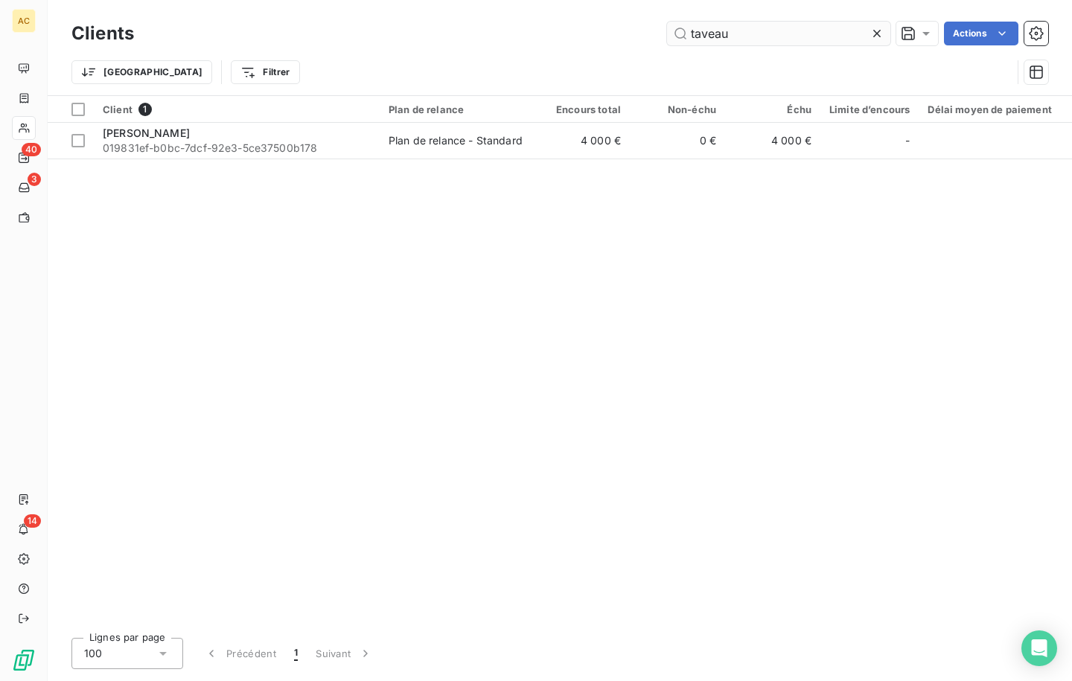
drag, startPoint x: 746, startPoint y: 36, endPoint x: 670, endPoint y: 33, distance: 76.0
click at [670, 33] on input "taveau" at bounding box center [778, 34] width 223 height 24
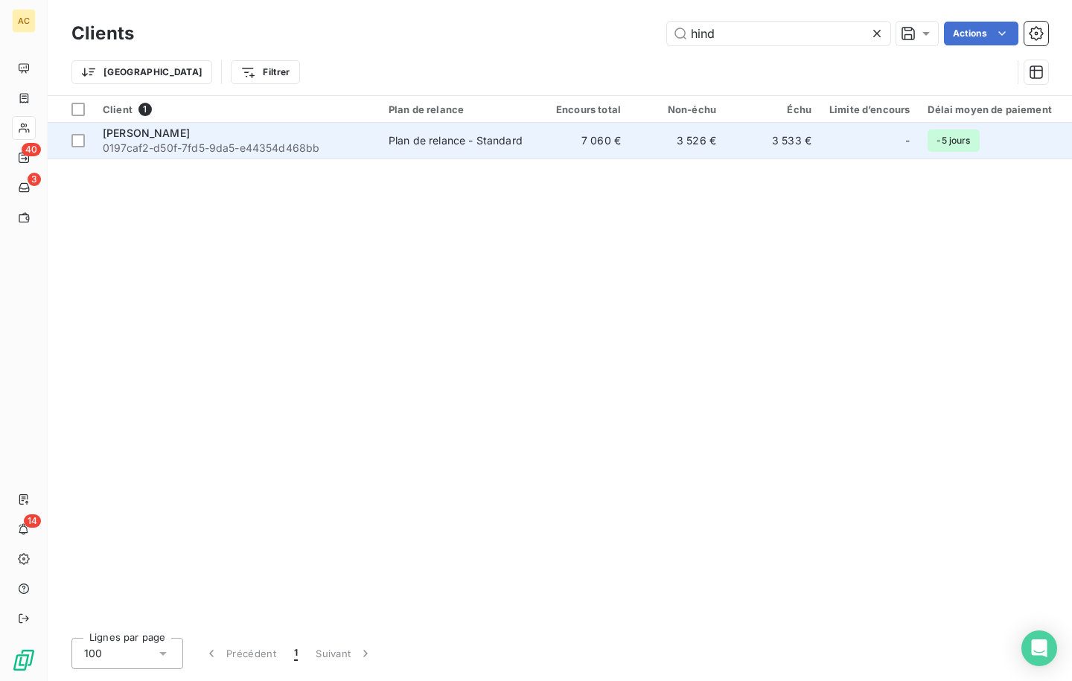
type input "hind"
click at [278, 146] on span "0197caf2-d50f-7fd5-9da5-e44354d468bb" at bounding box center [237, 148] width 268 height 15
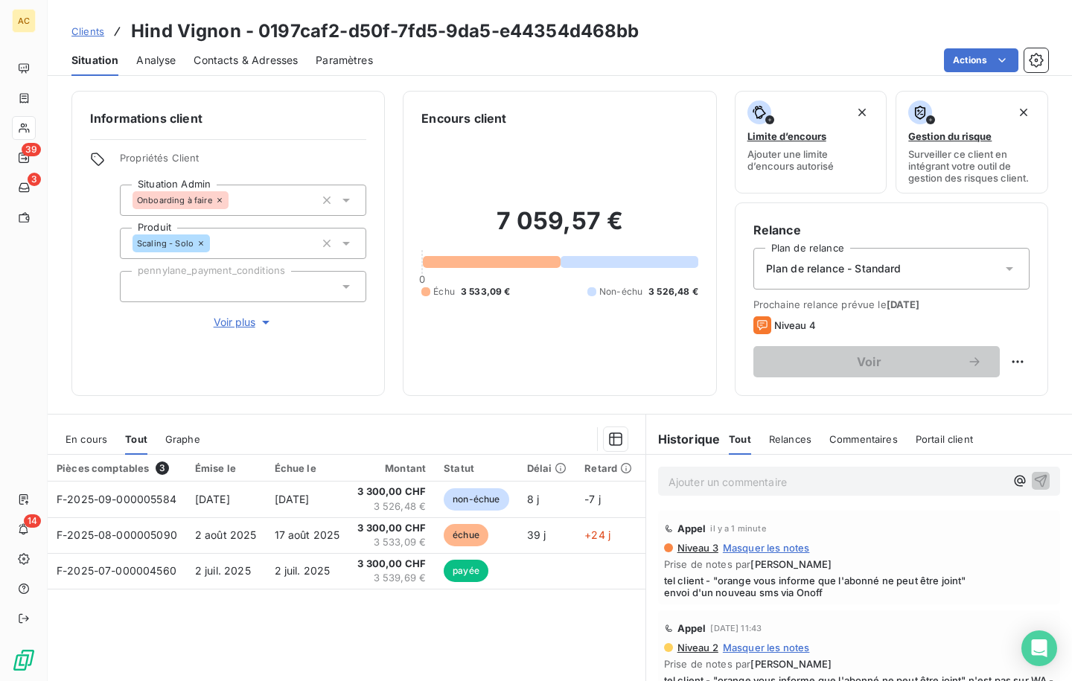
click at [220, 327] on span "Voir plus" at bounding box center [244, 322] width 60 height 15
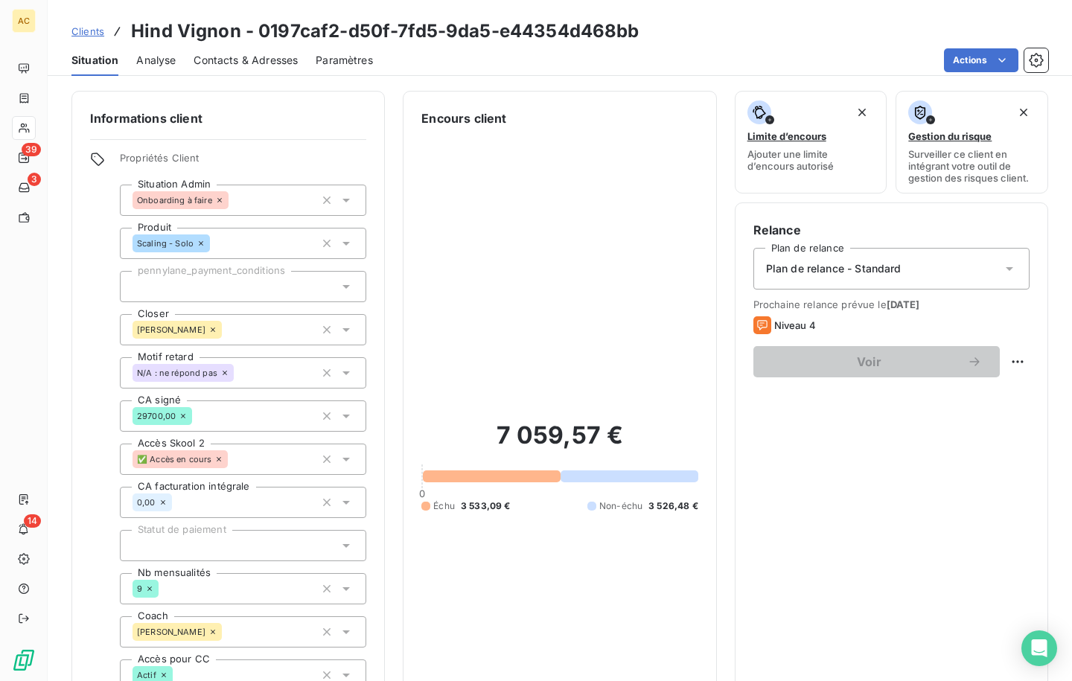
click at [90, 35] on span "Clients" at bounding box center [87, 31] width 33 height 12
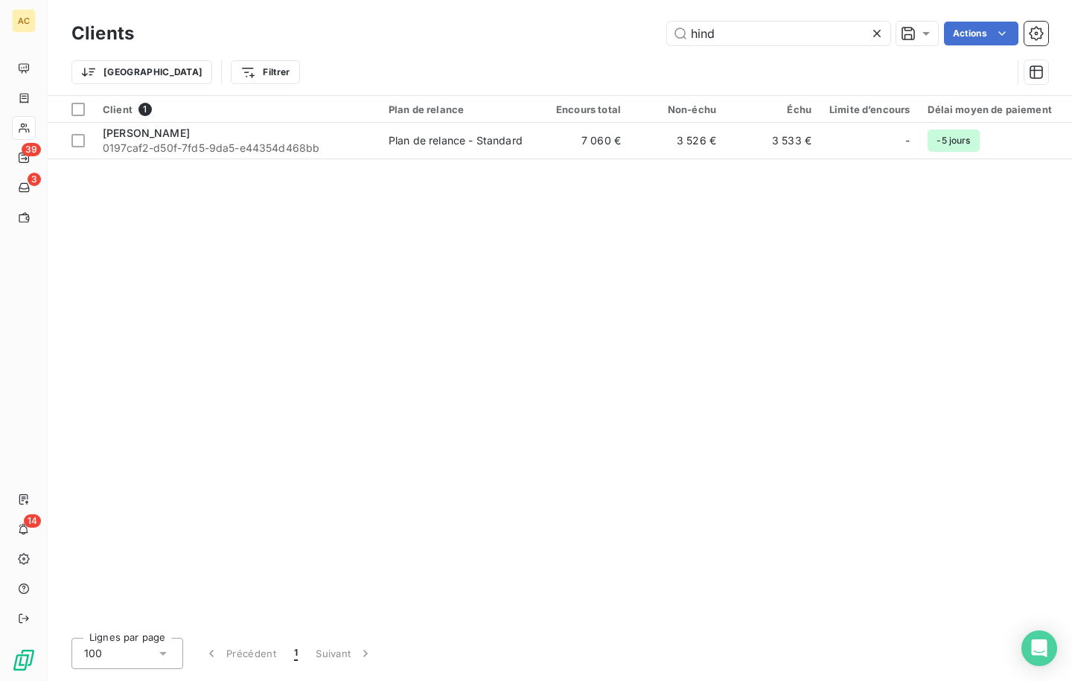
drag, startPoint x: 717, startPoint y: 36, endPoint x: 665, endPoint y: 31, distance: 52.4
click at [665, 31] on div "[DEMOGRAPHIC_DATA] Actions" at bounding box center [600, 34] width 896 height 24
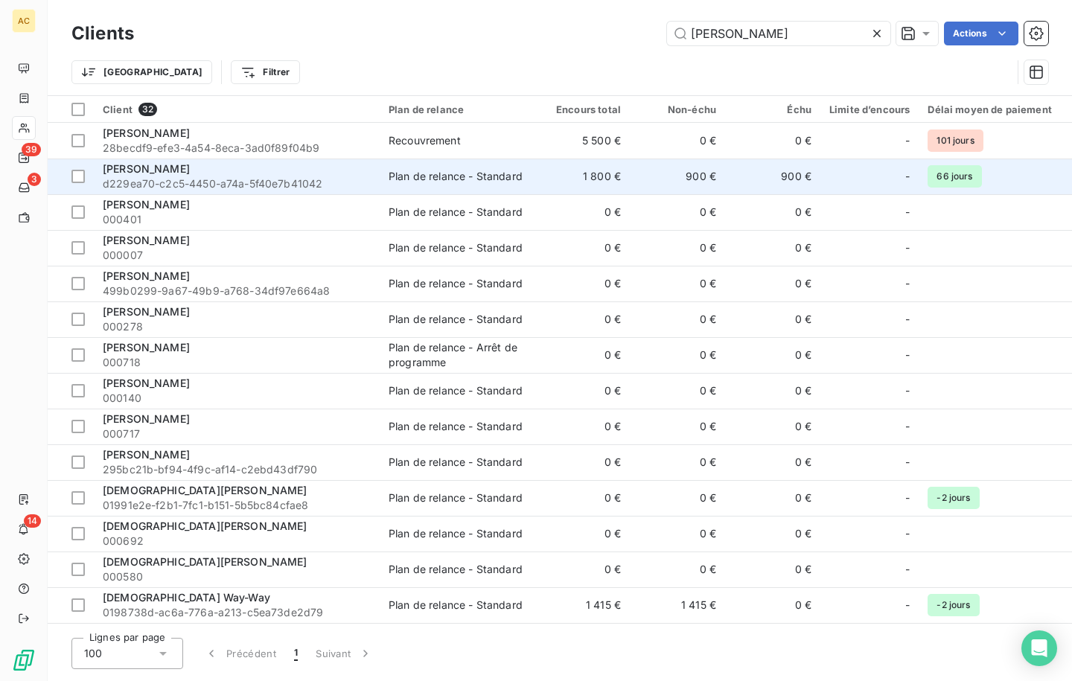
type input "[PERSON_NAME]"
click at [281, 176] on span "d229ea70-c2c5-4450-a74a-5f40e7b41042" at bounding box center [237, 183] width 268 height 15
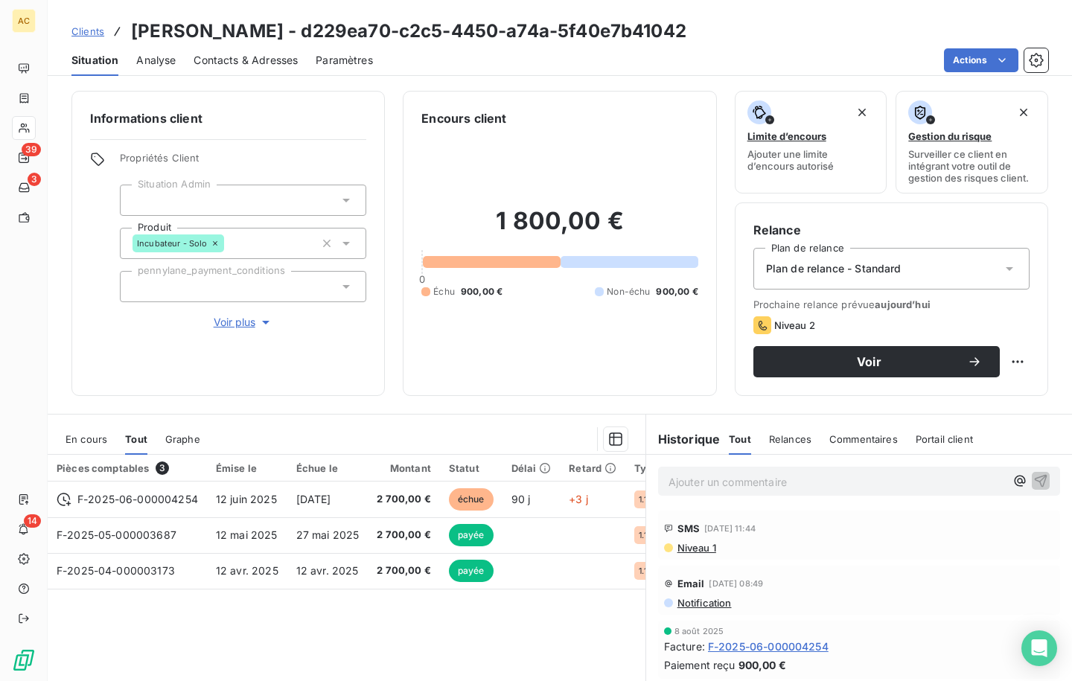
scroll to position [3, 0]
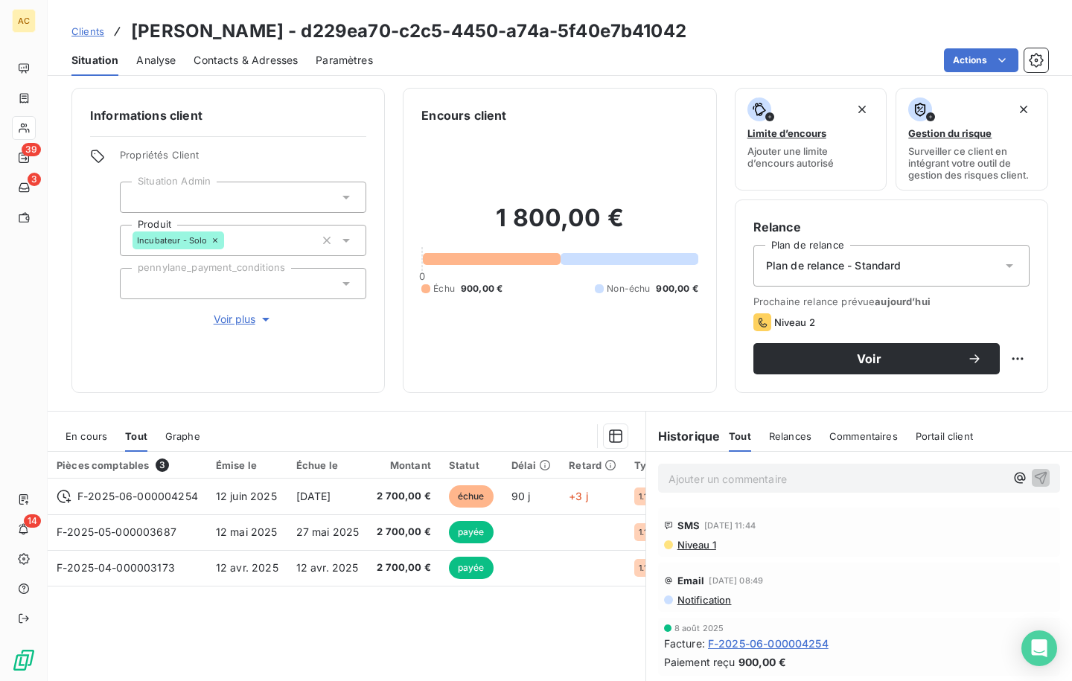
click at [217, 315] on span "Voir plus" at bounding box center [244, 319] width 60 height 15
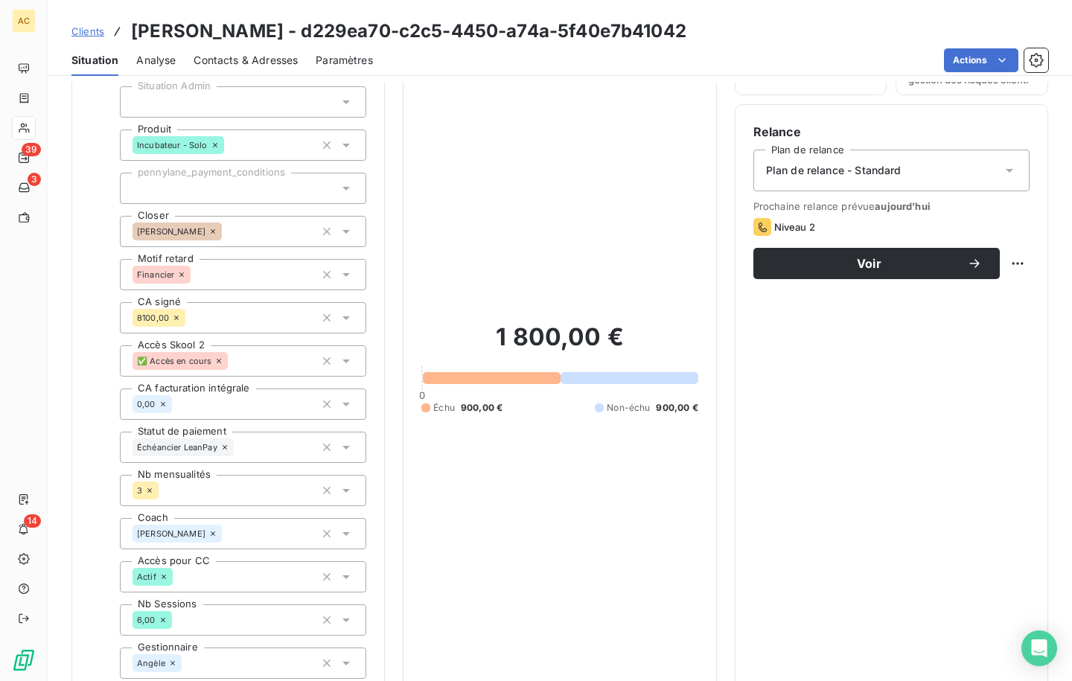
scroll to position [533, 0]
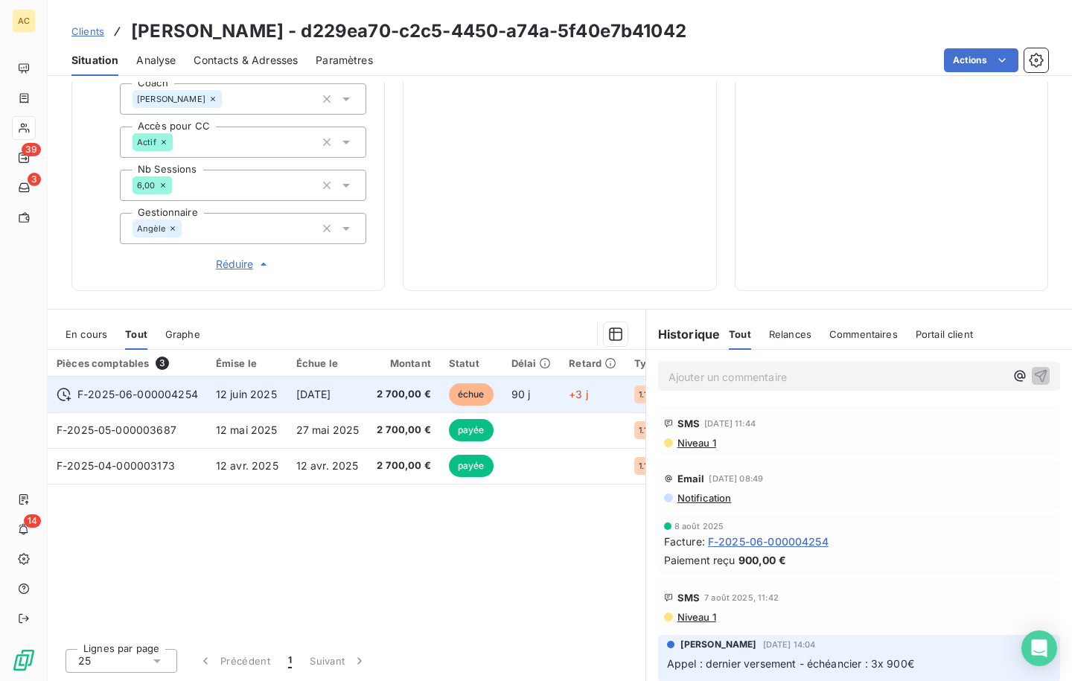
click at [310, 400] on span "[DATE]" at bounding box center [313, 394] width 35 height 13
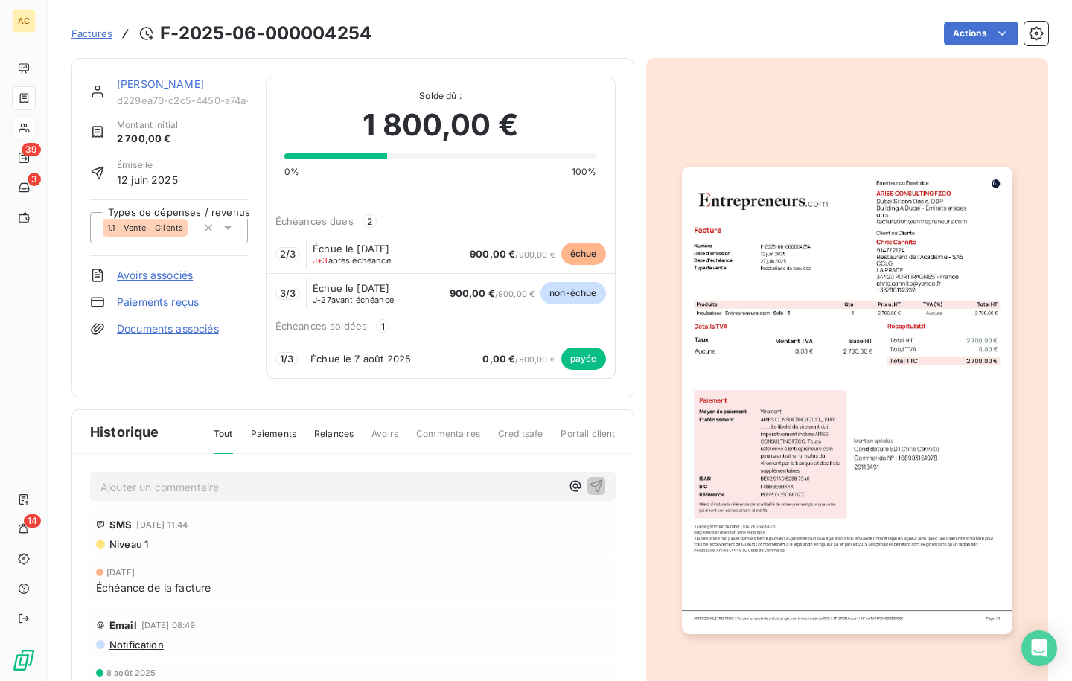
click at [151, 85] on link "[PERSON_NAME]" at bounding box center [160, 83] width 87 height 13
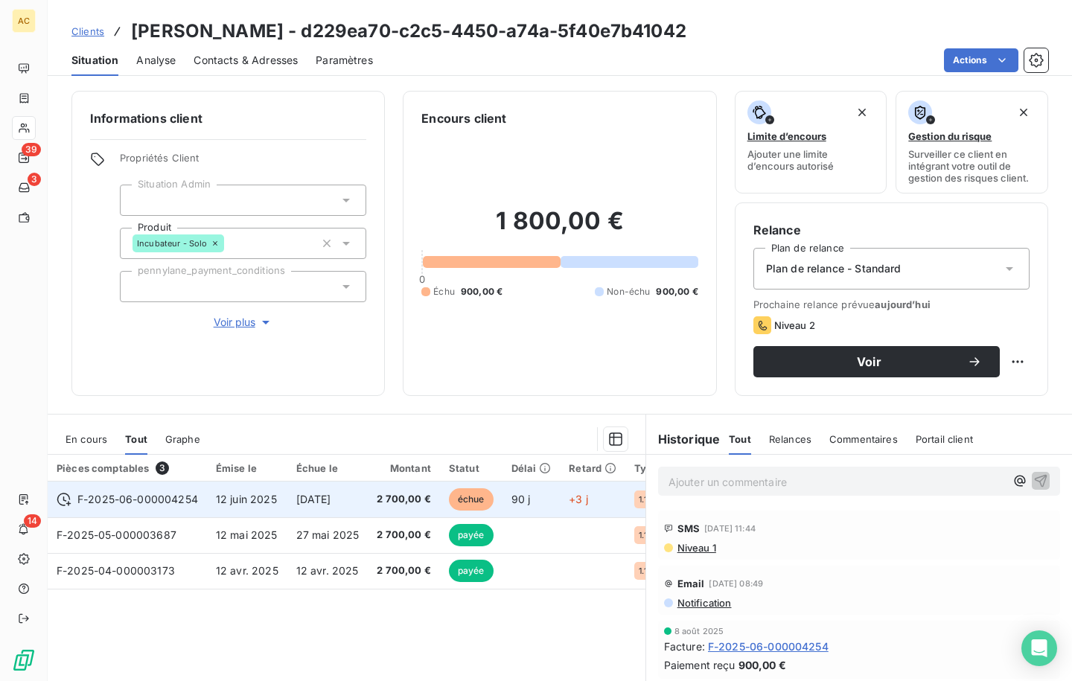
click at [220, 497] on span "12 juin 2025" at bounding box center [246, 499] width 61 height 13
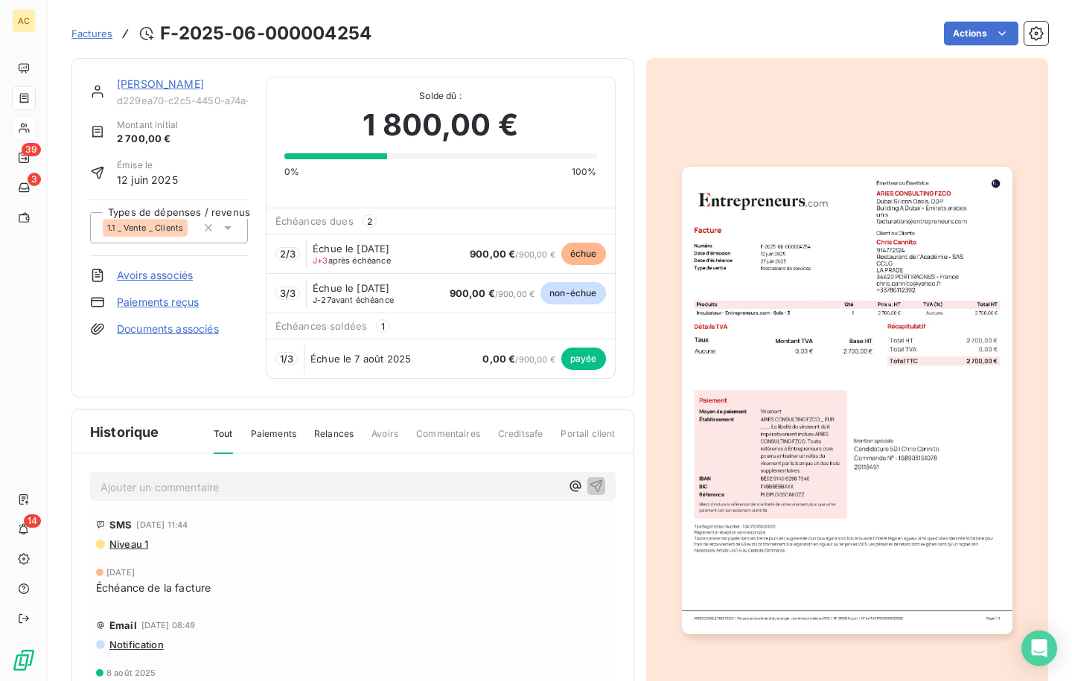
click at [152, 83] on link "[PERSON_NAME]" at bounding box center [160, 83] width 87 height 13
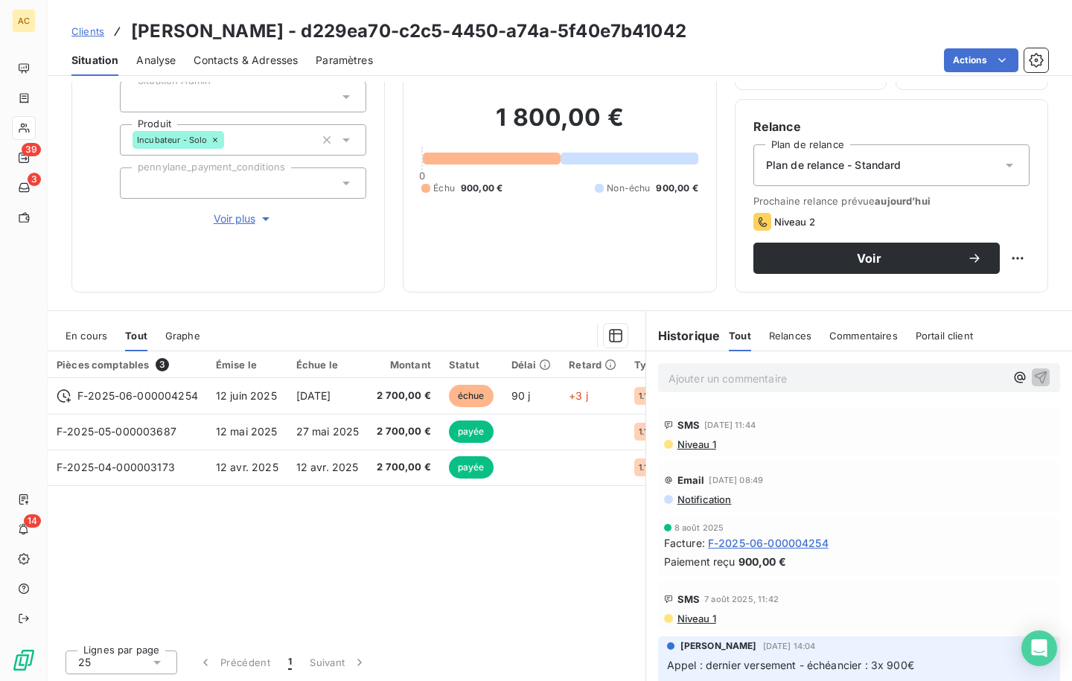
scroll to position [105, 0]
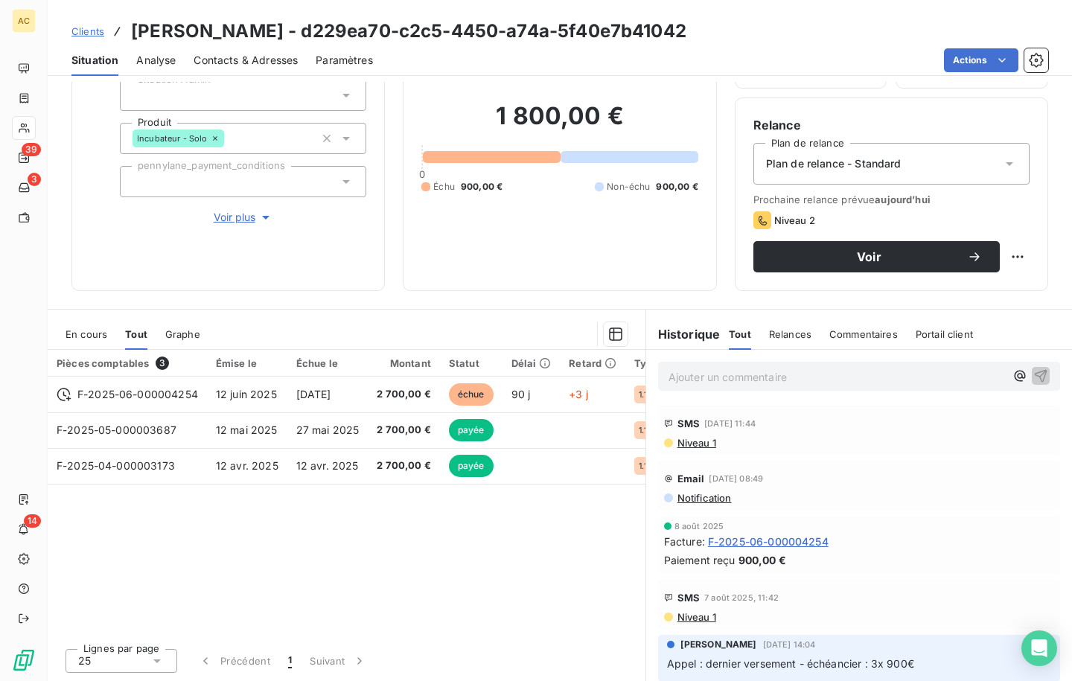
click at [243, 226] on div "Informations client Propriétés Client Situation Admin Produit Incubateur - Solo…" at bounding box center [227, 138] width 313 height 305
click at [238, 223] on span "Voir plus" at bounding box center [244, 217] width 60 height 15
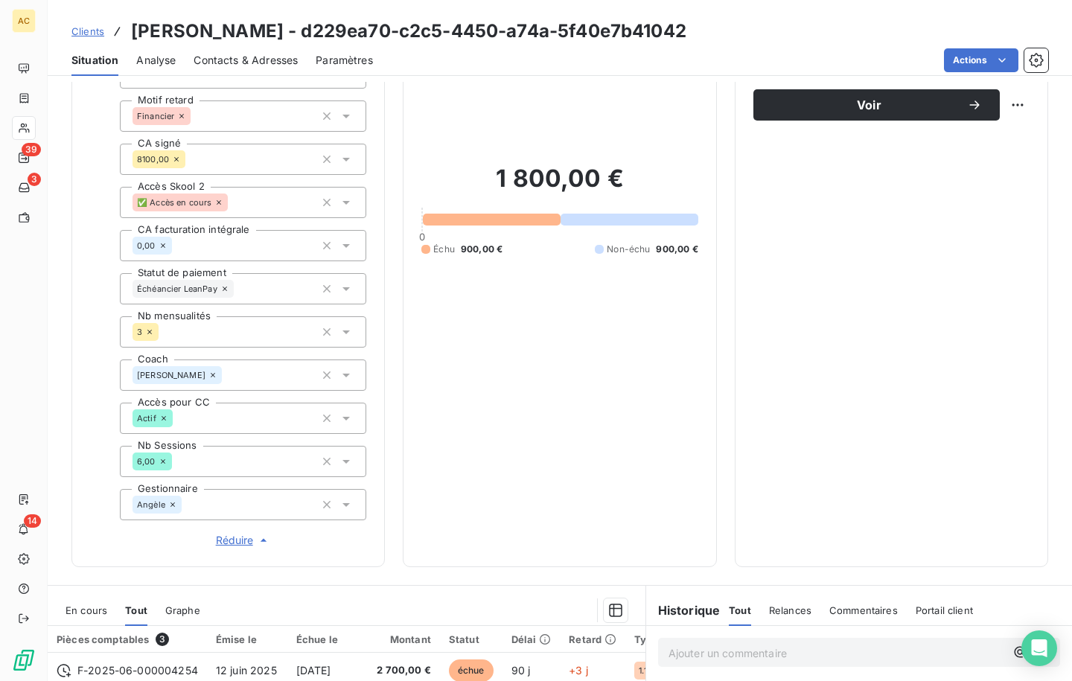
scroll to position [526, 0]
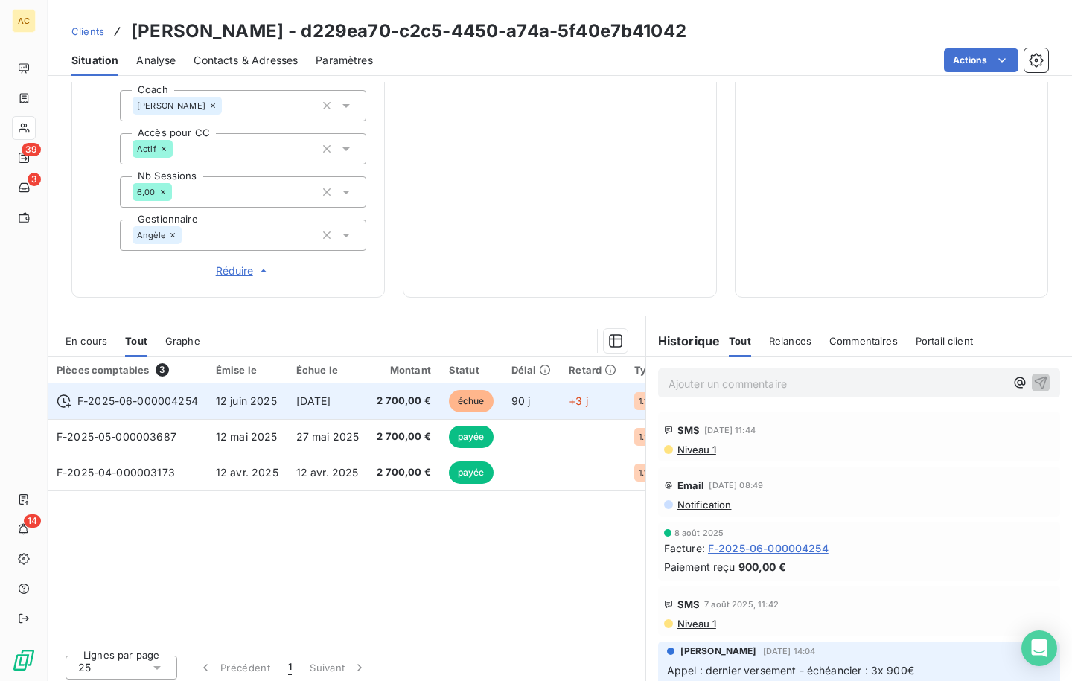
click at [331, 403] on span "[DATE]" at bounding box center [313, 401] width 35 height 13
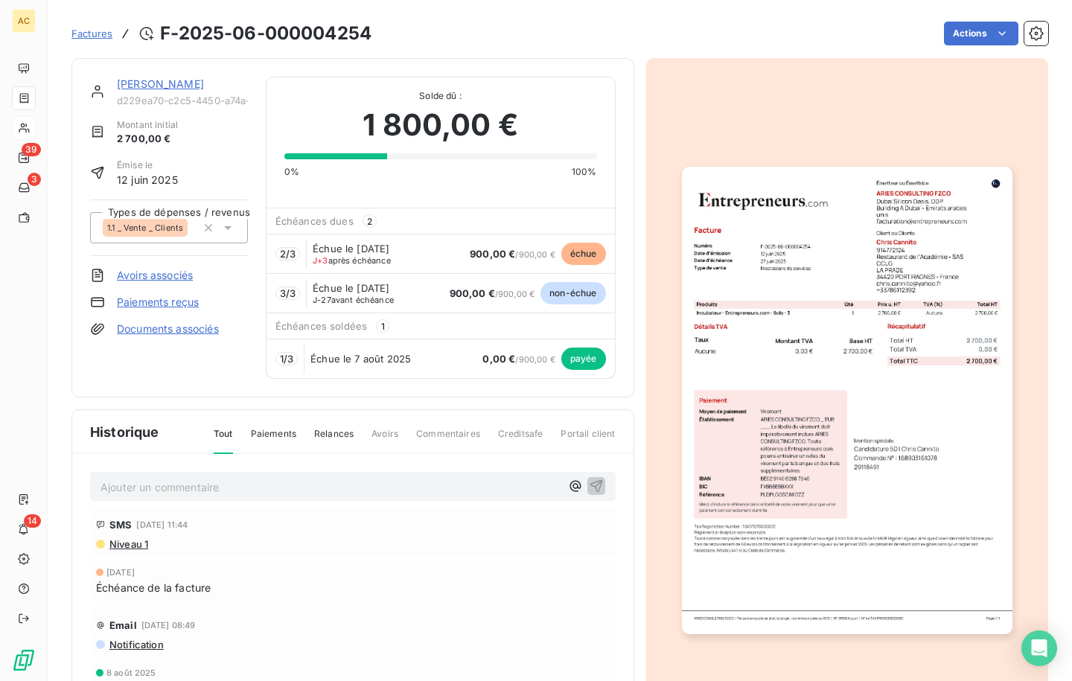
click at [246, 491] on p "Ajouter un commentaire ﻿" at bounding box center [331, 487] width 460 height 19
click at [139, 89] on link "[PERSON_NAME]" at bounding box center [160, 83] width 87 height 13
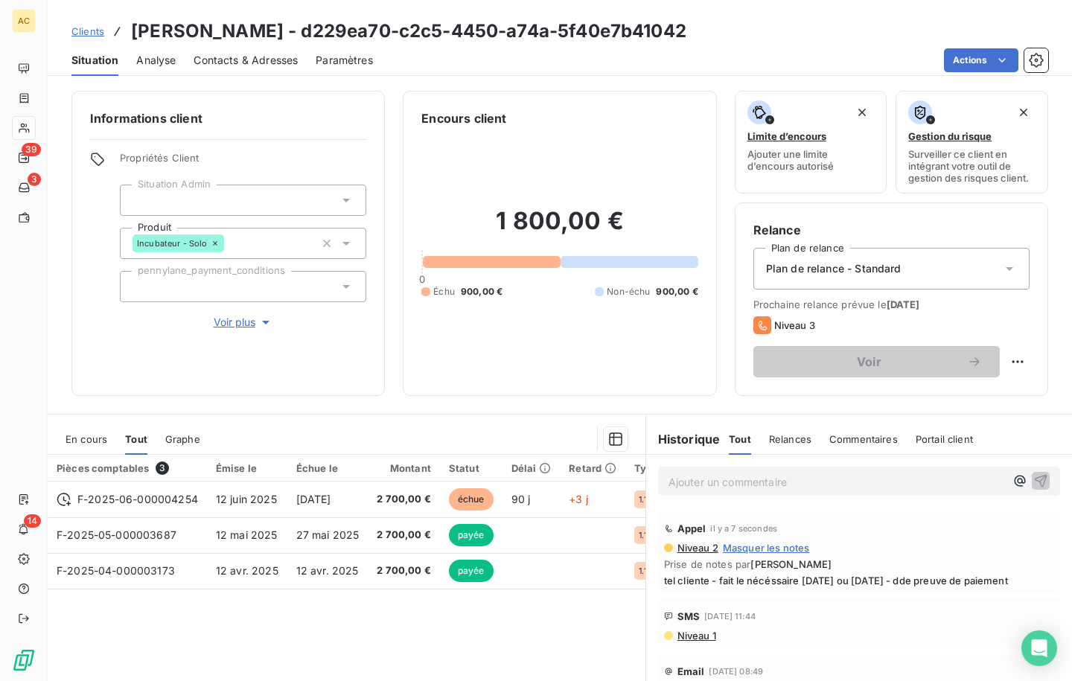
click at [101, 37] on link "Clients" at bounding box center [87, 31] width 33 height 15
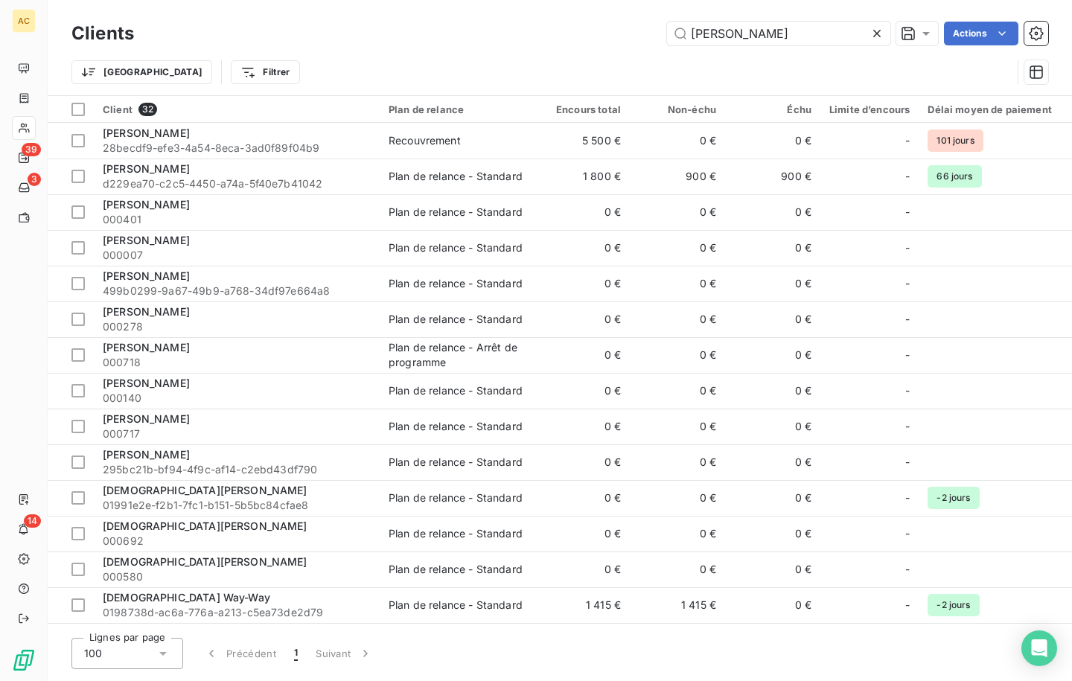
drag, startPoint x: 683, startPoint y: 36, endPoint x: 642, endPoint y: 34, distance: 41.0
click at [642, 34] on div "[PERSON_NAME]" at bounding box center [600, 34] width 896 height 24
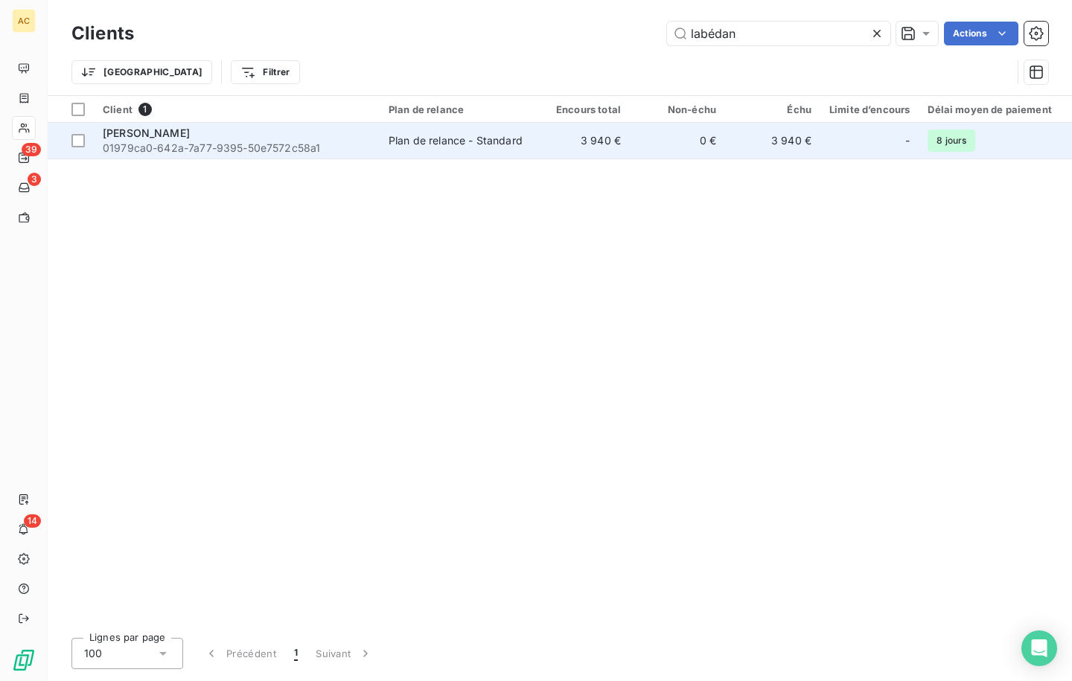
type input "labédan"
click at [290, 152] on span "01979ca0-642a-7a77-9395-50e7572c58a1" at bounding box center [237, 148] width 268 height 15
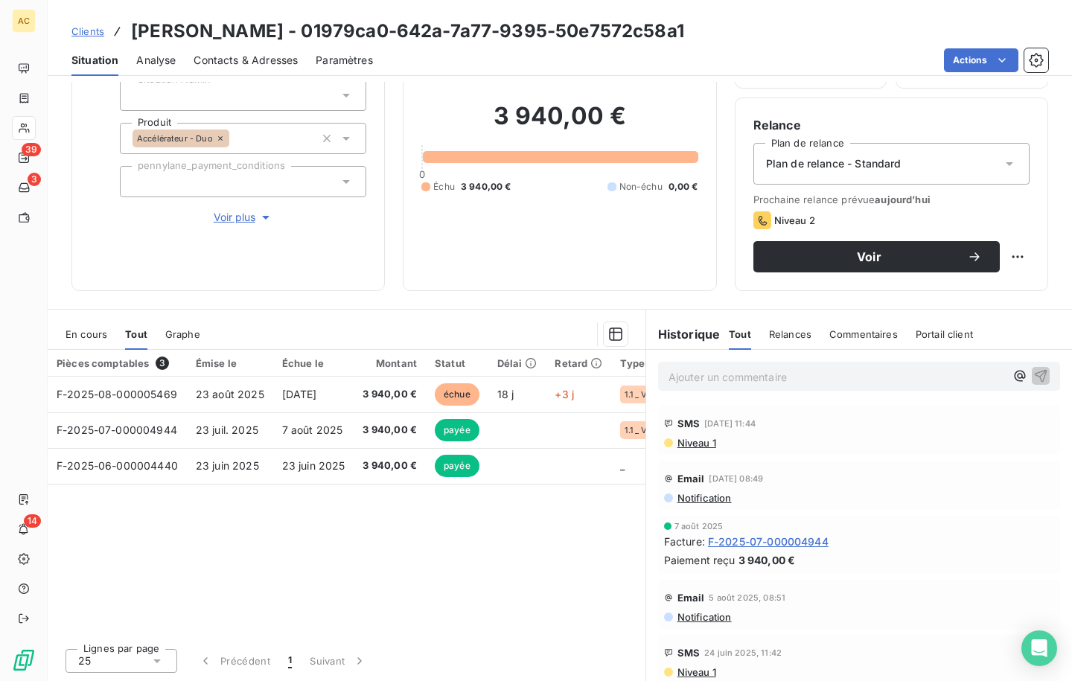
click at [92, 34] on span "Clients" at bounding box center [87, 31] width 33 height 12
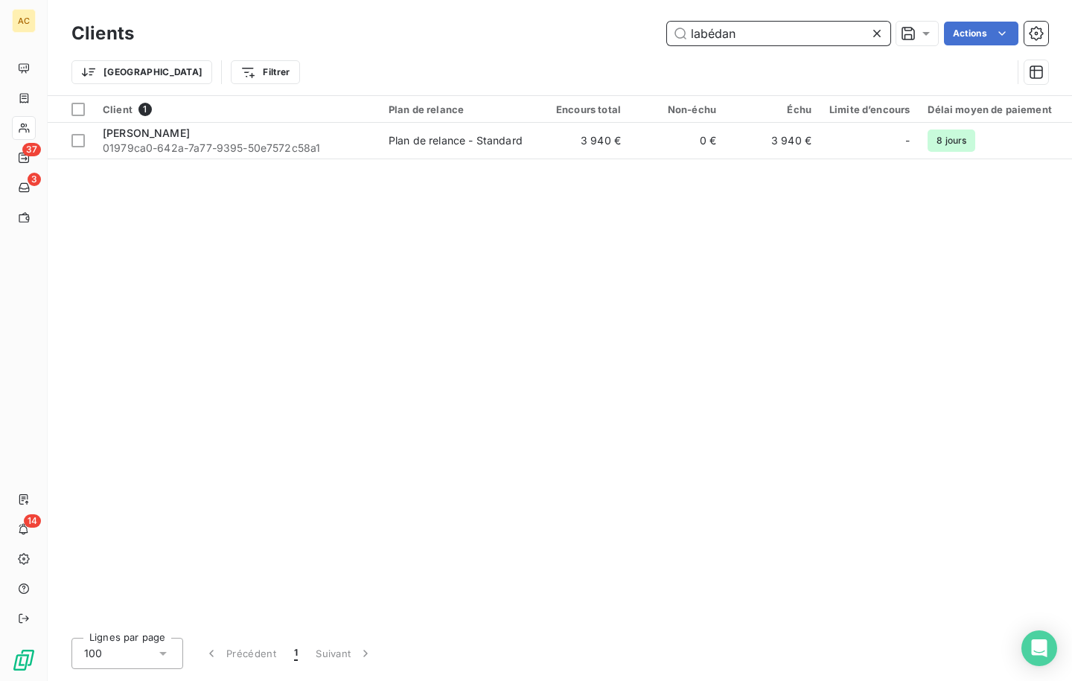
drag, startPoint x: 749, startPoint y: 35, endPoint x: 648, endPoint y: 34, distance: 100.5
click at [648, 34] on div "labédan Actions" at bounding box center [600, 34] width 896 height 24
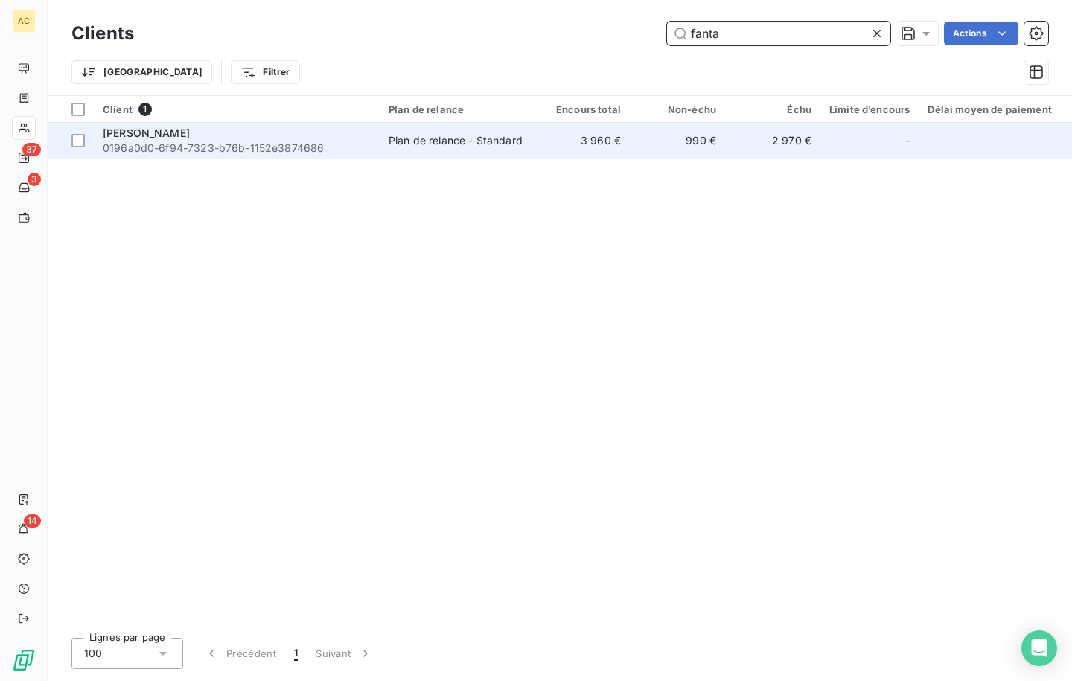
type input "fanta"
click at [261, 142] on span "0196a0d0-6f94-7323-b76b-1152e3874686" at bounding box center [237, 148] width 268 height 15
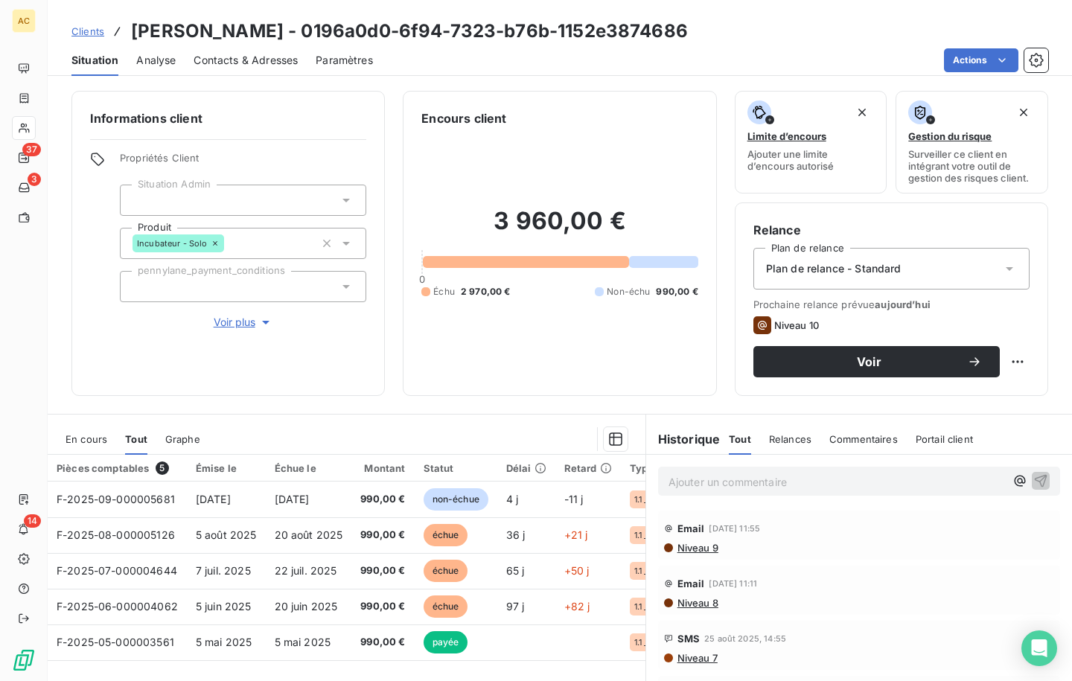
click at [249, 61] on span "Contacts & Adresses" at bounding box center [246, 60] width 104 height 15
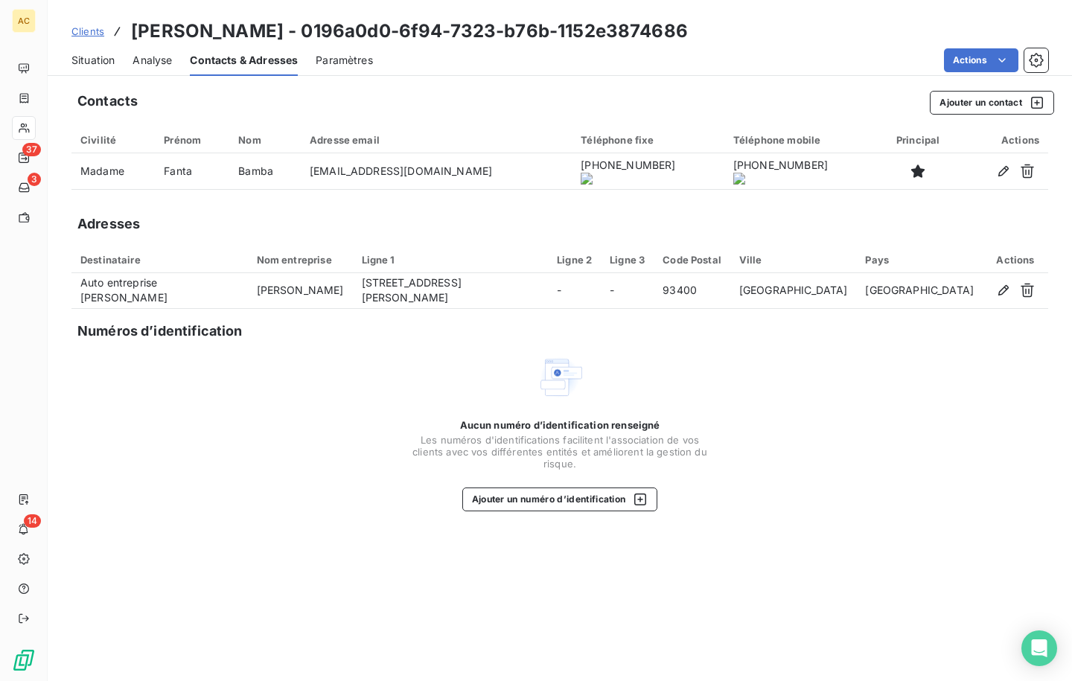
click at [599, 150] on onoff-telecom-ce-actions-button at bounding box center [599, 150] width 0 height 0
click at [98, 64] on span "Situation" at bounding box center [92, 60] width 43 height 15
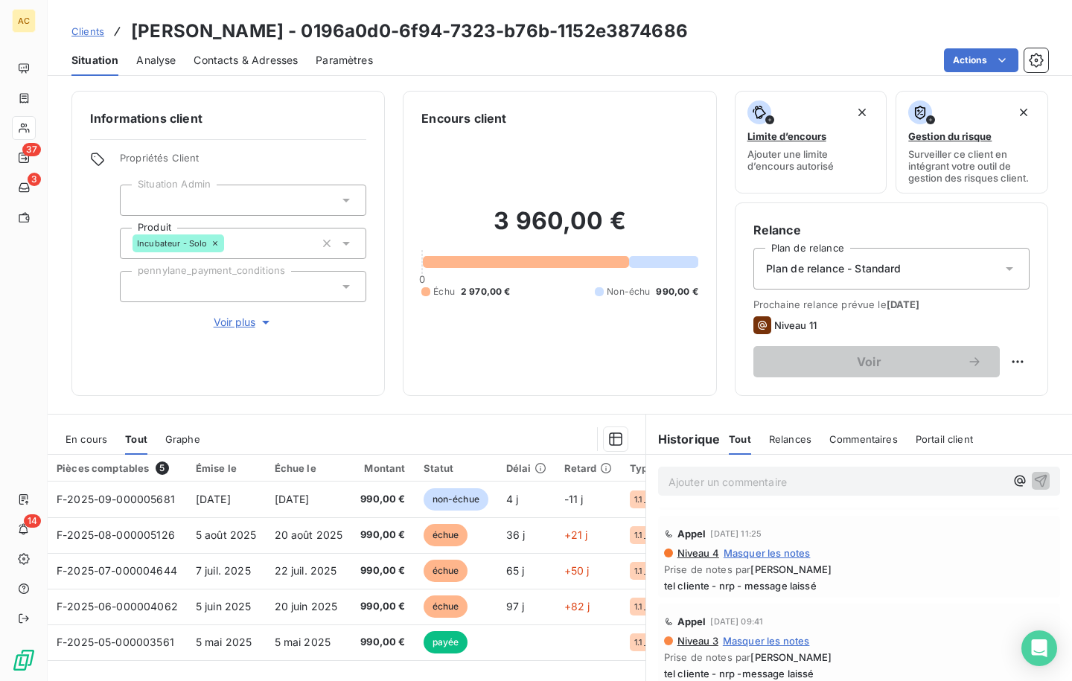
scroll to position [596, 0]
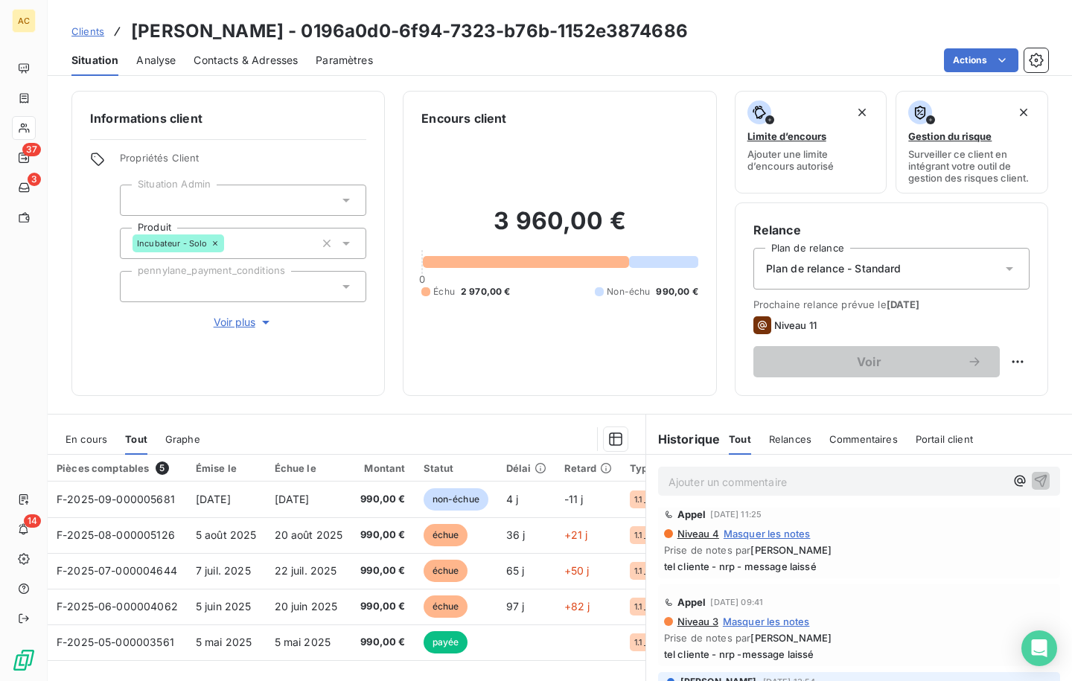
click at [316, 409] on div "Informations client Propriétés Client Situation Admin Produit Incubateur - Solo…" at bounding box center [560, 381] width 1024 height 599
click at [87, 35] on span "Clients" at bounding box center [87, 31] width 33 height 12
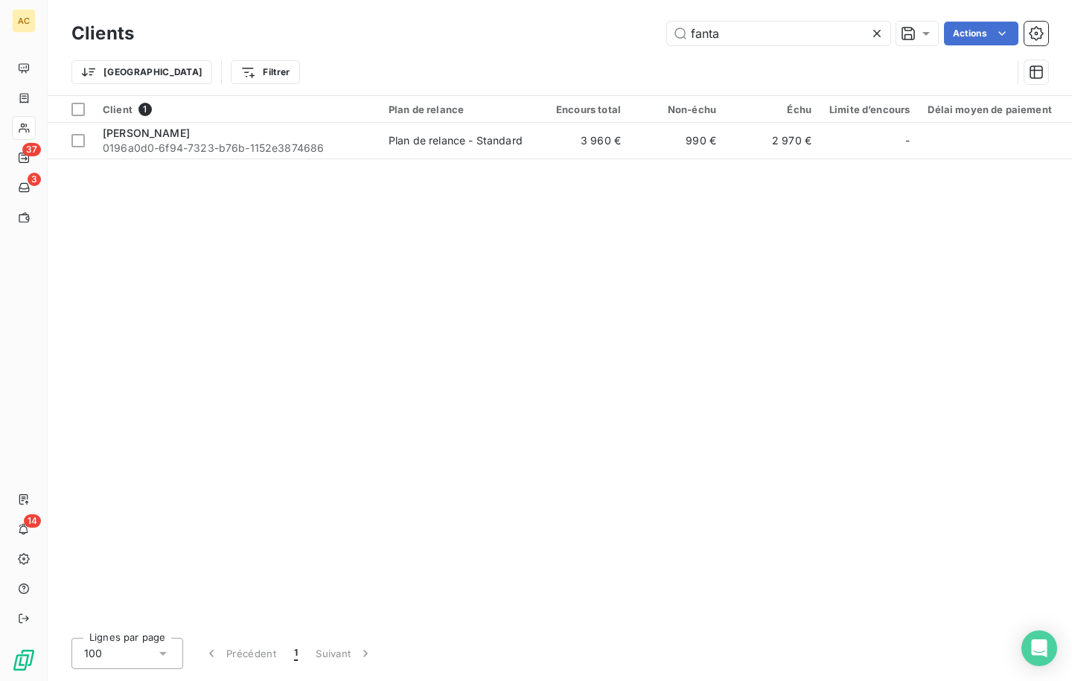
drag, startPoint x: 722, startPoint y: 36, endPoint x: 658, endPoint y: 30, distance: 64.3
click at [658, 30] on div "fanta Actions" at bounding box center [600, 34] width 896 height 24
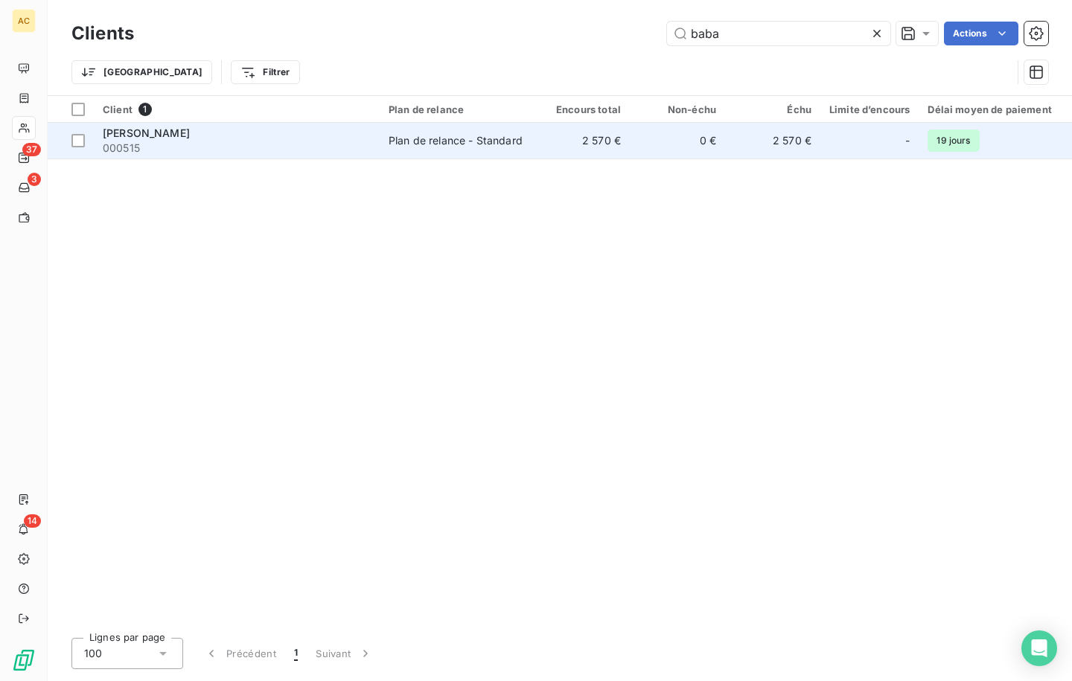
type input "baba"
click at [258, 153] on span "000515" at bounding box center [237, 148] width 268 height 15
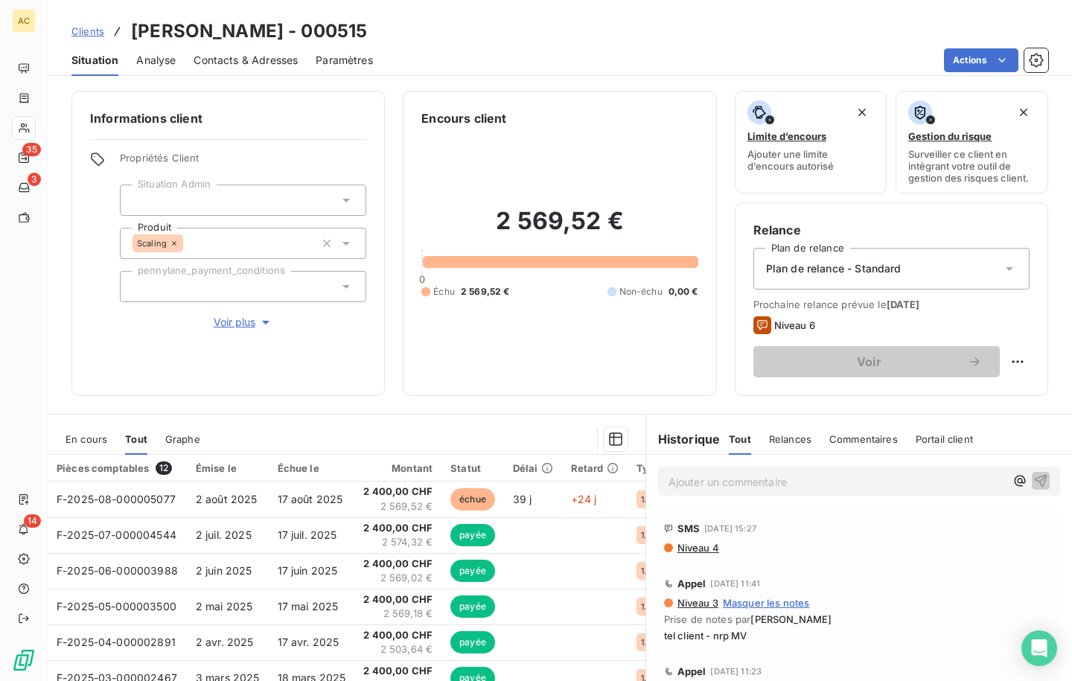
click at [218, 66] on span "Contacts & Adresses" at bounding box center [246, 60] width 104 height 15
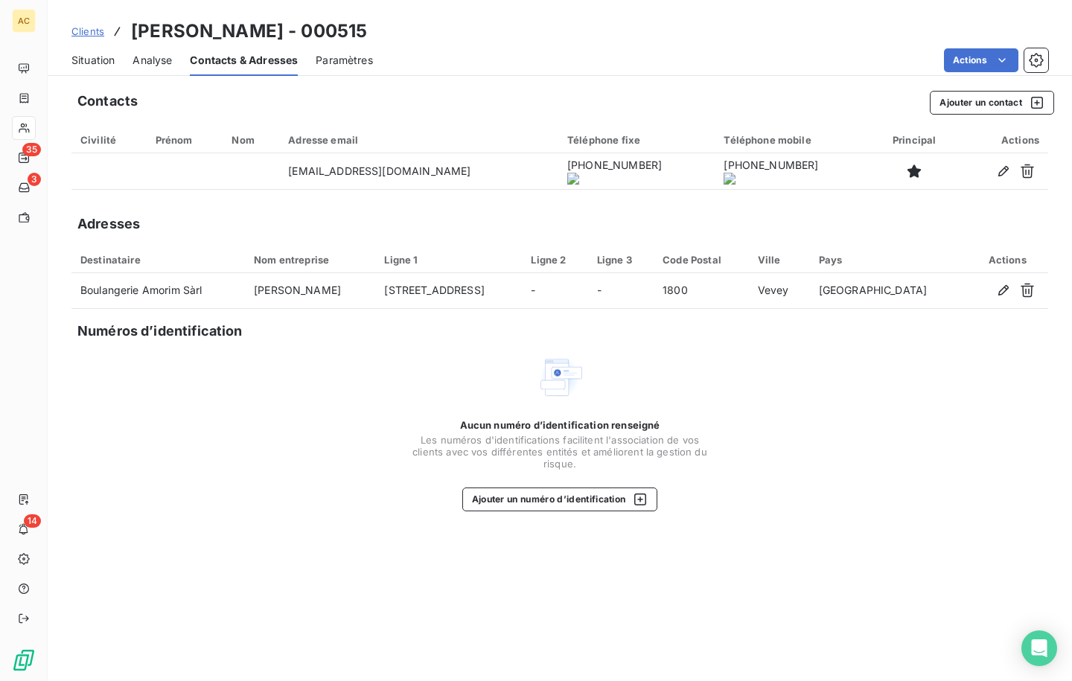
click at [104, 69] on div "Situation" at bounding box center [92, 60] width 43 height 31
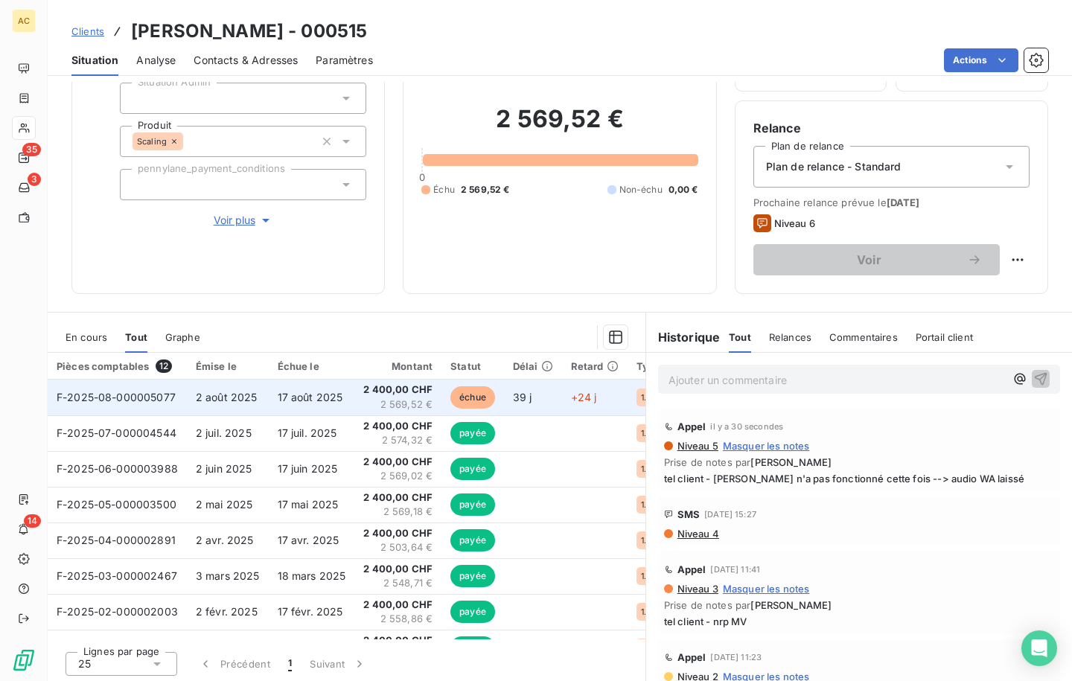
scroll to position [105, 0]
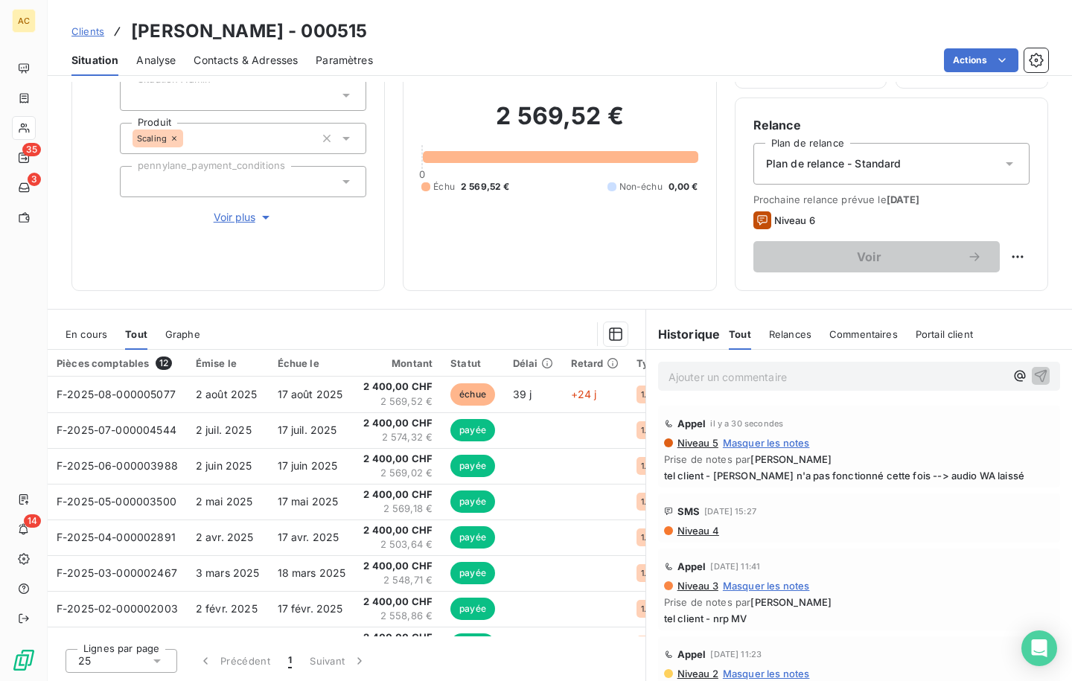
click at [238, 223] on span "Voir plus" at bounding box center [244, 217] width 60 height 15
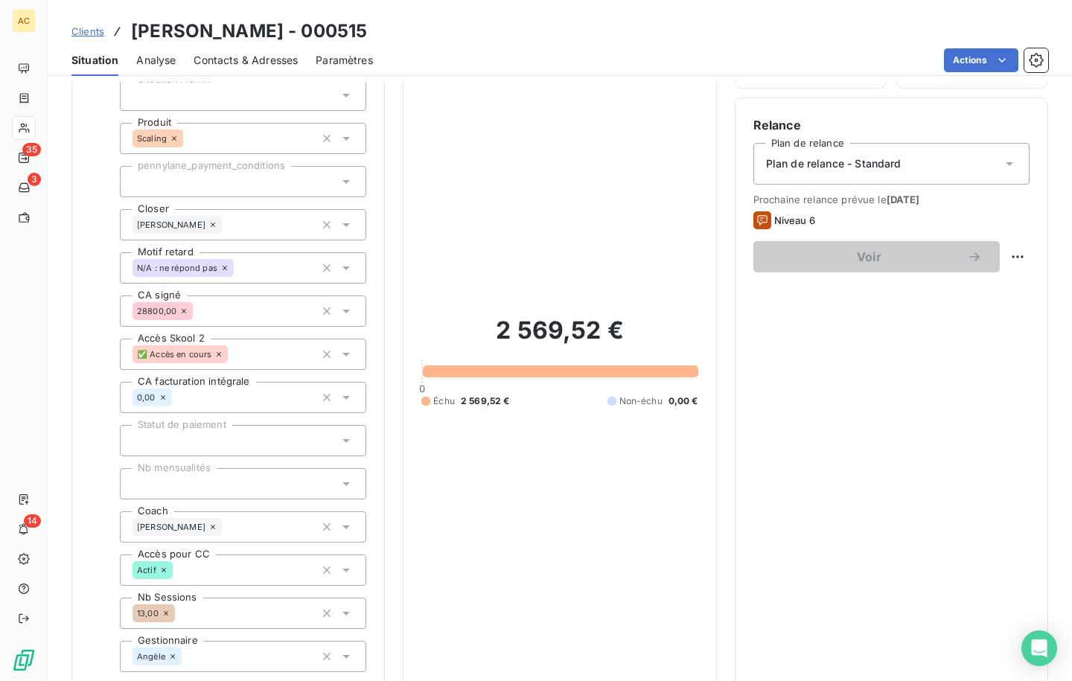
click at [85, 27] on span "Clients" at bounding box center [87, 31] width 33 height 12
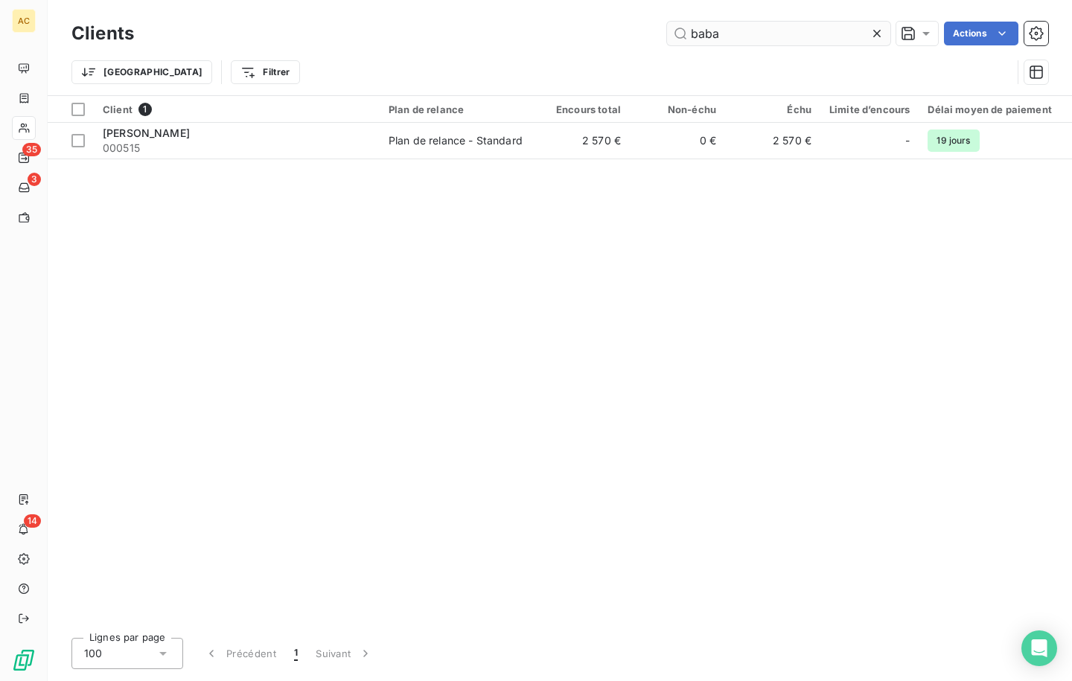
drag, startPoint x: 718, startPoint y: 36, endPoint x: 672, endPoint y: 34, distance: 47.0
click at [672, 34] on input "baba" at bounding box center [778, 34] width 223 height 24
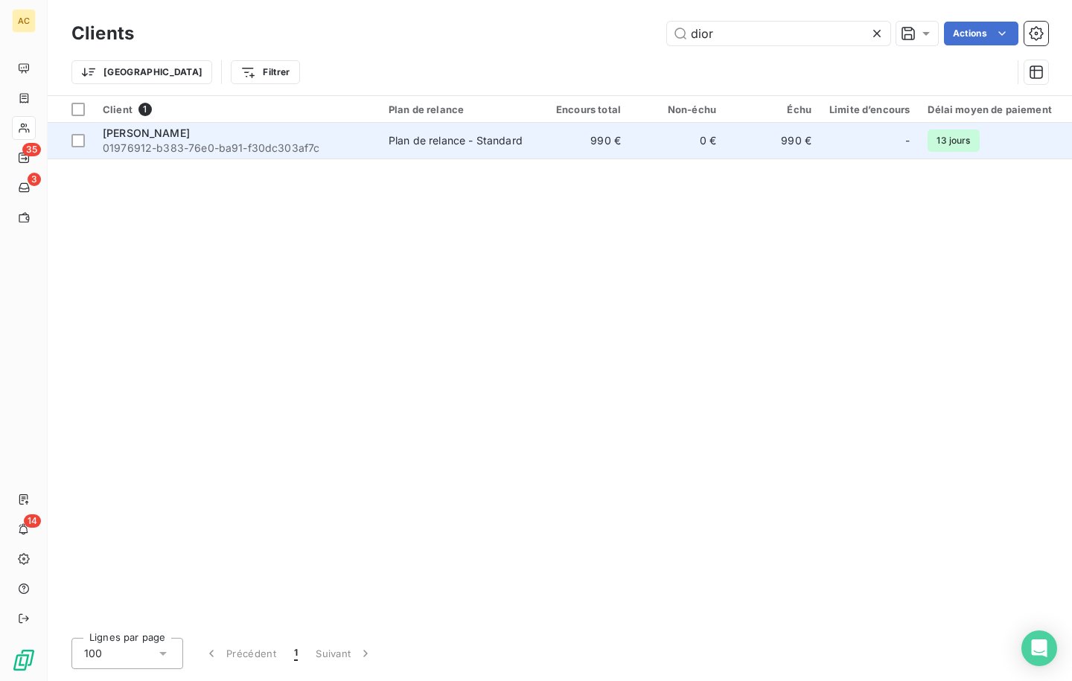
type input "dior"
click at [242, 145] on span "01976912-b383-76e0-ba91-f30dc303af7c" at bounding box center [237, 148] width 268 height 15
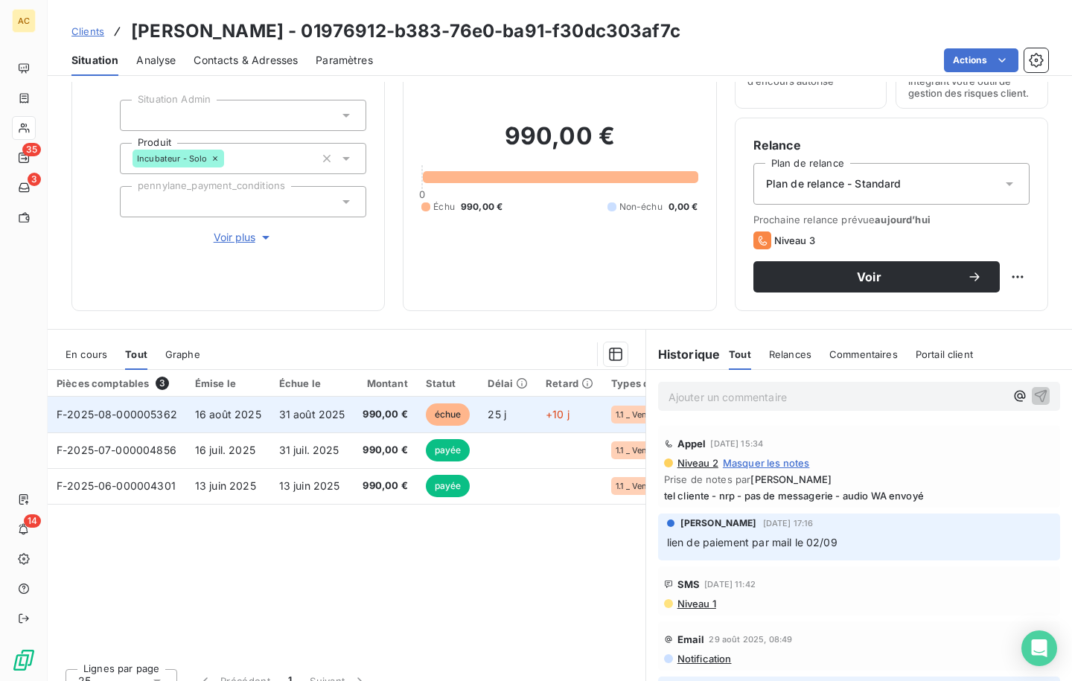
scroll to position [105, 0]
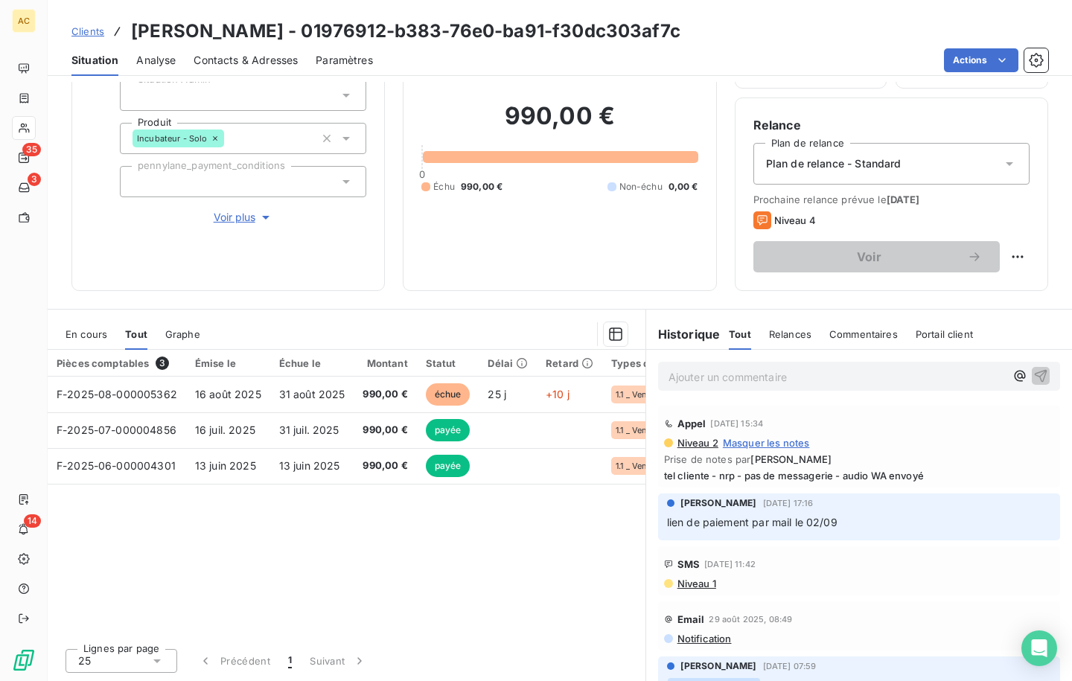
click at [80, 30] on span "Clients" at bounding box center [87, 31] width 33 height 12
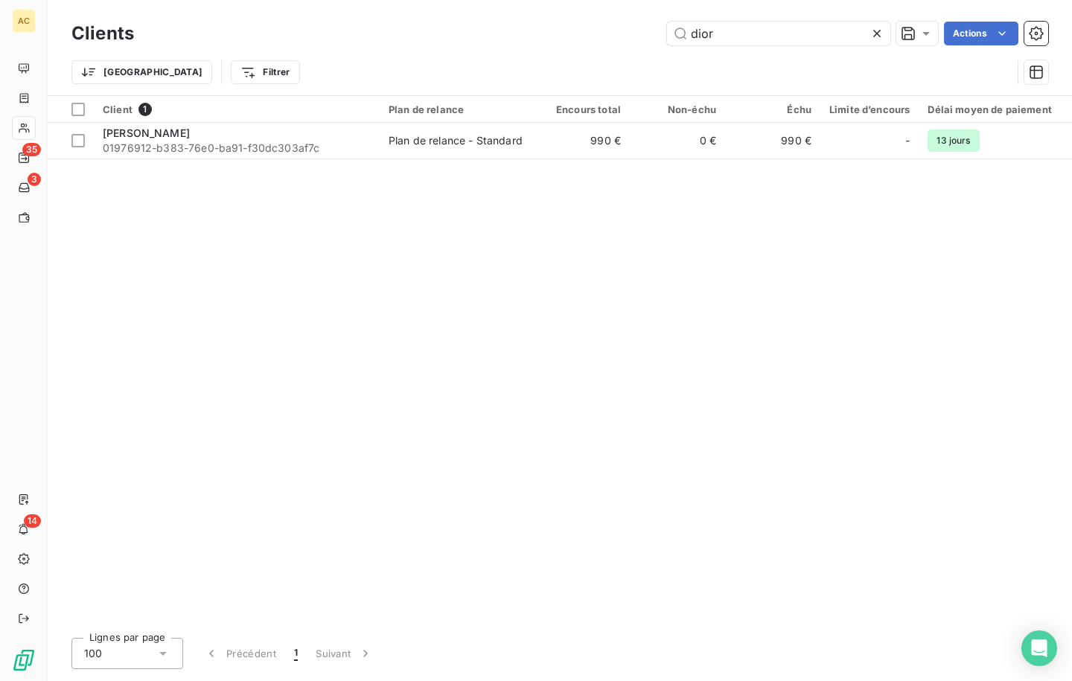
drag, startPoint x: 748, startPoint y: 33, endPoint x: 657, endPoint y: 36, distance: 90.9
click at [657, 36] on div "dior Actions" at bounding box center [600, 34] width 896 height 24
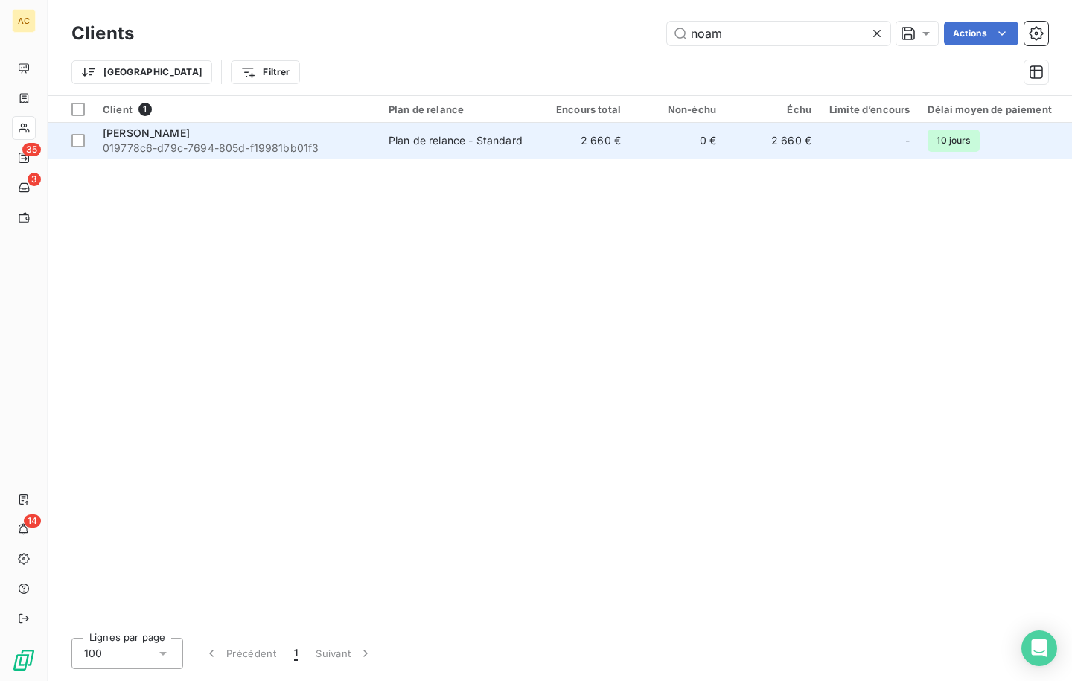
type input "noam"
click at [275, 141] on span "019778c6-d79c-7694-805d-f19981bb01f3" at bounding box center [237, 148] width 268 height 15
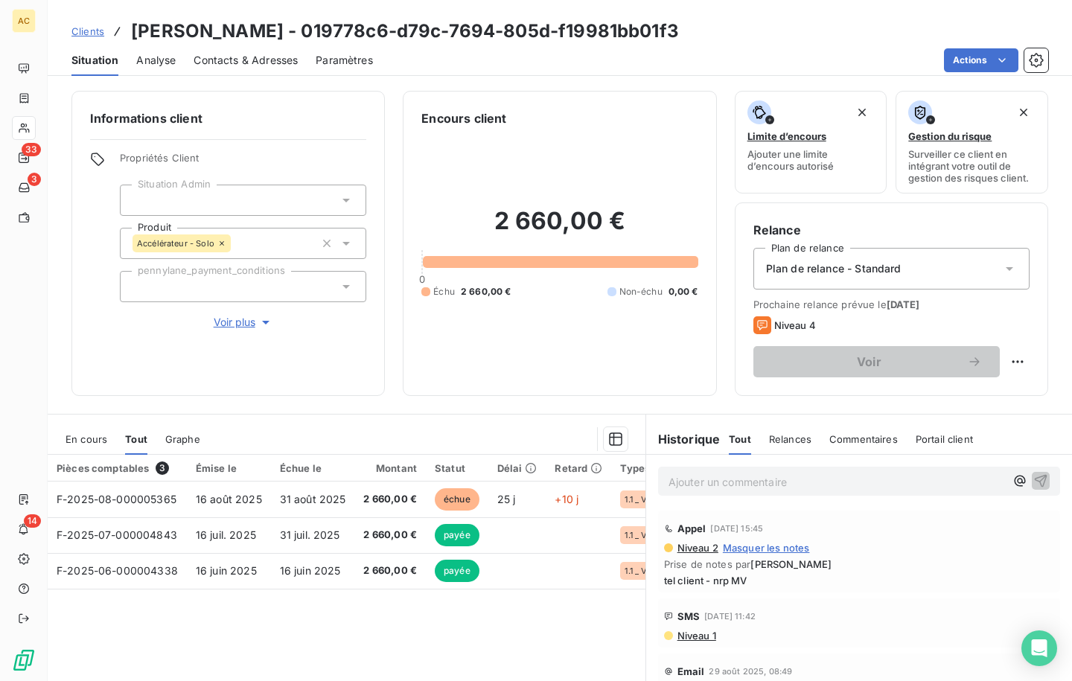
click at [85, 34] on span "Clients" at bounding box center [87, 31] width 33 height 12
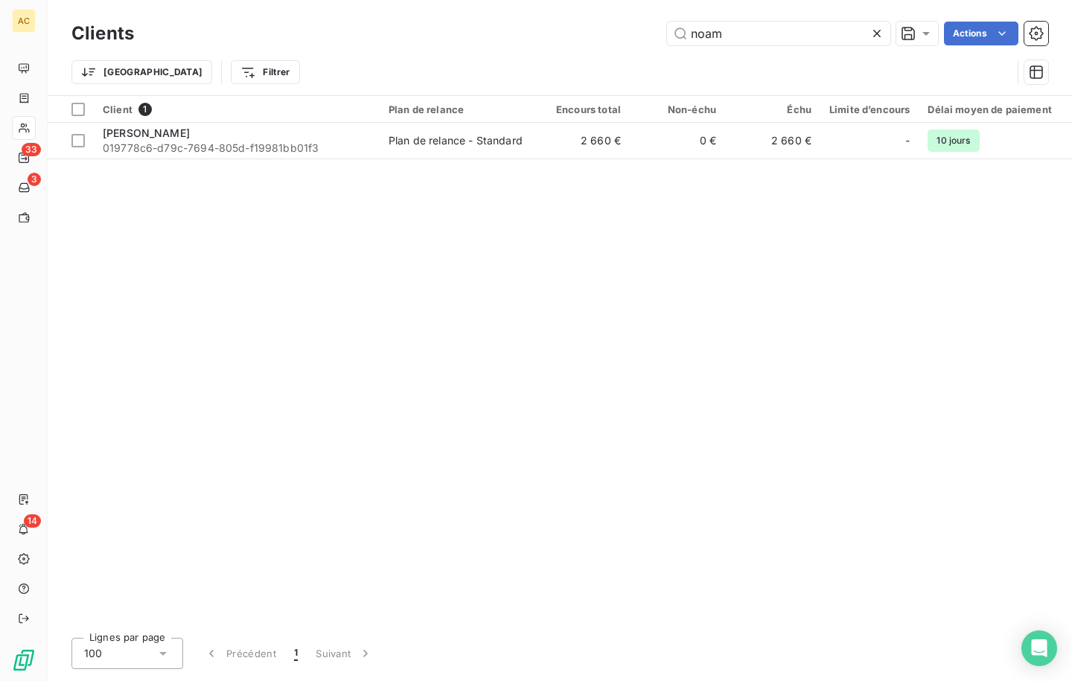
drag, startPoint x: 720, startPoint y: 34, endPoint x: 650, endPoint y: 34, distance: 70.0
click at [650, 34] on div "noam Actions" at bounding box center [600, 34] width 896 height 24
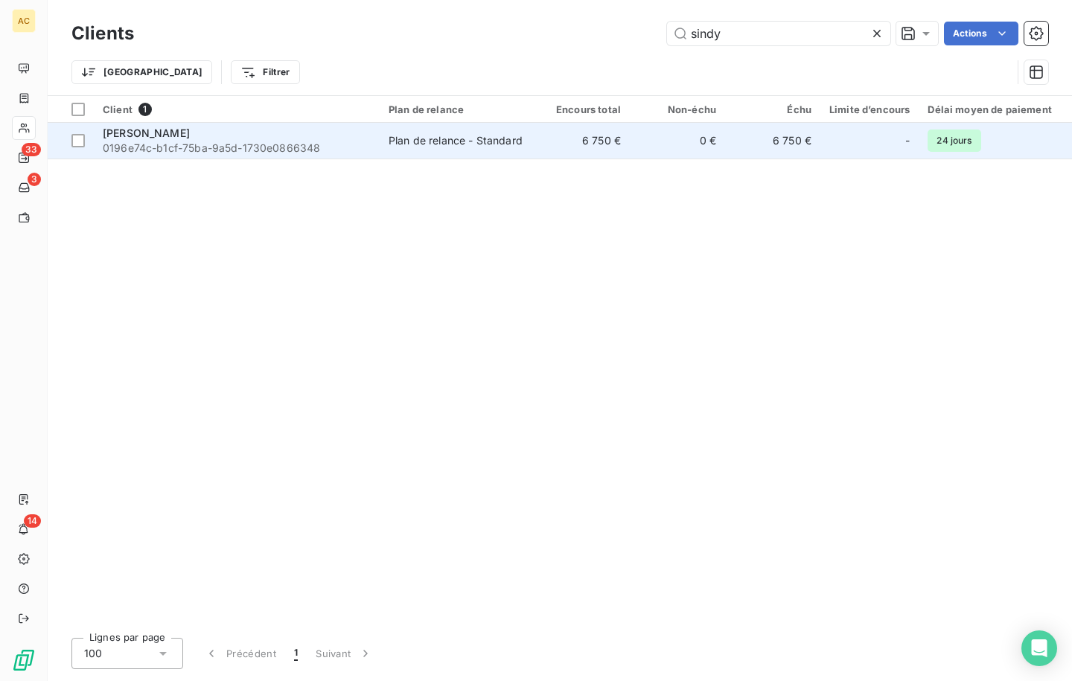
type input "sindy"
drag, startPoint x: 250, startPoint y: 143, endPoint x: 229, endPoint y: 150, distance: 22.8
click at [252, 143] on span "0196e74c-b1cf-75ba-9a5d-1730e0866348" at bounding box center [237, 148] width 268 height 15
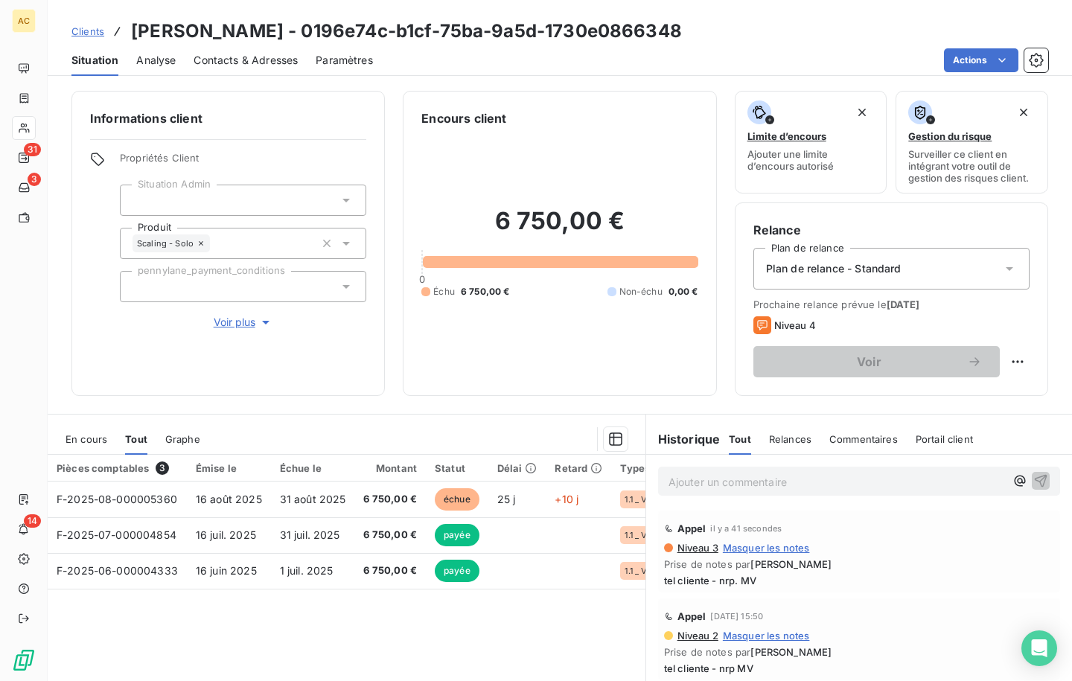
click at [268, 63] on span "Contacts & Adresses" at bounding box center [246, 60] width 104 height 15
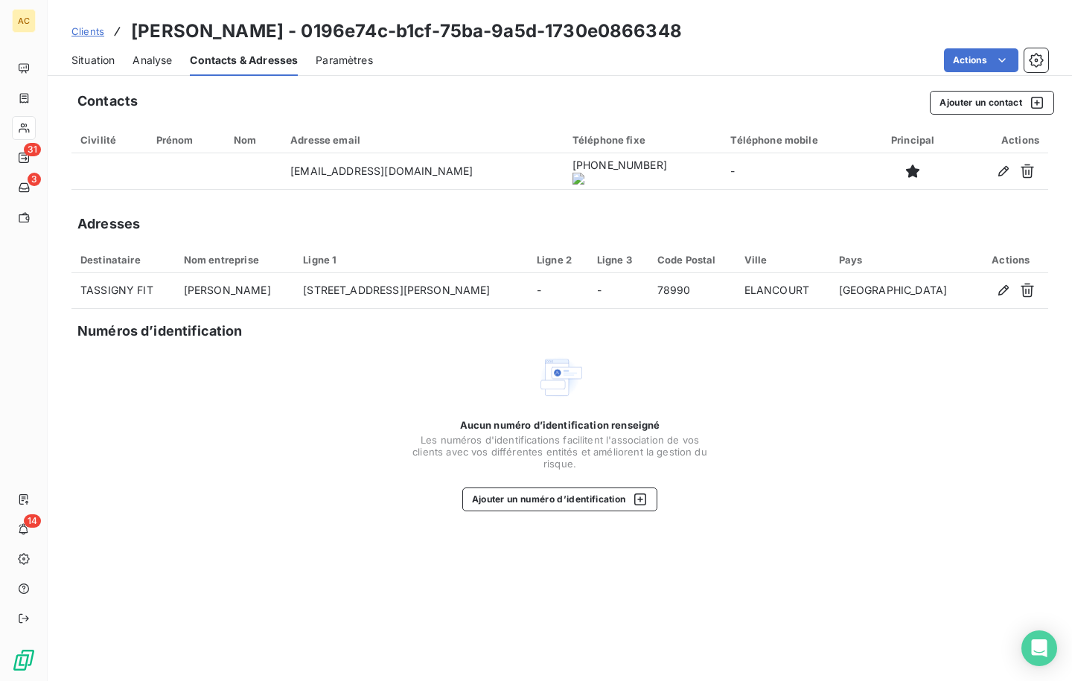
click at [84, 34] on span "Clients" at bounding box center [87, 31] width 33 height 12
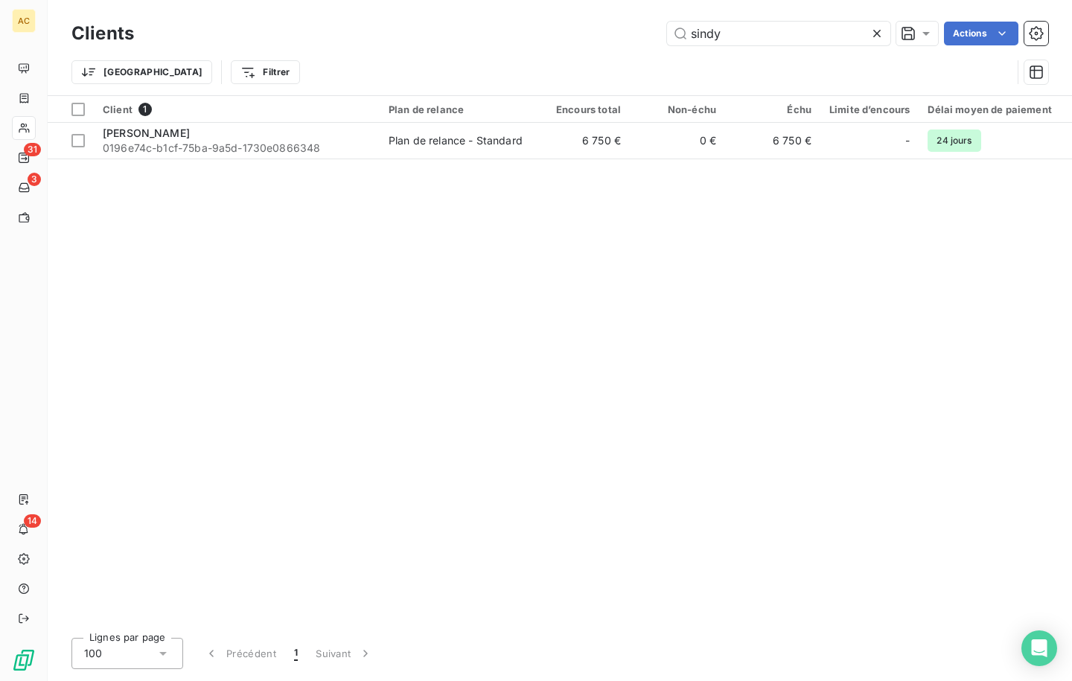
drag, startPoint x: 715, startPoint y: 34, endPoint x: 647, endPoint y: 31, distance: 67.8
click at [647, 31] on div "sindy Actions" at bounding box center [600, 34] width 896 height 24
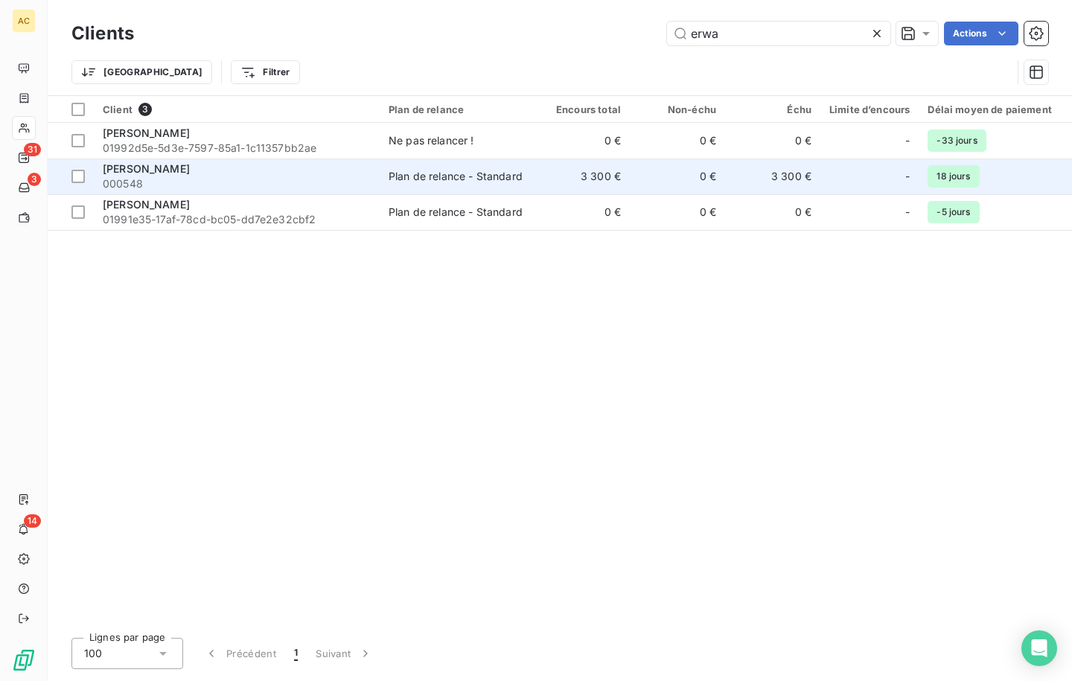
type input "erwa"
click at [234, 172] on div "[PERSON_NAME]" at bounding box center [237, 169] width 268 height 15
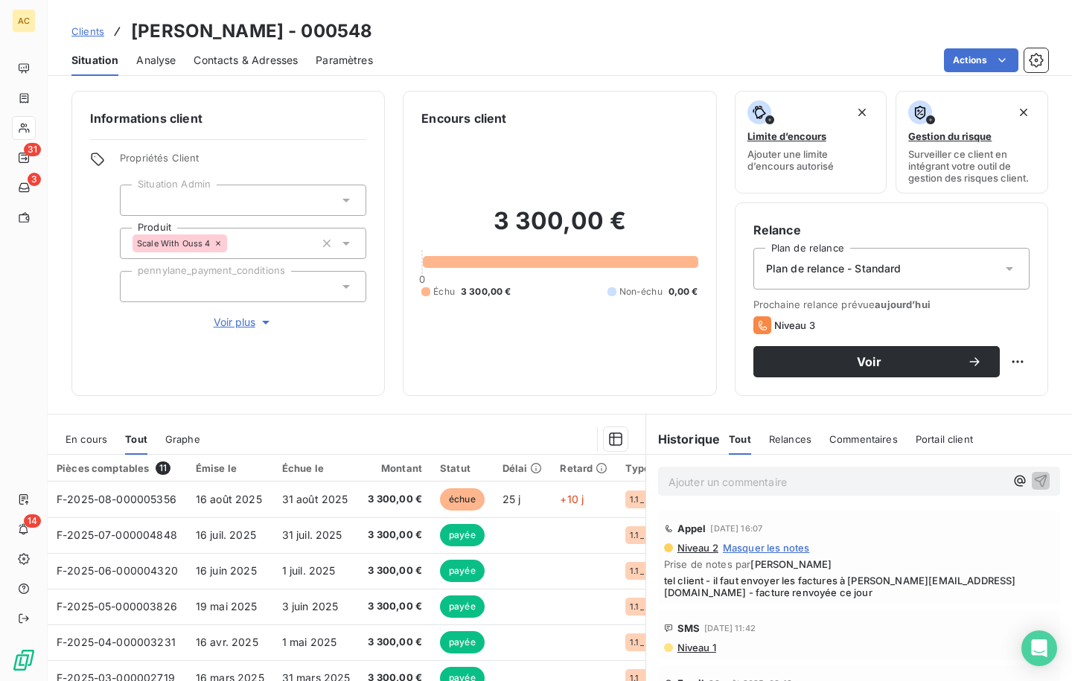
click at [226, 64] on span "Contacts & Adresses" at bounding box center [246, 60] width 104 height 15
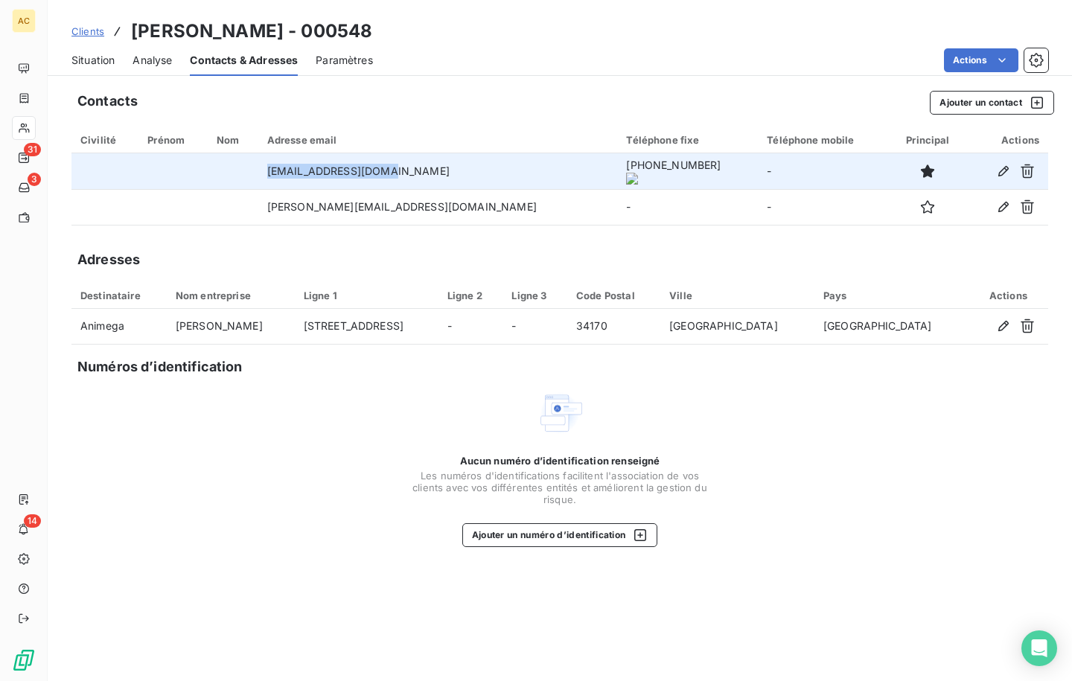
drag, startPoint x: 299, startPoint y: 170, endPoint x: 415, endPoint y: 173, distance: 115.4
click at [415, 173] on td "[EMAIL_ADDRESS][DOMAIN_NAME]" at bounding box center [438, 171] width 360 height 36
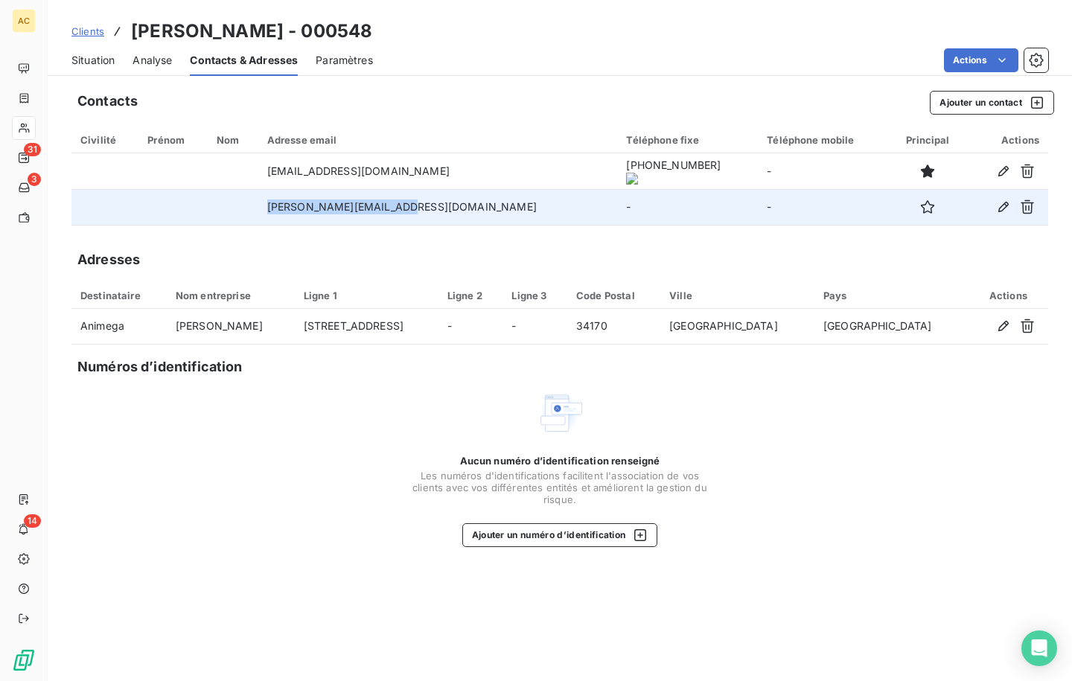
drag, startPoint x: 301, startPoint y: 208, endPoint x: 435, endPoint y: 213, distance: 134.1
click at [435, 213] on td "[PERSON_NAME][EMAIL_ADDRESS][DOMAIN_NAME]" at bounding box center [438, 207] width 360 height 36
copy td "[PERSON_NAME][EMAIL_ADDRESS][DOMAIN_NAME]"
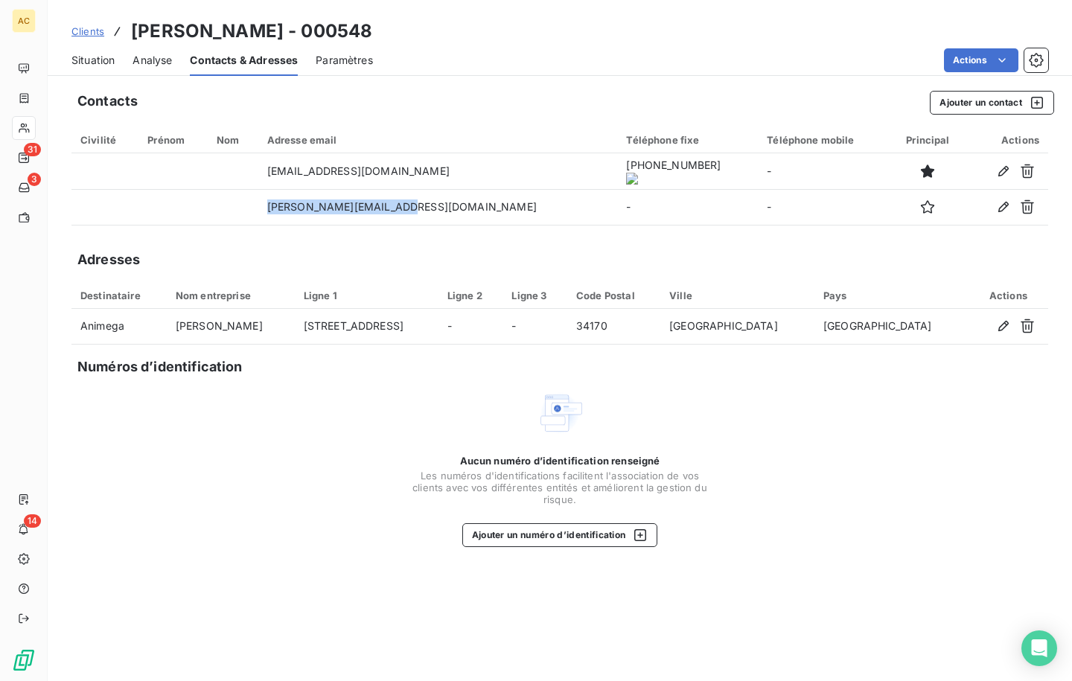
click at [83, 54] on span "Situation" at bounding box center [92, 60] width 43 height 15
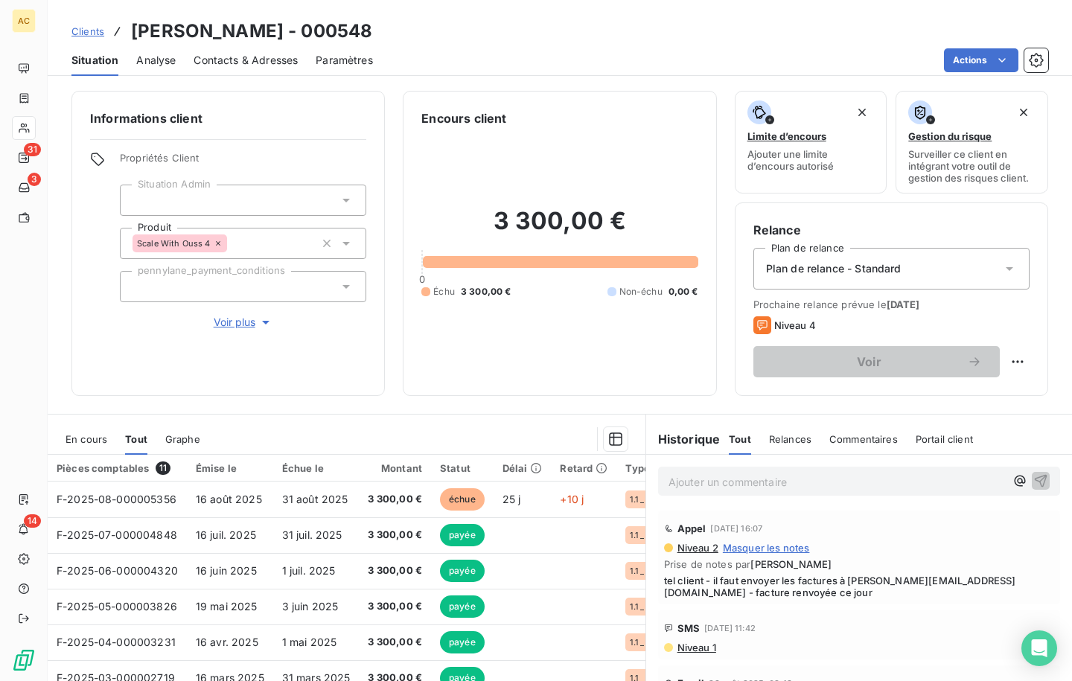
click at [91, 32] on span "Clients" at bounding box center [87, 31] width 33 height 12
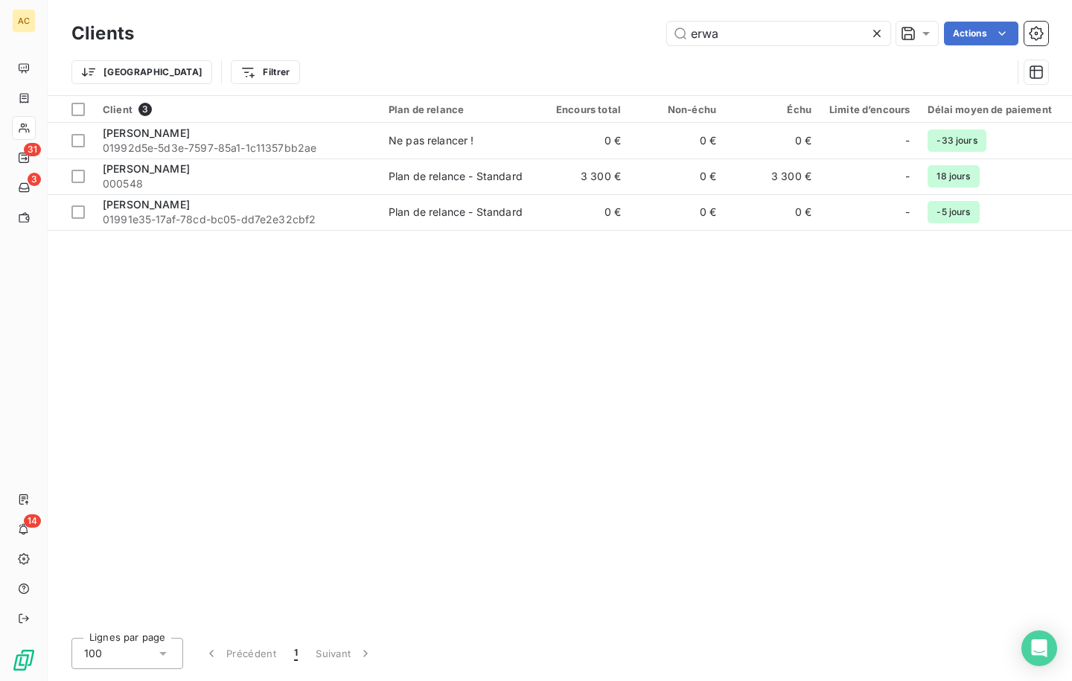
drag, startPoint x: 651, startPoint y: 37, endPoint x: 598, endPoint y: 38, distance: 52.9
click at [599, 38] on div "erwa Actions" at bounding box center [600, 34] width 896 height 24
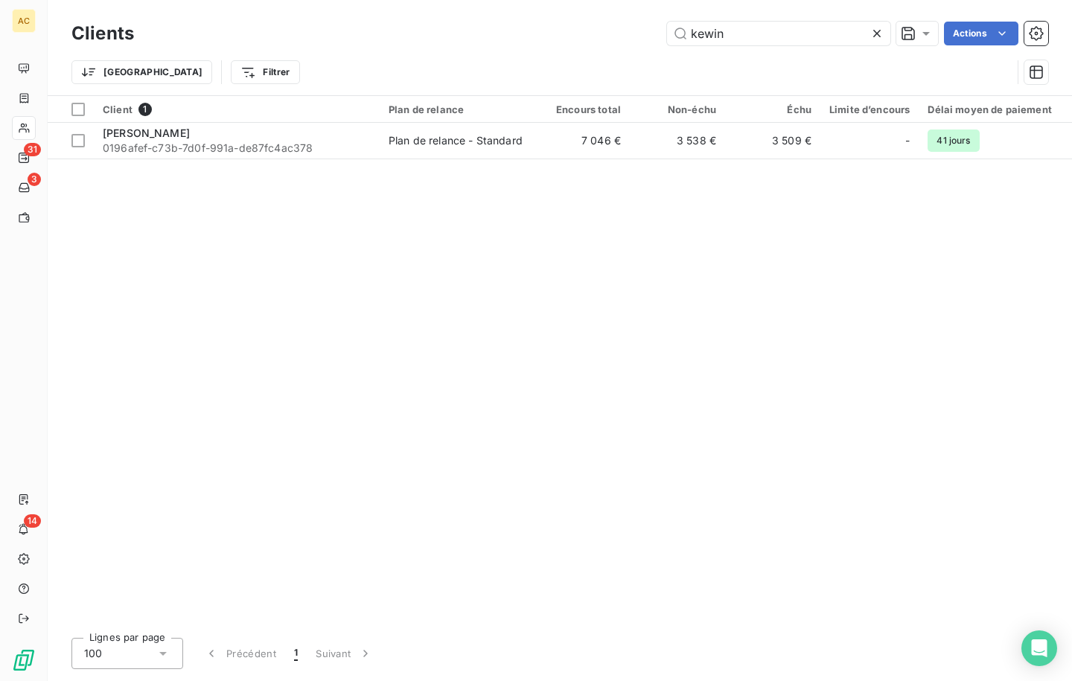
type input "kewin"
click at [152, 133] on span "[PERSON_NAME]" at bounding box center [146, 133] width 87 height 13
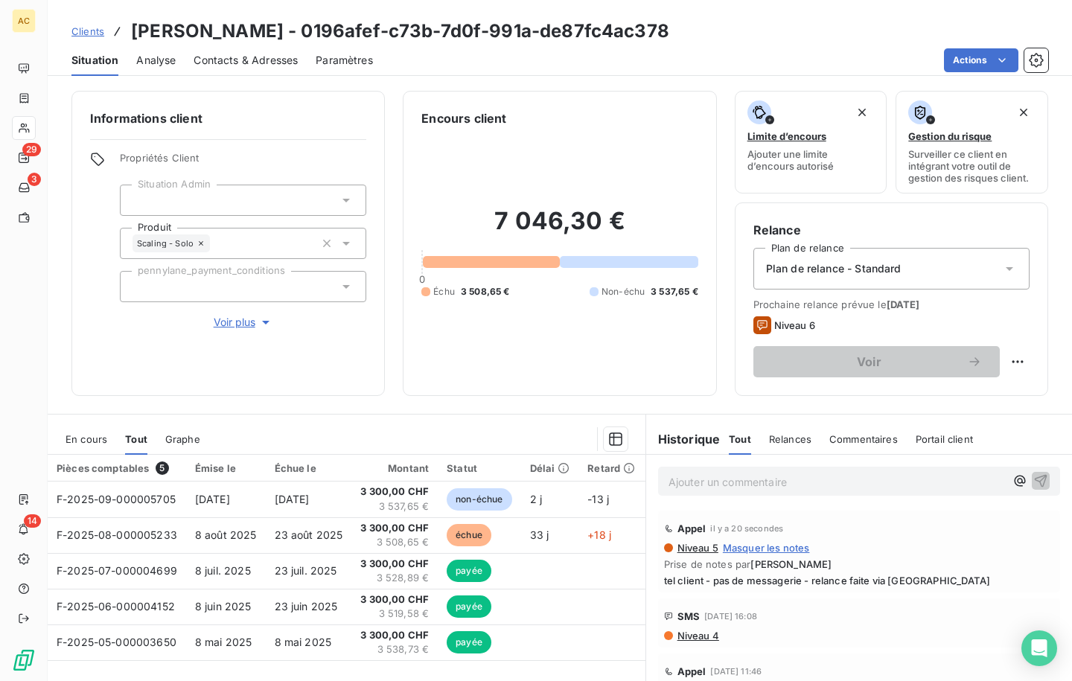
click at [85, 30] on span "Clients" at bounding box center [87, 31] width 33 height 12
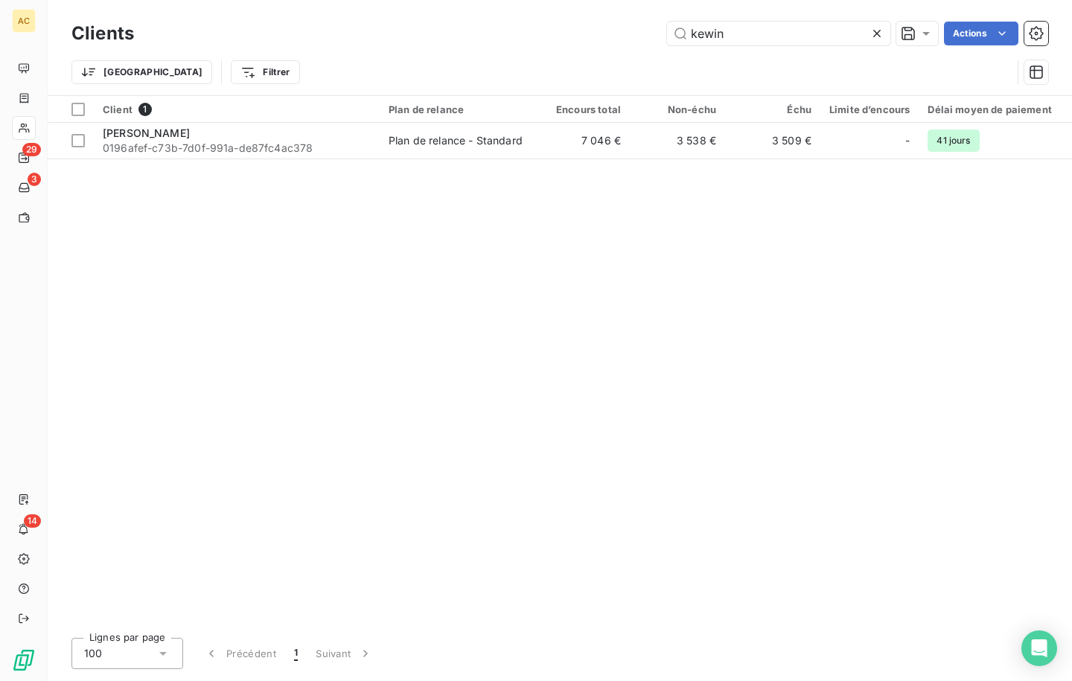
drag, startPoint x: 741, startPoint y: 39, endPoint x: 644, endPoint y: 25, distance: 97.7
click at [644, 25] on div "kewin Actions" at bounding box center [600, 34] width 896 height 24
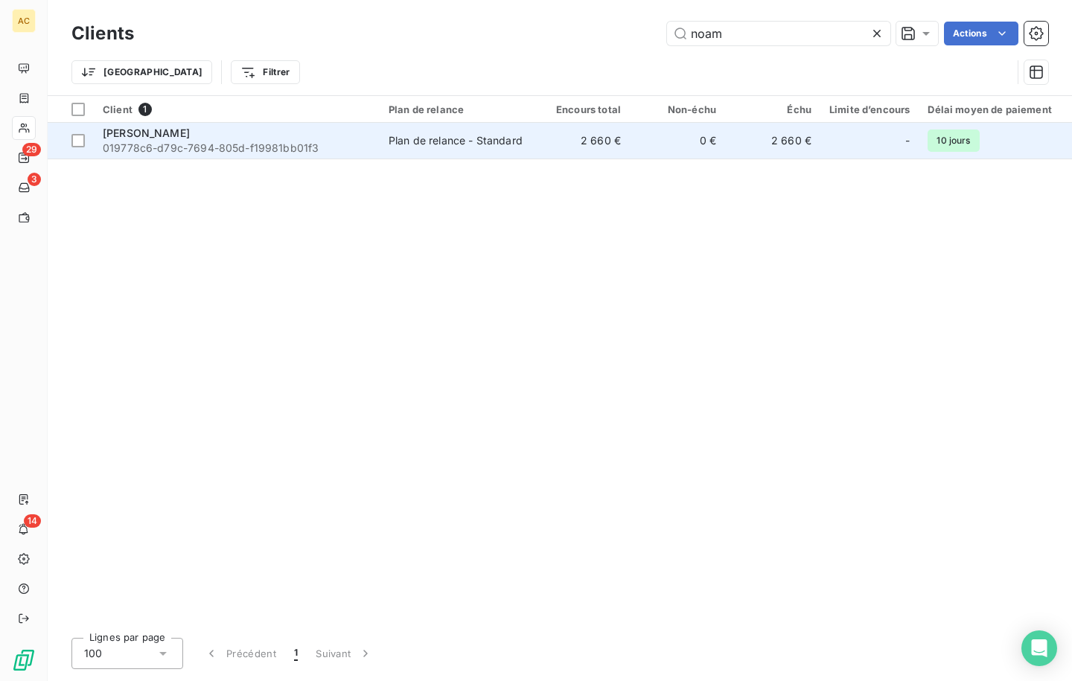
type input "noam"
click at [248, 142] on span "019778c6-d79c-7694-805d-f19981bb01f3" at bounding box center [237, 148] width 268 height 15
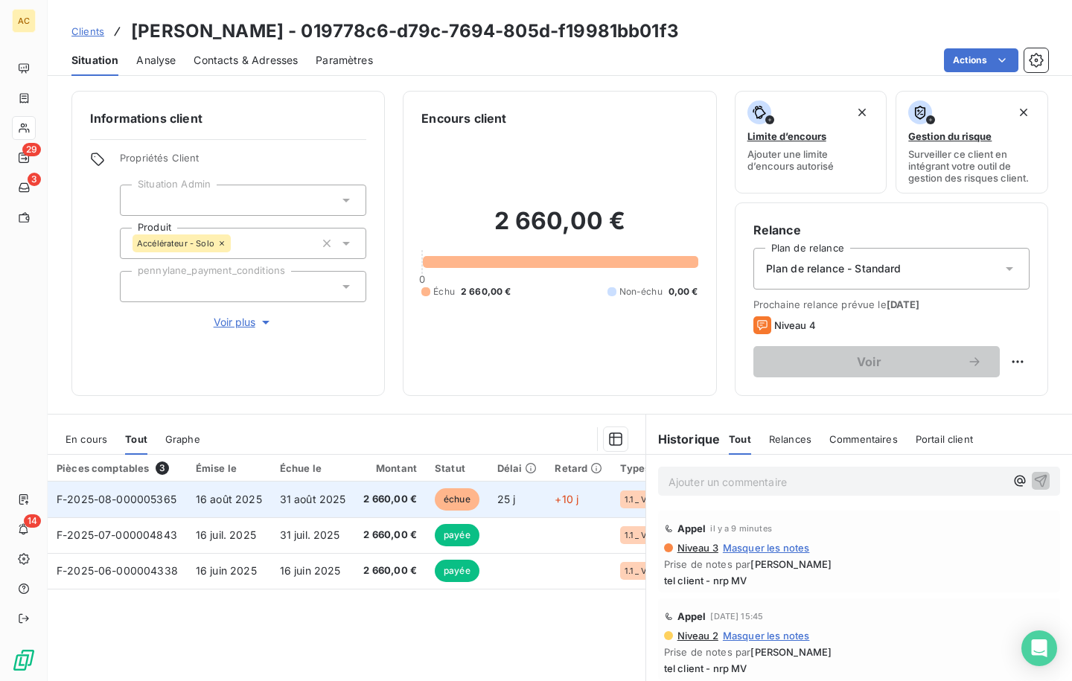
click at [273, 501] on td "31 août 2025" at bounding box center [313, 500] width 84 height 36
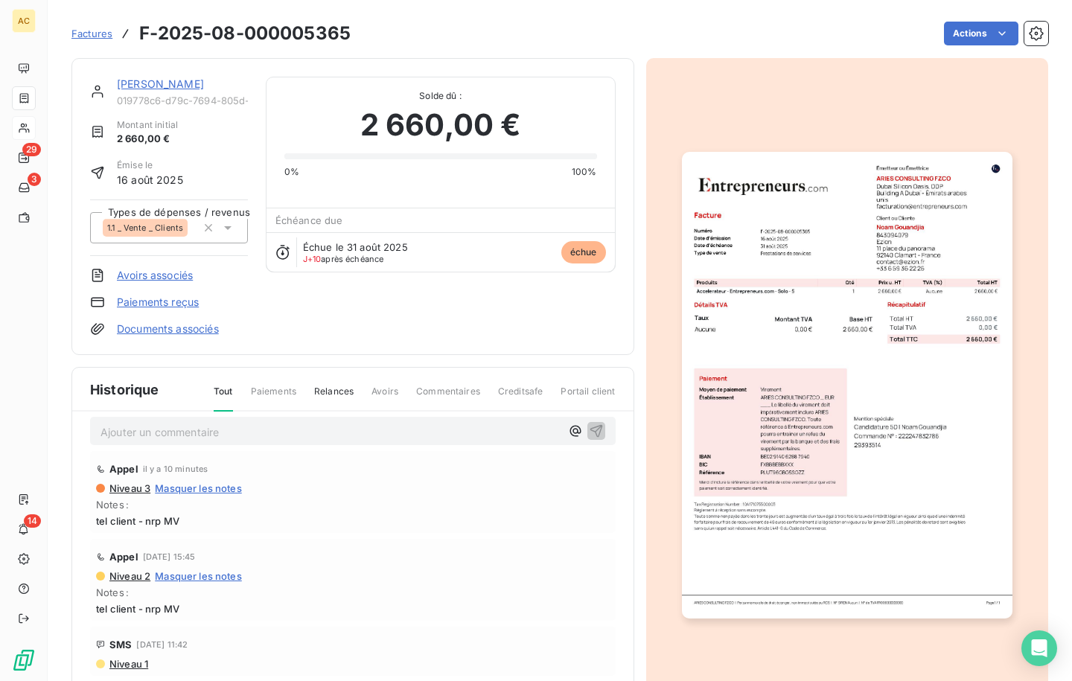
scroll to position [15, 0]
click at [173, 87] on link "[PERSON_NAME]" at bounding box center [160, 83] width 87 height 13
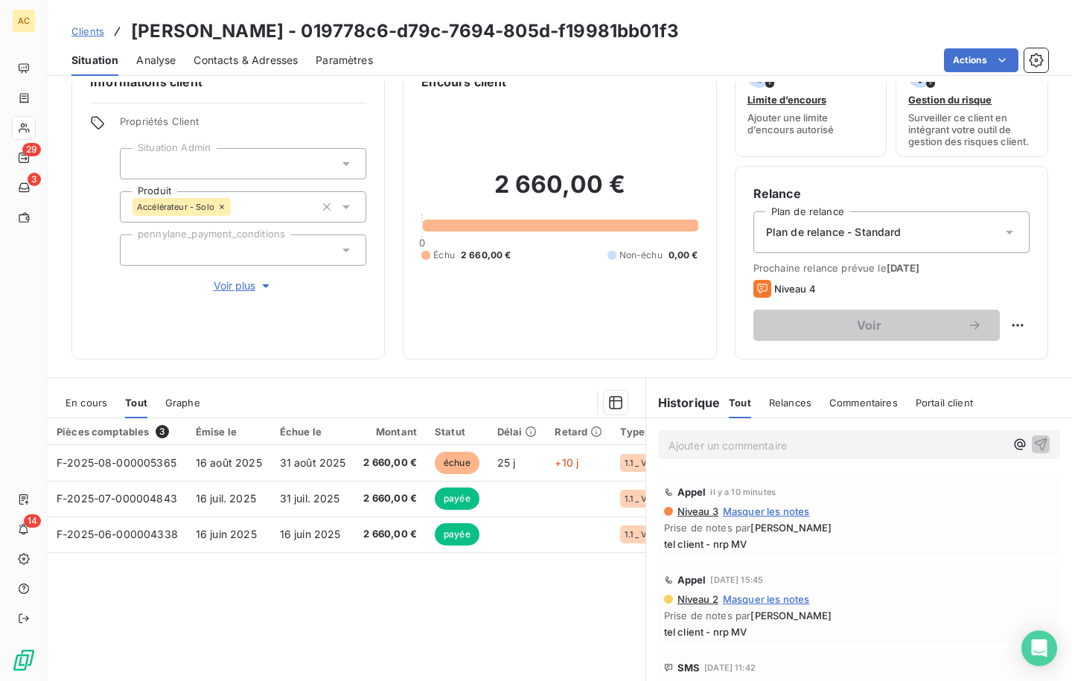
click at [697, 450] on p "Ajouter un commentaire ﻿" at bounding box center [837, 445] width 337 height 19
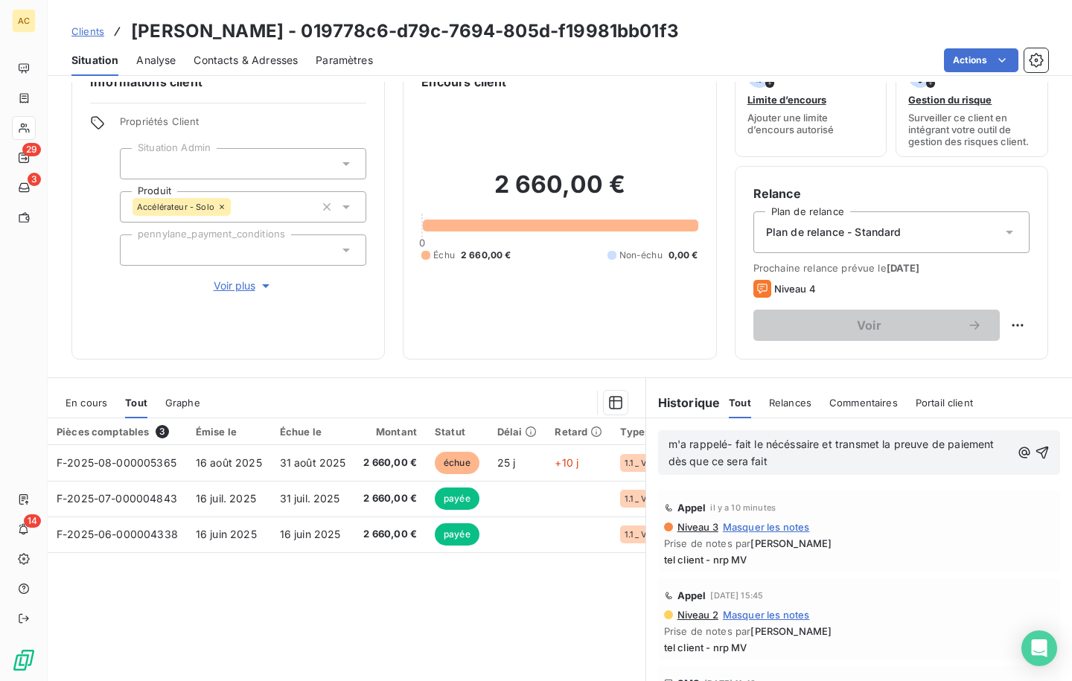
click at [722, 444] on span "m'a rappelé- fait le nécéssaire et transmet la preuve de paiement dès que ce se…" at bounding box center [833, 453] width 329 height 30
click at [898, 471] on div "m'a rappelé - fait le nécéssaire et transmet la preuve de paiement dès que ce s…" at bounding box center [859, 452] width 402 height 45
click at [893, 462] on p "m'a rappelé - fait le nécéssaire et transmet la preuve de paiement dès que ce s…" at bounding box center [840, 453] width 342 height 34
click at [1036, 451] on icon "button" at bounding box center [1042, 453] width 13 height 13
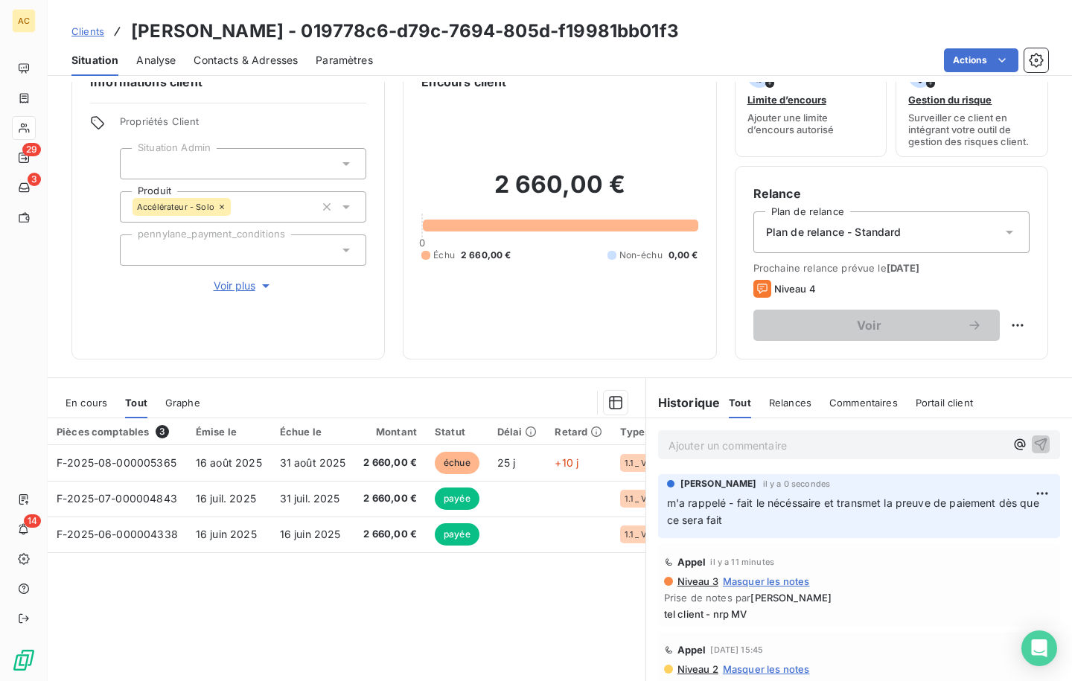
click at [235, 288] on span "Voir plus" at bounding box center [244, 285] width 60 height 15
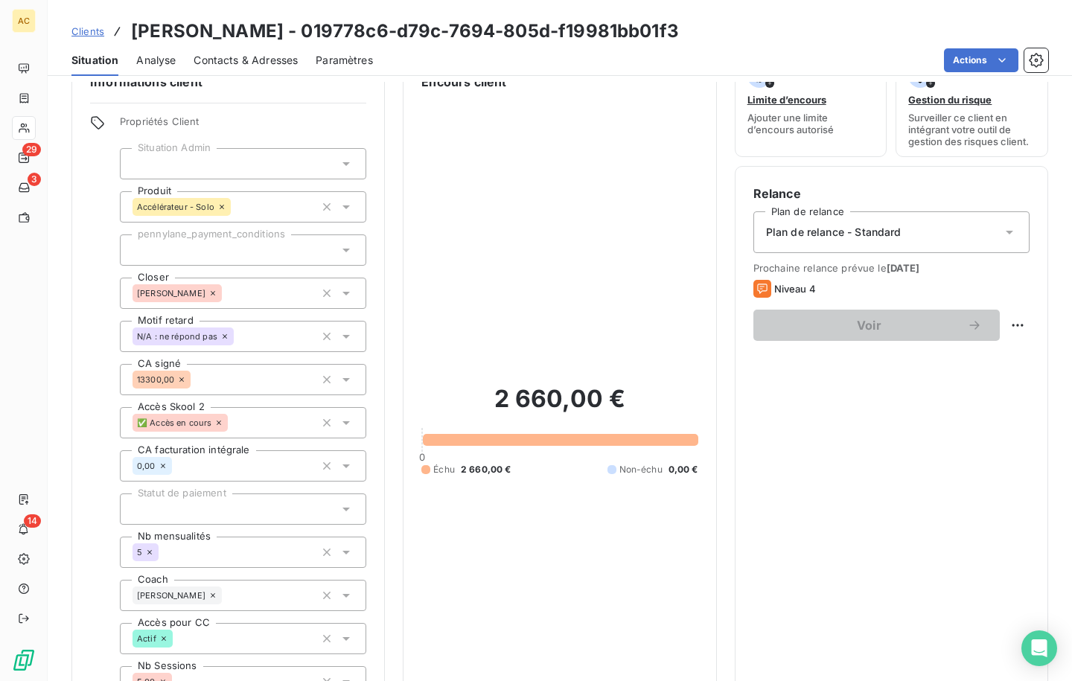
click at [81, 33] on span "Clients" at bounding box center [87, 31] width 33 height 12
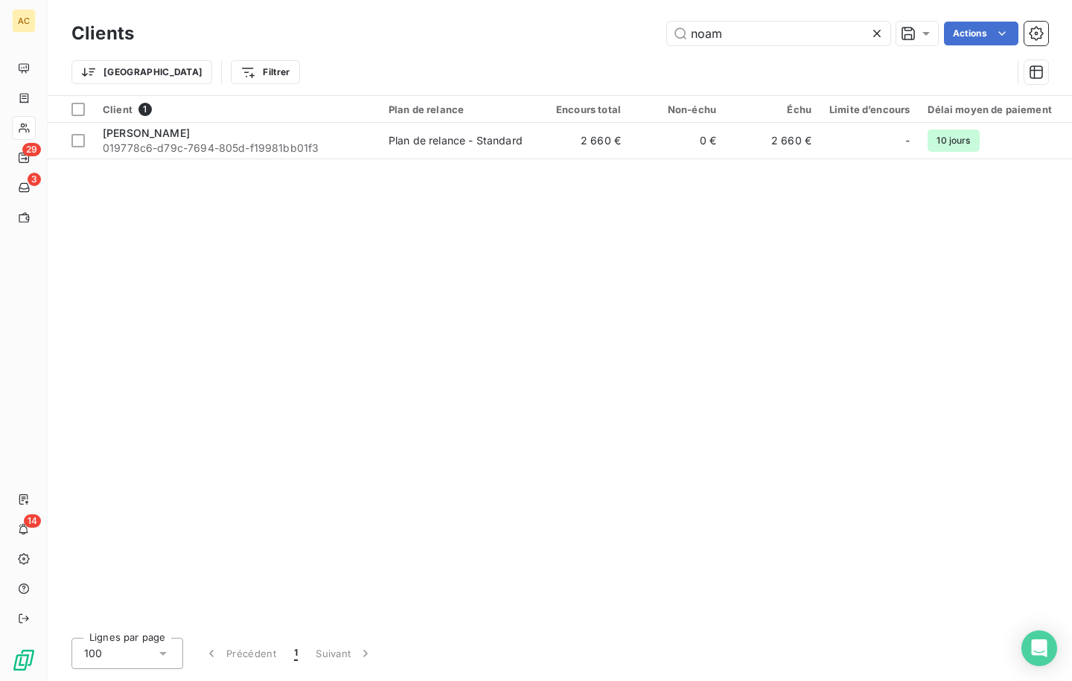
drag, startPoint x: 673, startPoint y: 34, endPoint x: 657, endPoint y: 35, distance: 16.4
click at [657, 35] on div "noam Actions" at bounding box center [600, 34] width 896 height 24
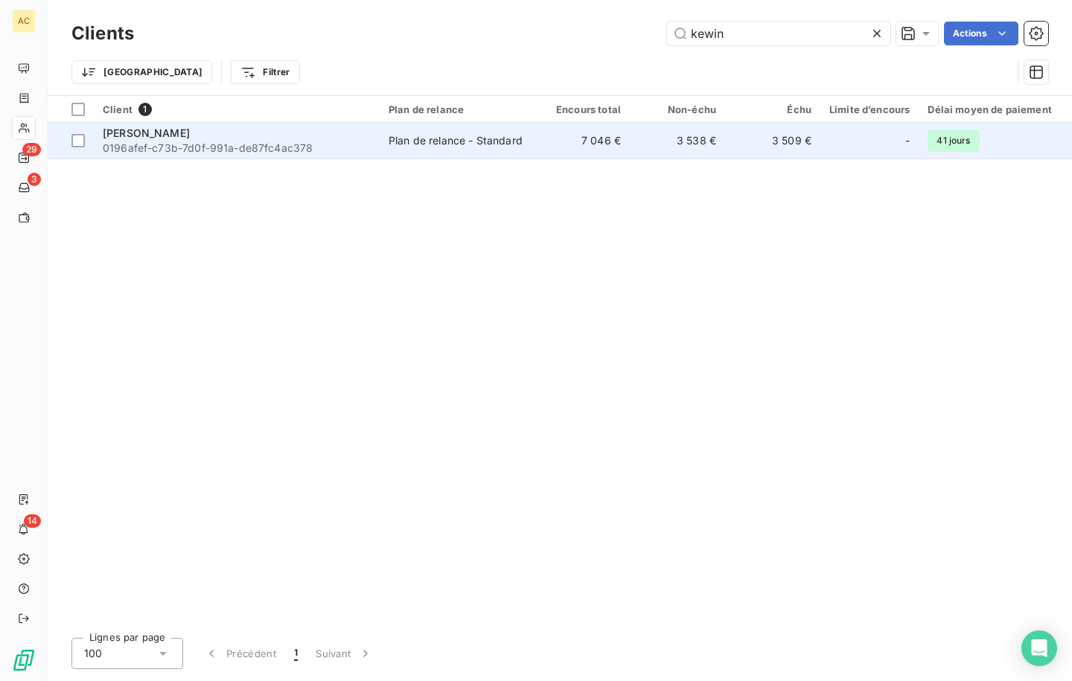
type input "kewin"
click at [169, 143] on span "0196afef-c73b-7d0f-991a-de87fc4ac378" at bounding box center [237, 148] width 268 height 15
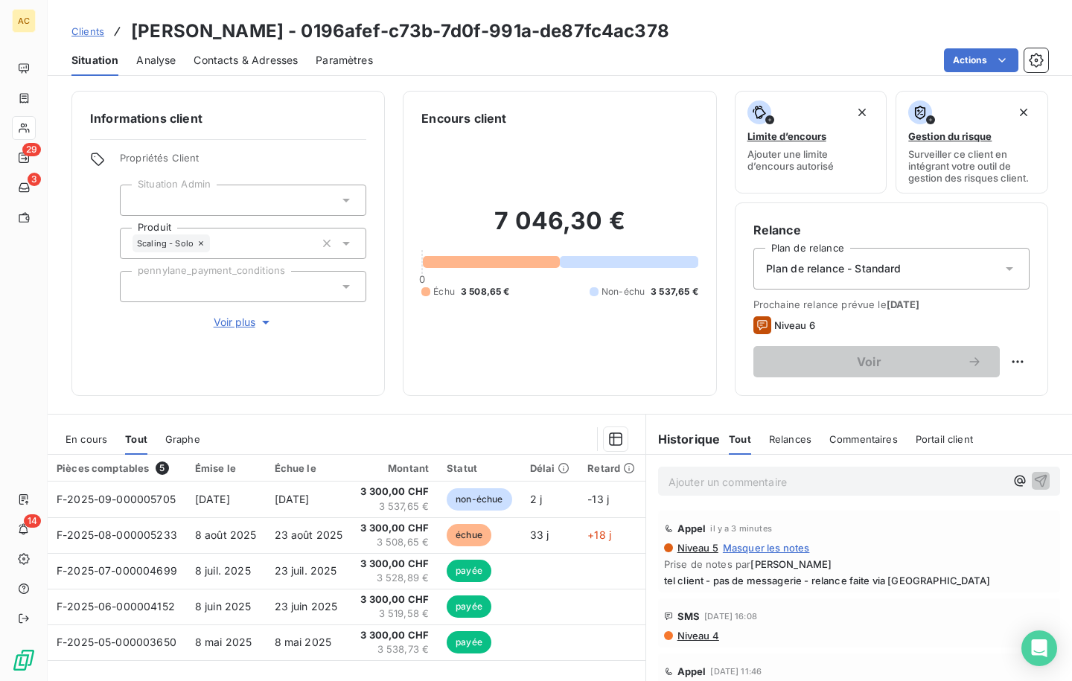
click at [89, 28] on span "Clients" at bounding box center [87, 31] width 33 height 12
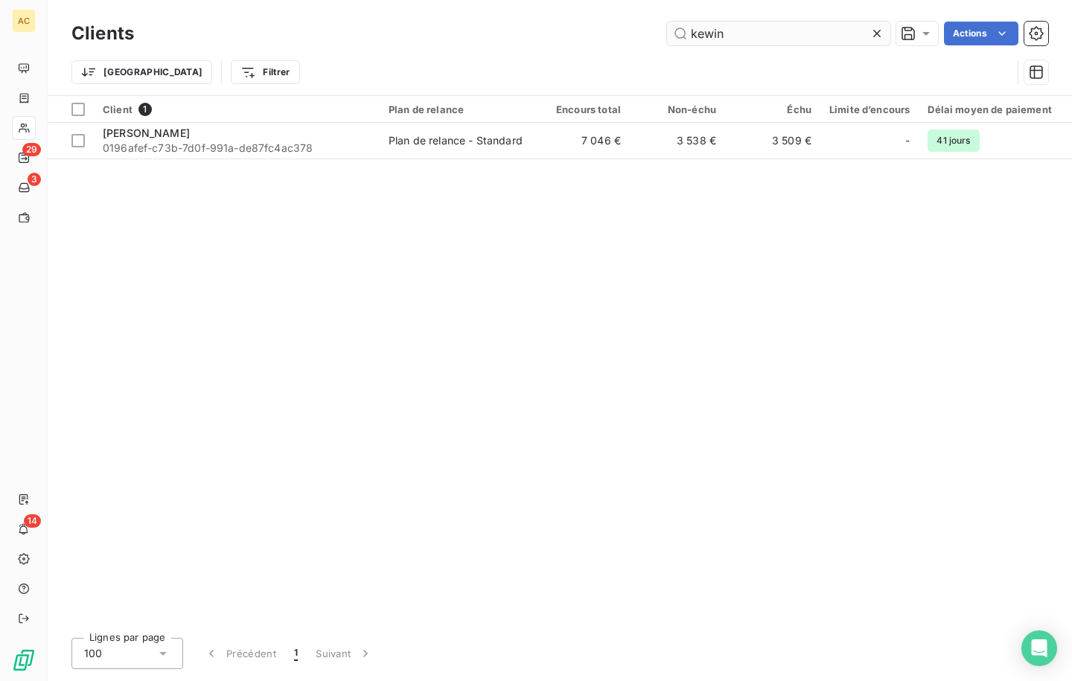
click at [673, 32] on input "kewin" at bounding box center [778, 34] width 223 height 24
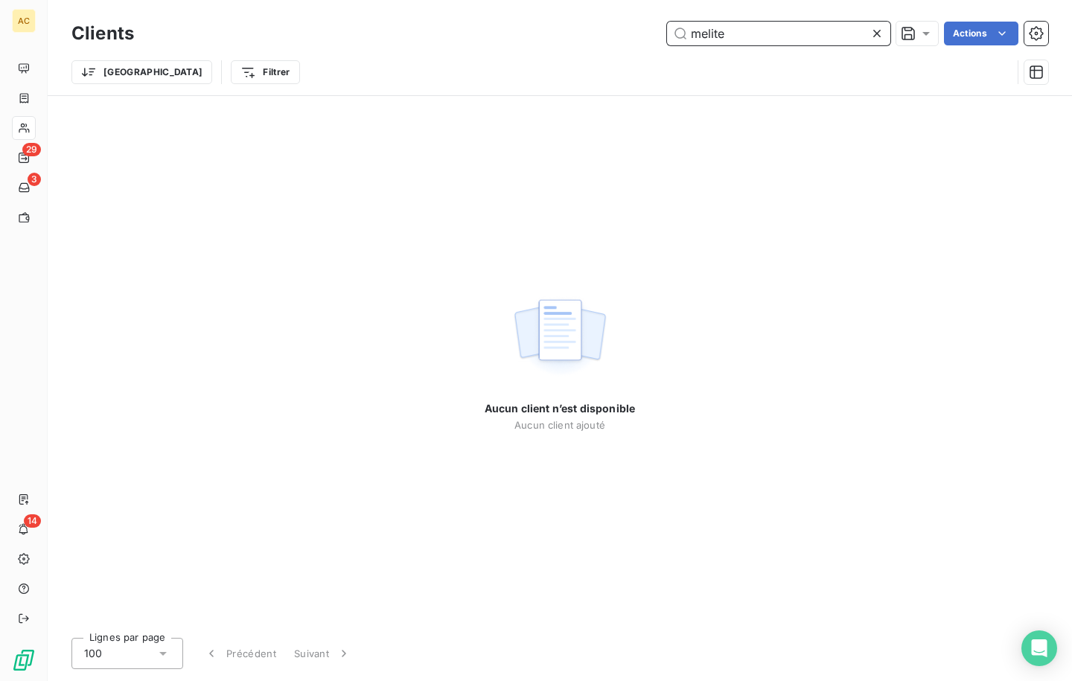
drag, startPoint x: 682, startPoint y: 31, endPoint x: 672, endPoint y: 31, distance: 9.7
click at [672, 31] on input "melite" at bounding box center [778, 34] width 223 height 24
drag, startPoint x: 710, startPoint y: 34, endPoint x: 669, endPoint y: 34, distance: 40.9
click at [669, 34] on input "melite" at bounding box center [778, 34] width 223 height 24
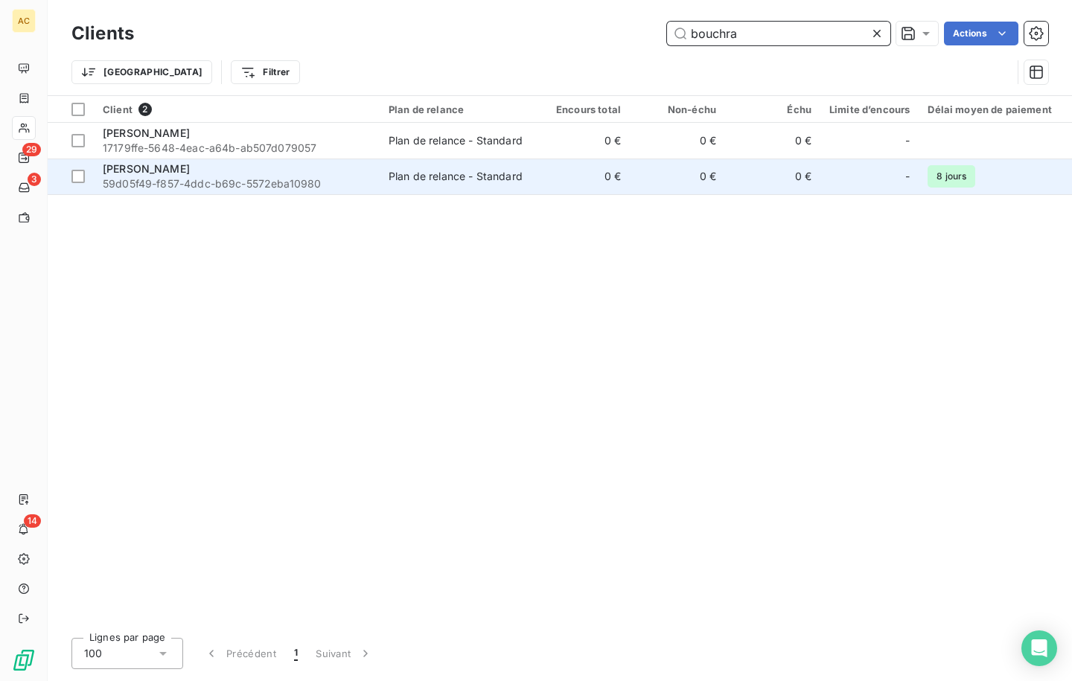
type input "bouchra"
click at [369, 170] on div "[PERSON_NAME]" at bounding box center [237, 169] width 268 height 15
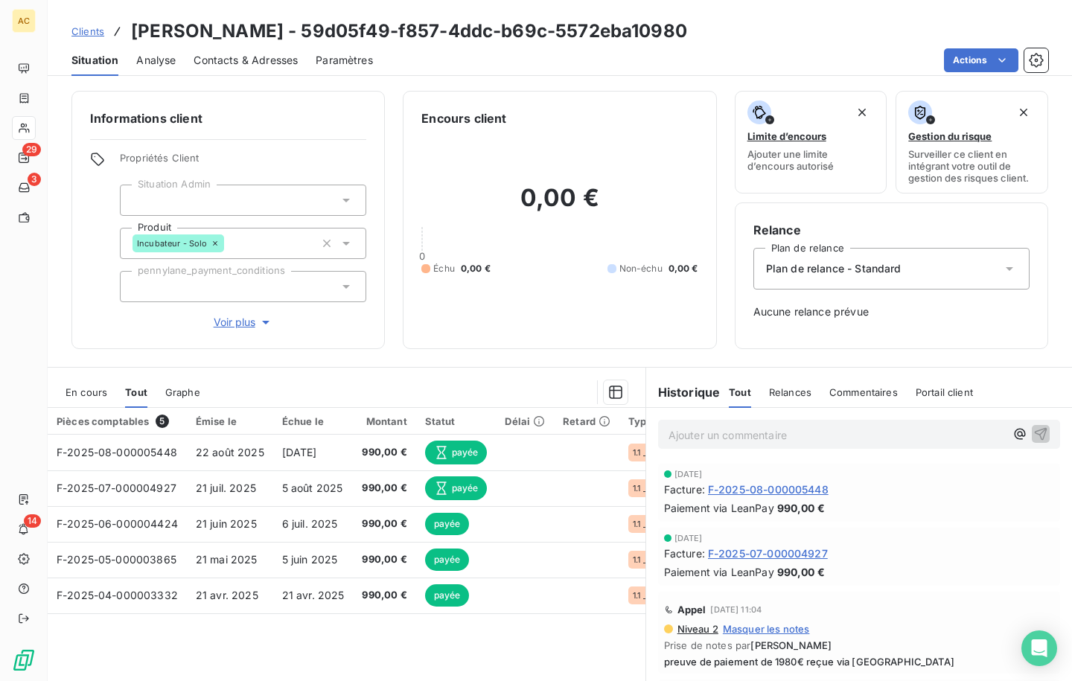
click at [81, 33] on span "Clients" at bounding box center [87, 31] width 33 height 12
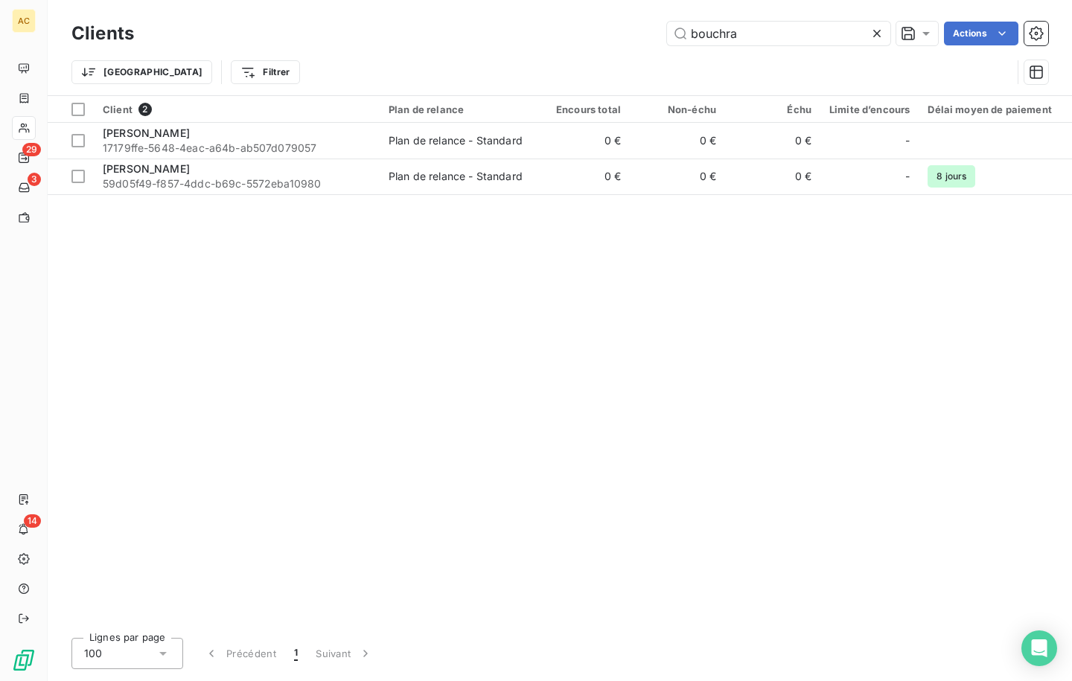
drag, startPoint x: 762, startPoint y: 39, endPoint x: 601, endPoint y: 4, distance: 165.3
click at [602, 4] on div "Clients bouchra Actions Trier Filtrer" at bounding box center [560, 47] width 1024 height 95
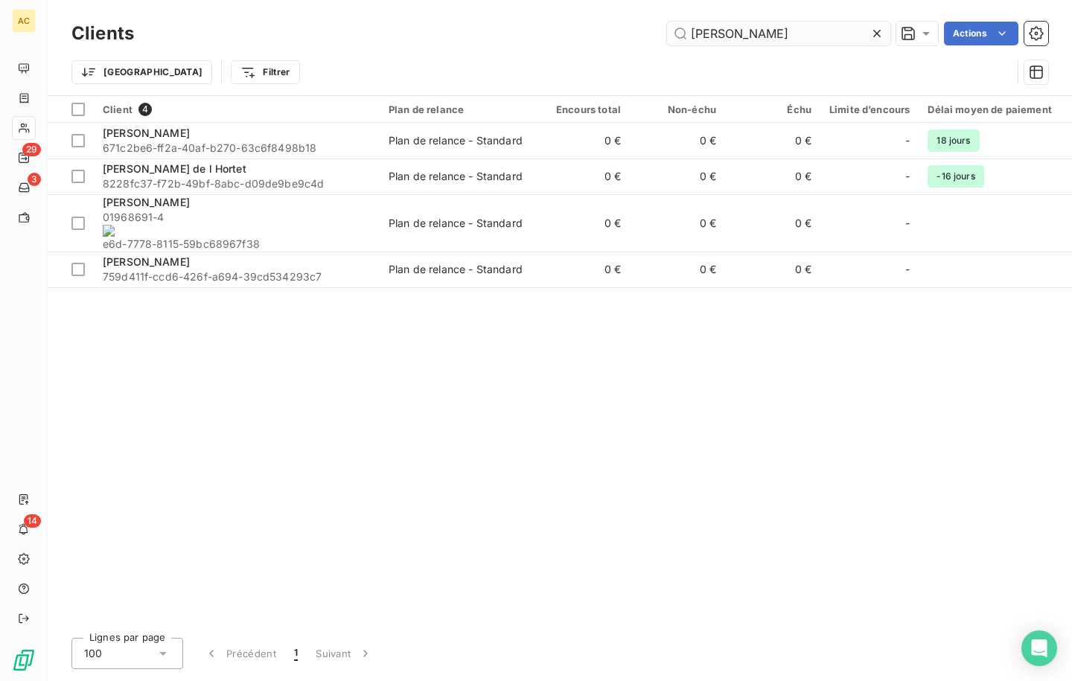
click at [704, 34] on input "[PERSON_NAME]" at bounding box center [778, 34] width 223 height 24
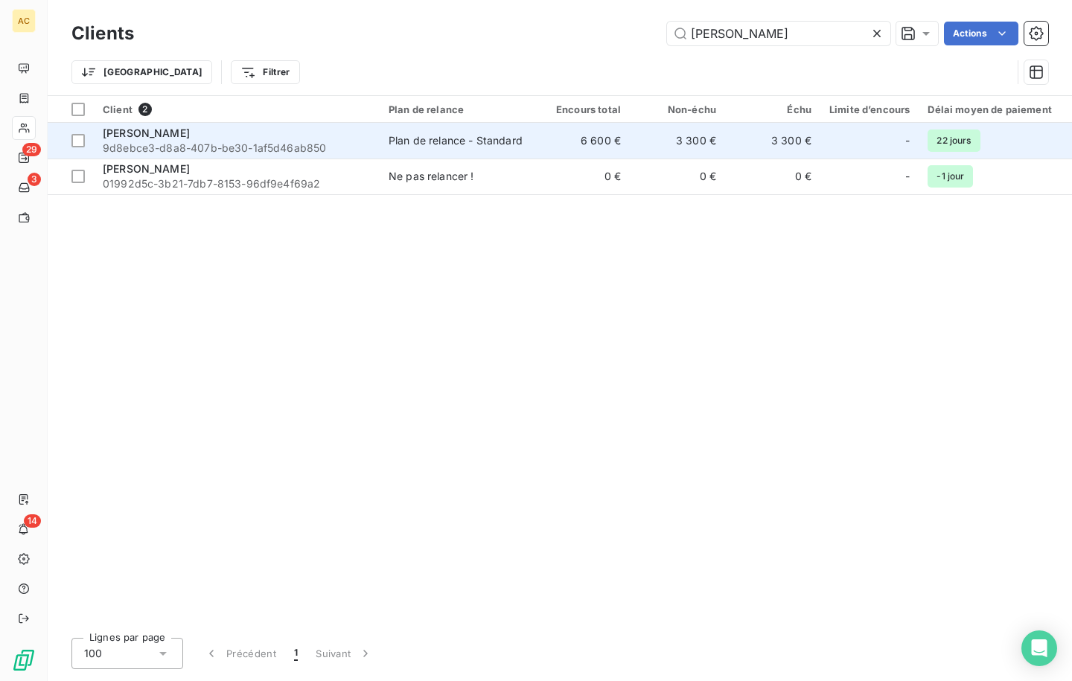
type input "[PERSON_NAME]"
click at [275, 144] on span "9d8ebce3-d8a8-407b-be30-1af5d46ab850" at bounding box center [237, 148] width 268 height 15
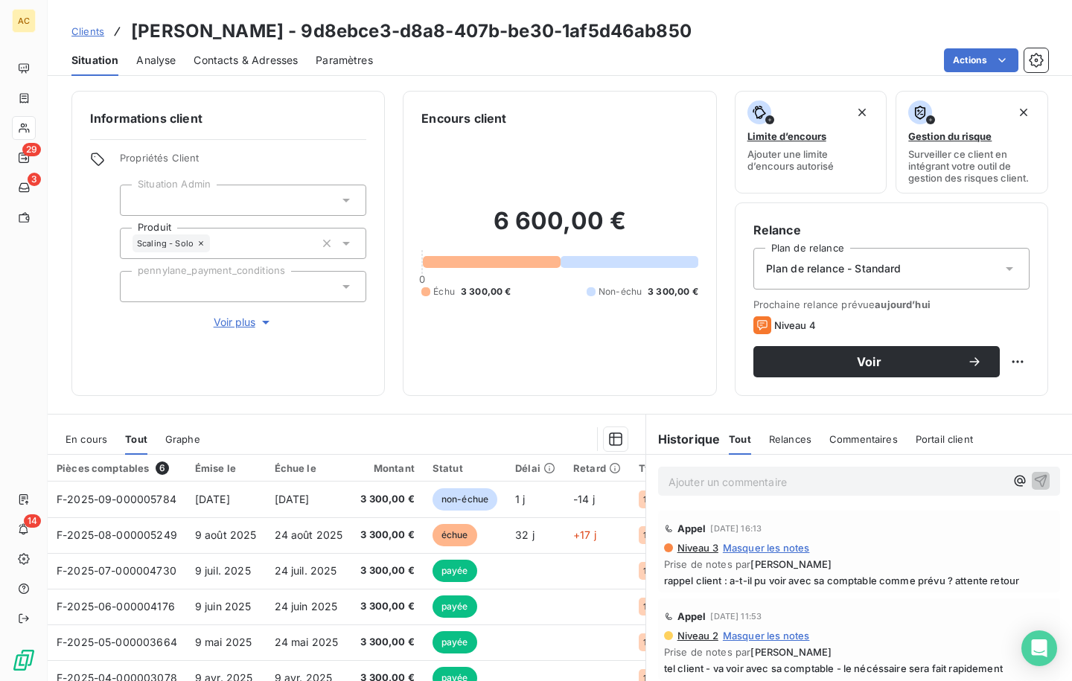
scroll to position [48, 0]
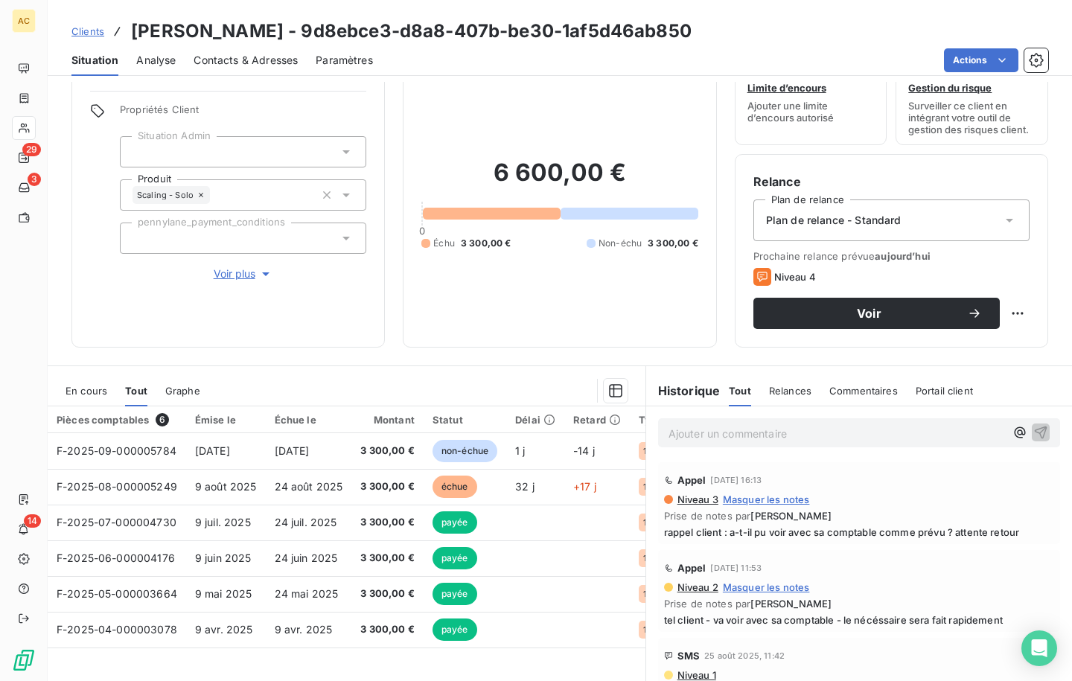
click at [223, 58] on span "Contacts & Adresses" at bounding box center [246, 60] width 104 height 15
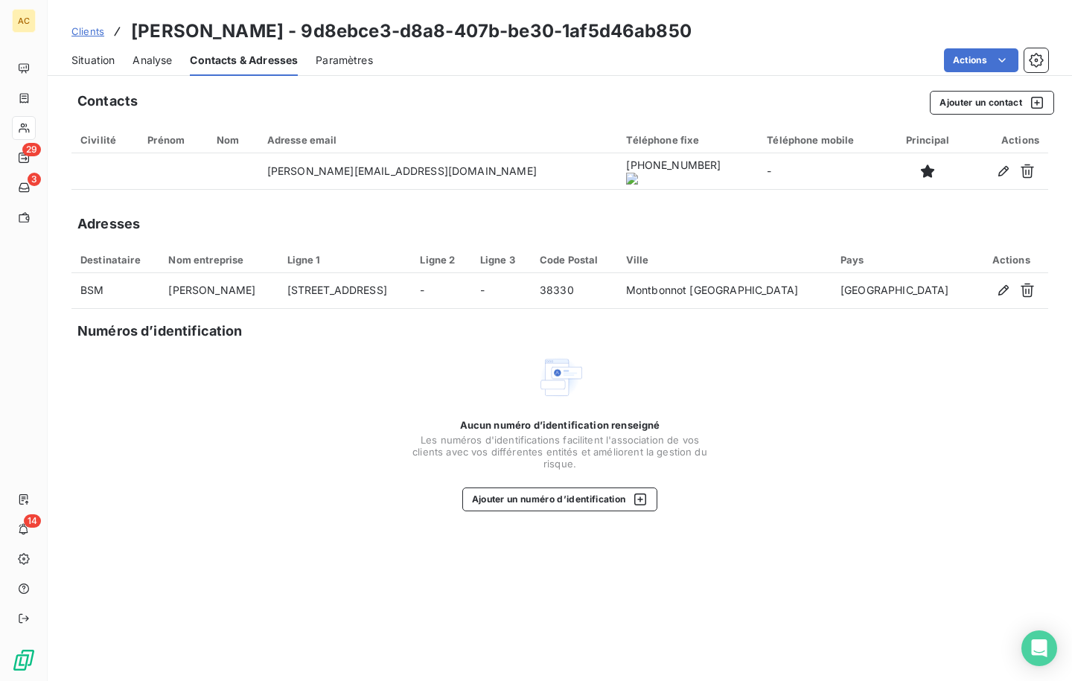
click at [88, 34] on span "Clients" at bounding box center [87, 31] width 33 height 12
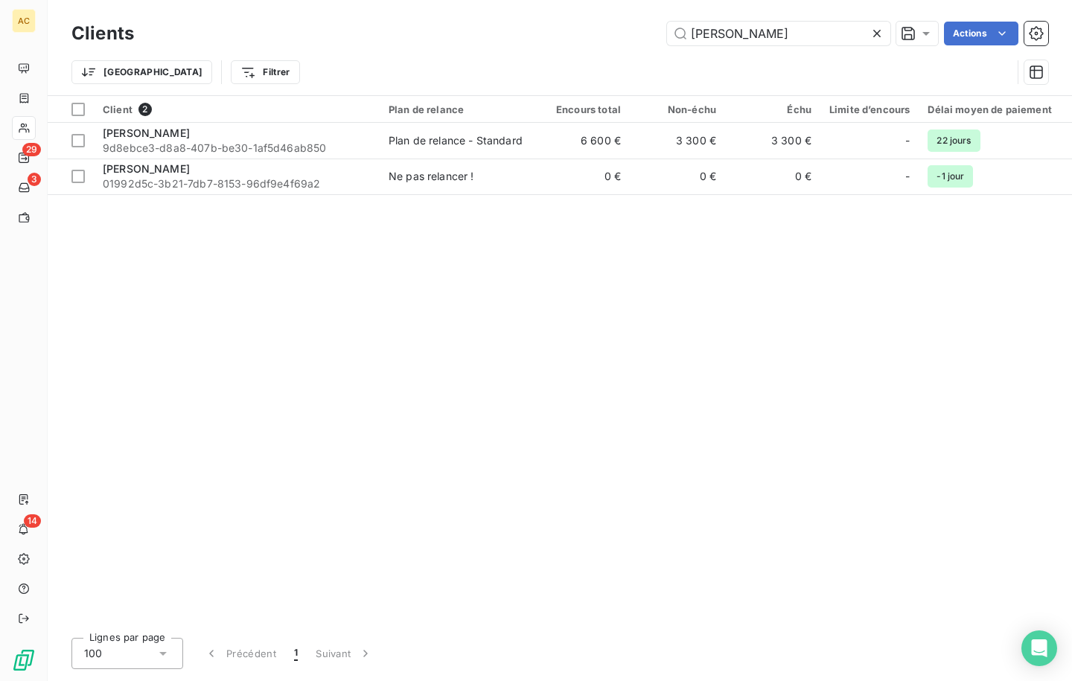
drag, startPoint x: 734, startPoint y: 41, endPoint x: 648, endPoint y: 29, distance: 87.2
click at [648, 29] on div "[PERSON_NAME] Actions" at bounding box center [600, 34] width 896 height 24
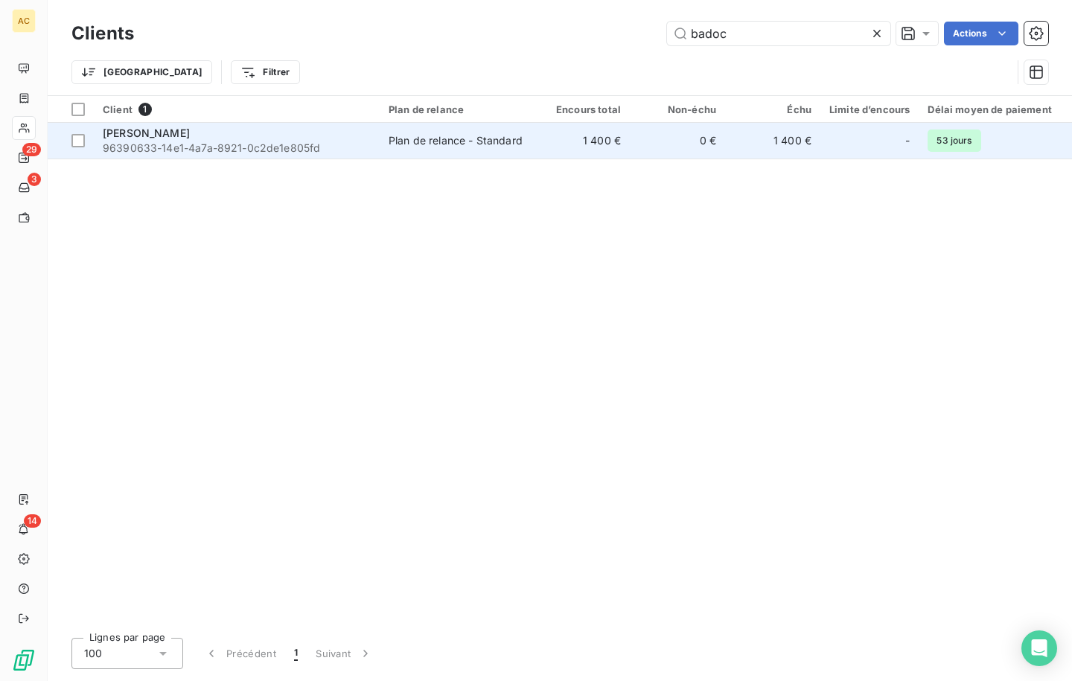
type input "badoc"
click at [407, 138] on div "Plan de relance - Standard" at bounding box center [456, 140] width 134 height 15
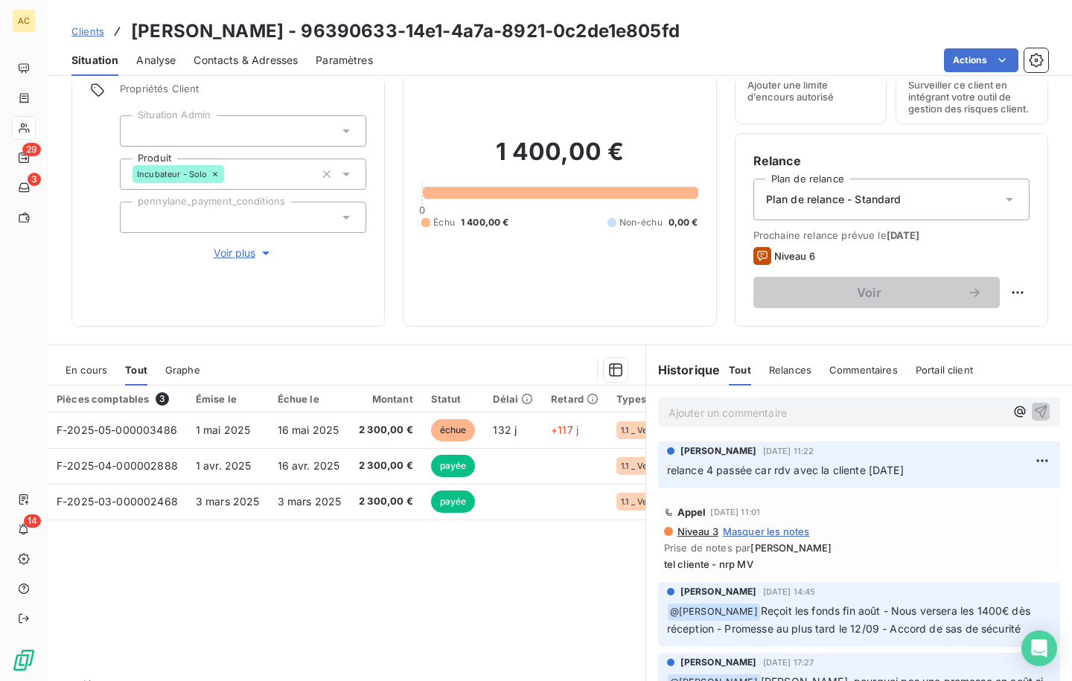
scroll to position [54, 0]
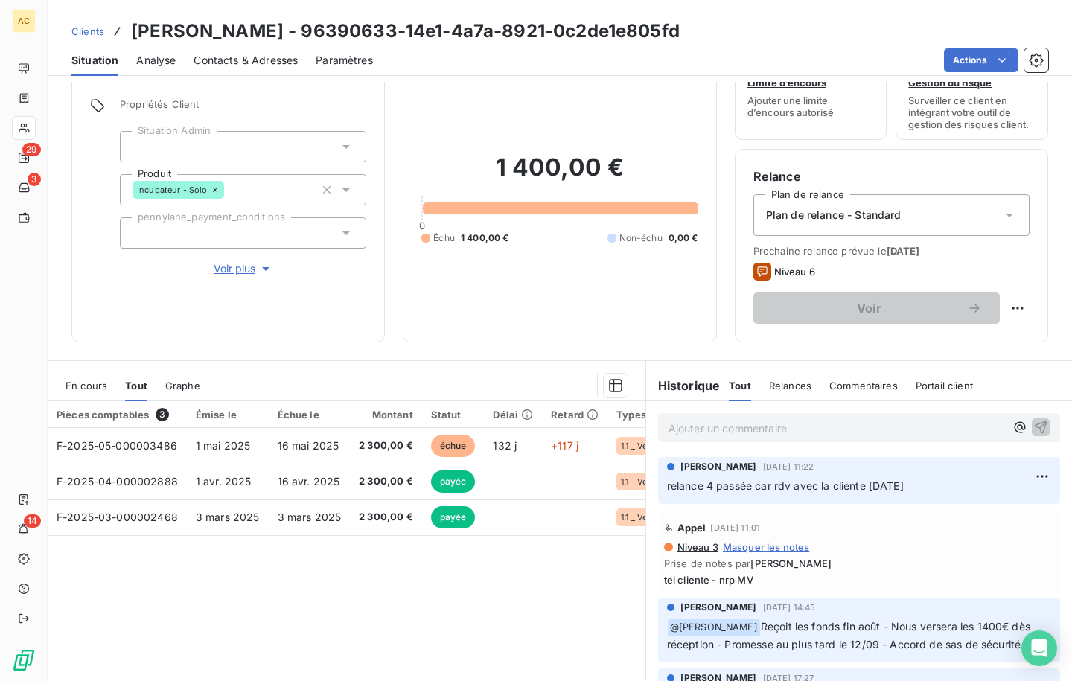
click at [372, 611] on div "Pièces comptables 3 Émise le Échue le Montant Statut Délai Retard Types de dépe…" at bounding box center [347, 544] width 598 height 287
click at [89, 35] on span "Clients" at bounding box center [87, 31] width 33 height 12
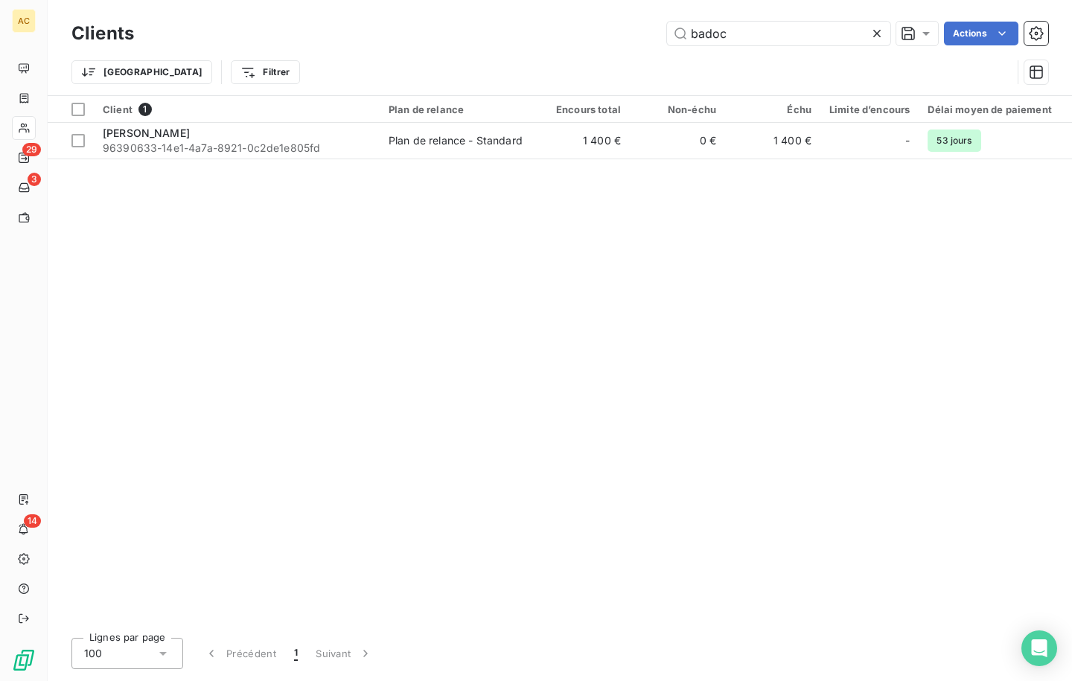
click at [640, 19] on div "Clients badoc Actions" at bounding box center [559, 33] width 977 height 31
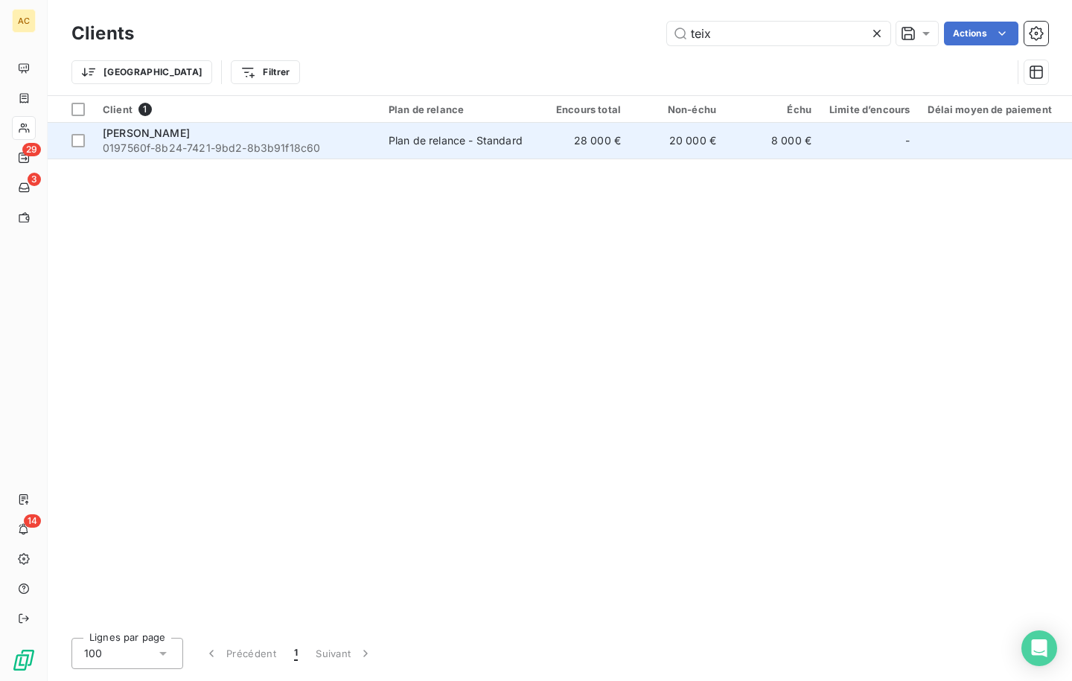
type input "teix"
click at [319, 139] on div "[PERSON_NAME]" at bounding box center [237, 133] width 268 height 15
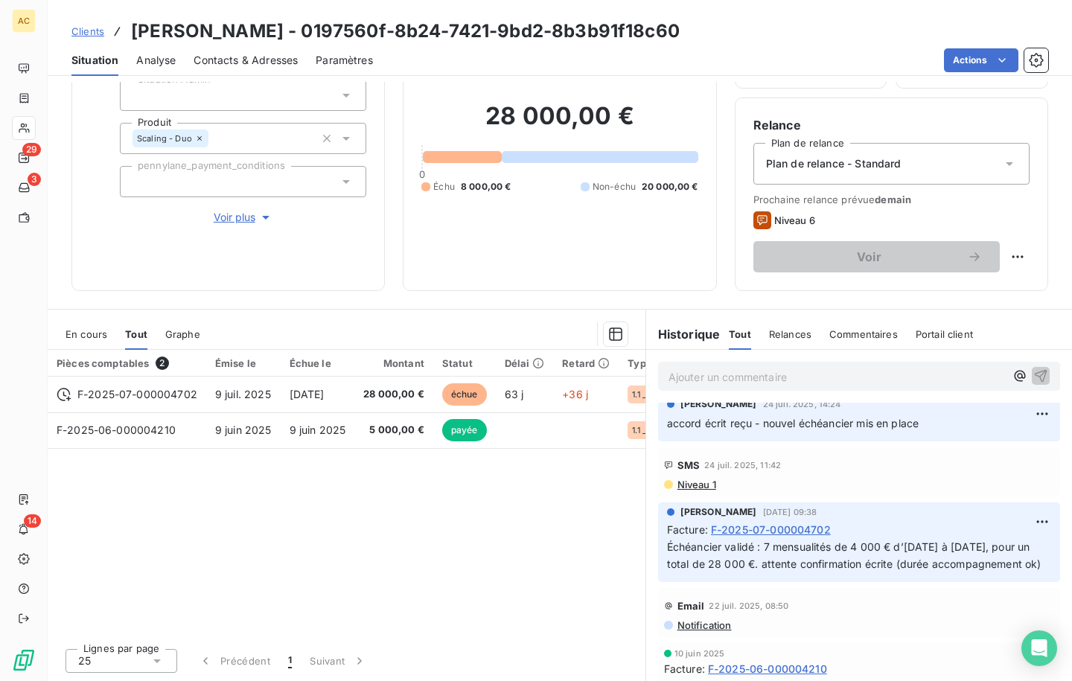
scroll to position [543, 0]
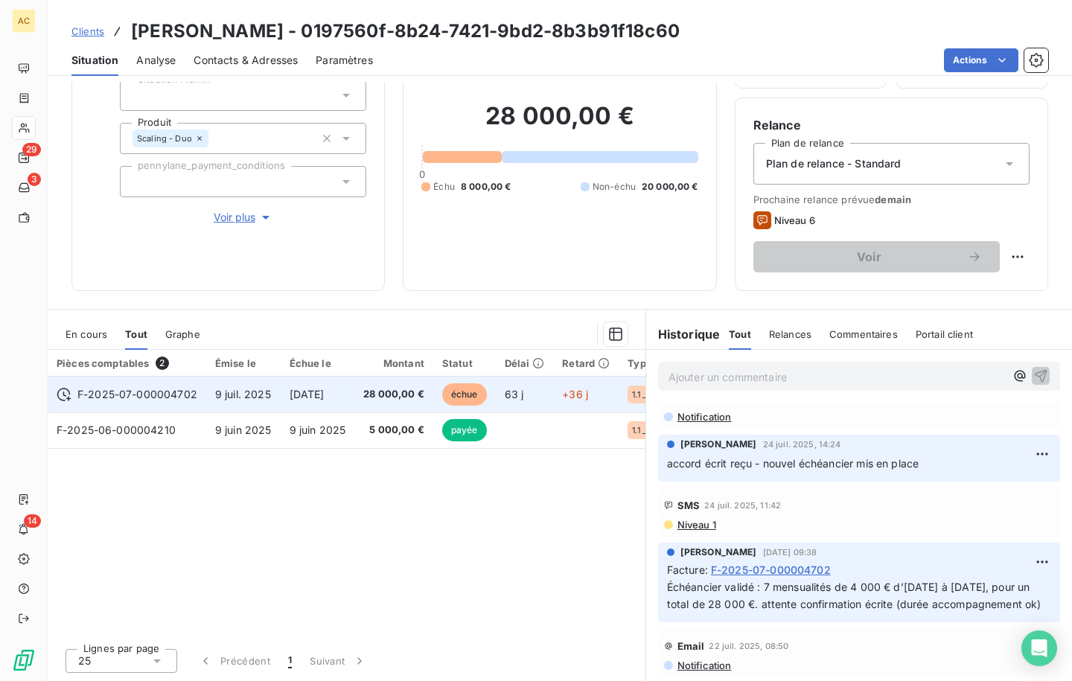
click at [415, 400] on span "28 000,00 €" at bounding box center [393, 394] width 61 height 15
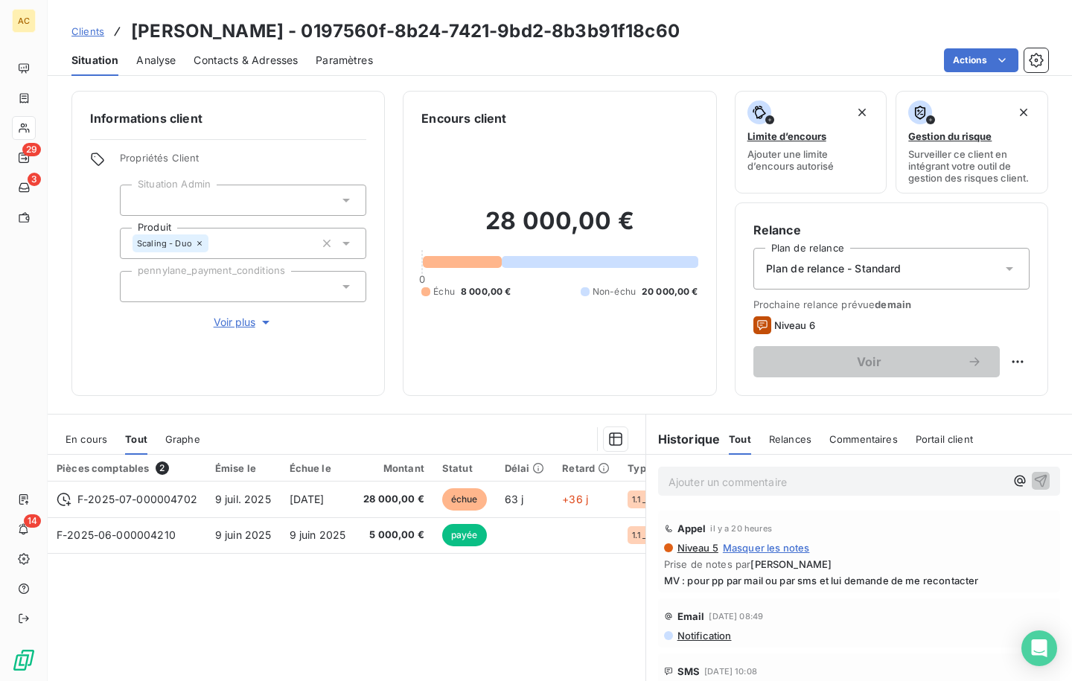
click at [270, 64] on span "Contacts & Adresses" at bounding box center [246, 60] width 104 height 15
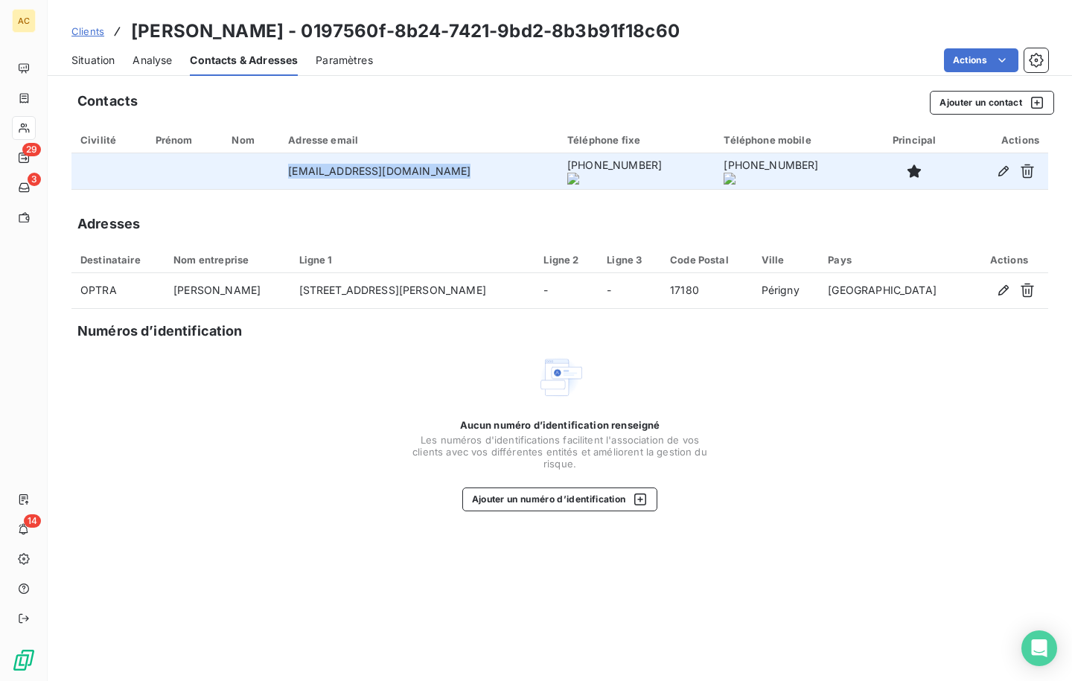
drag, startPoint x: 281, startPoint y: 168, endPoint x: 486, endPoint y: 173, distance: 204.8
click at [486, 174] on td "[EMAIL_ADDRESS][DOMAIN_NAME]" at bounding box center [418, 171] width 279 height 36
copy td "[EMAIL_ADDRESS][DOMAIN_NAME]"
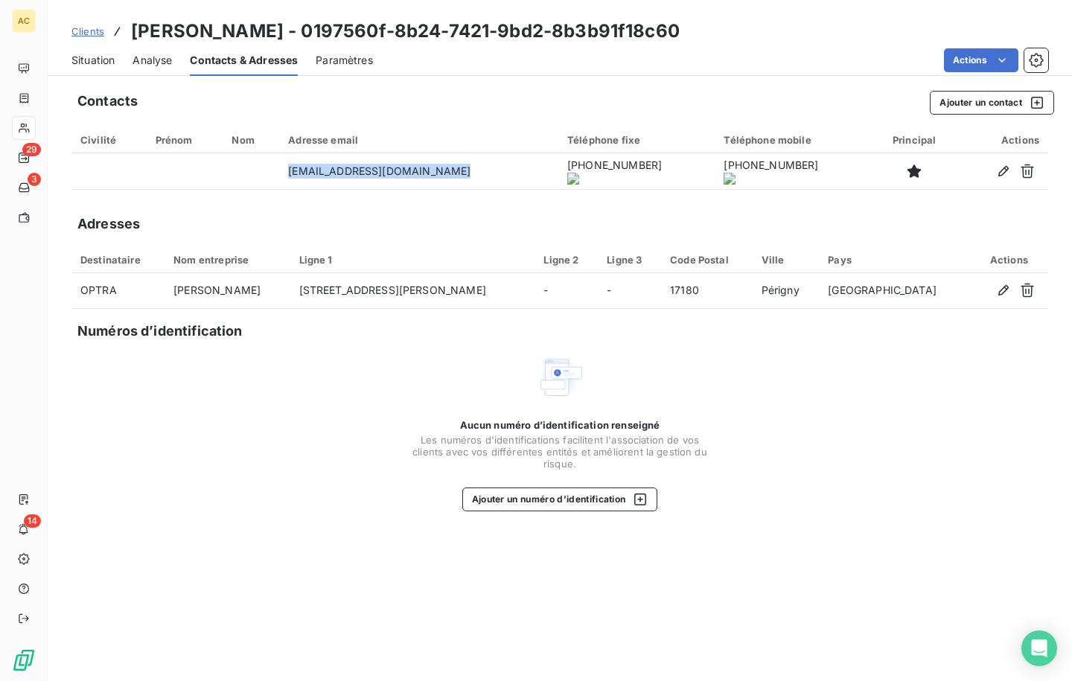
click at [97, 36] on span "Clients" at bounding box center [87, 31] width 33 height 12
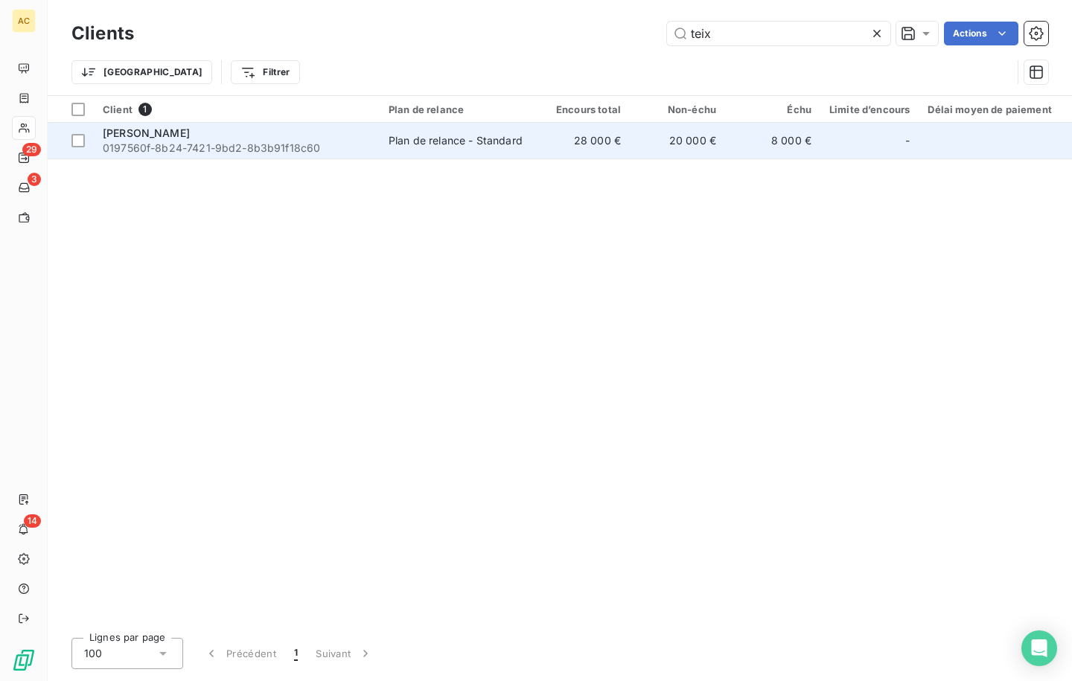
click at [302, 150] on span "0197560f-8b24-7421-9bd2-8b3b91f18c60" at bounding box center [237, 148] width 268 height 15
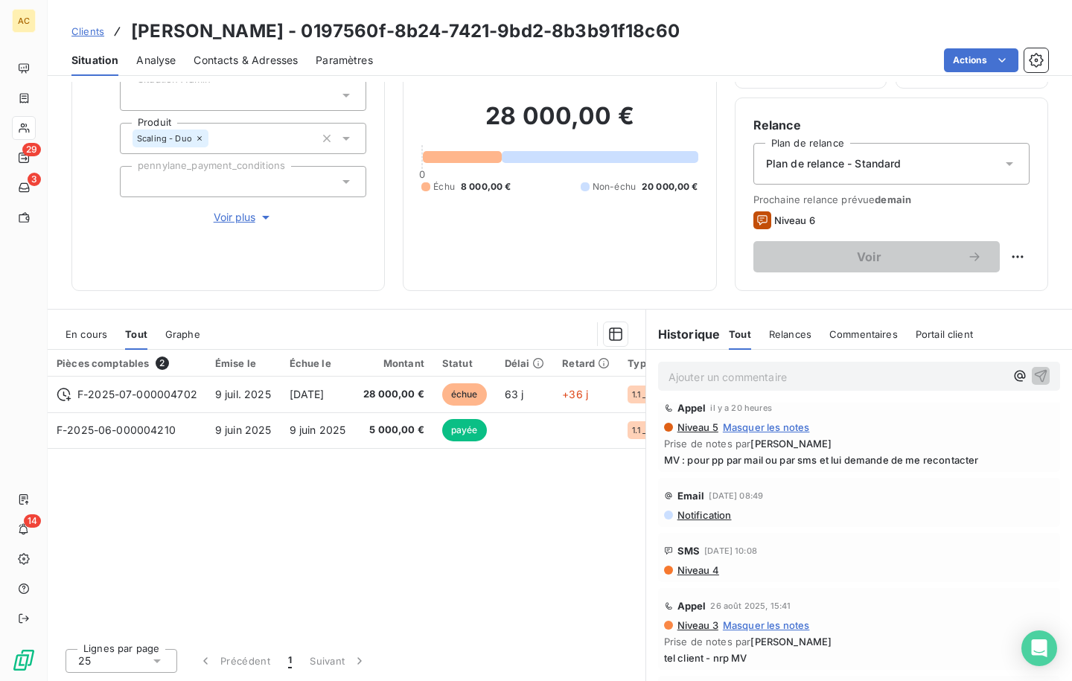
scroll to position [40, 0]
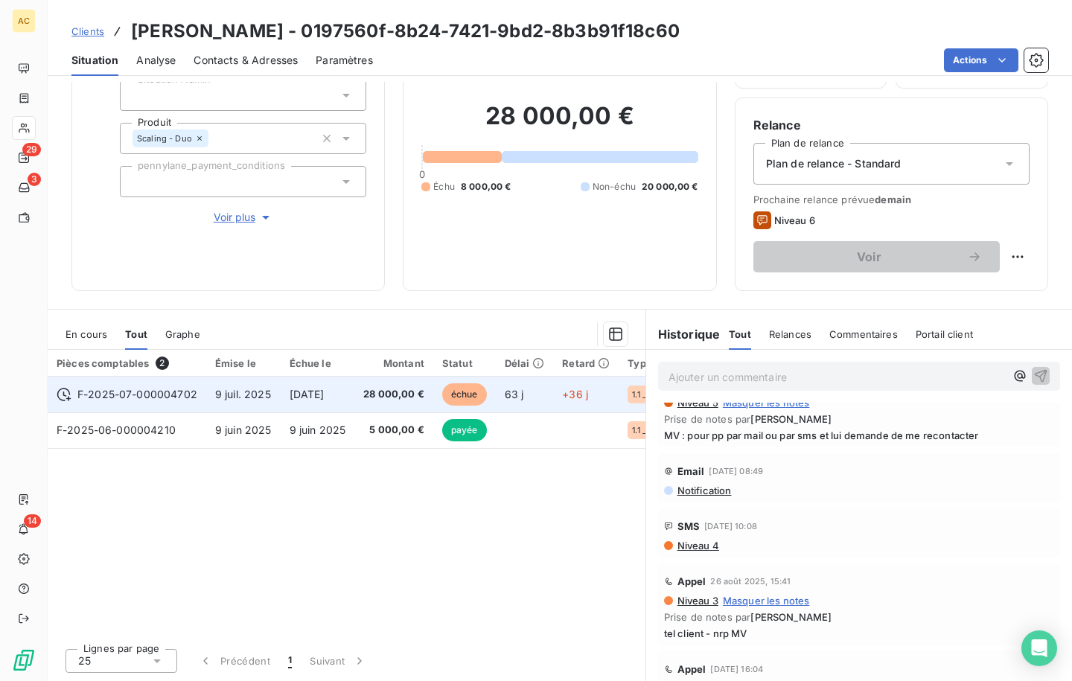
click at [376, 397] on span "28 000,00 €" at bounding box center [393, 394] width 61 height 15
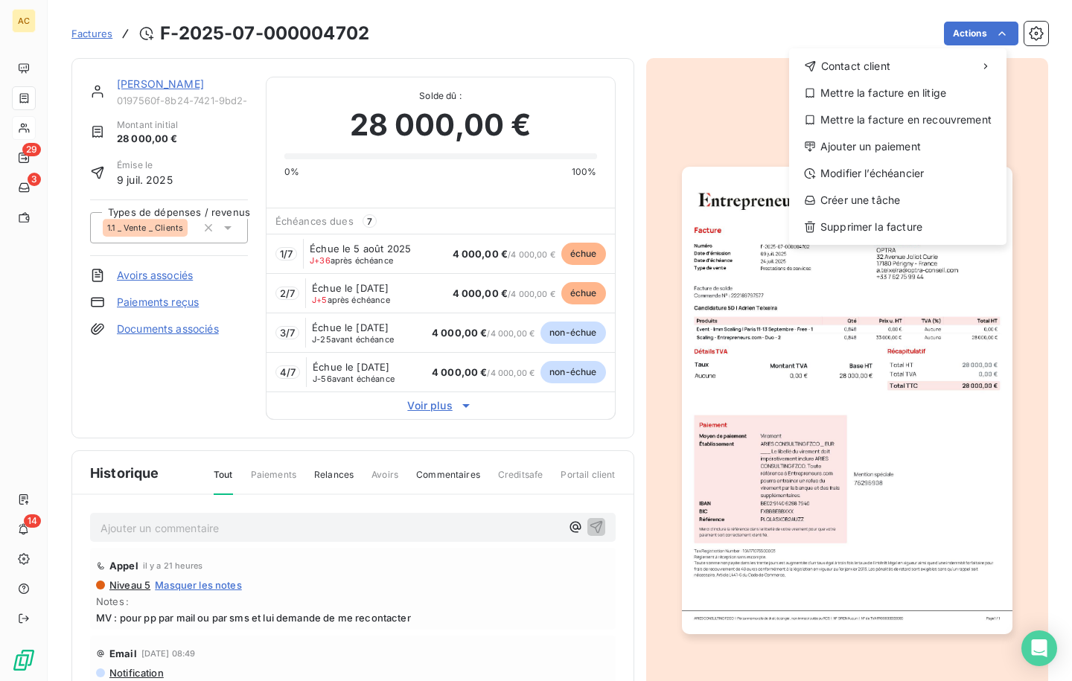
click at [227, 425] on html "AC 29 3 14 Factures F-2025-07-000004702 Actions Contact client Mettre la factur…" at bounding box center [536, 340] width 1072 height 681
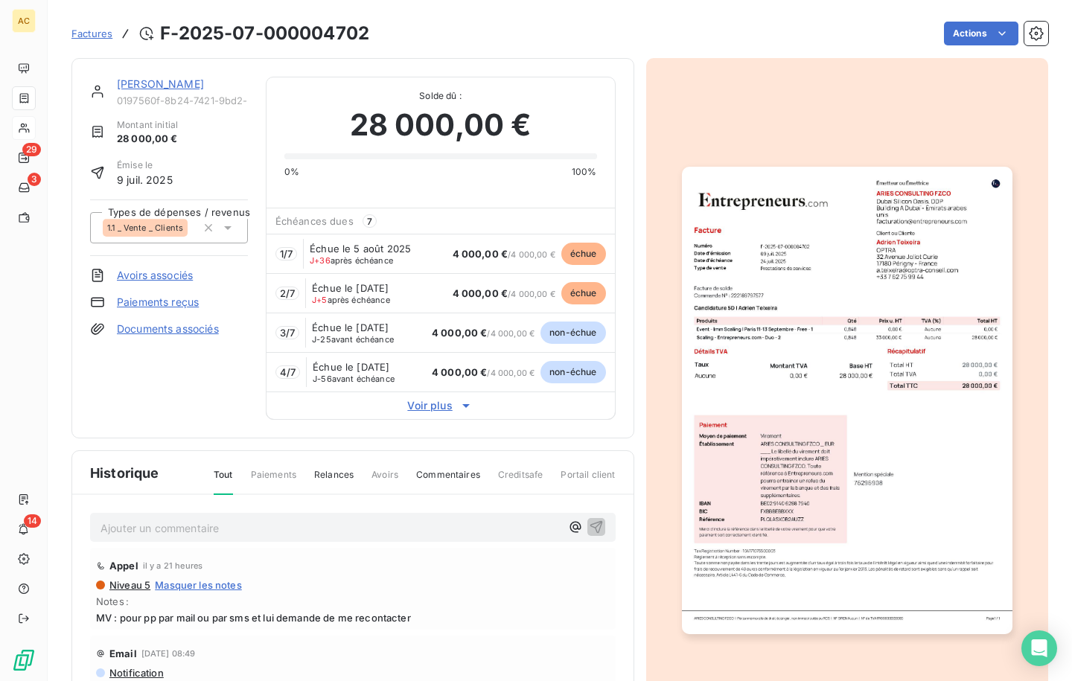
click at [133, 83] on link "[PERSON_NAME]" at bounding box center [160, 83] width 87 height 13
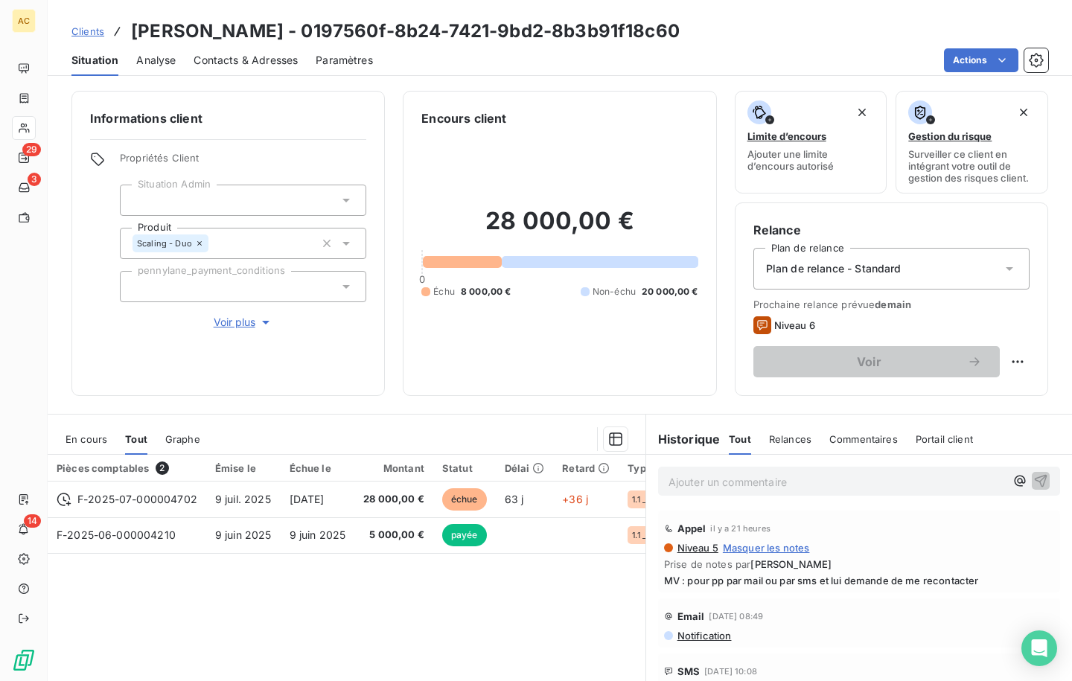
click at [243, 320] on span "Voir plus" at bounding box center [244, 322] width 60 height 15
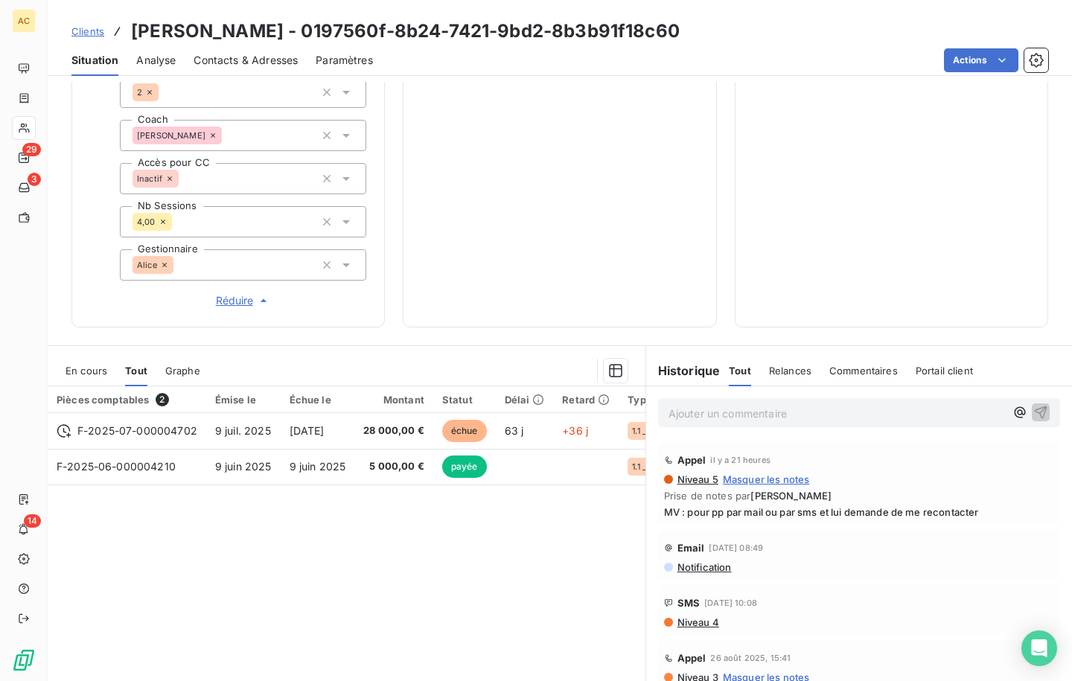
scroll to position [533, 0]
